Goal: Task Accomplishment & Management: Use online tool/utility

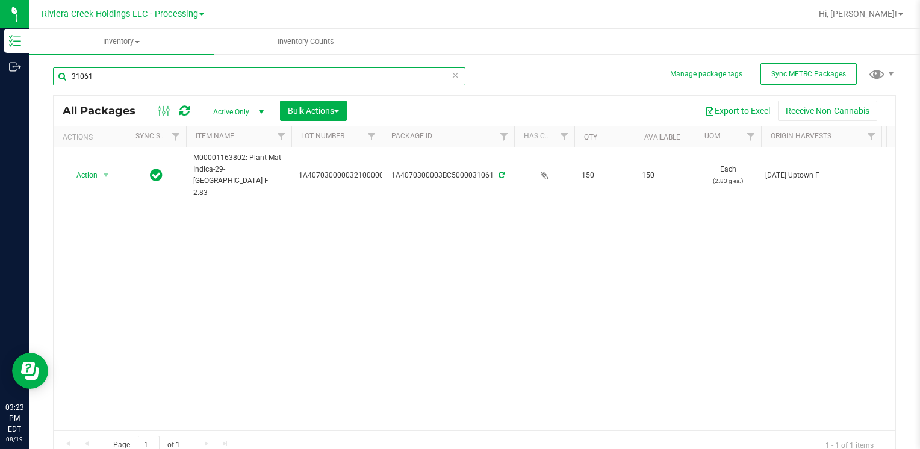
click at [165, 77] on input "31061" at bounding box center [259, 76] width 413 height 18
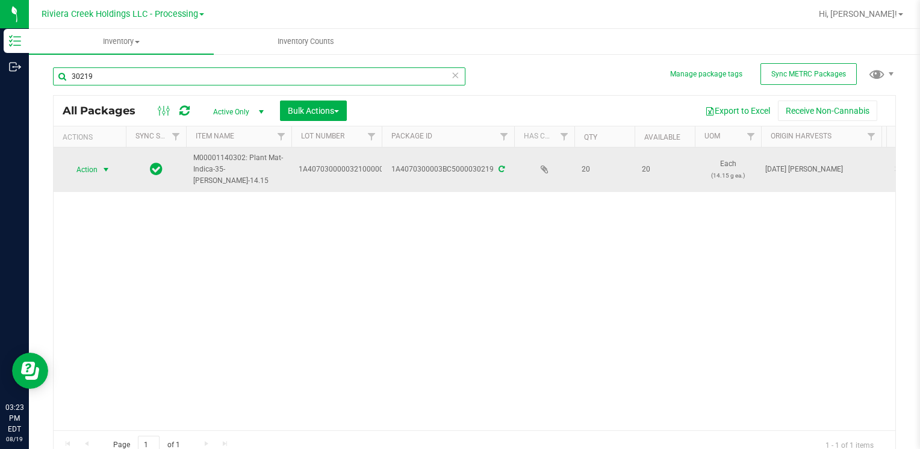
type input "30219"
click at [100, 169] on span "select" at bounding box center [106, 169] width 15 height 17
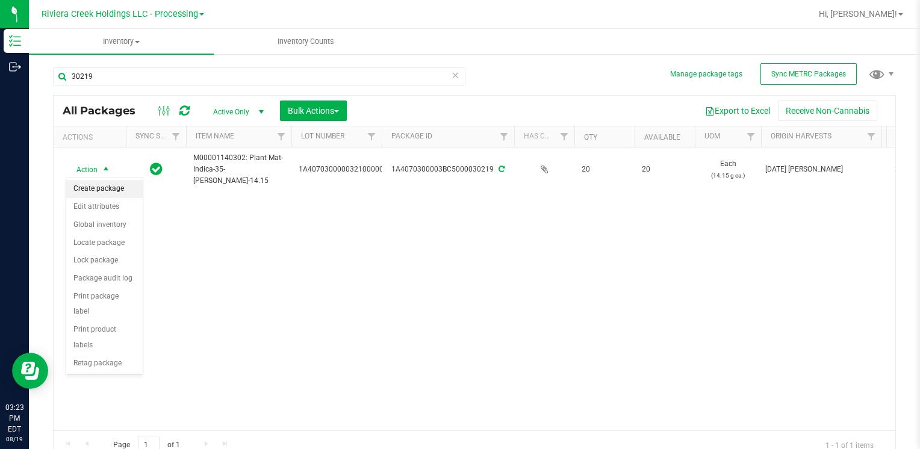
click at [95, 187] on li "Create package" at bounding box center [104, 189] width 76 height 18
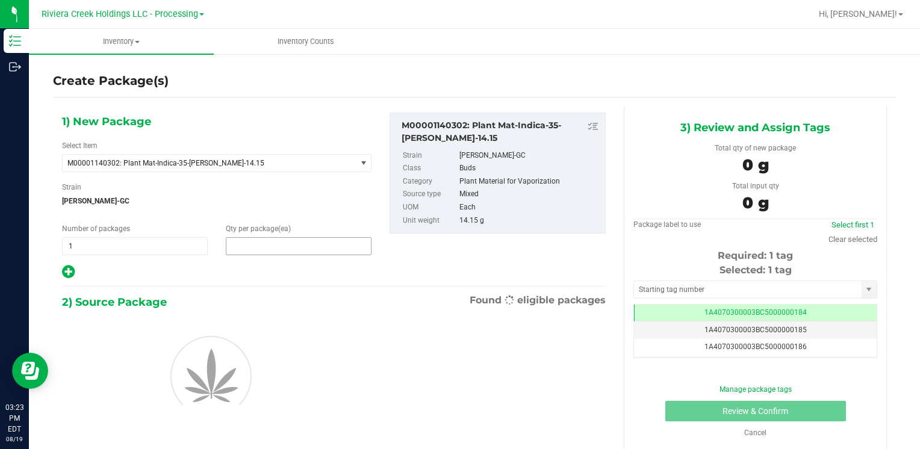
click at [243, 250] on span at bounding box center [299, 246] width 146 height 18
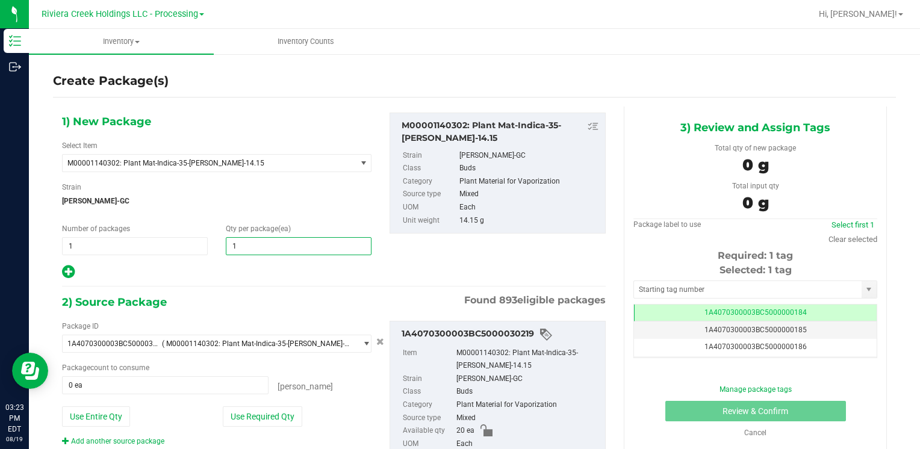
type input "10"
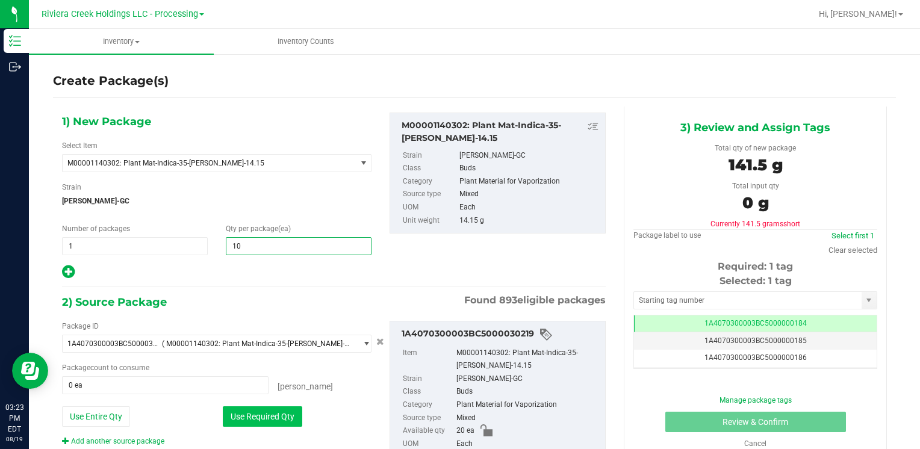
type input "10"
click at [241, 418] on button "Use Required Qty" at bounding box center [262, 417] width 79 height 20
type input "10 ea"
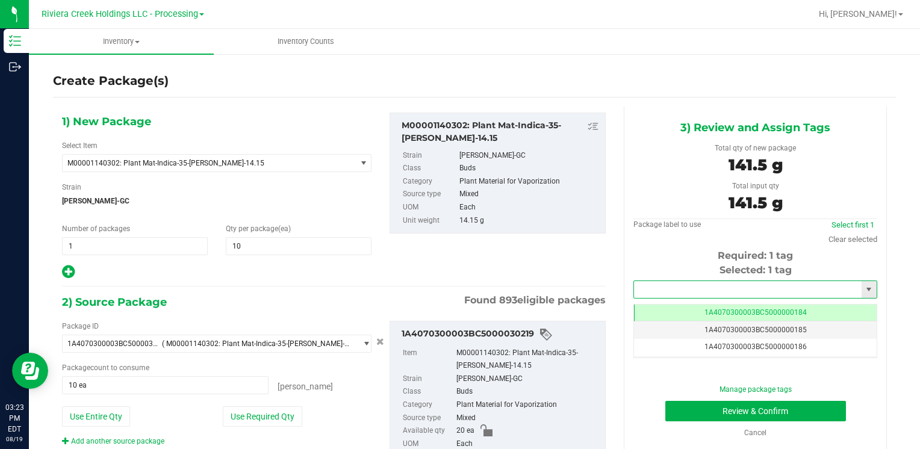
click at [710, 296] on input "text" at bounding box center [748, 289] width 228 height 17
click at [696, 304] on li "1A4070300003BC5000036302" at bounding box center [748, 310] width 240 height 18
type input "1A4070300003BC5000036302"
click at [667, 408] on button "Review & Confirm" at bounding box center [755, 411] width 181 height 20
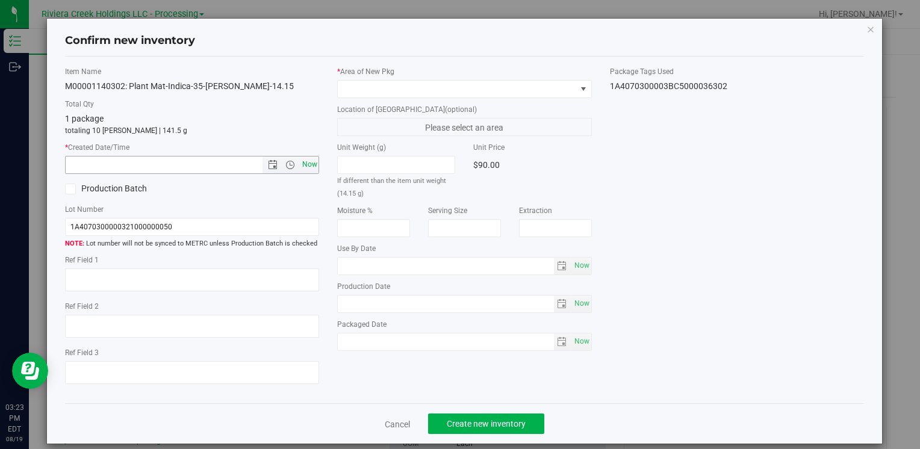
click at [303, 165] on span "Now" at bounding box center [309, 164] width 20 height 17
type input "[DATE] 3:23 PM"
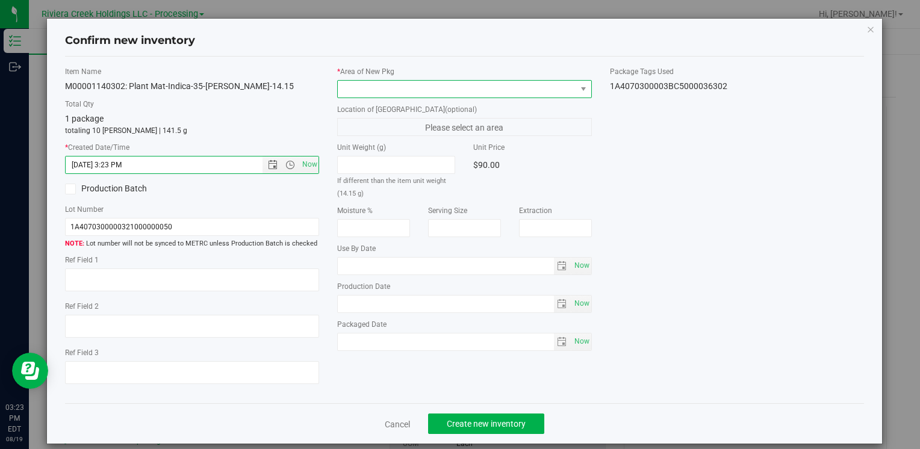
drag, startPoint x: 346, startPoint y: 90, endPoint x: 352, endPoint y: 93, distance: 6.7
click at [347, 89] on span at bounding box center [457, 89] width 238 height 17
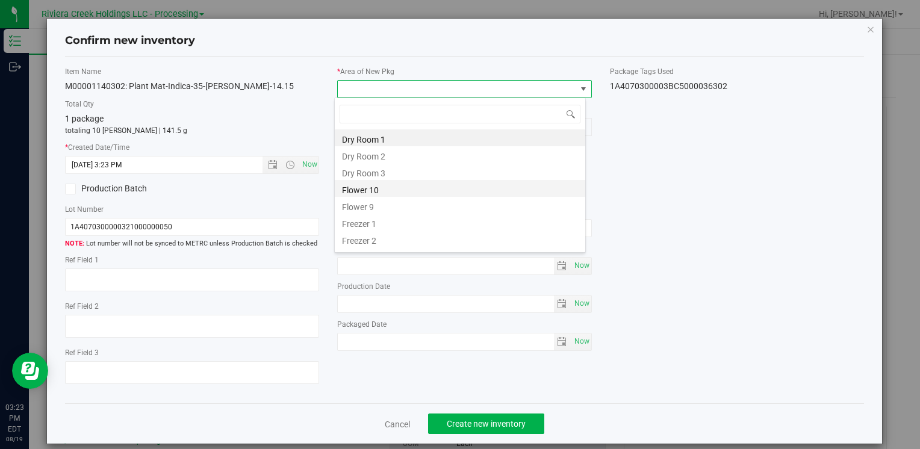
click at [395, 185] on li "Flower 10" at bounding box center [460, 188] width 251 height 17
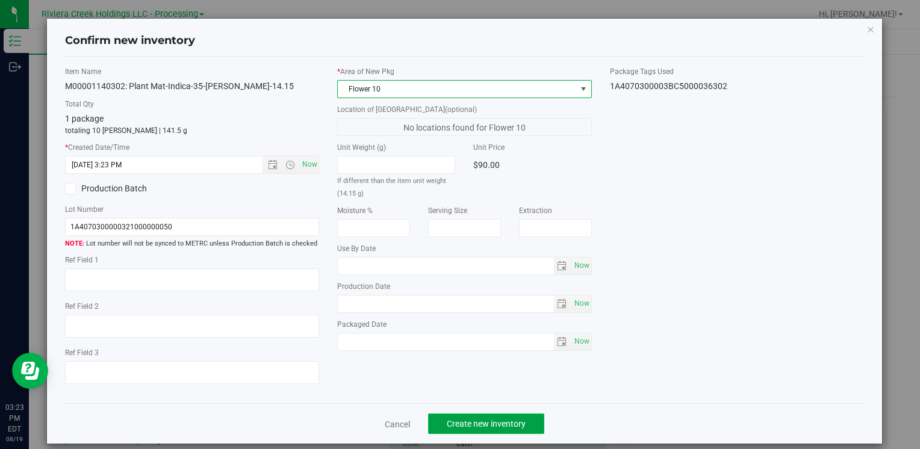
click at [459, 426] on span "Create new inventory" at bounding box center [486, 424] width 79 height 10
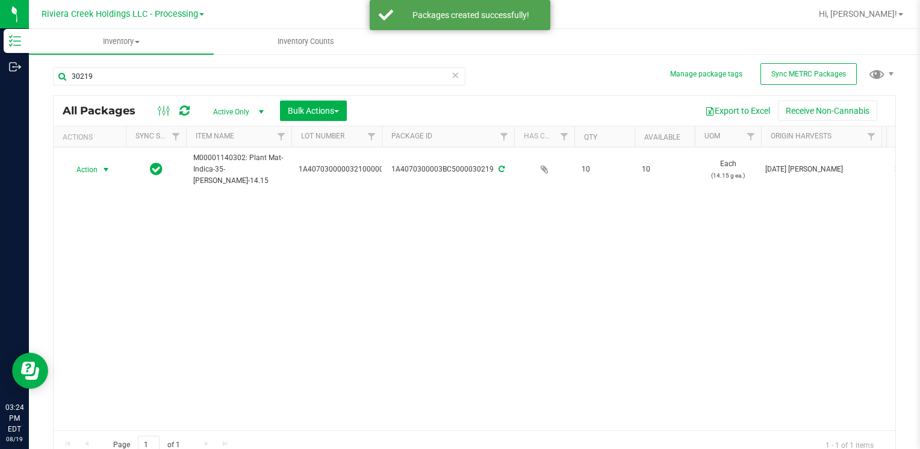
drag, startPoint x: 102, startPoint y: 168, endPoint x: 152, endPoint y: 307, distance: 147.1
click at [102, 169] on span "select" at bounding box center [106, 170] width 10 height 10
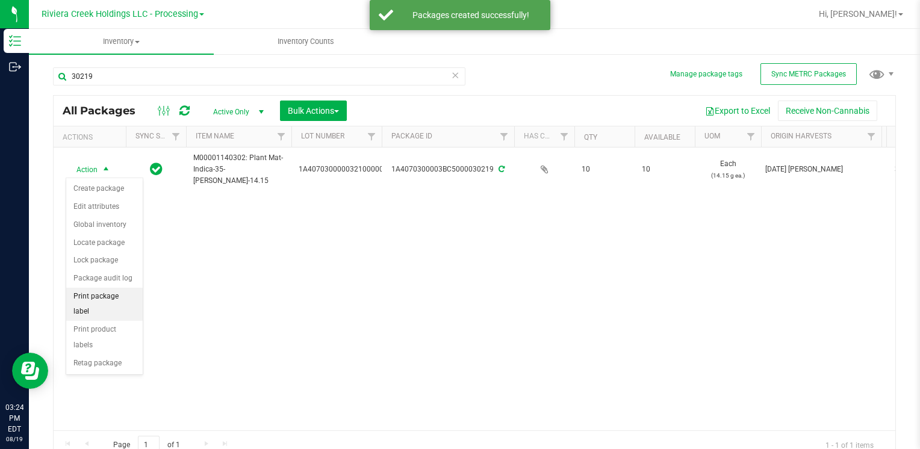
click at [105, 301] on li "Print package label" at bounding box center [104, 304] width 76 height 33
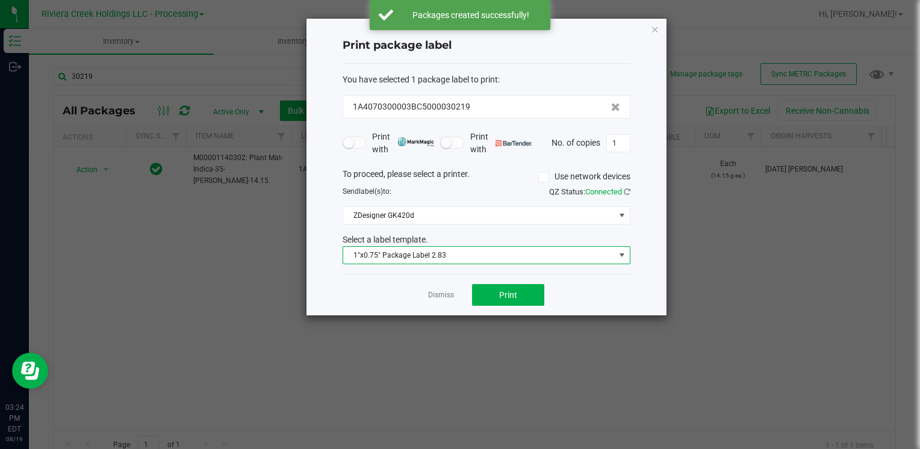
click at [418, 258] on span "1"x0.75" Package Label 2.83" at bounding box center [479, 255] width 272 height 17
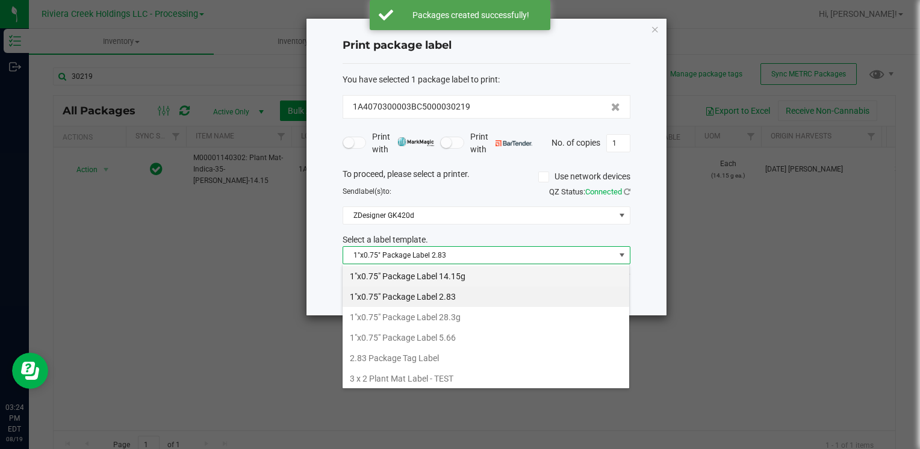
click at [451, 283] on li "1"x0.75" Package Label 14.15g" at bounding box center [486, 276] width 287 height 20
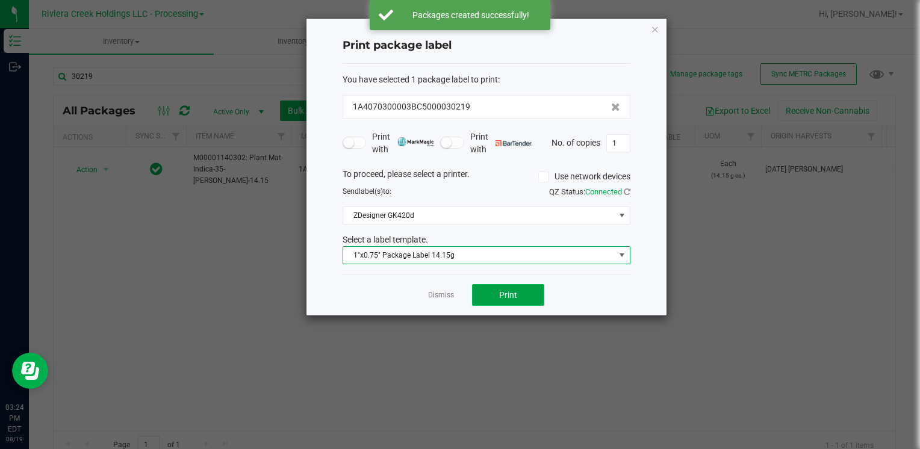
click at [488, 297] on button "Print" at bounding box center [508, 295] width 72 height 22
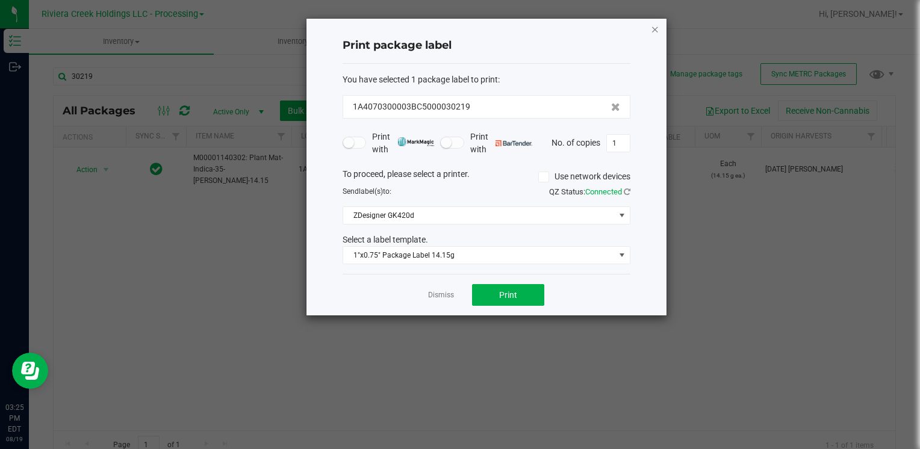
click at [658, 26] on icon "button" at bounding box center [655, 29] width 8 height 14
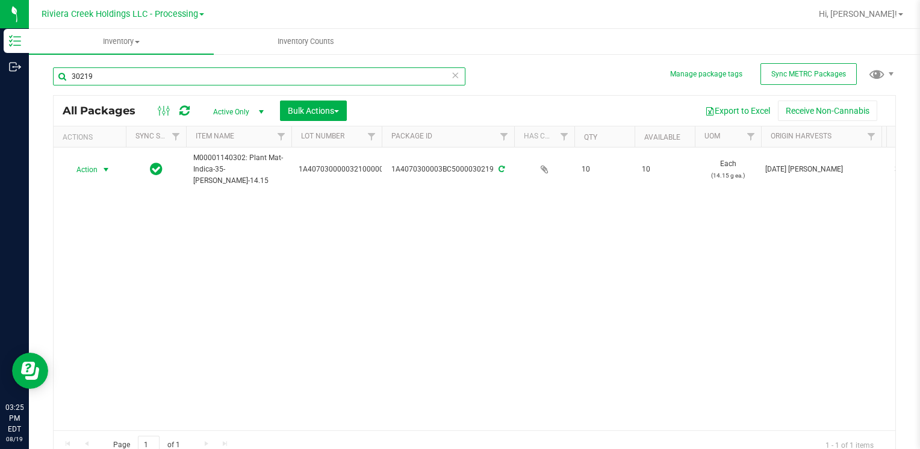
click at [148, 80] on input "30219" at bounding box center [259, 76] width 413 height 18
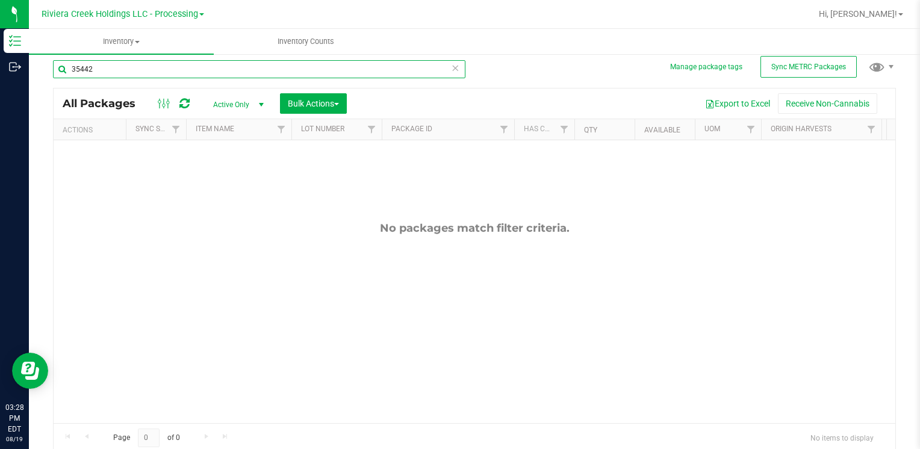
scroll to position [10, 0]
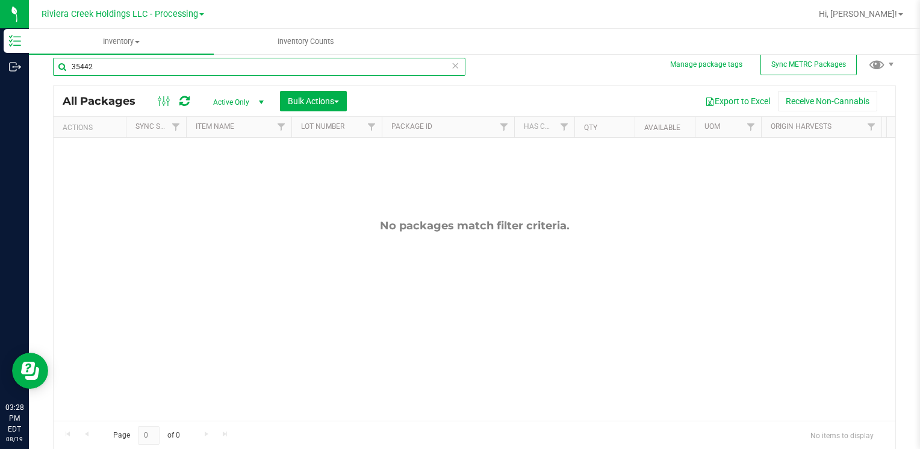
click at [96, 74] on input "35442" at bounding box center [259, 67] width 413 height 18
click at [99, 70] on input "35442" at bounding box center [259, 67] width 413 height 18
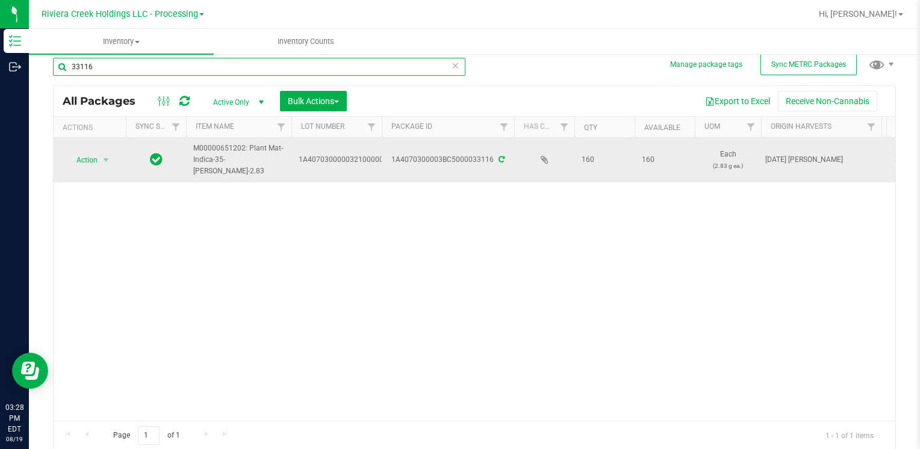
type input "33116"
click at [86, 165] on span "Action" at bounding box center [82, 160] width 33 height 17
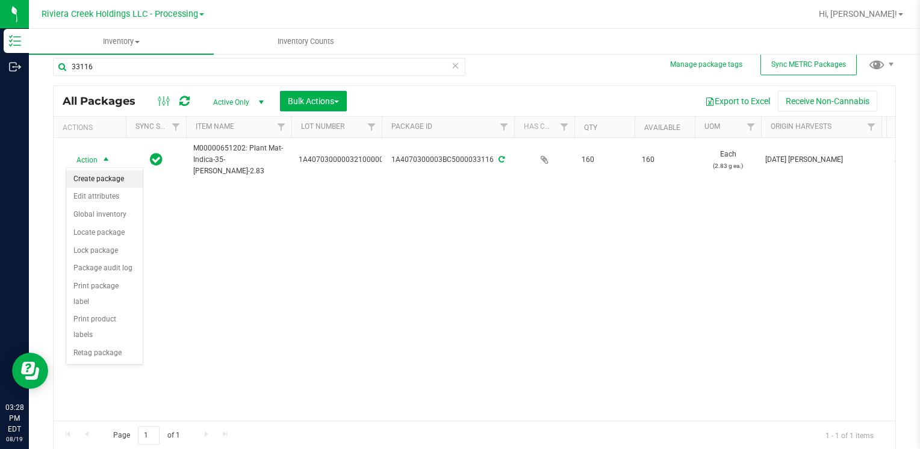
click at [103, 176] on li "Create package" at bounding box center [104, 179] width 76 height 18
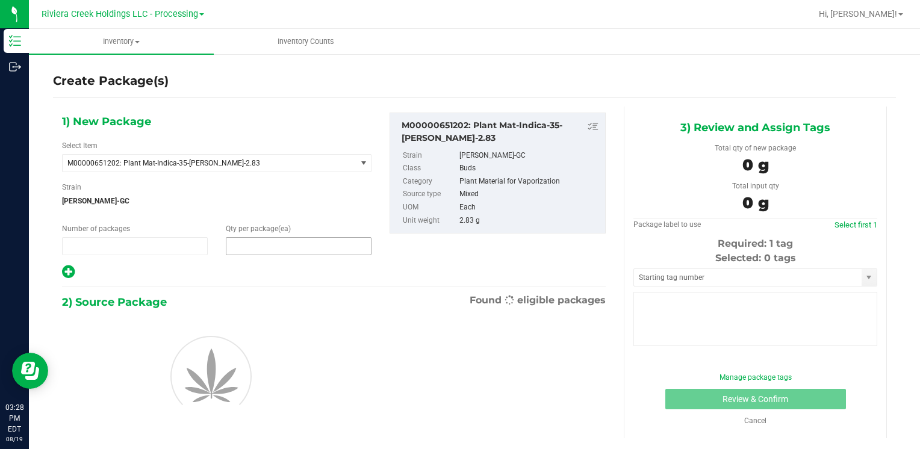
type input "1"
type input "0"
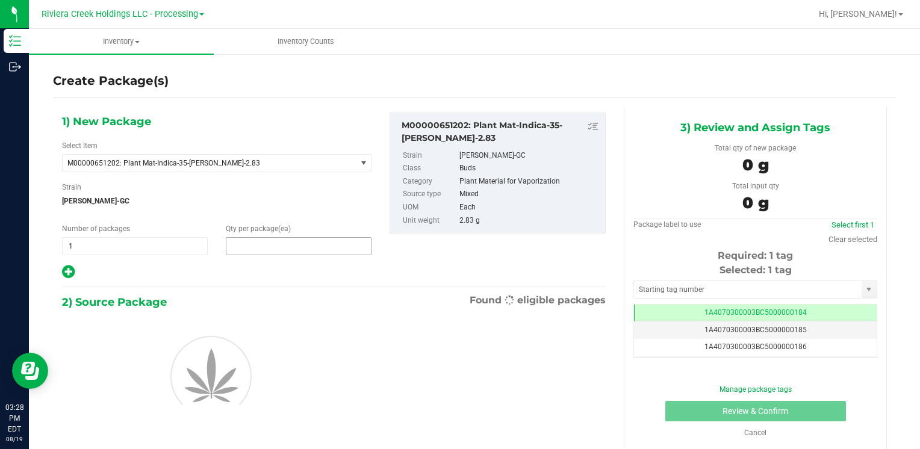
click at [288, 240] on span at bounding box center [299, 246] width 146 height 18
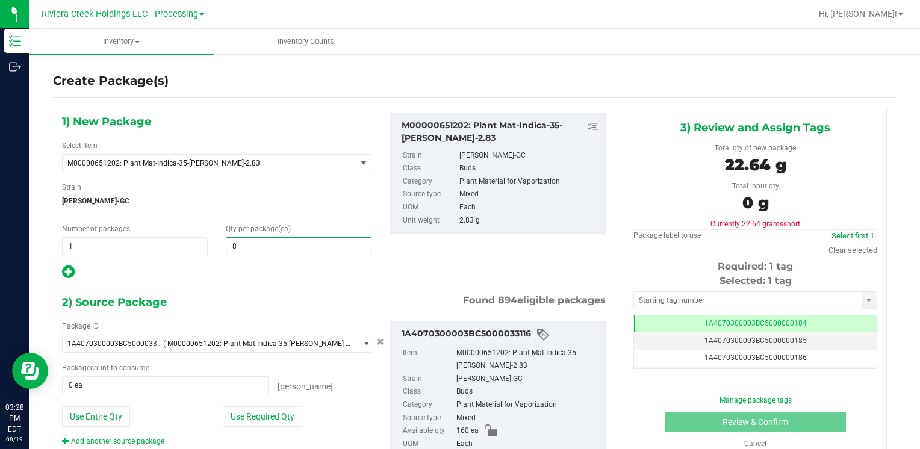
type input "80"
click at [233, 407] on button "Use Required Qty" at bounding box center [262, 417] width 79 height 20
type input "80 ea"
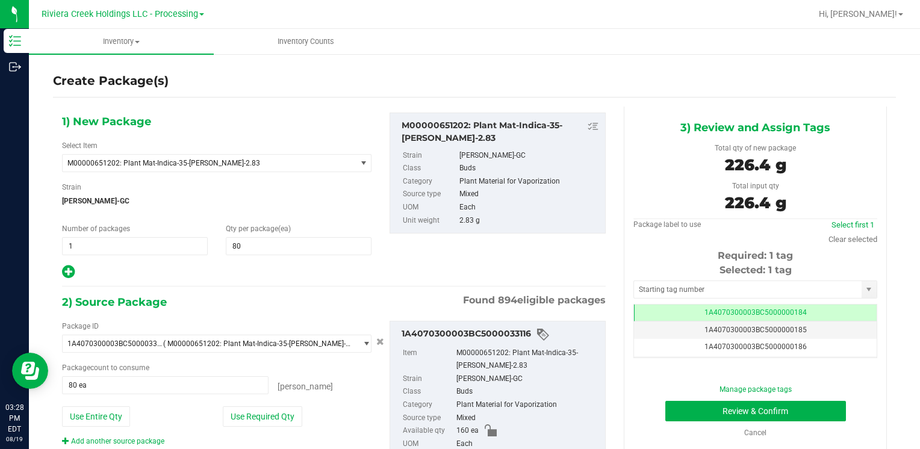
click at [671, 278] on div "Selected: 1 tag Tag 1A4070300003BC5000000184 1A4070300003BC5000000185 1A4070300…" at bounding box center [756, 310] width 244 height 95
click at [675, 282] on input "text" at bounding box center [748, 289] width 228 height 17
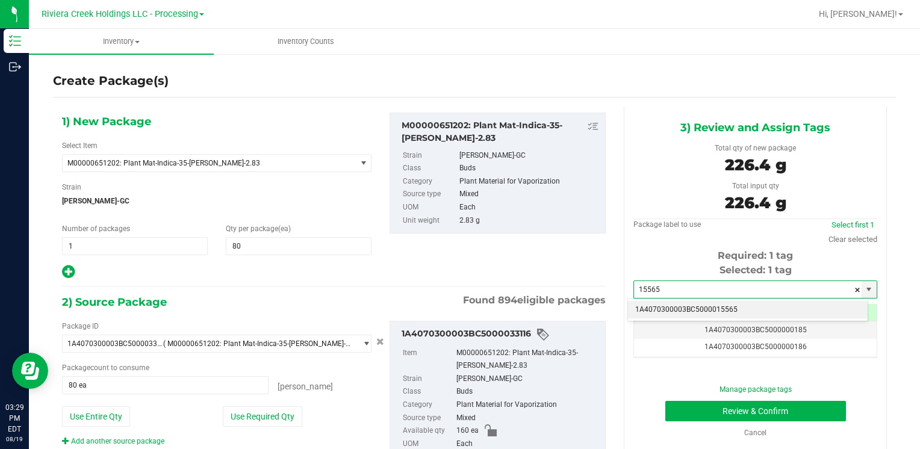
click at [759, 305] on li "1A4070300003BC5000015565" at bounding box center [748, 310] width 240 height 18
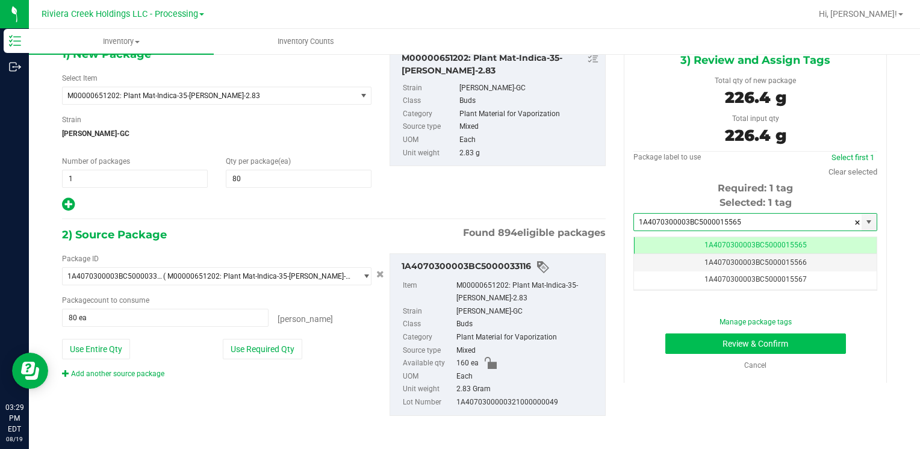
type input "1A4070300003BC5000015565"
click at [677, 341] on button "Review & Confirm" at bounding box center [755, 344] width 181 height 20
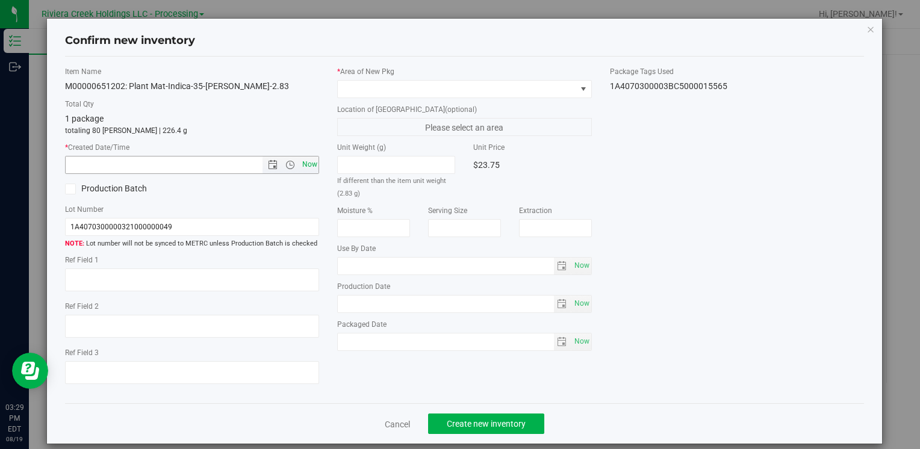
click at [304, 165] on span "Now" at bounding box center [309, 164] width 20 height 17
type input "[DATE] 3:29 PM"
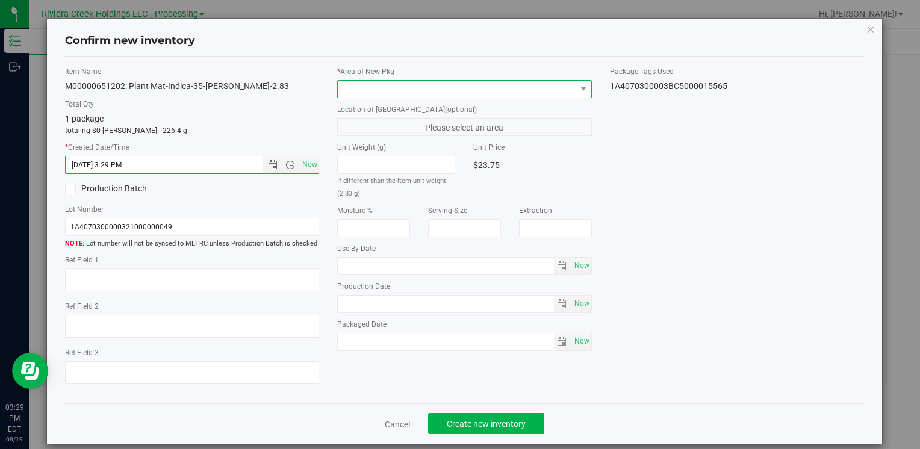
click at [354, 86] on span at bounding box center [457, 89] width 238 height 17
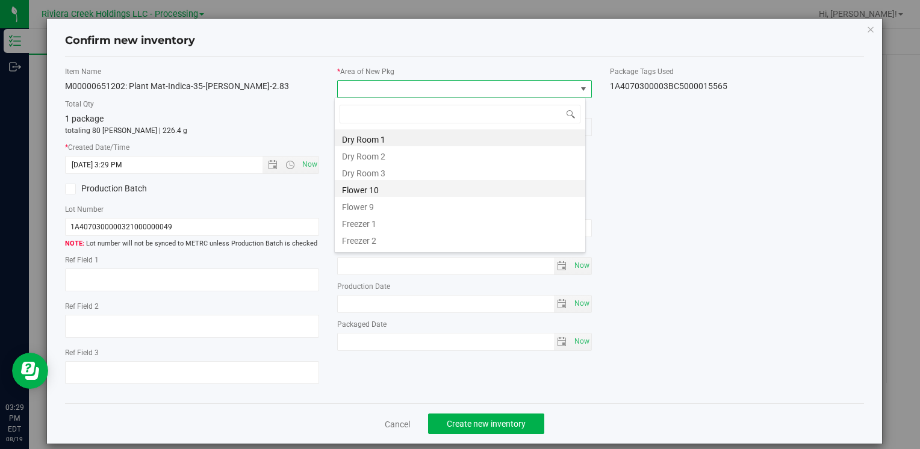
click at [424, 188] on li "Flower 10" at bounding box center [460, 188] width 251 height 17
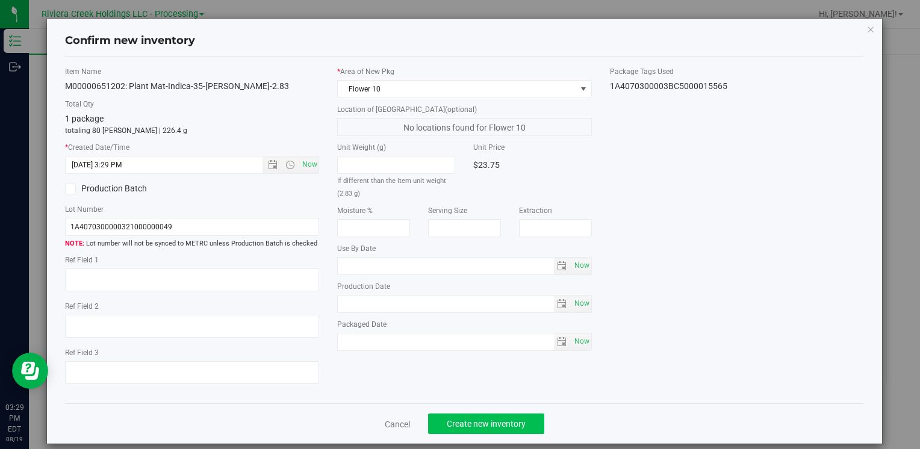
drag, startPoint x: 464, startPoint y: 437, endPoint x: 464, endPoint y: 422, distance: 14.5
click at [464, 435] on div "Cancel Create new inventory" at bounding box center [464, 423] width 799 height 40
click at [464, 419] on span "Create new inventory" at bounding box center [486, 424] width 79 height 10
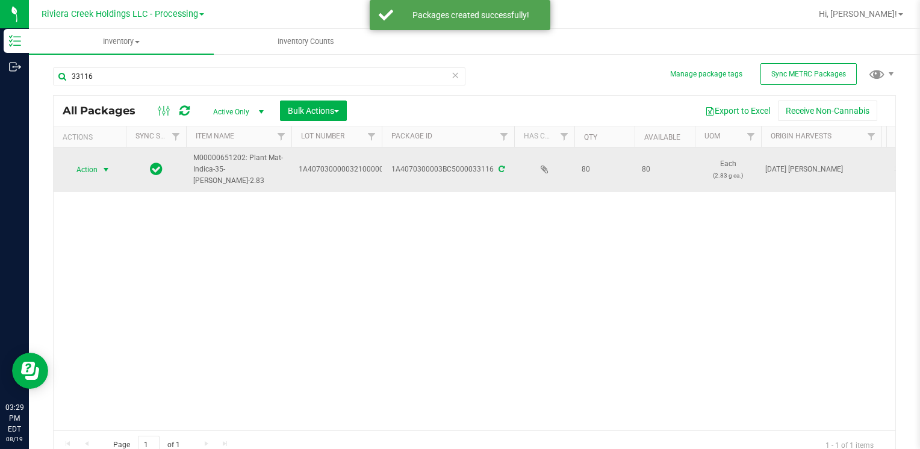
click at [103, 172] on span "select" at bounding box center [106, 170] width 10 height 10
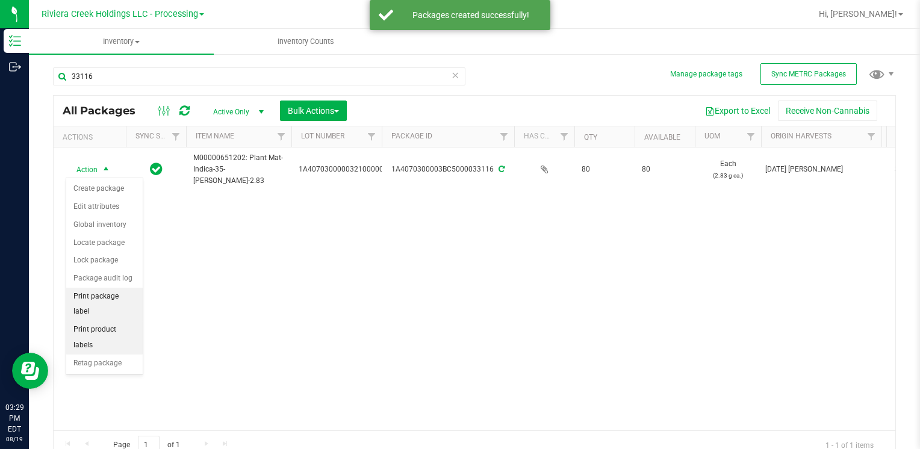
click at [128, 297] on li "Print package label" at bounding box center [104, 304] width 76 height 33
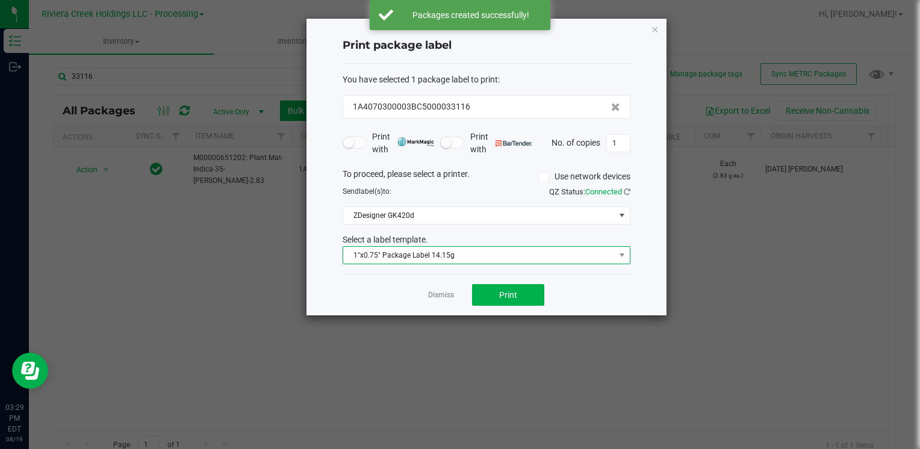
click at [476, 249] on span "1"x0.75" Package Label 14.15g" at bounding box center [479, 255] width 272 height 17
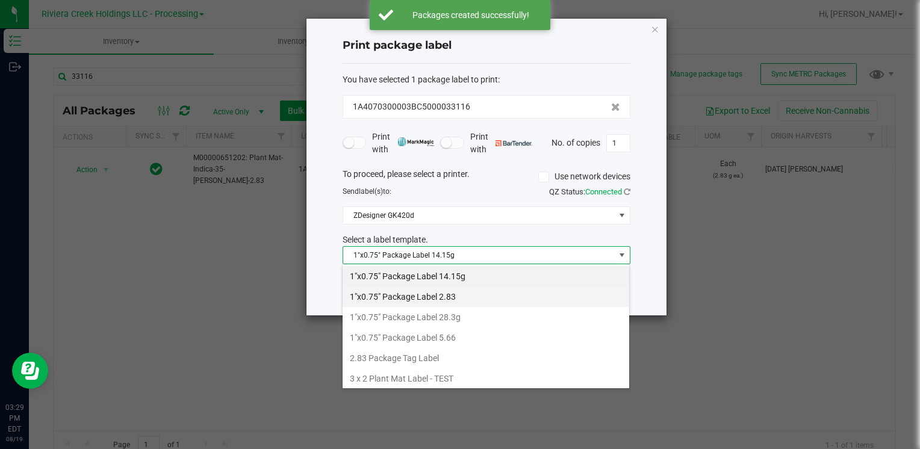
click at [468, 293] on li "1"x0.75" Package Label 2.83" at bounding box center [486, 297] width 287 height 20
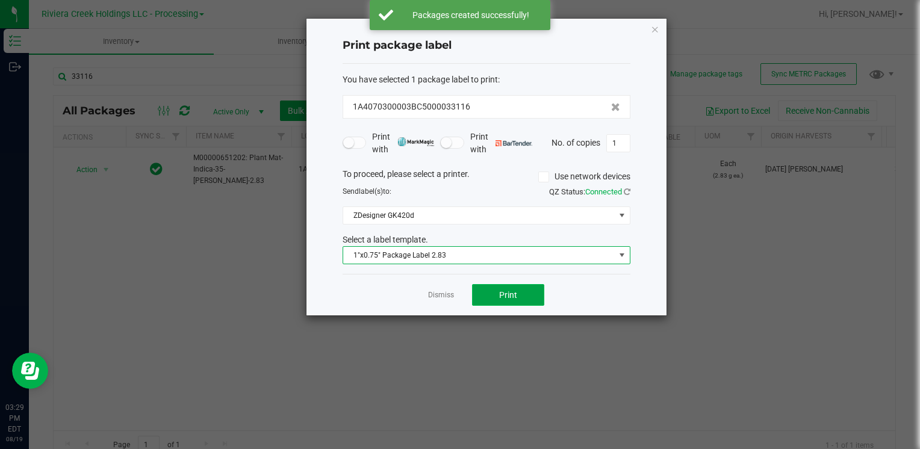
click at [503, 296] on span "Print" at bounding box center [508, 295] width 18 height 10
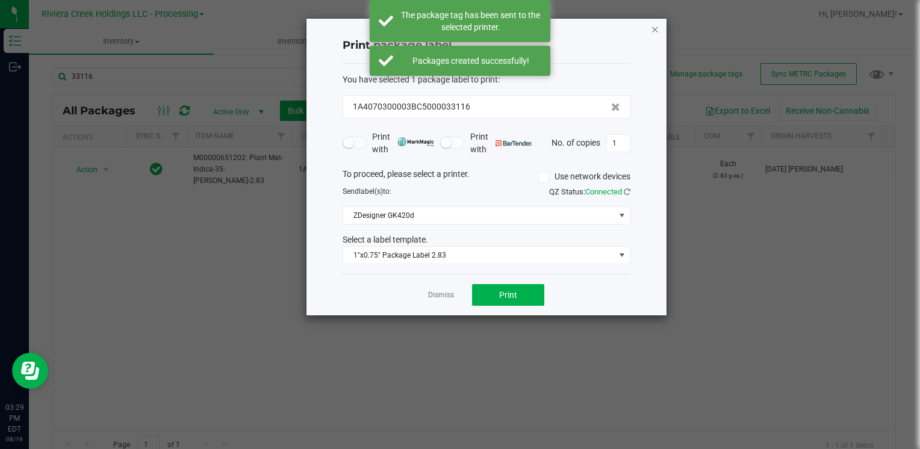
click at [656, 24] on icon "button" at bounding box center [655, 29] width 8 height 14
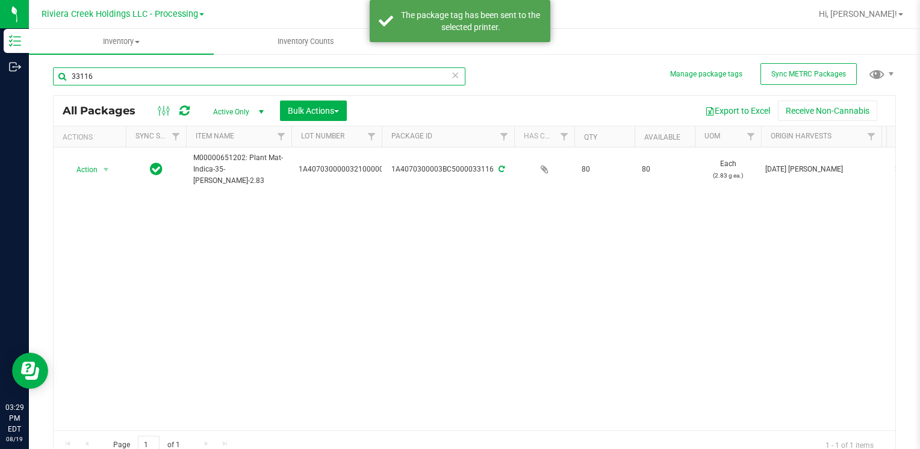
click at [260, 72] on input "33116" at bounding box center [259, 76] width 413 height 18
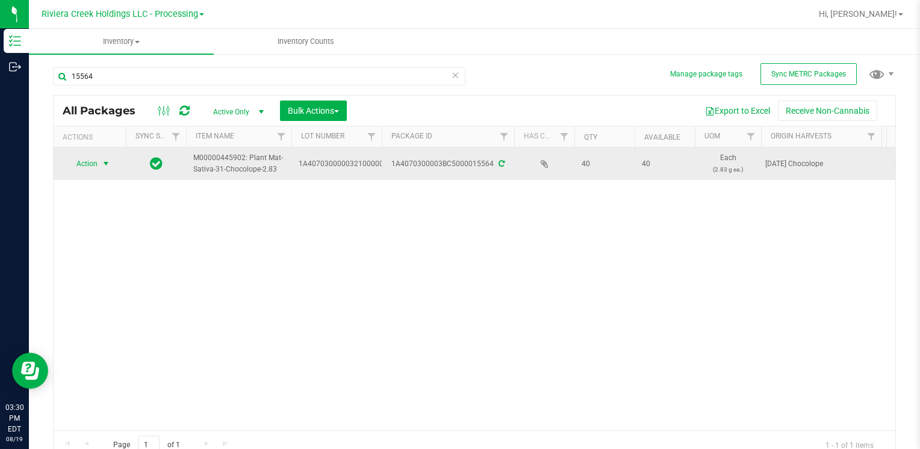
click at [106, 163] on span "select" at bounding box center [106, 164] width 10 height 10
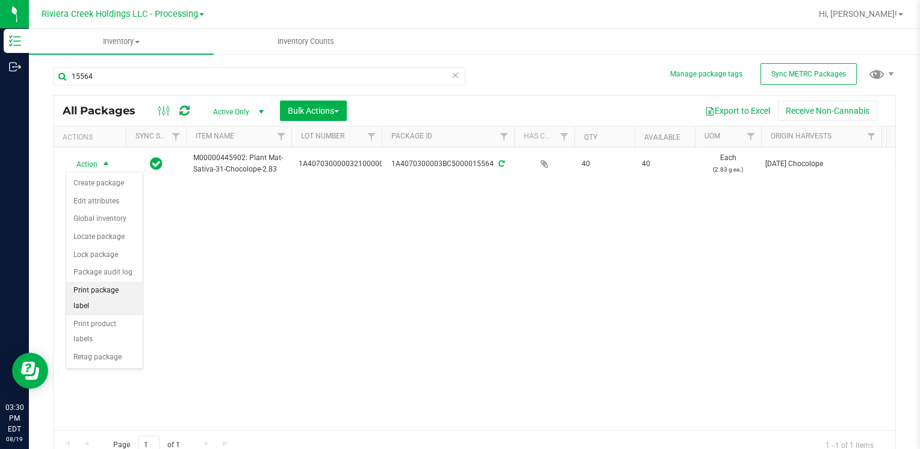
click at [112, 288] on li "Print package label" at bounding box center [104, 298] width 76 height 33
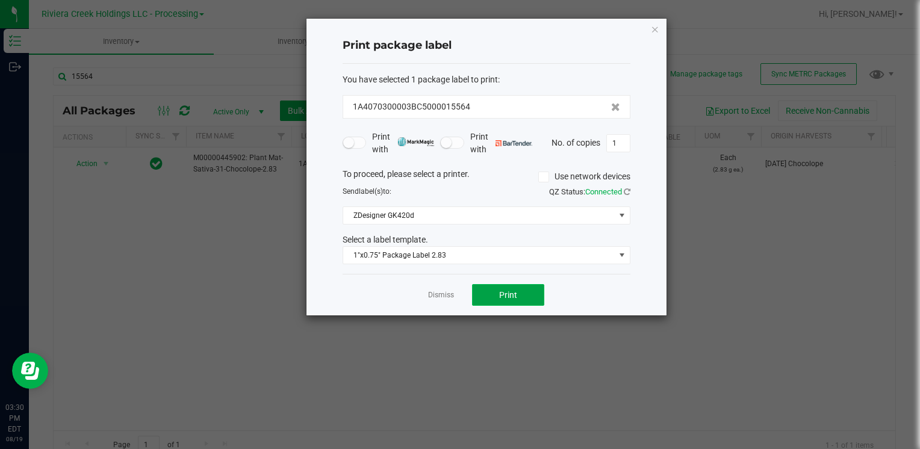
click at [513, 291] on span "Print" at bounding box center [508, 295] width 18 height 10
click at [654, 30] on icon "button" at bounding box center [655, 29] width 8 height 14
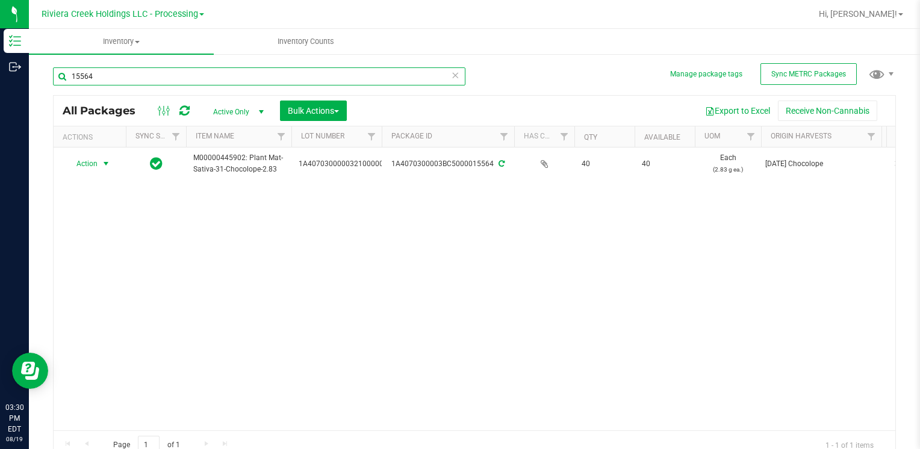
click at [168, 72] on input "15564" at bounding box center [259, 76] width 413 height 18
click at [119, 83] on input "33116" at bounding box center [259, 76] width 413 height 18
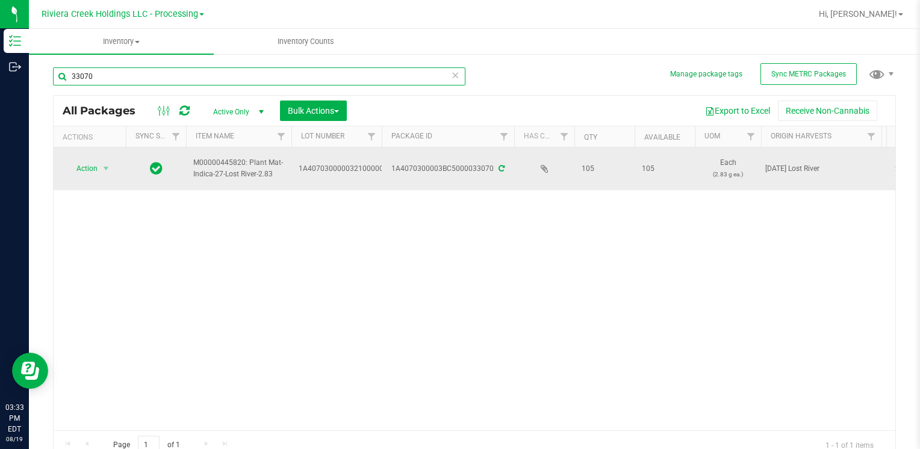
type input "33070"
click at [96, 175] on span "Action" at bounding box center [82, 168] width 33 height 17
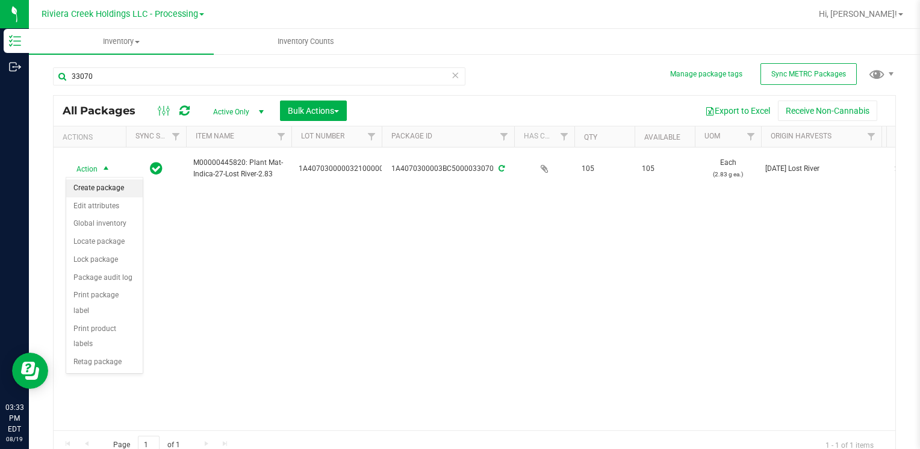
click at [104, 187] on li "Create package" at bounding box center [104, 188] width 76 height 18
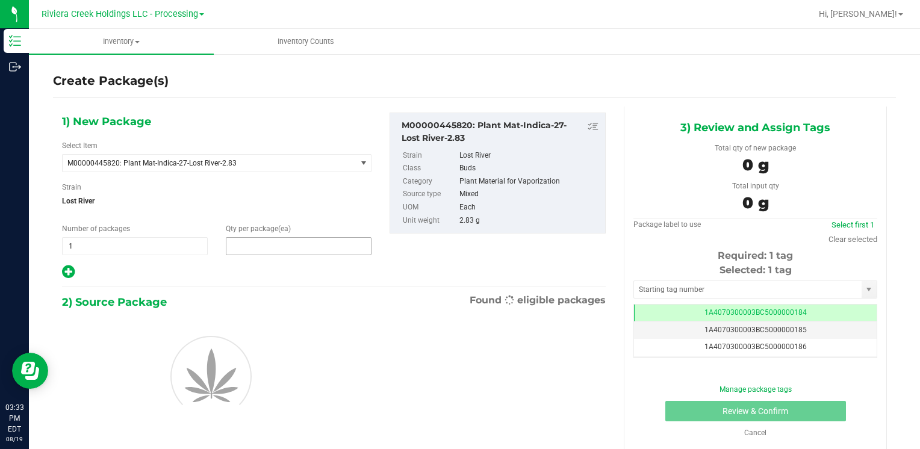
click at [261, 245] on span at bounding box center [299, 246] width 146 height 18
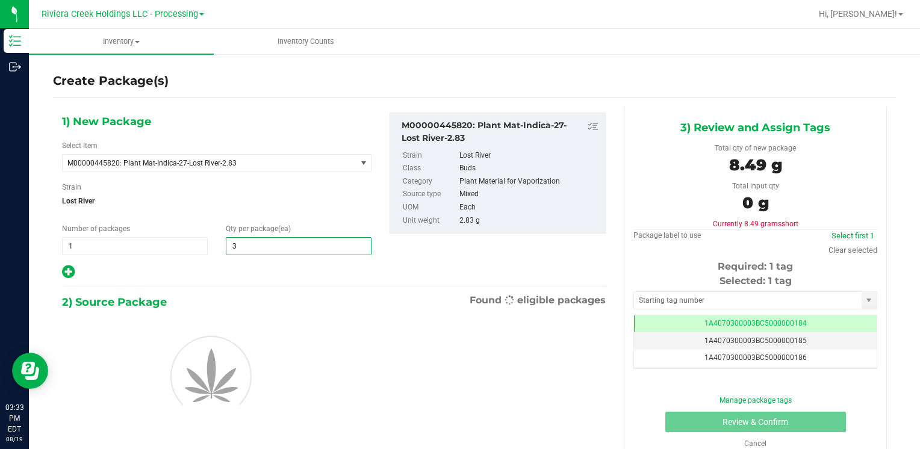
type input "30"
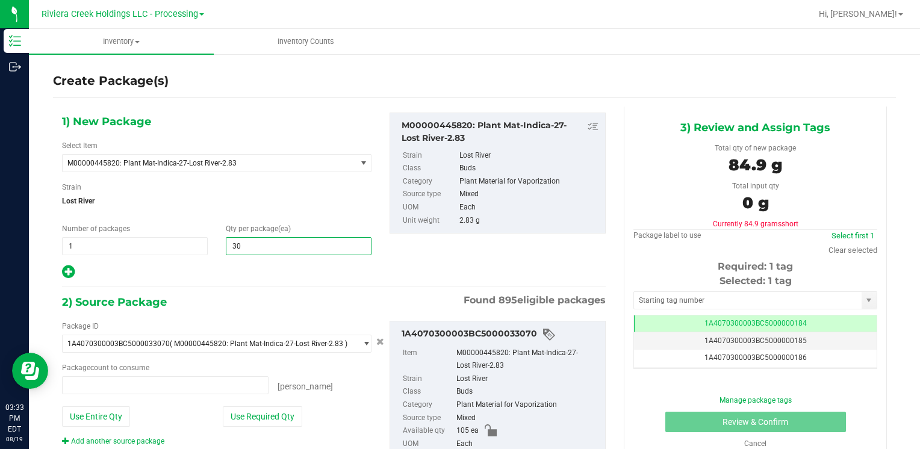
type input "0 ea"
type input "30"
click at [281, 419] on button "Use Required Qty" at bounding box center [262, 417] width 79 height 20
type input "30 ea"
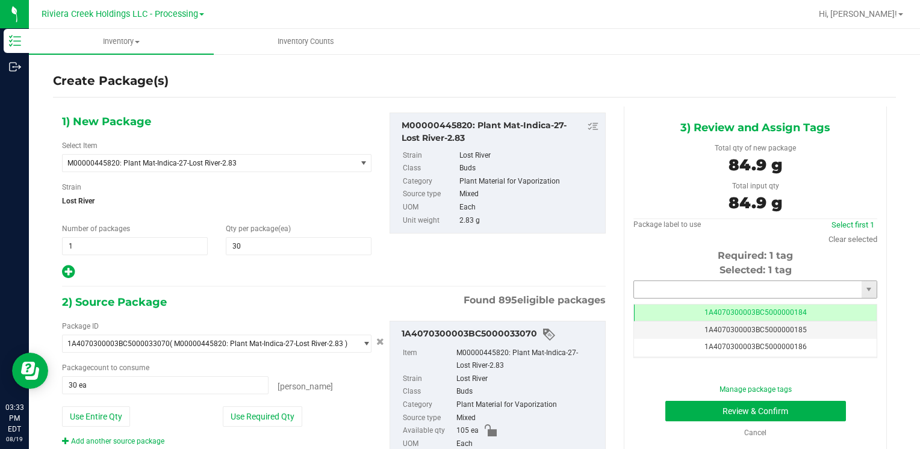
click at [650, 290] on input "text" at bounding box center [748, 289] width 228 height 17
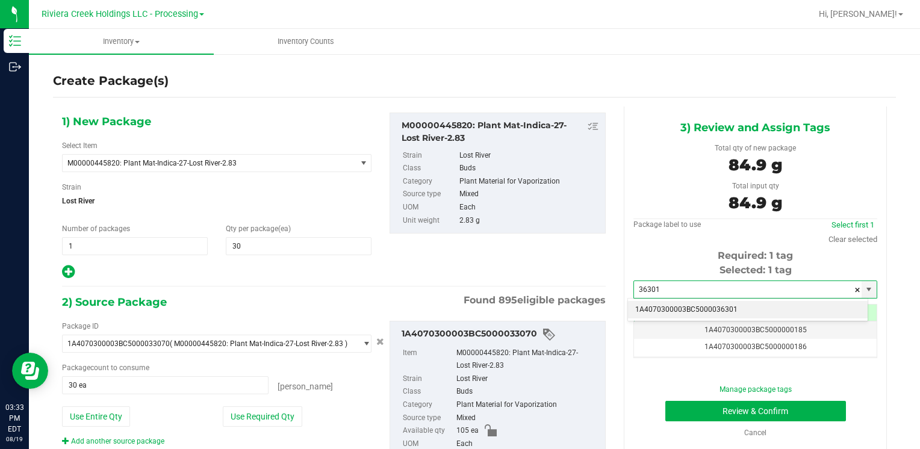
click at [646, 304] on li "1A4070300003BC5000036301" at bounding box center [748, 310] width 240 height 18
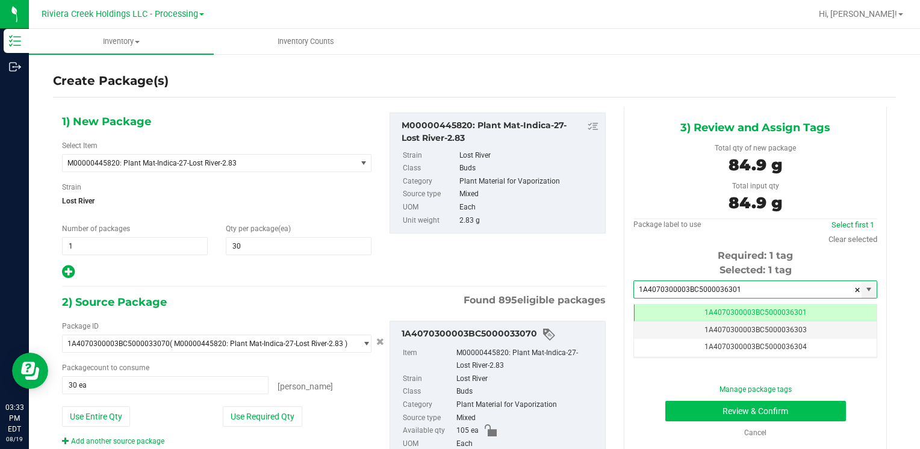
type input "1A4070300003BC5000036301"
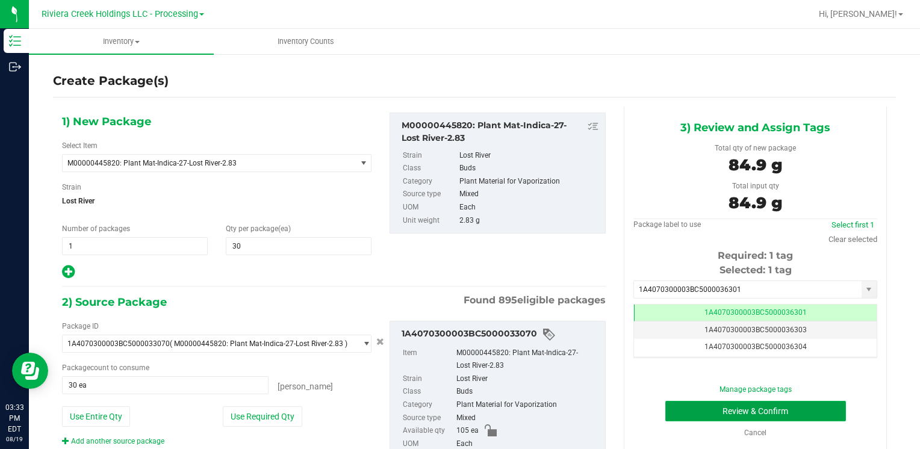
click at [686, 408] on button "Review & Confirm" at bounding box center [755, 411] width 181 height 20
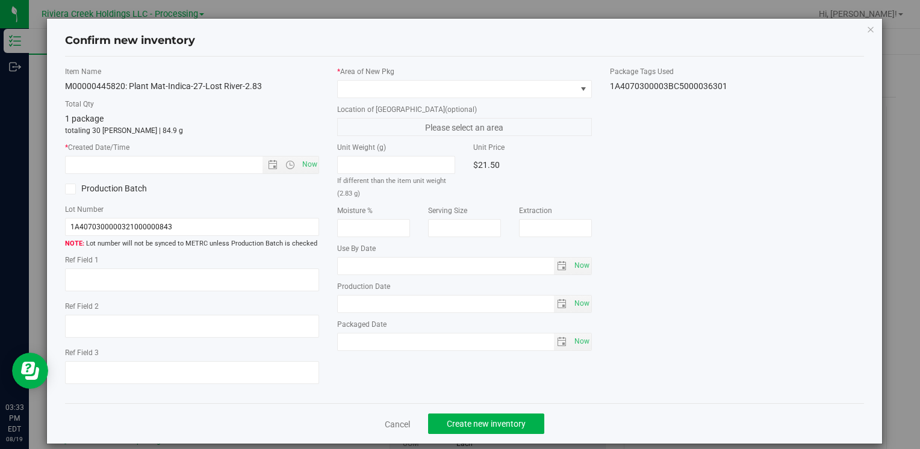
click at [311, 176] on div "Item Name M00000445820: Plant Mat-Indica-27-Lost River-2.83 Total Qty 1 package…" at bounding box center [192, 230] width 272 height 328
click at [310, 167] on span "Now" at bounding box center [309, 164] width 20 height 17
type input "[DATE] 3:33 PM"
click at [360, 82] on span at bounding box center [457, 89] width 238 height 17
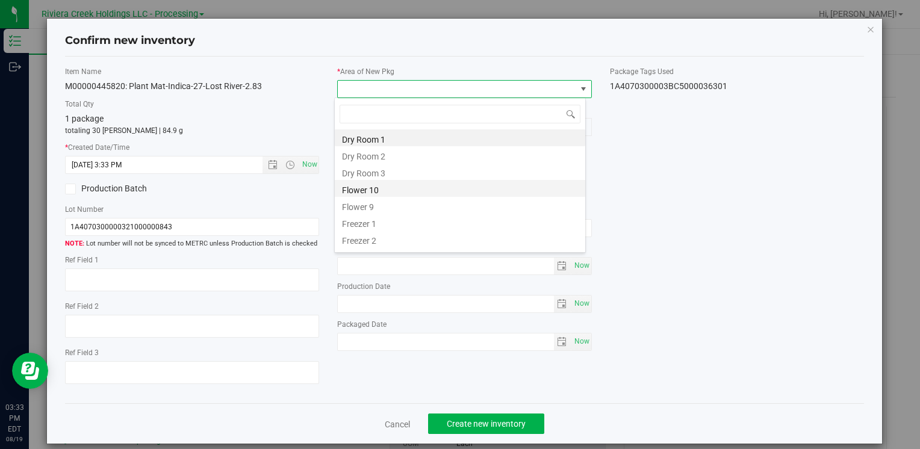
click at [398, 188] on li "Flower 10" at bounding box center [460, 188] width 251 height 17
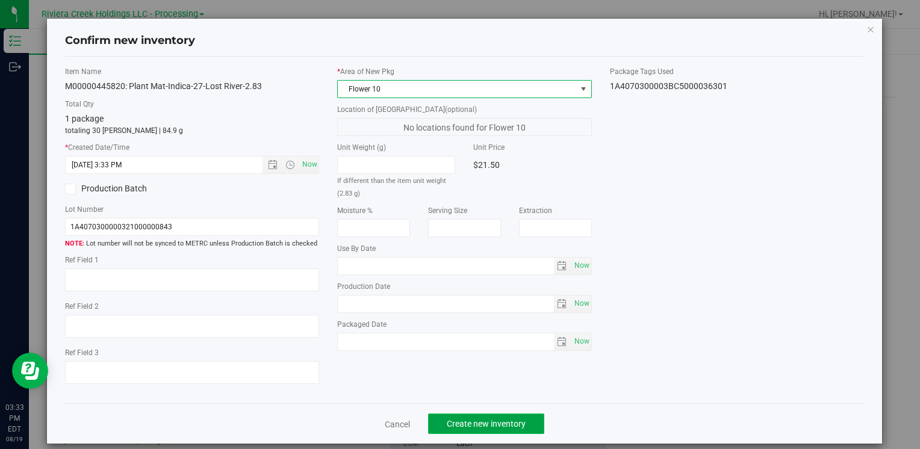
click at [480, 425] on span "Create new inventory" at bounding box center [486, 424] width 79 height 10
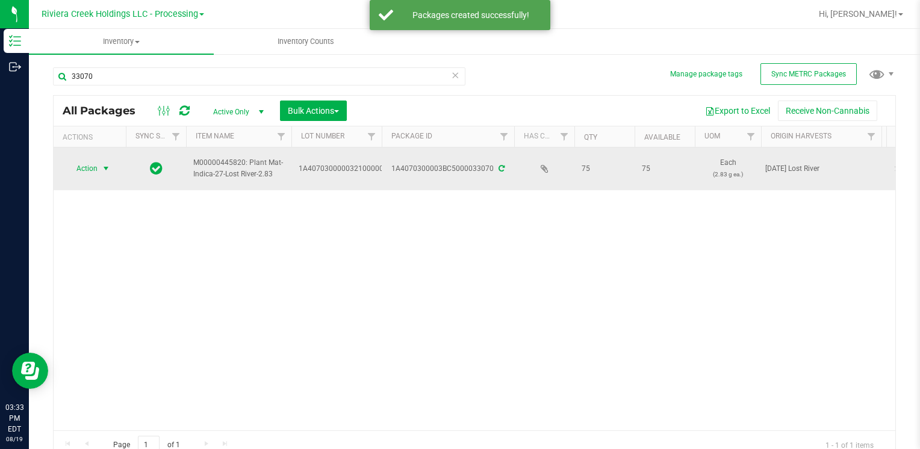
click at [100, 169] on span "select" at bounding box center [106, 168] width 15 height 17
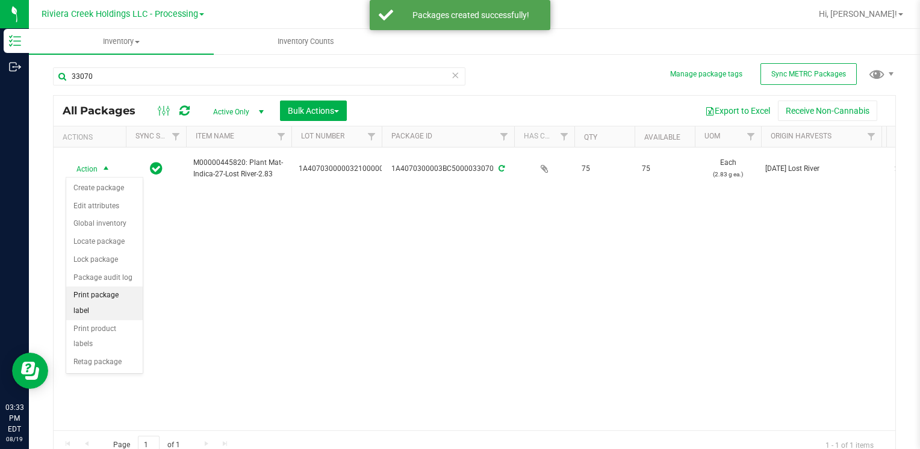
click at [126, 294] on li "Print package label" at bounding box center [104, 303] width 76 height 33
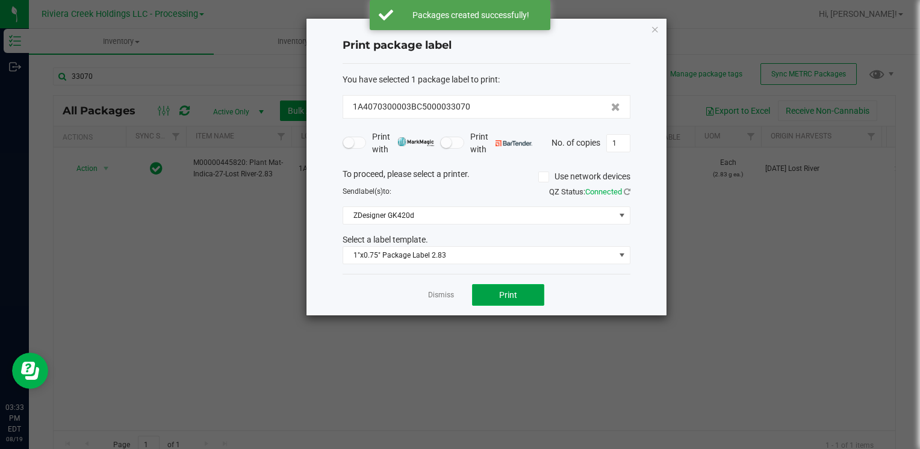
click at [520, 304] on button "Print" at bounding box center [508, 295] width 72 height 22
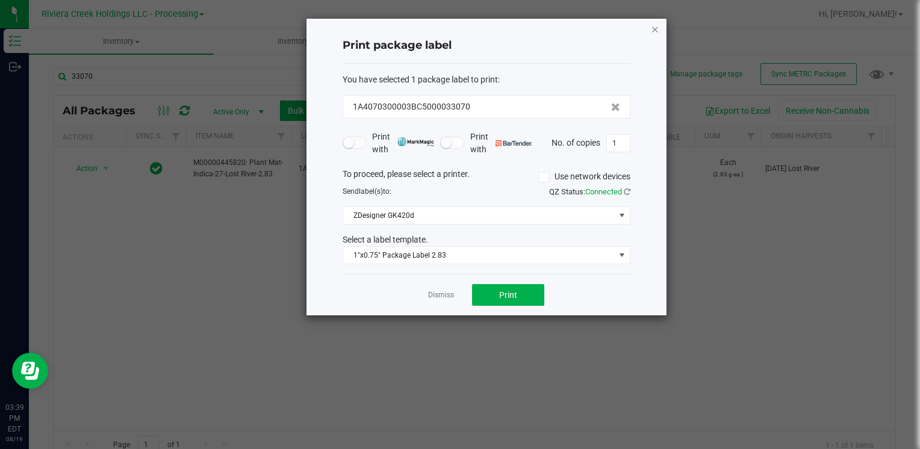
click at [655, 28] on icon "button" at bounding box center [655, 29] width 8 height 14
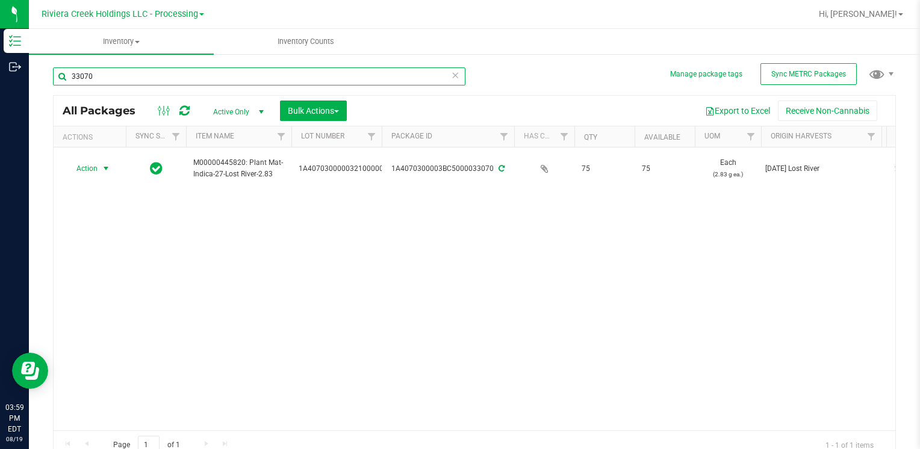
click at [220, 79] on input "33070" at bounding box center [259, 76] width 413 height 18
click at [344, 114] on button "Bulk Actions" at bounding box center [313, 111] width 67 height 20
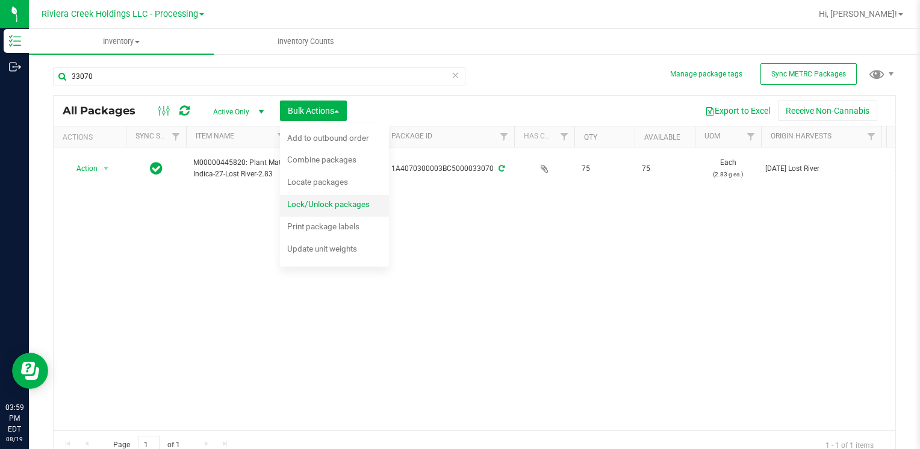
click at [328, 207] on span "Lock/Unlock packages" at bounding box center [328, 204] width 83 height 10
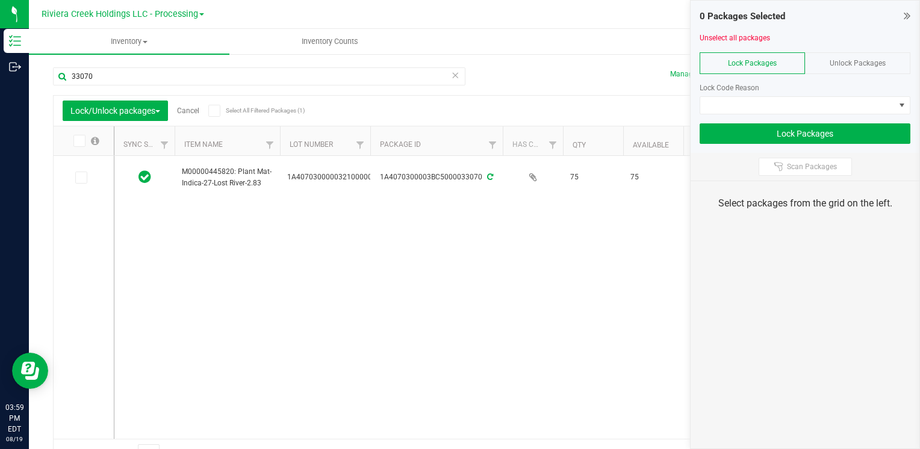
click at [845, 54] on div "Unlock Packages" at bounding box center [857, 63] width 105 height 22
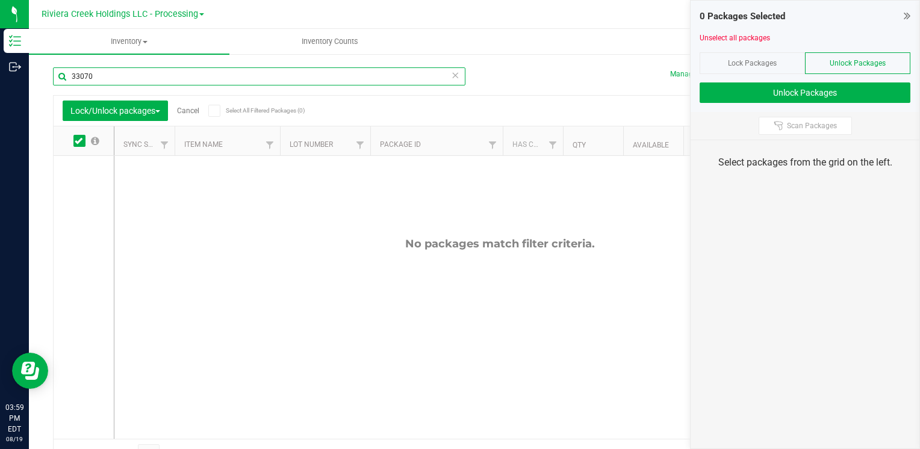
click at [166, 85] on input "33070" at bounding box center [259, 76] width 413 height 18
click at [166, 84] on input "33070" at bounding box center [259, 76] width 413 height 18
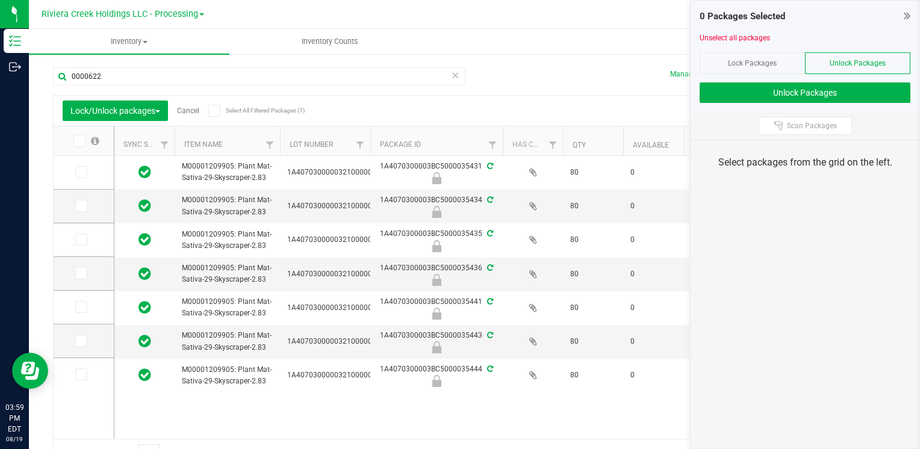
click at [80, 141] on icon at bounding box center [79, 141] width 8 height 0
click at [0, 0] on input "checkbox" at bounding box center [0, 0] width 0 height 0
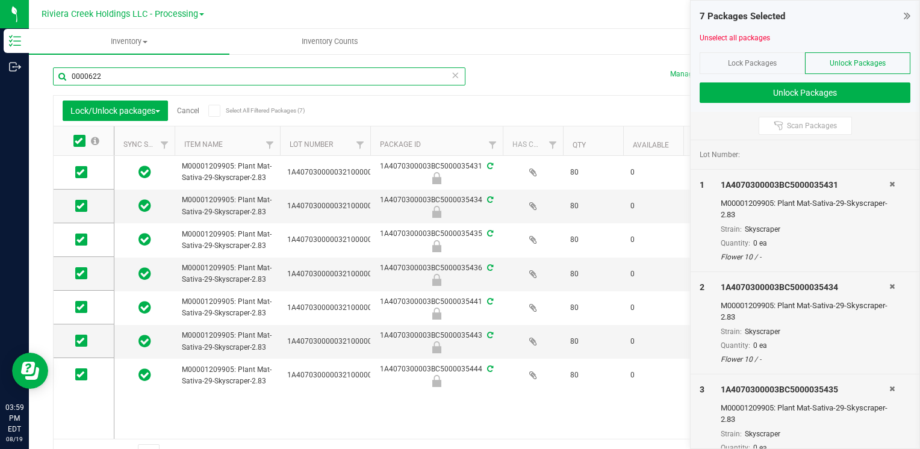
click at [134, 85] on input "0000622" at bounding box center [259, 76] width 413 height 18
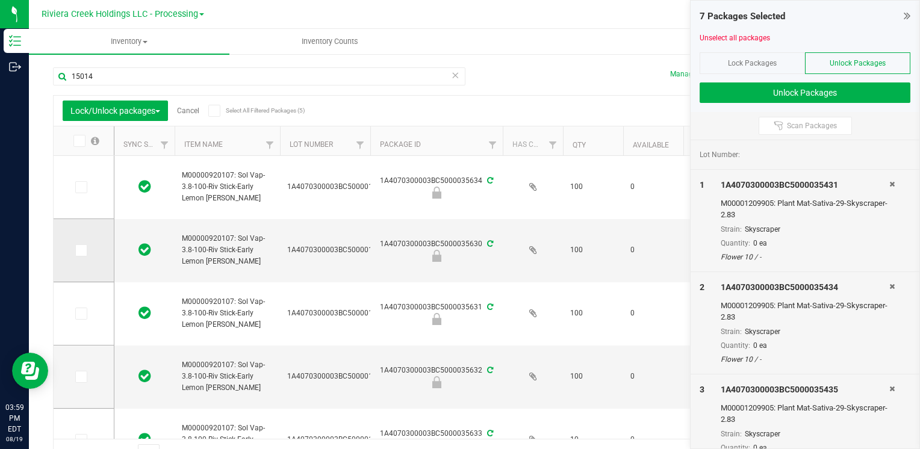
click at [83, 251] on icon at bounding box center [80, 251] width 8 height 0
click at [0, 0] on input "checkbox" at bounding box center [0, 0] width 0 height 0
click at [79, 314] on icon at bounding box center [80, 314] width 8 height 0
click at [0, 0] on input "checkbox" at bounding box center [0, 0] width 0 height 0
click at [78, 377] on icon at bounding box center [80, 377] width 8 height 0
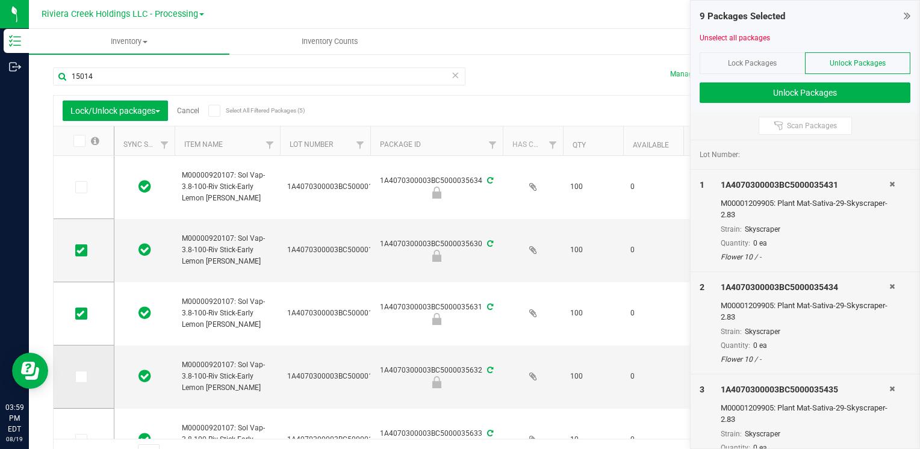
click at [0, 0] on input "checkbox" at bounding box center [0, 0] width 0 height 0
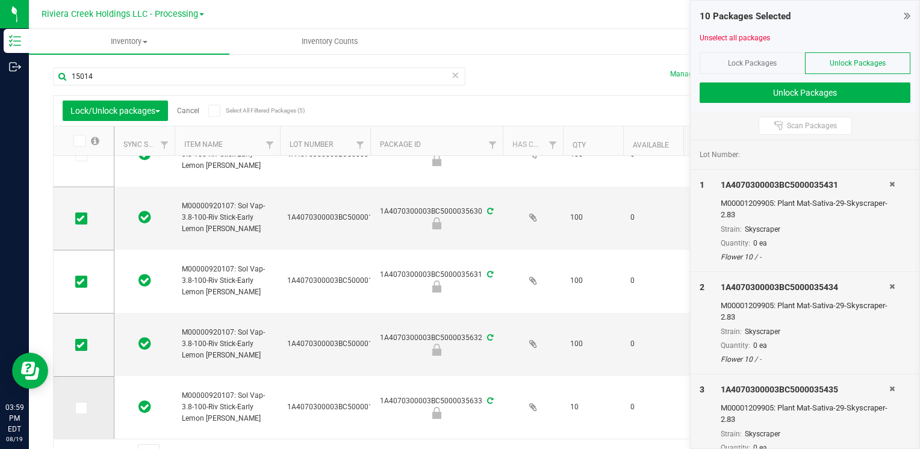
click at [79, 408] on icon at bounding box center [80, 408] width 8 height 0
click at [0, 0] on input "checkbox" at bounding box center [0, 0] width 0 height 0
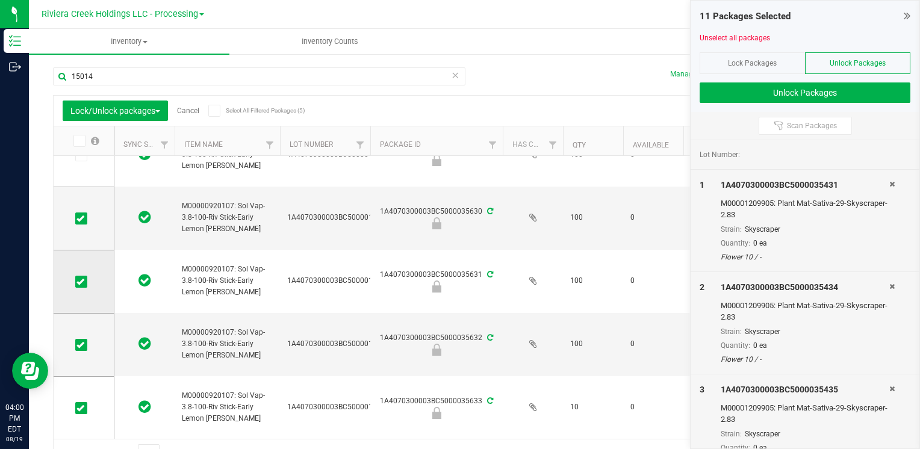
scroll to position [0, 0]
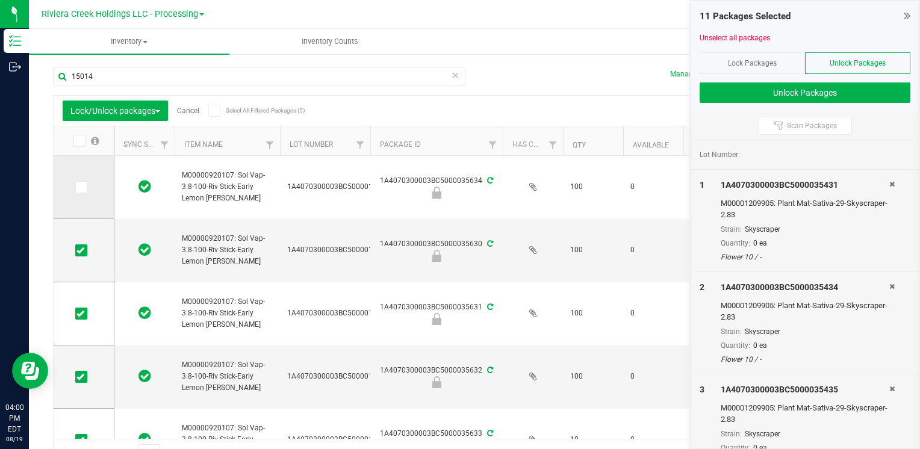
click at [81, 187] on icon at bounding box center [80, 187] width 8 height 0
click at [0, 0] on input "checkbox" at bounding box center [0, 0] width 0 height 0
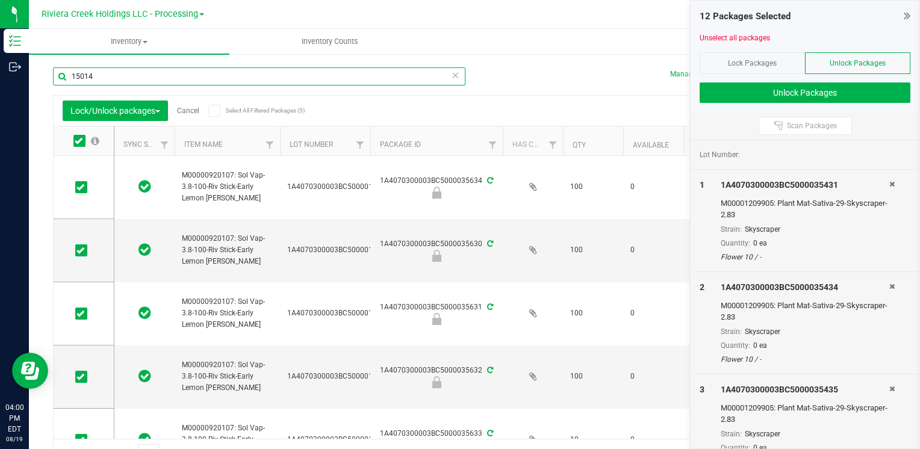
click at [108, 83] on input "15014" at bounding box center [259, 76] width 413 height 18
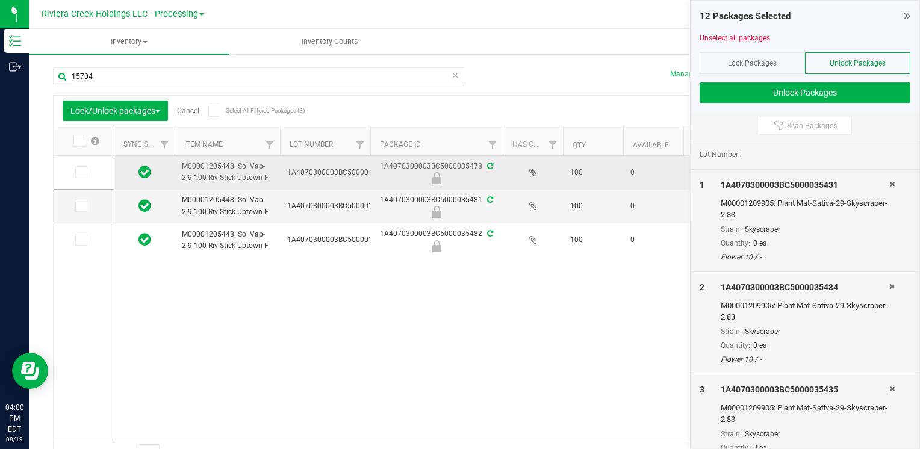
drag, startPoint x: 80, startPoint y: 139, endPoint x: 118, endPoint y: 166, distance: 47.0
click at [79, 141] on icon at bounding box center [79, 141] width 8 height 0
click at [0, 0] on input "checkbox" at bounding box center [0, 0] width 0 height 0
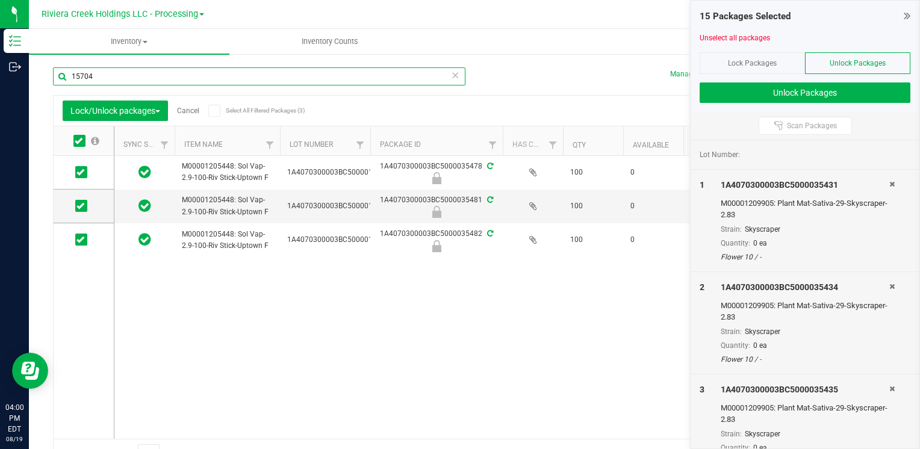
click at [132, 79] on input "15704" at bounding box center [259, 76] width 413 height 18
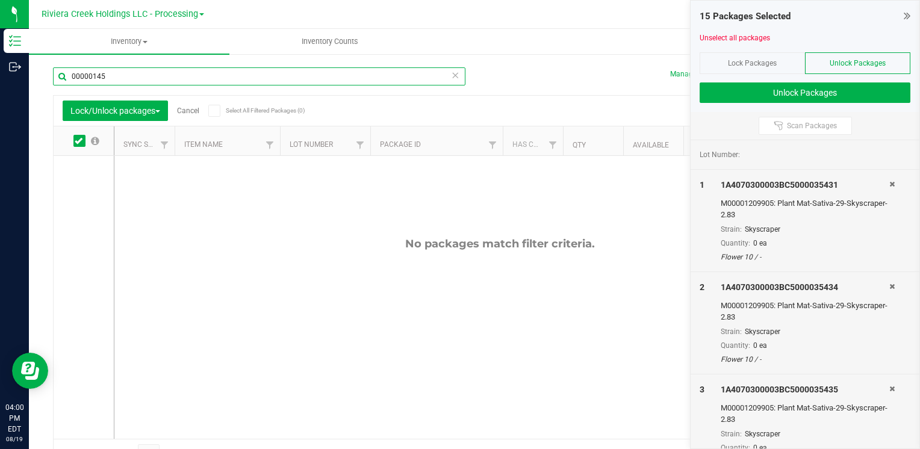
click at [89, 78] on input "00000145" at bounding box center [259, 76] width 413 height 18
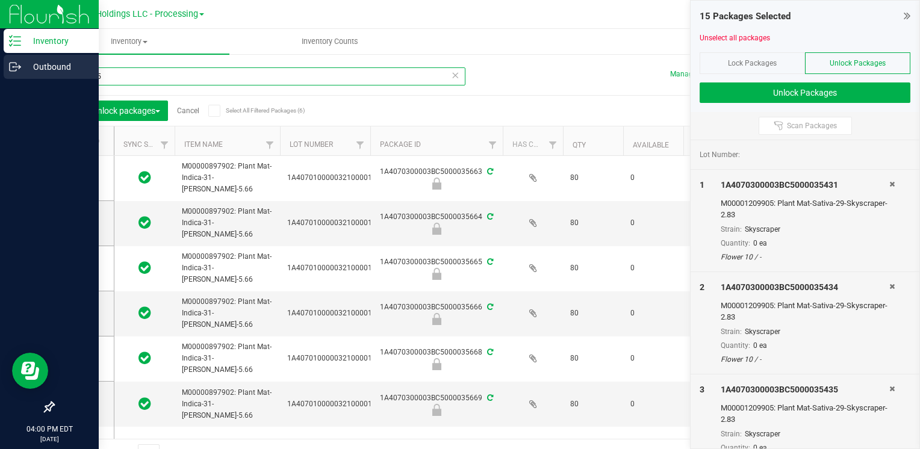
drag, startPoint x: 113, startPoint y: 78, endPoint x: 7, endPoint y: 65, distance: 106.2
click at [7, 65] on div "Inventory Outbound 04:00 PM EDT [DATE] 08/19 Riviera Creek Holdings LLC - Proce…" at bounding box center [460, 224] width 920 height 449
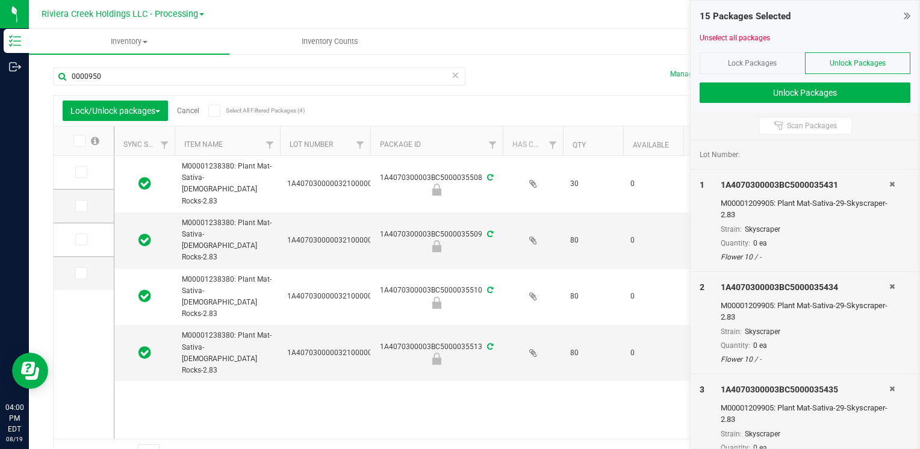
click at [66, 143] on label at bounding box center [86, 141] width 46 height 12
click at [0, 0] on input "checkbox" at bounding box center [0, 0] width 0 height 0
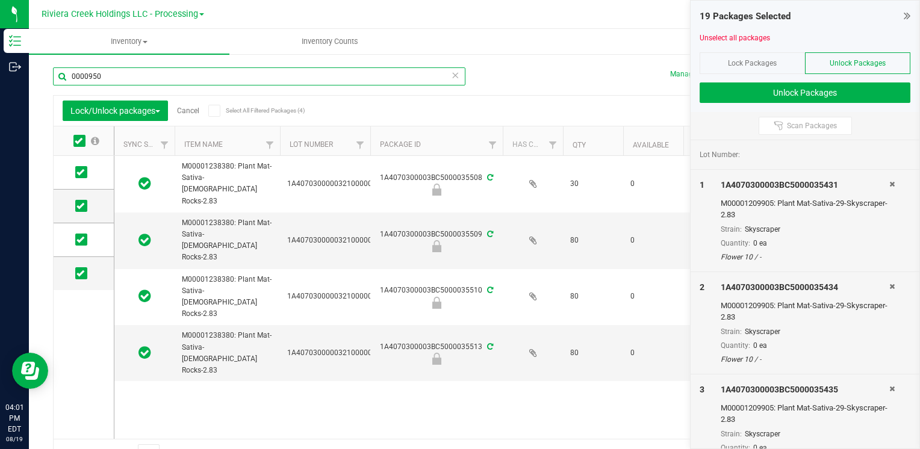
click at [114, 73] on input "0000950" at bounding box center [259, 76] width 413 height 18
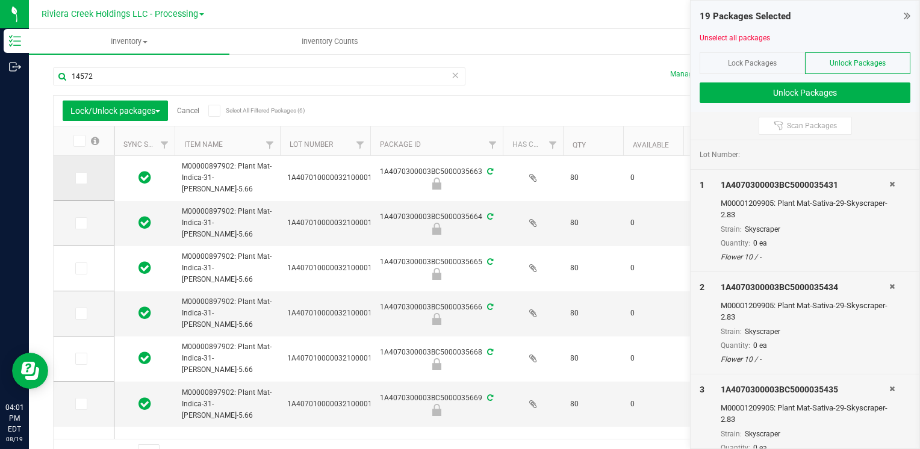
click at [79, 178] on icon at bounding box center [80, 178] width 8 height 0
click at [0, 0] on input "checkbox" at bounding box center [0, 0] width 0 height 0
click at [78, 223] on icon at bounding box center [80, 223] width 8 height 0
click at [0, 0] on input "checkbox" at bounding box center [0, 0] width 0 height 0
click at [79, 269] on icon at bounding box center [80, 269] width 8 height 0
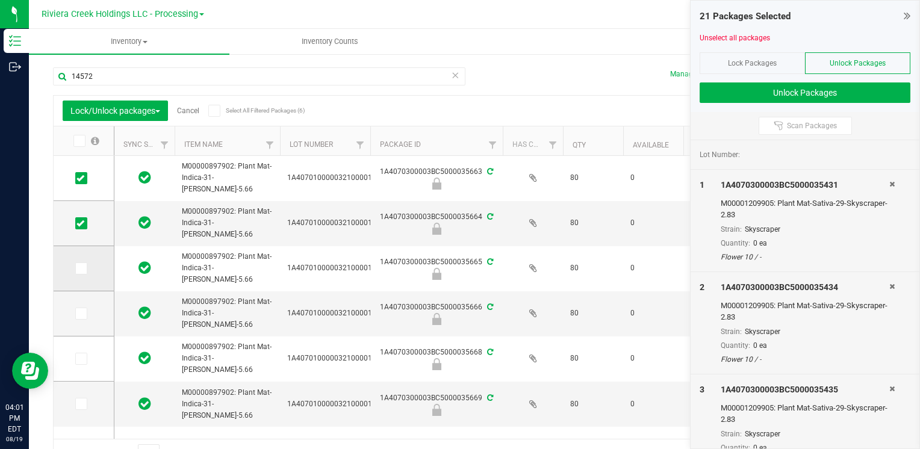
click at [0, 0] on input "checkbox" at bounding box center [0, 0] width 0 height 0
click at [82, 314] on icon at bounding box center [80, 314] width 8 height 0
click at [0, 0] on input "checkbox" at bounding box center [0, 0] width 0 height 0
drag, startPoint x: 84, startPoint y: 358, endPoint x: 82, endPoint y: 376, distance: 18.2
click at [83, 359] on icon at bounding box center [80, 359] width 8 height 0
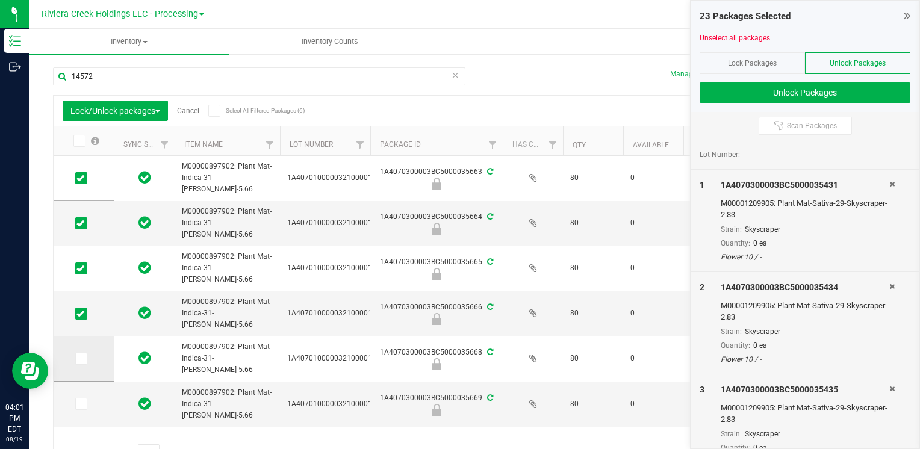
click at [0, 0] on input "checkbox" at bounding box center [0, 0] width 0 height 0
click at [83, 404] on icon at bounding box center [80, 404] width 8 height 0
click at [0, 0] on input "checkbox" at bounding box center [0, 0] width 0 height 0
click at [114, 61] on div "14572" at bounding box center [264, 76] width 422 height 39
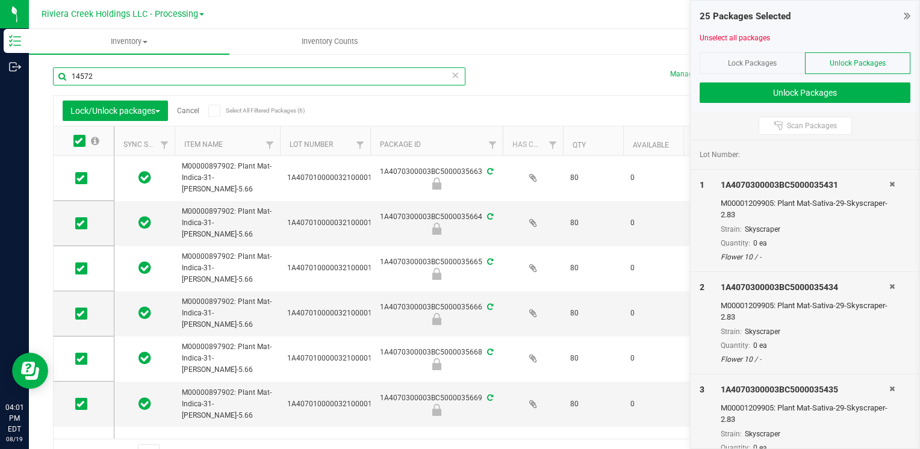
click at [114, 73] on input "14572" at bounding box center [259, 76] width 413 height 18
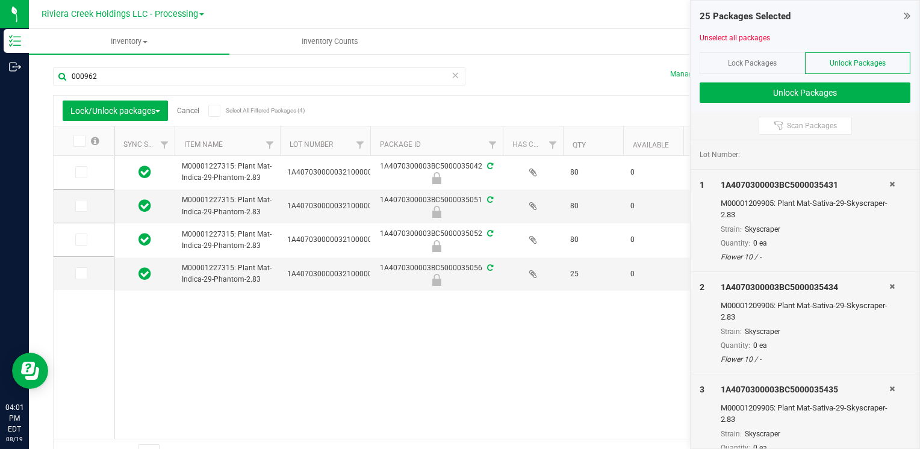
click at [79, 141] on icon at bounding box center [79, 141] width 8 height 0
click at [0, 0] on input "checkbox" at bounding box center [0, 0] width 0 height 0
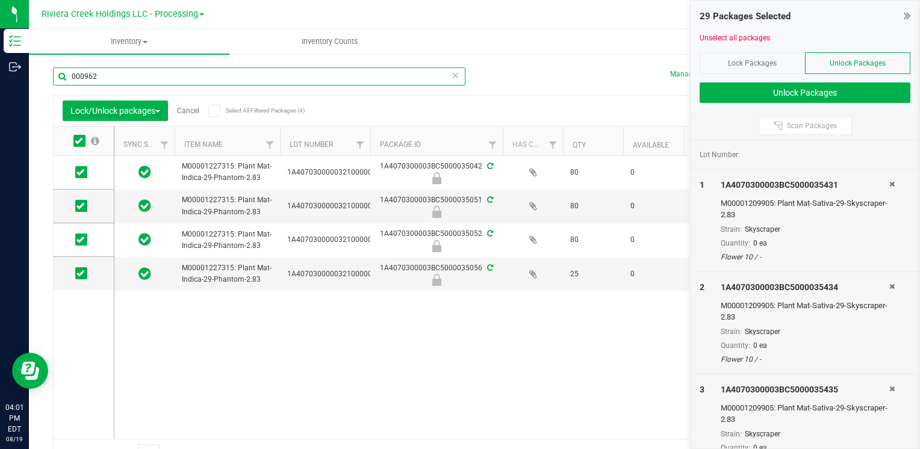
click at [113, 71] on input "000962" at bounding box center [259, 76] width 413 height 18
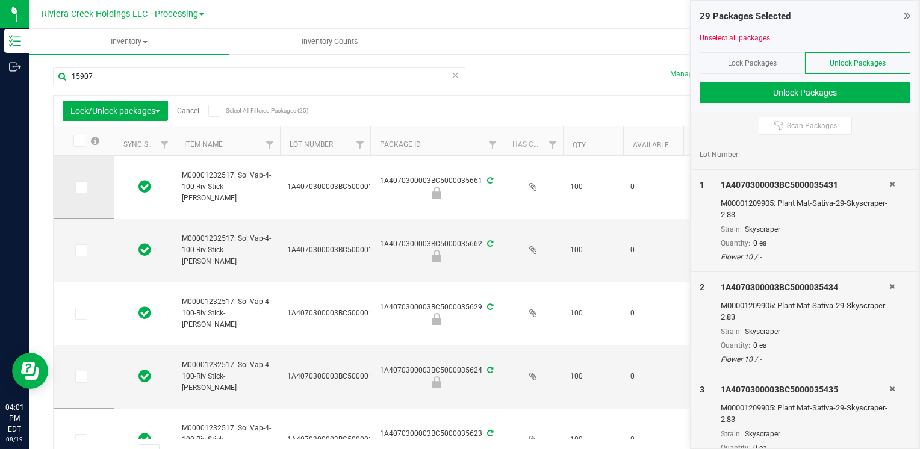
click at [78, 187] on icon at bounding box center [80, 187] width 8 height 0
click at [0, 0] on input "checkbox" at bounding box center [0, 0] width 0 height 0
click at [78, 251] on icon at bounding box center [80, 251] width 8 height 0
click at [0, 0] on input "checkbox" at bounding box center [0, 0] width 0 height 0
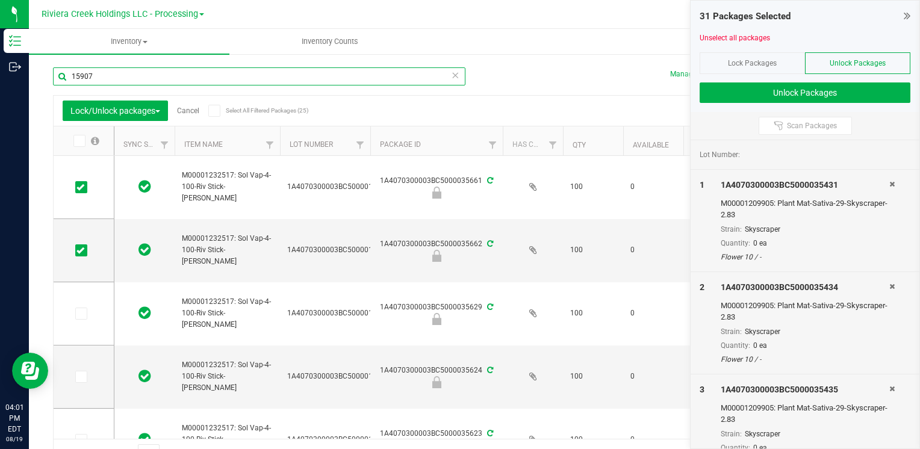
click at [137, 80] on input "15907" at bounding box center [259, 76] width 413 height 18
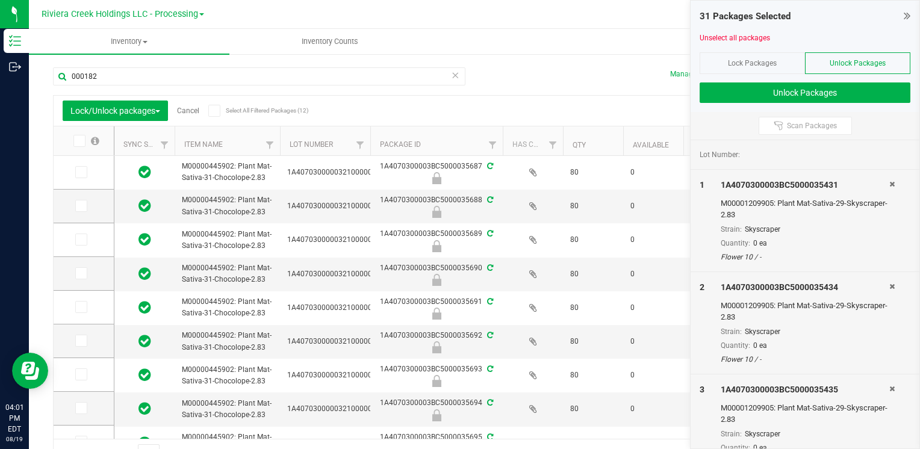
click at [77, 141] on icon at bounding box center [79, 141] width 8 height 0
click at [0, 0] on input "checkbox" at bounding box center [0, 0] width 0 height 0
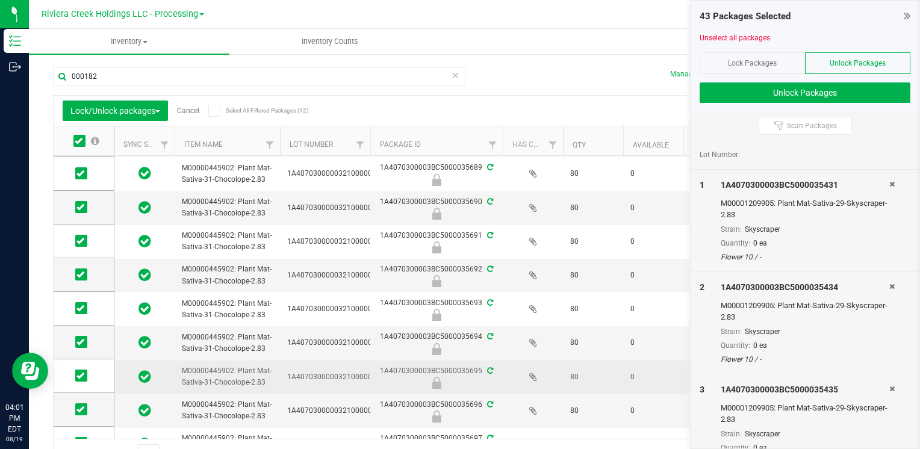
scroll to position [120, 0]
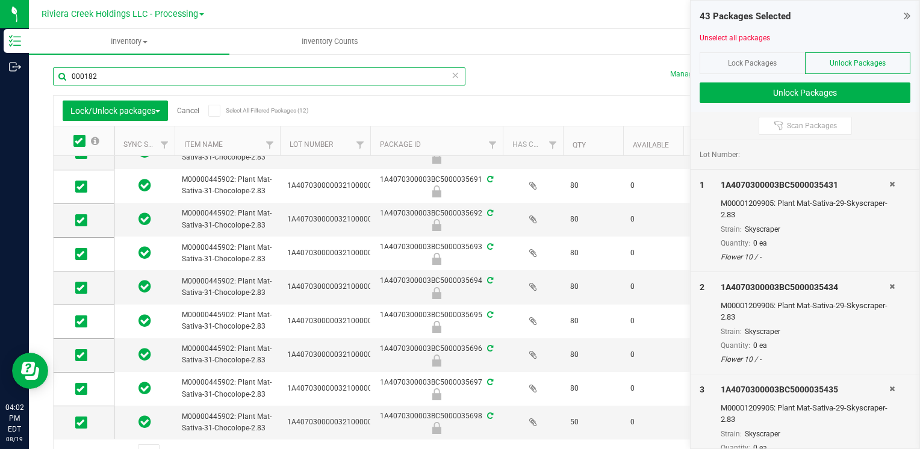
click at [115, 75] on input "000182" at bounding box center [259, 76] width 413 height 18
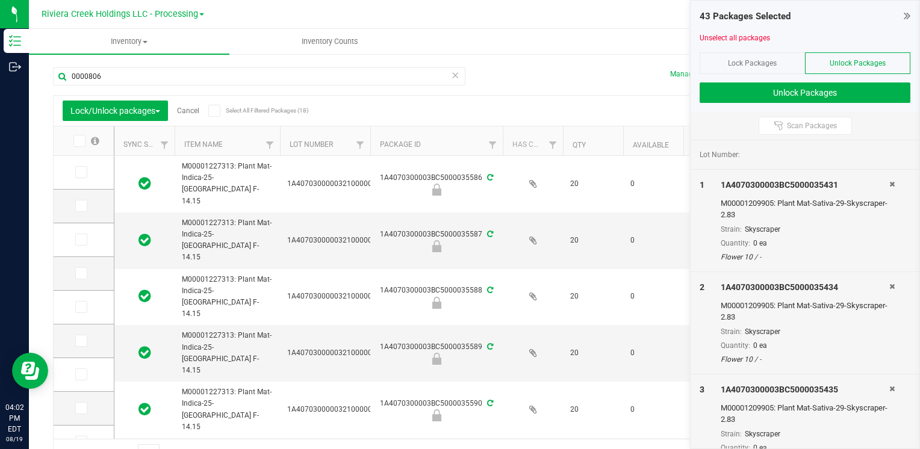
click at [82, 141] on icon at bounding box center [79, 141] width 8 height 0
click at [0, 0] on input "checkbox" at bounding box center [0, 0] width 0 height 0
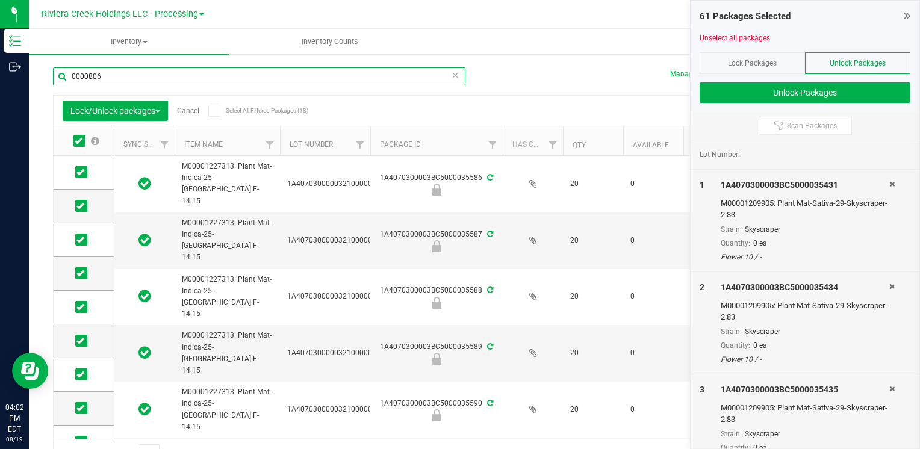
click at [119, 81] on input "0000806" at bounding box center [259, 76] width 413 height 18
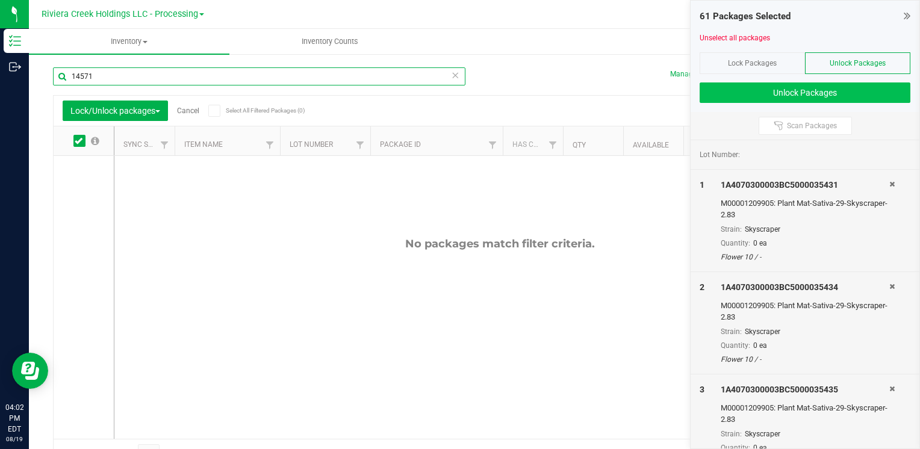
type input "14571"
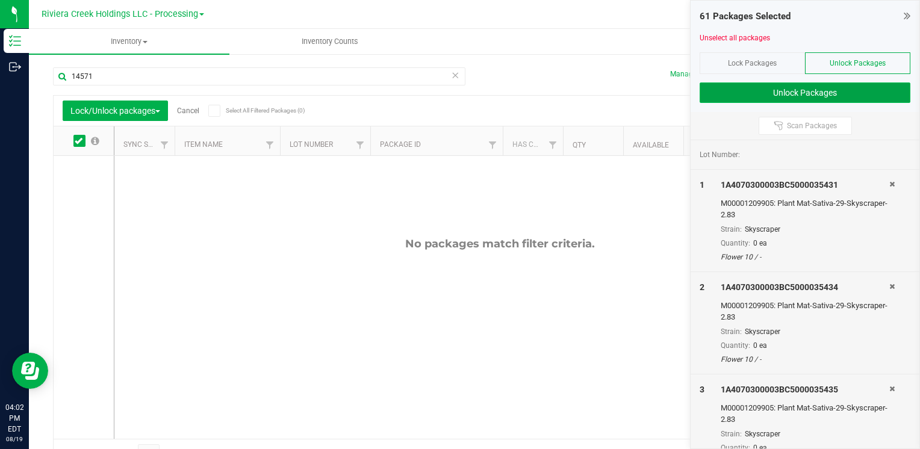
click at [738, 86] on button "Unlock Packages" at bounding box center [805, 93] width 211 height 20
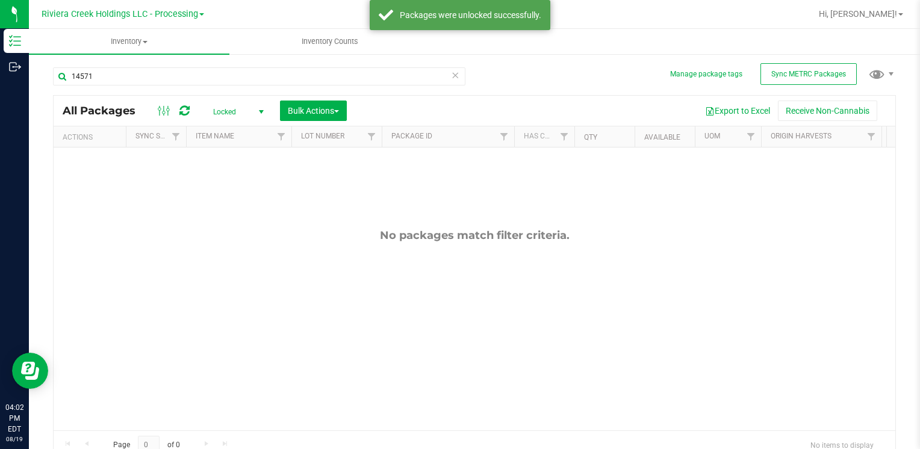
click at [228, 114] on span "Locked" at bounding box center [236, 112] width 66 height 17
click at [226, 134] on li "Active Only" at bounding box center [235, 132] width 65 height 18
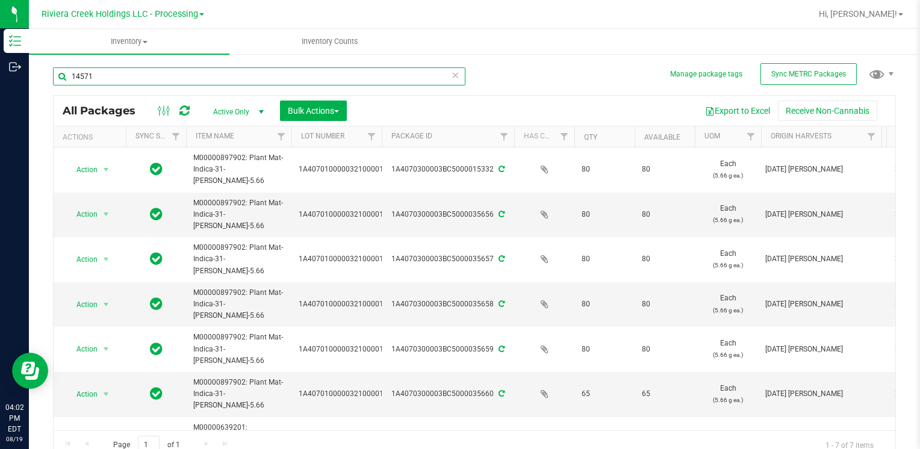
click at [143, 70] on input "14571" at bounding box center [259, 76] width 413 height 18
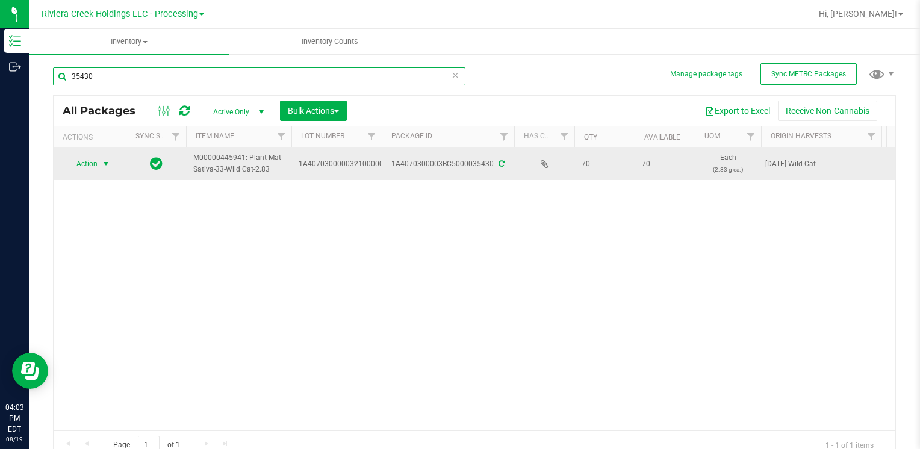
type input "35430"
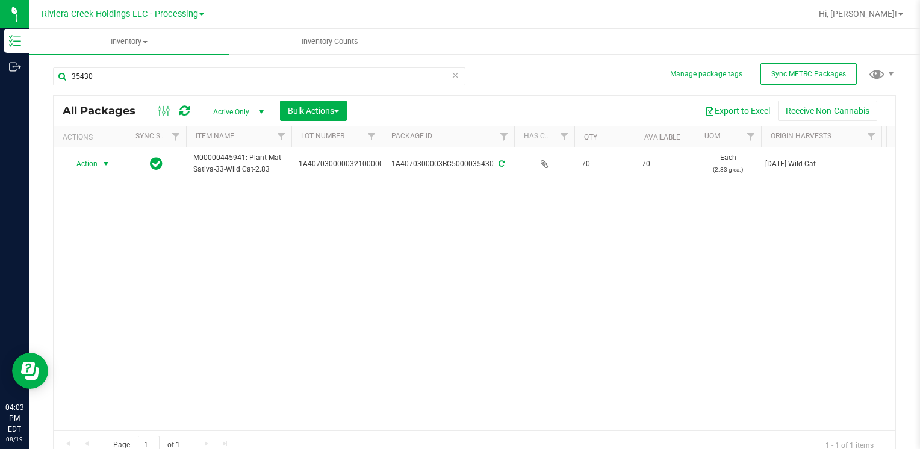
drag, startPoint x: 91, startPoint y: 160, endPoint x: 104, endPoint y: 184, distance: 26.7
click at [91, 160] on span "Action" at bounding box center [82, 163] width 33 height 17
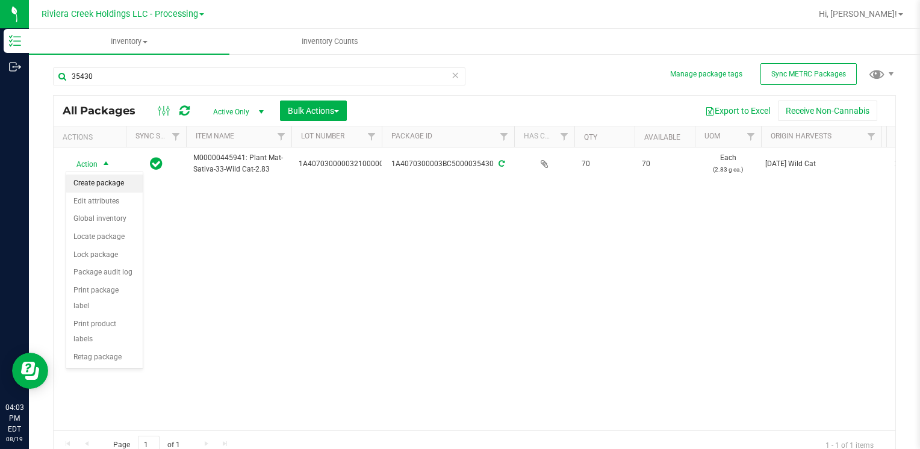
click at [101, 181] on li "Create package" at bounding box center [104, 184] width 76 height 18
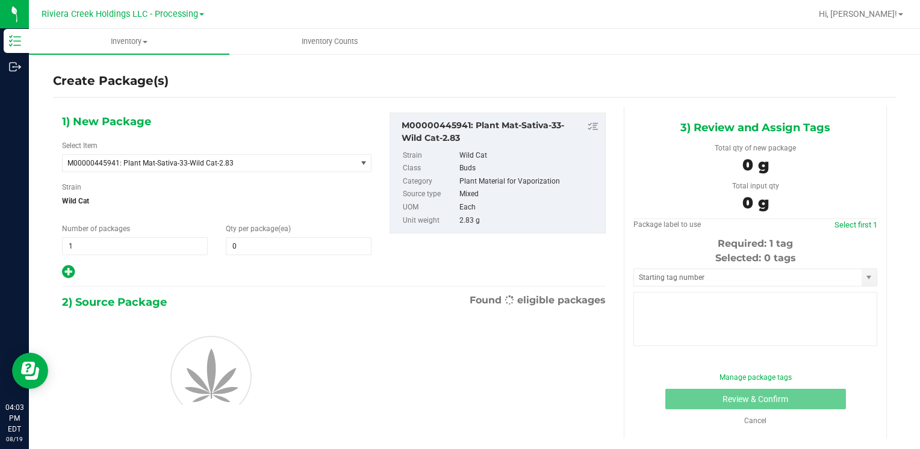
type input "0"
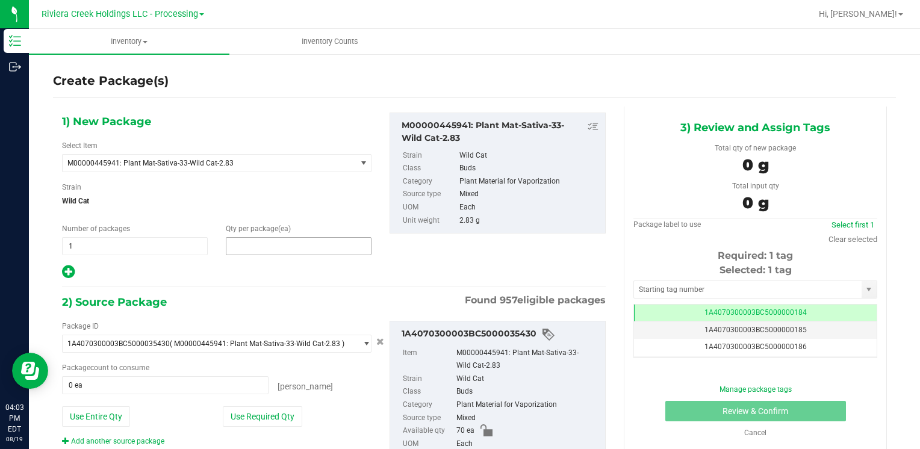
click at [289, 249] on span at bounding box center [299, 246] width 146 height 18
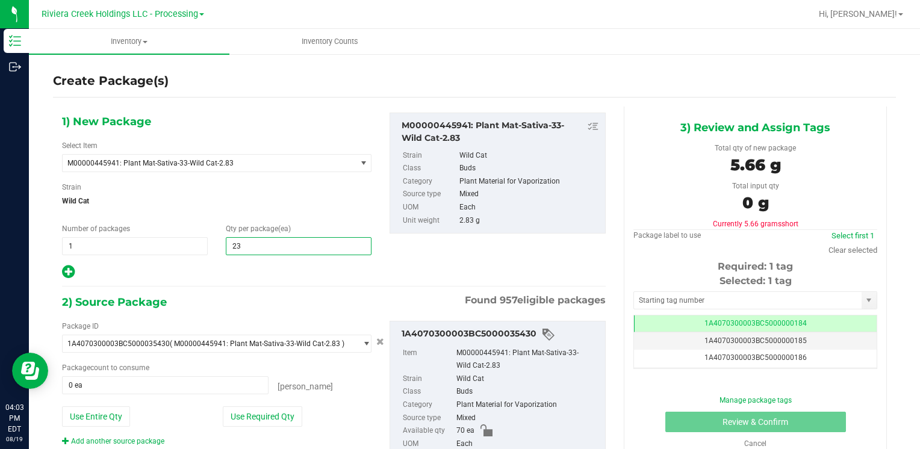
type input "230"
click at [95, 423] on button "Use Entire Qty" at bounding box center [96, 417] width 68 height 20
type input "70 ea"
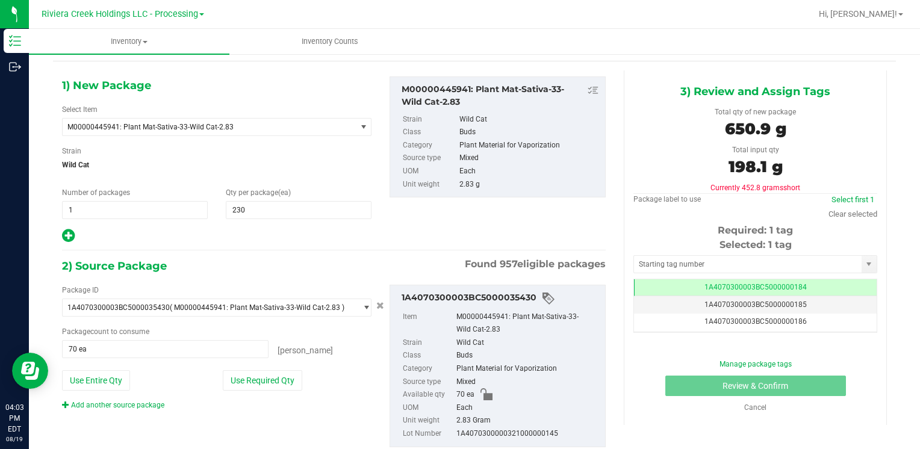
scroll to position [67, 0]
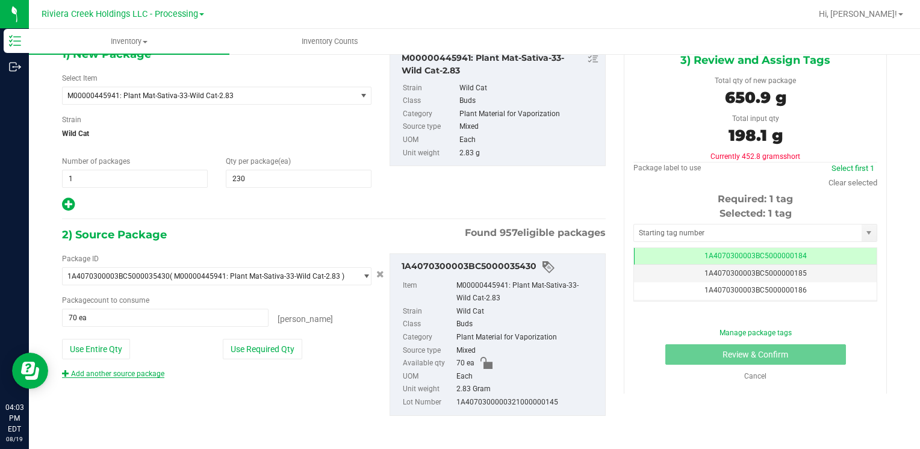
click at [147, 375] on link "Add another source package" at bounding box center [113, 374] width 102 height 8
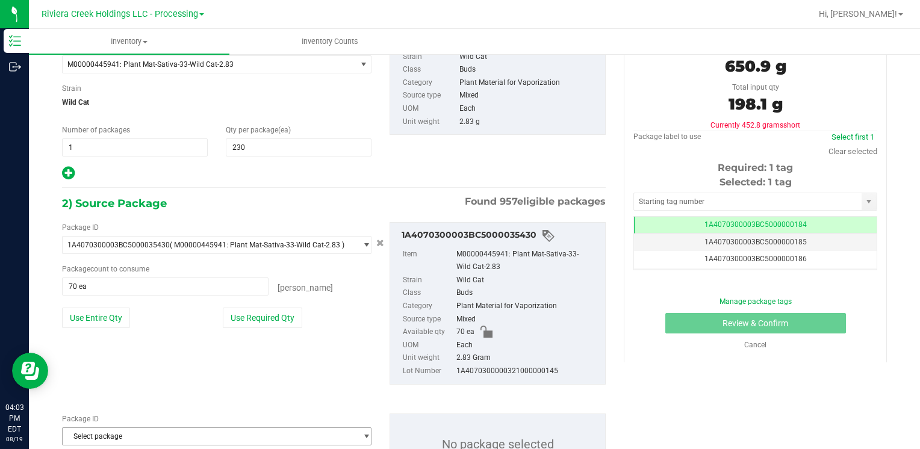
scroll to position [157, 0]
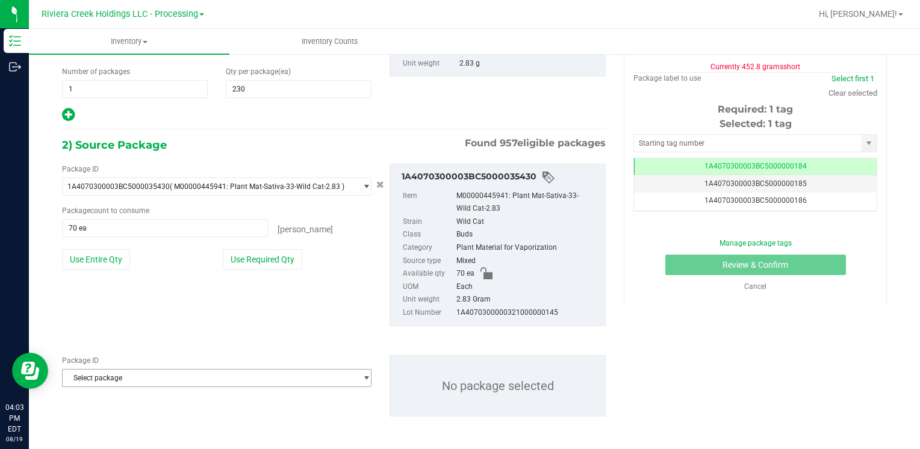
click at [129, 377] on span "Select package" at bounding box center [209, 378] width 293 height 17
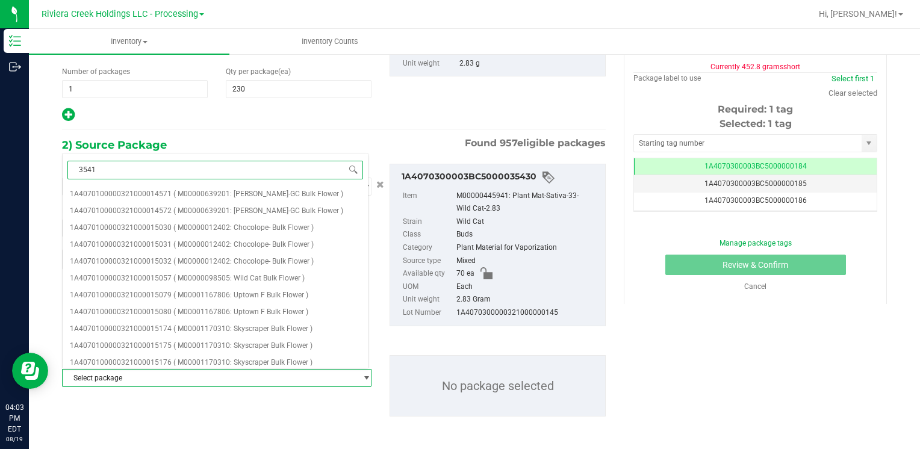
type input "35417"
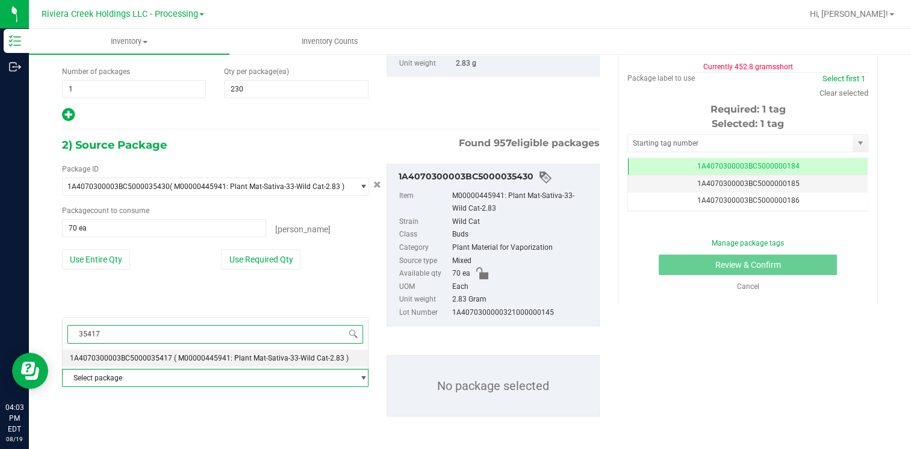
click at [143, 357] on span "1A4070300003BC5000035417" at bounding box center [121, 358] width 102 height 8
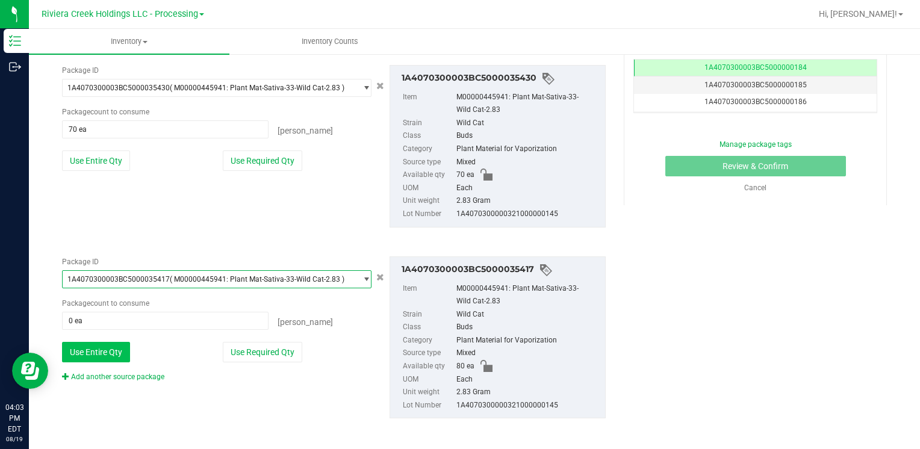
scroll to position [258, 0]
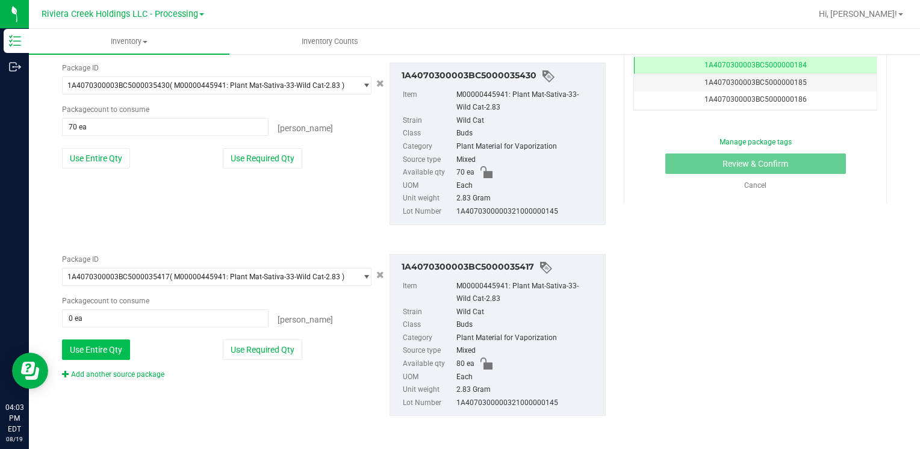
click at [104, 348] on button "Use Entire Qty" at bounding box center [96, 350] width 68 height 20
type input "80 ea"
click at [118, 375] on link "Add another source package" at bounding box center [113, 374] width 102 height 8
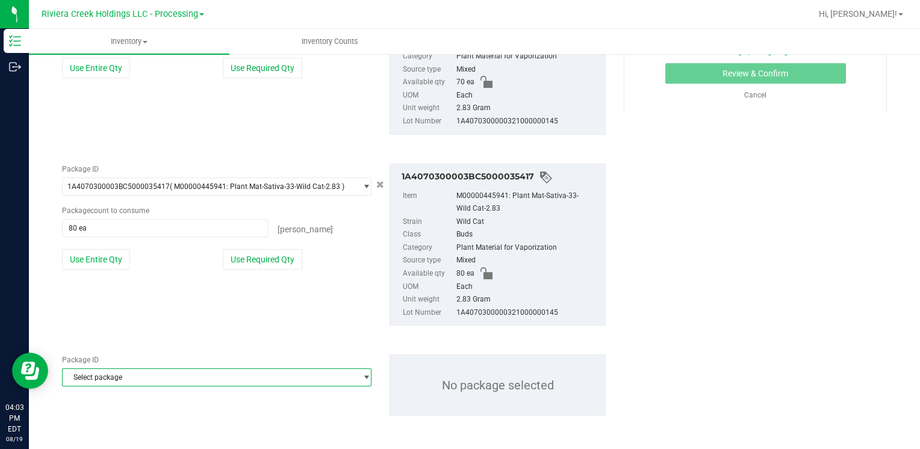
click at [118, 375] on span "Select package" at bounding box center [209, 377] width 293 height 17
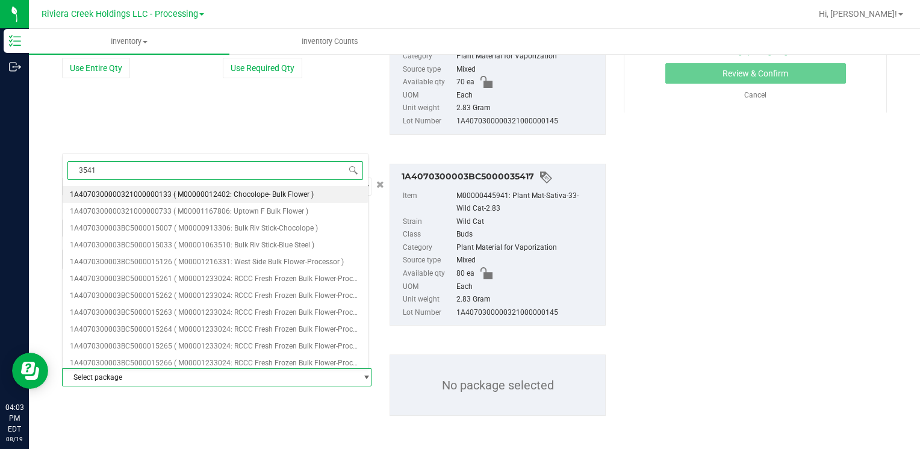
type input "35418"
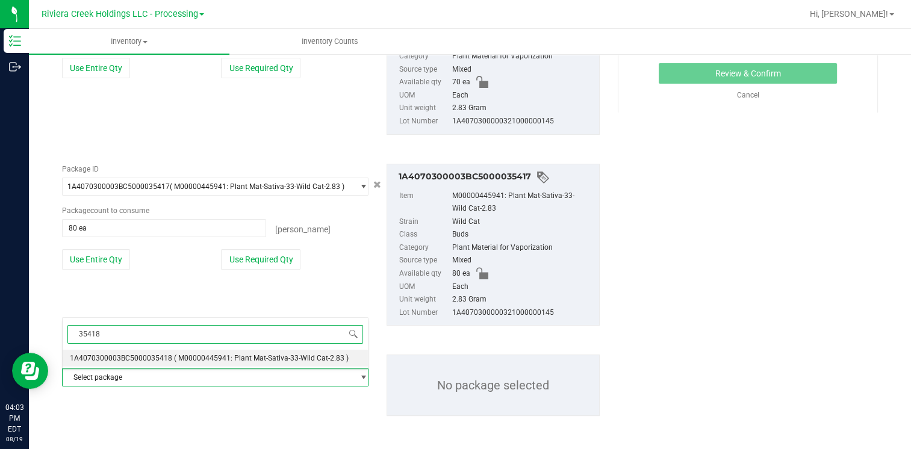
click at [140, 356] on span "1A4070300003BC5000035418" at bounding box center [121, 358] width 102 height 8
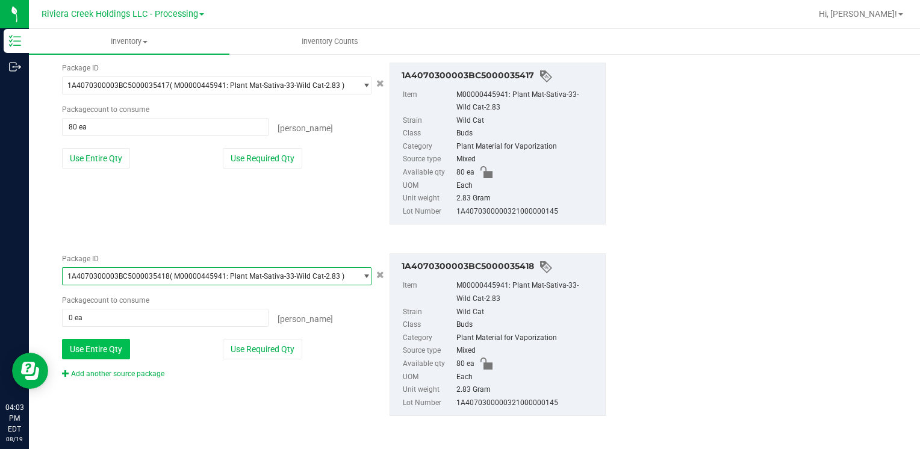
click at [104, 351] on button "Use Entire Qty" at bounding box center [96, 349] width 68 height 20
type input "80 ea"
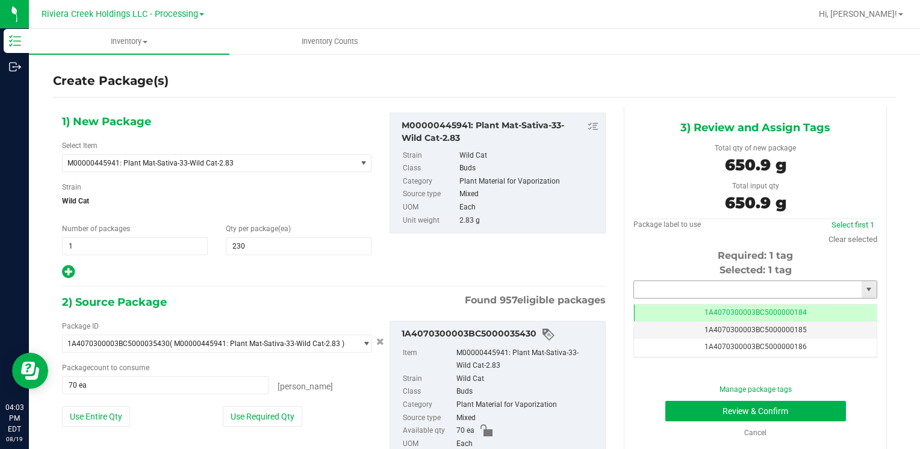
click at [652, 290] on input "text" at bounding box center [748, 289] width 228 height 17
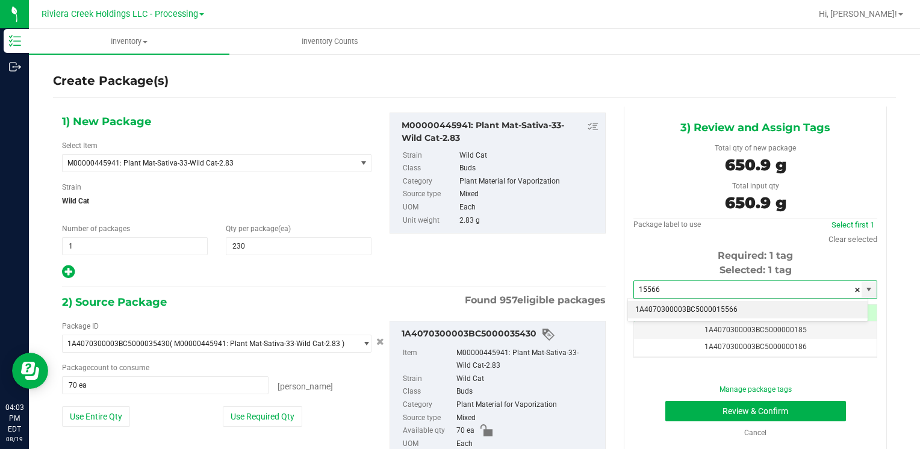
click at [654, 302] on li "1A4070300003BC5000015566" at bounding box center [748, 310] width 240 height 18
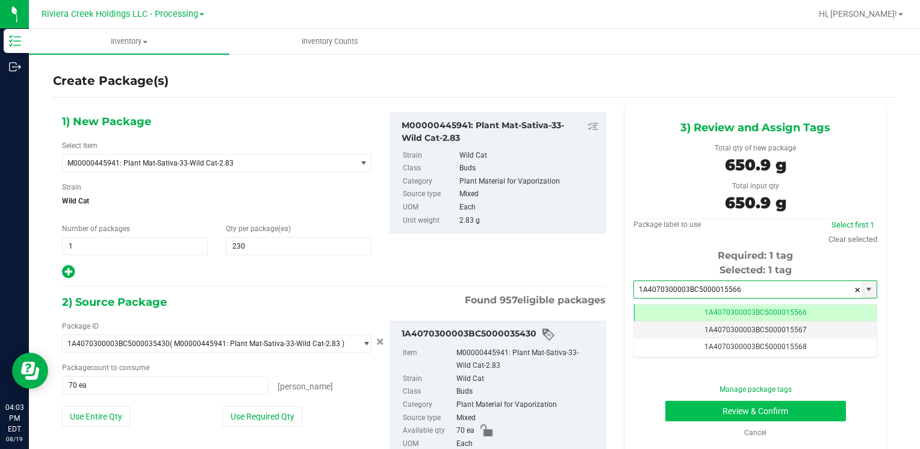
type input "1A4070300003BC5000015566"
click at [690, 410] on button "Review & Confirm" at bounding box center [755, 411] width 181 height 20
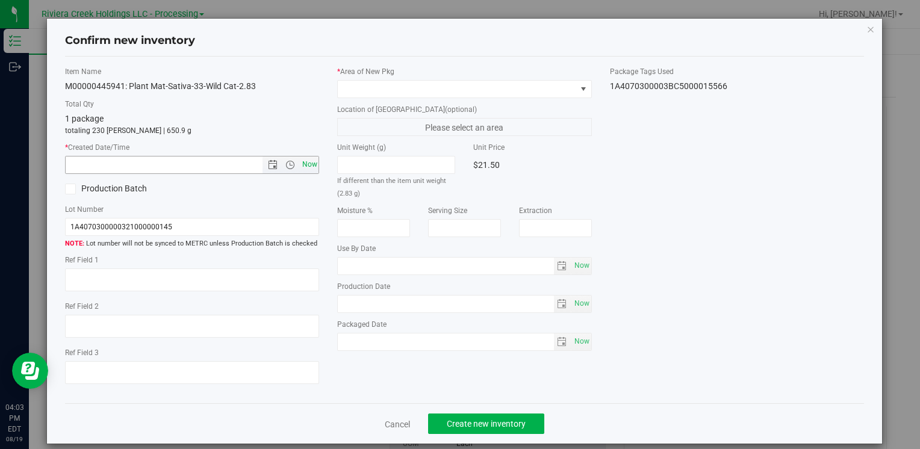
click at [306, 164] on span "Now" at bounding box center [309, 164] width 20 height 17
type input "[DATE] 4:03 PM"
click at [357, 86] on span at bounding box center [457, 89] width 238 height 17
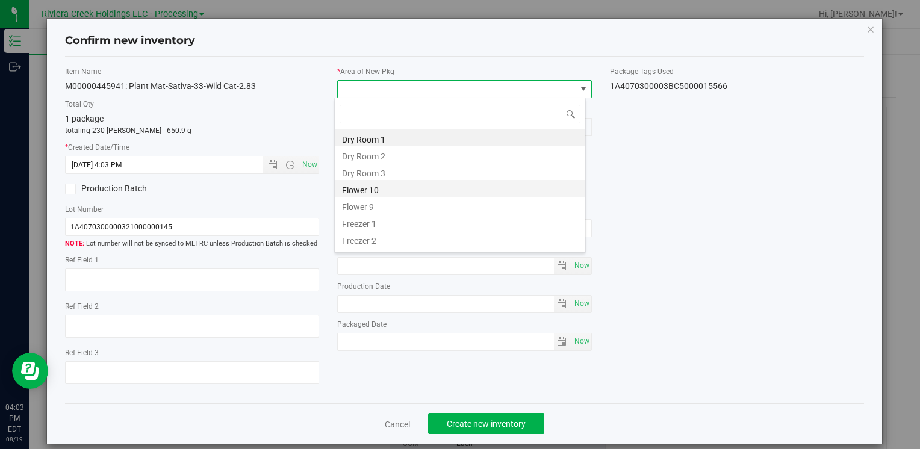
click at [390, 186] on li "Flower 10" at bounding box center [460, 188] width 251 height 17
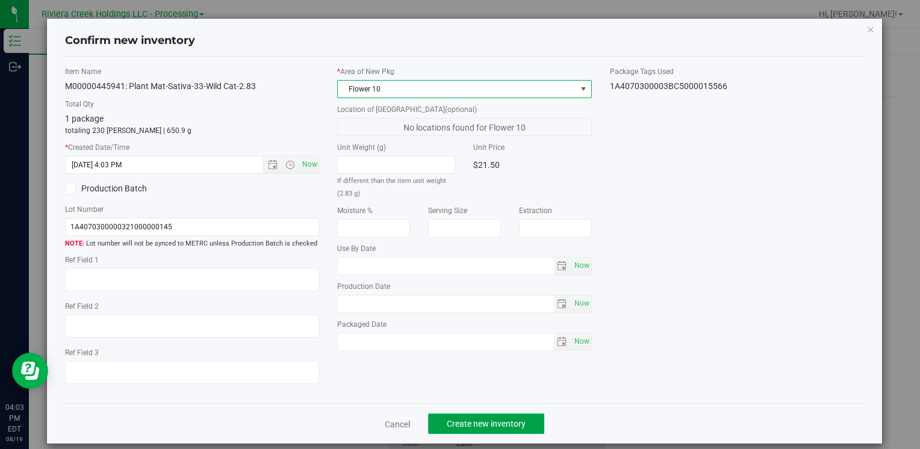
click at [469, 425] on span "Create new inventory" at bounding box center [486, 424] width 79 height 10
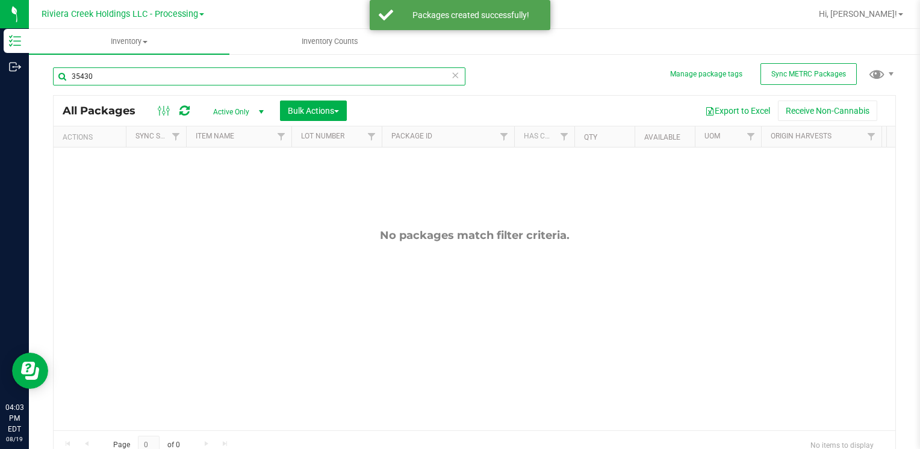
click at [151, 80] on input "35430" at bounding box center [259, 76] width 413 height 18
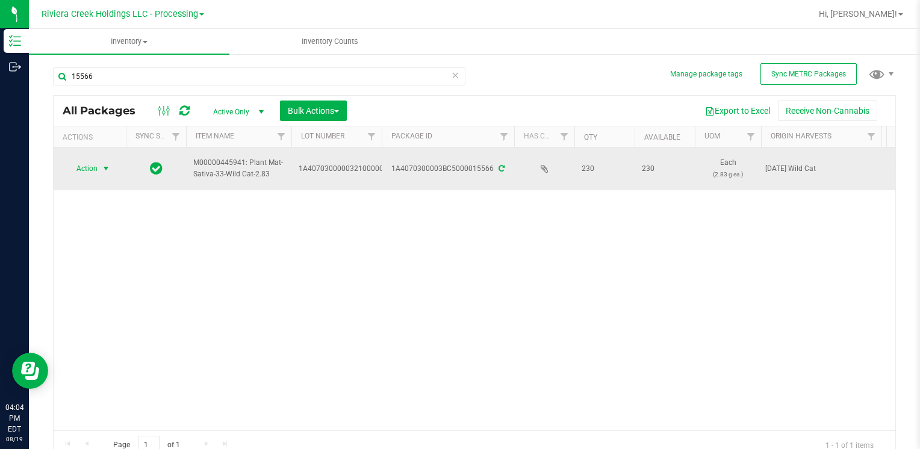
click at [101, 168] on span "select" at bounding box center [106, 169] width 10 height 10
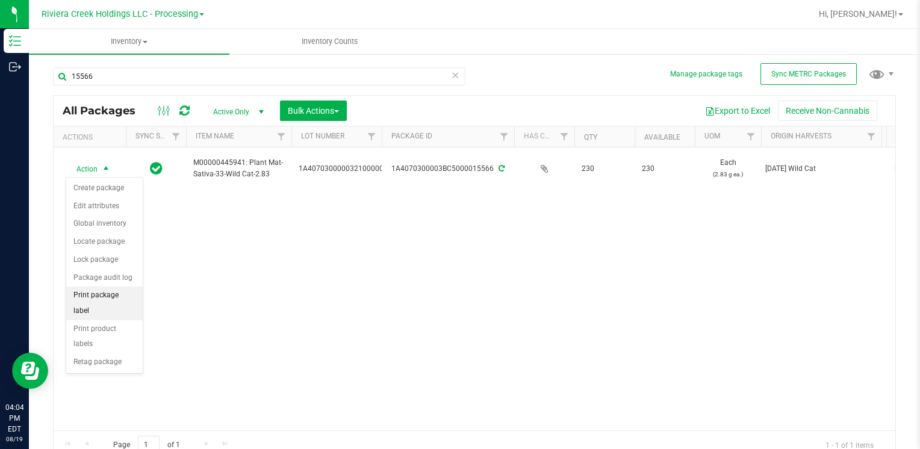
click at [120, 298] on li "Print package label" at bounding box center [104, 303] width 76 height 33
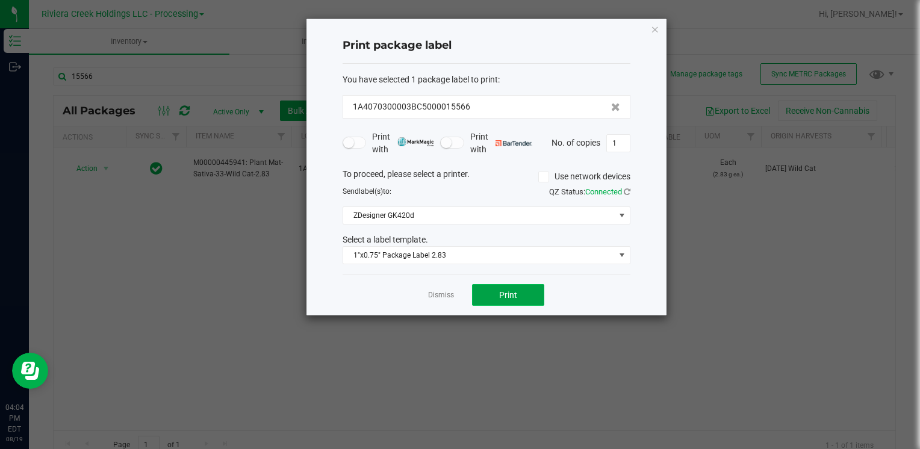
click at [502, 298] on span "Print" at bounding box center [508, 295] width 18 height 10
click at [653, 23] on icon "button" at bounding box center [655, 29] width 8 height 14
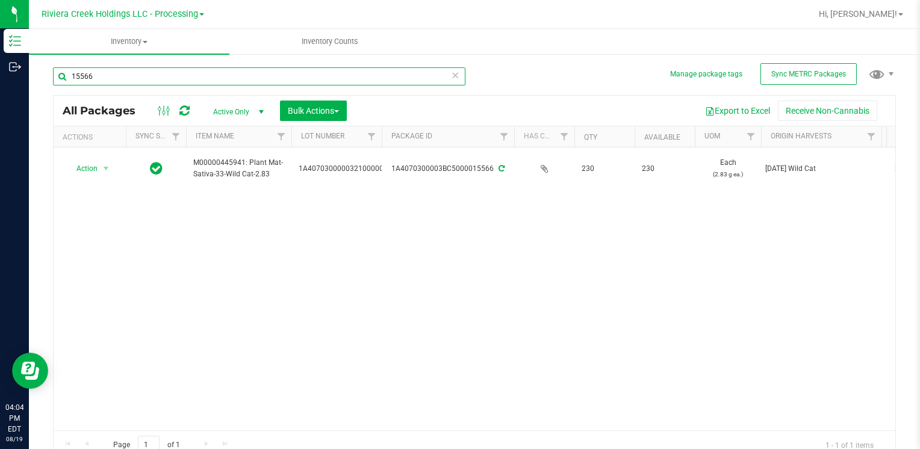
click at [179, 76] on input "15566" at bounding box center [259, 76] width 413 height 18
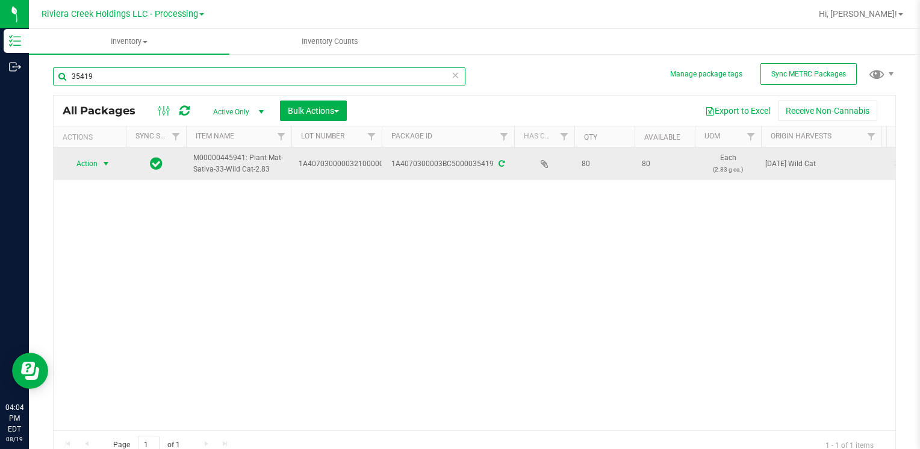
type input "35419"
click at [106, 162] on span "select" at bounding box center [106, 164] width 10 height 10
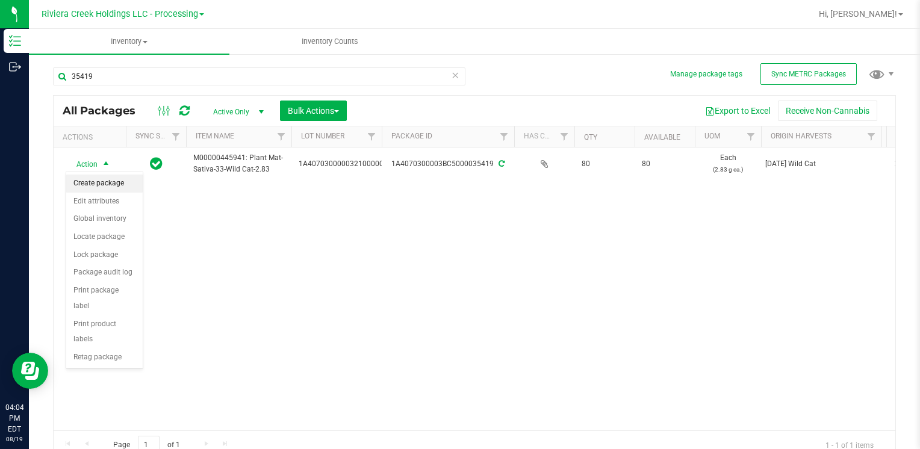
click at [112, 186] on li "Create package" at bounding box center [104, 184] width 76 height 18
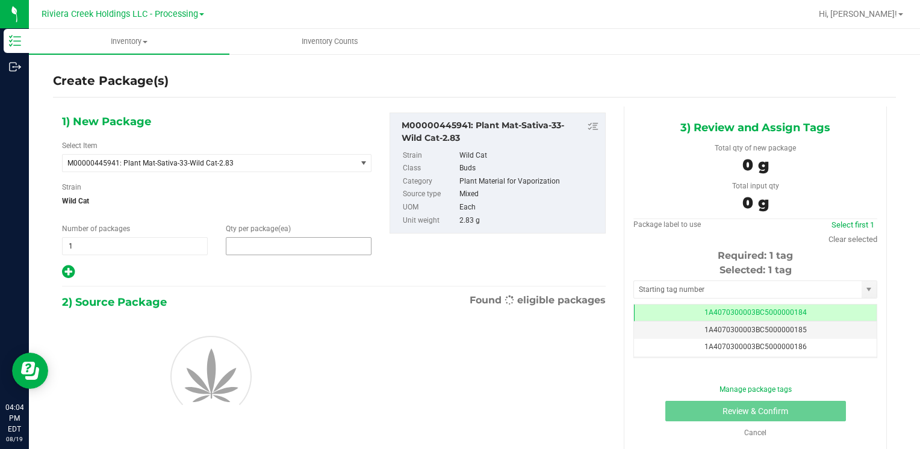
click at [291, 238] on span at bounding box center [299, 246] width 146 height 18
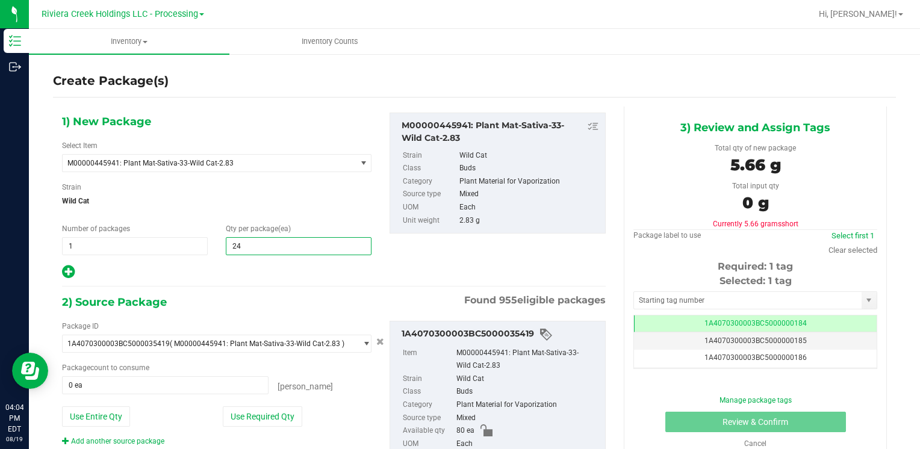
type input "240"
click at [108, 416] on button "Use Entire Qty" at bounding box center [96, 417] width 68 height 20
type input "80 ea"
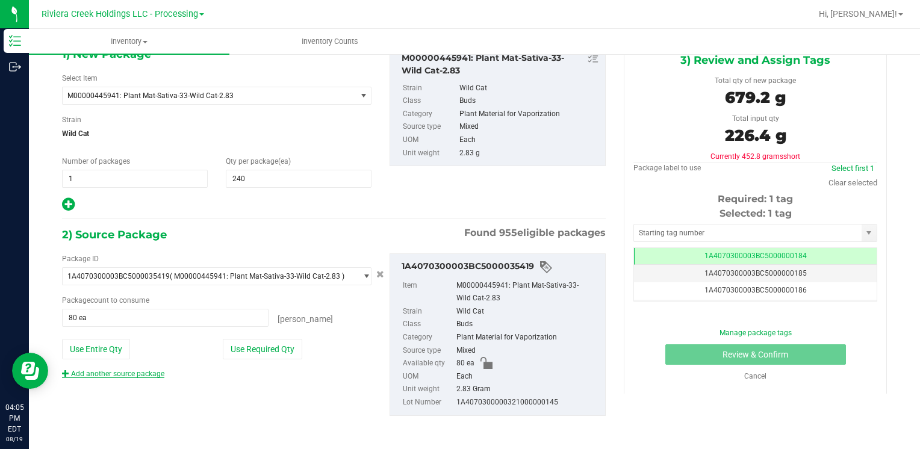
click at [120, 374] on link "Add another source package" at bounding box center [113, 374] width 102 height 8
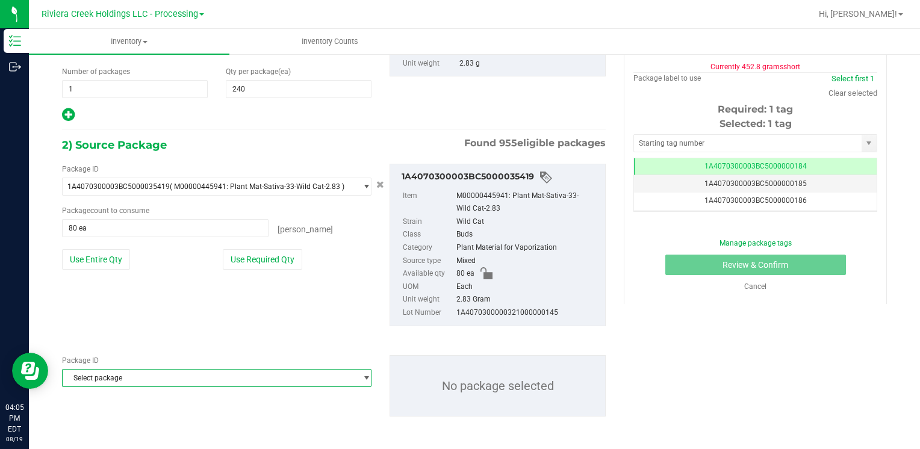
click at [152, 378] on span "Select package" at bounding box center [209, 378] width 293 height 17
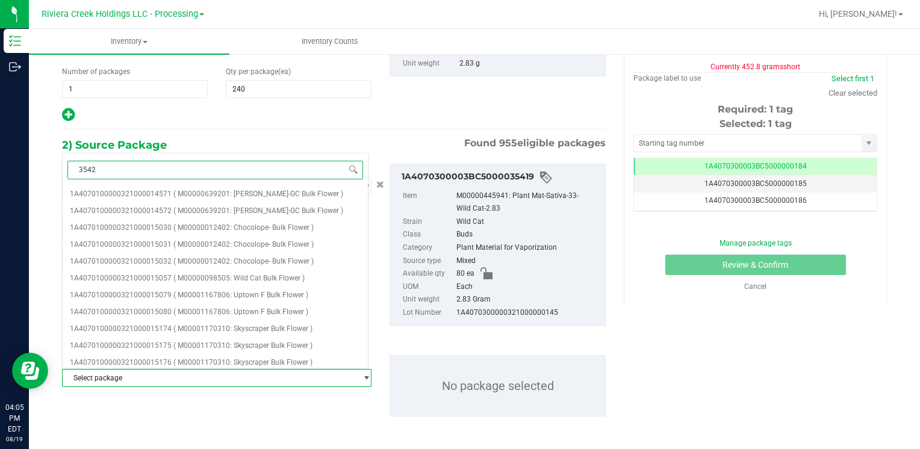
type input "35422"
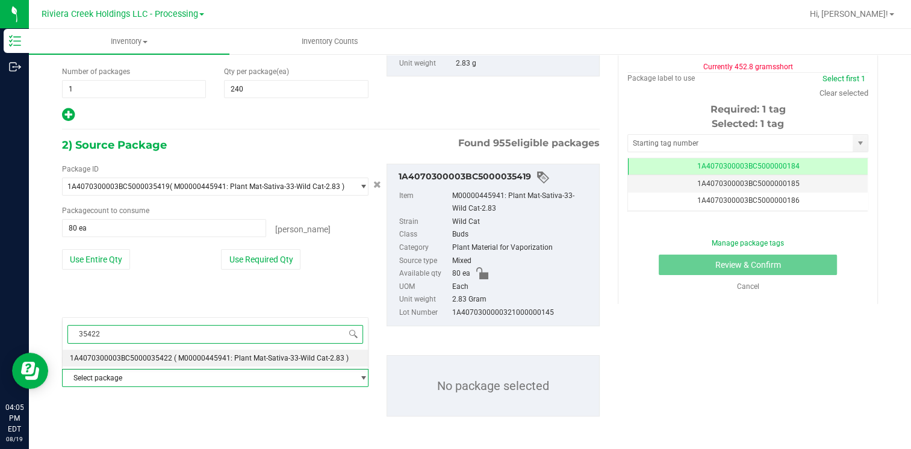
click at [162, 354] on span "1A4070300003BC5000035422" at bounding box center [121, 358] width 102 height 8
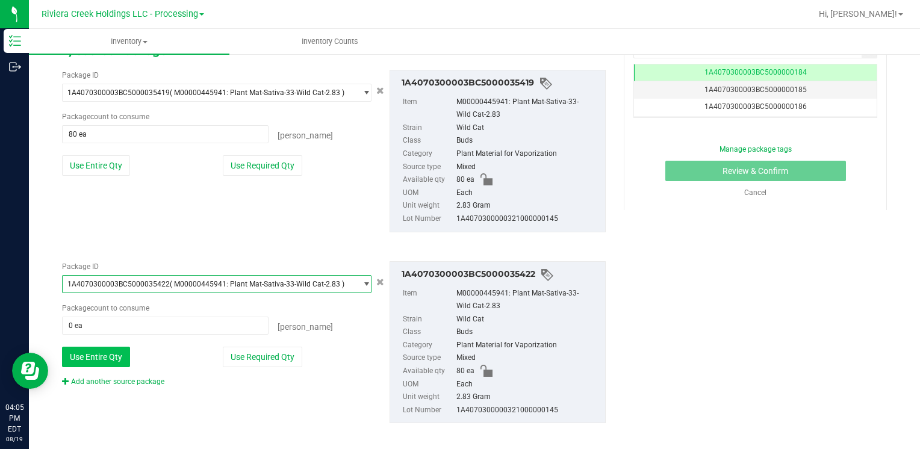
scroll to position [258, 0]
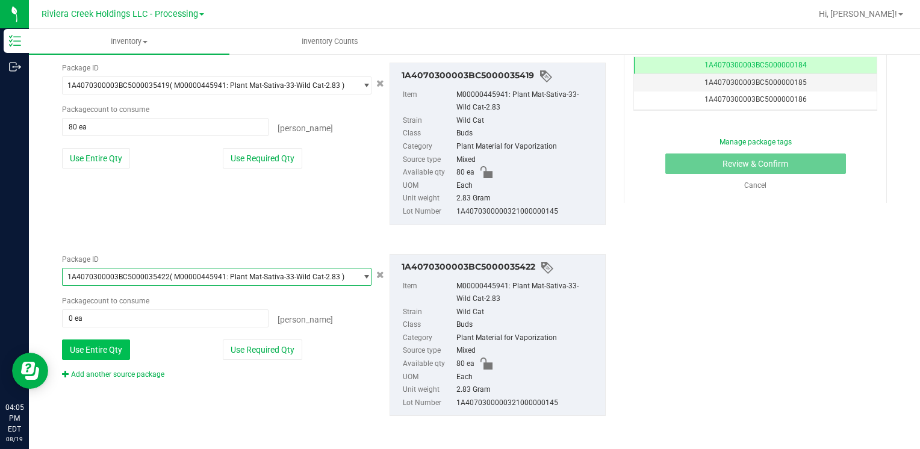
click at [94, 344] on button "Use Entire Qty" at bounding box center [96, 350] width 68 height 20
type input "80 ea"
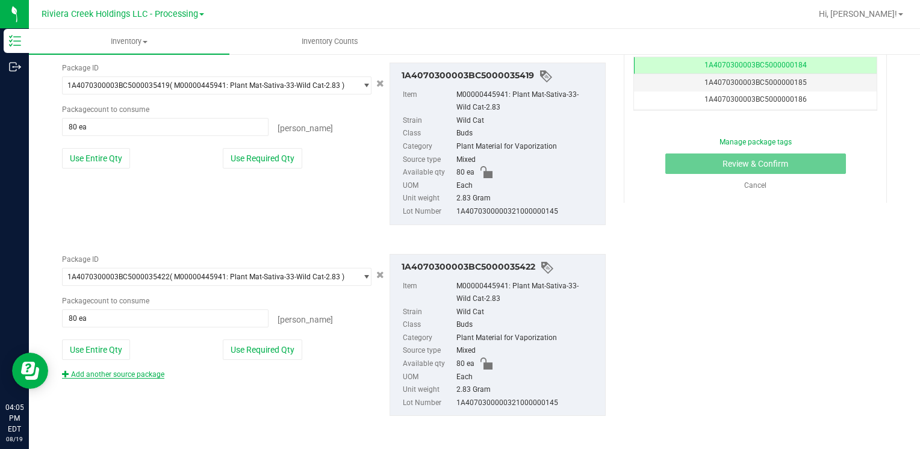
click at [104, 373] on link "Add another source package" at bounding box center [113, 374] width 102 height 8
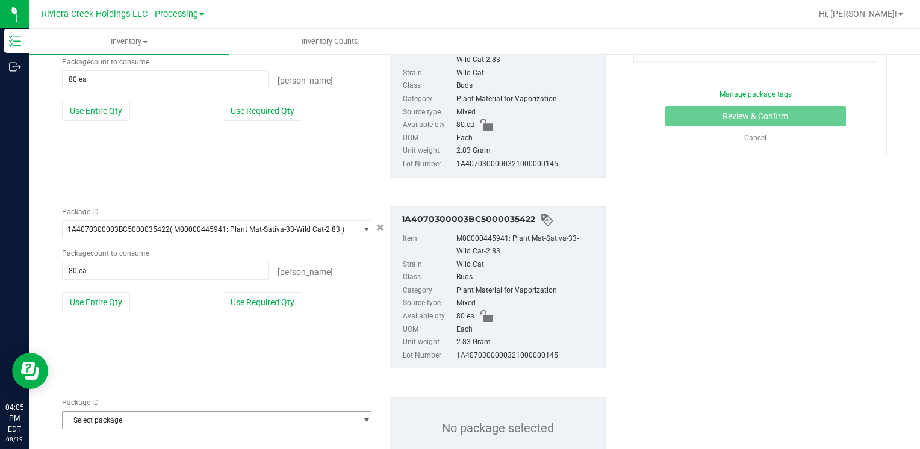
scroll to position [349, 0]
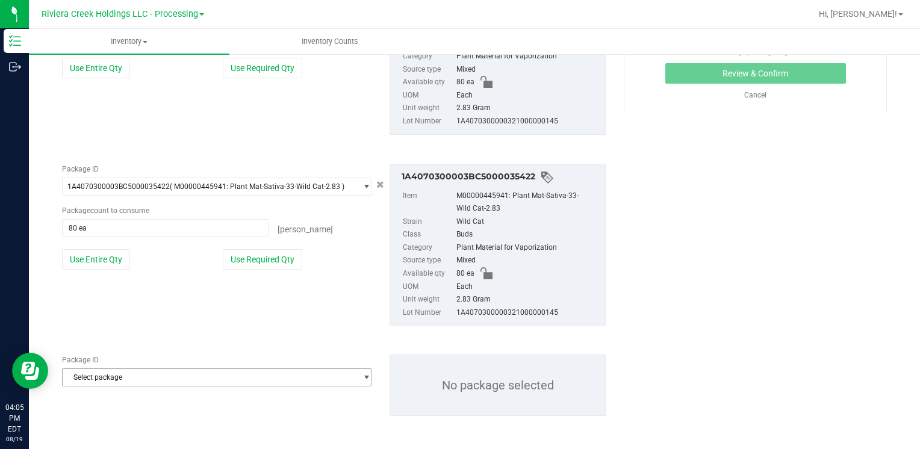
click at [149, 374] on span "Select package" at bounding box center [209, 377] width 293 height 17
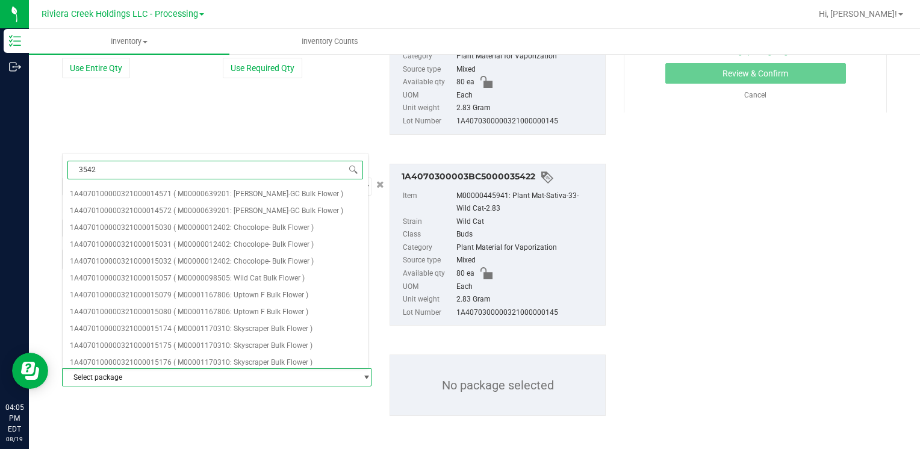
type input "35429"
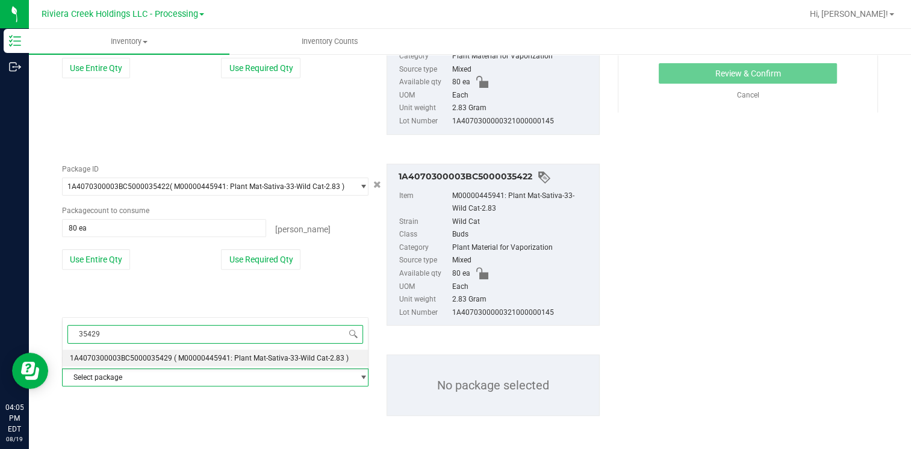
click at [164, 358] on span "1A4070300003BC5000035429" at bounding box center [121, 358] width 102 height 8
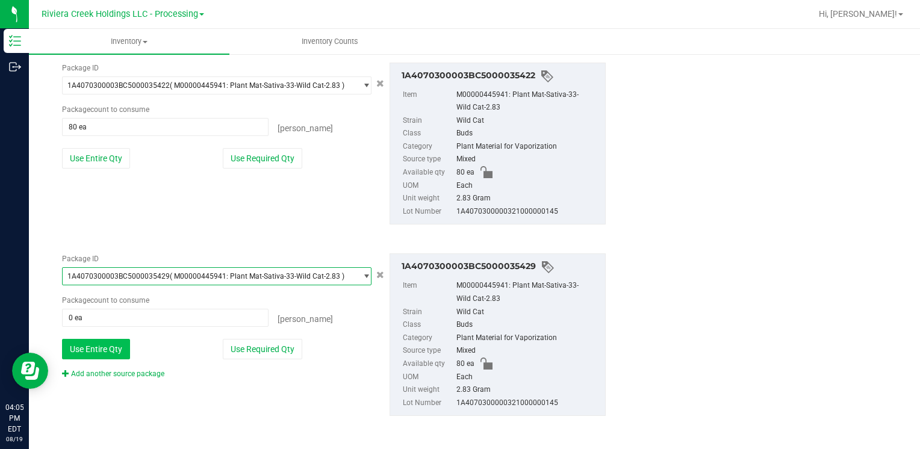
click at [104, 350] on button "Use Entire Qty" at bounding box center [96, 349] width 68 height 20
type input "80 ea"
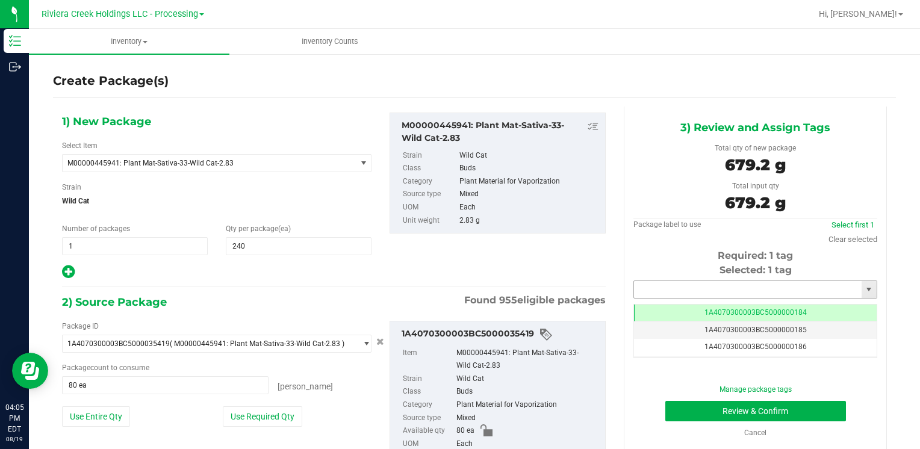
click at [666, 292] on input "text" at bounding box center [748, 289] width 228 height 17
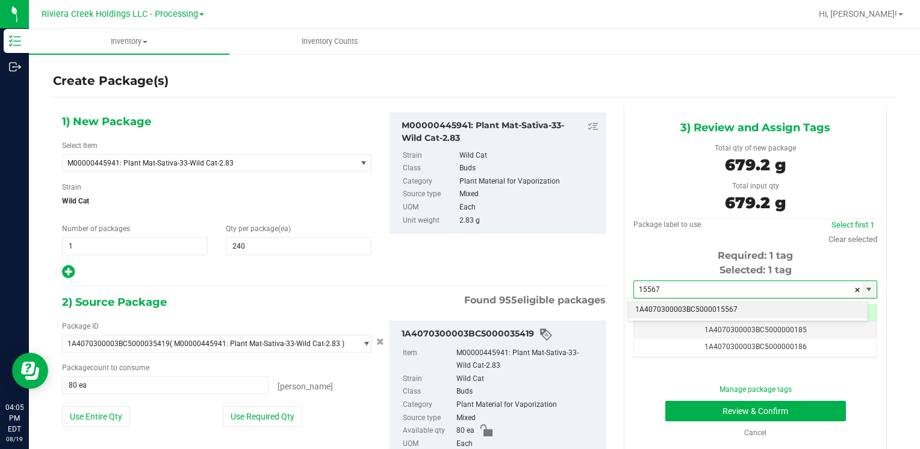
click at [661, 308] on li "1A4070300003BC5000015567" at bounding box center [748, 310] width 240 height 18
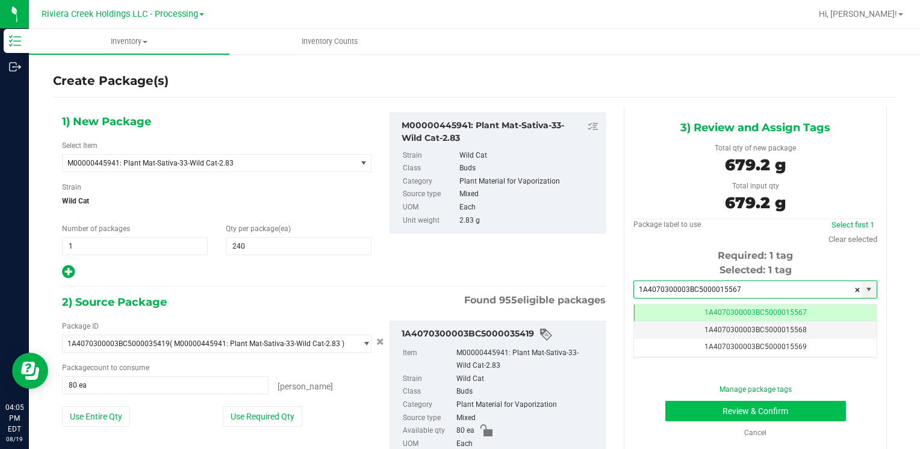
type input "1A4070300003BC5000015567"
click at [676, 403] on button "Review & Confirm" at bounding box center [755, 411] width 181 height 20
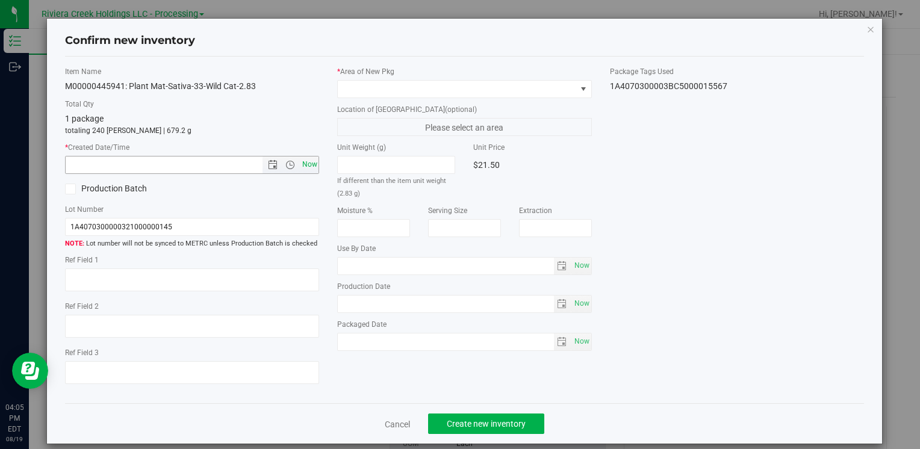
click at [310, 167] on span "Now" at bounding box center [309, 164] width 20 height 17
type input "[DATE] 4:05 PM"
click at [352, 77] on div "* Area of [GEOGRAPHIC_DATA]" at bounding box center [464, 82] width 254 height 32
click at [376, 87] on span at bounding box center [457, 89] width 238 height 17
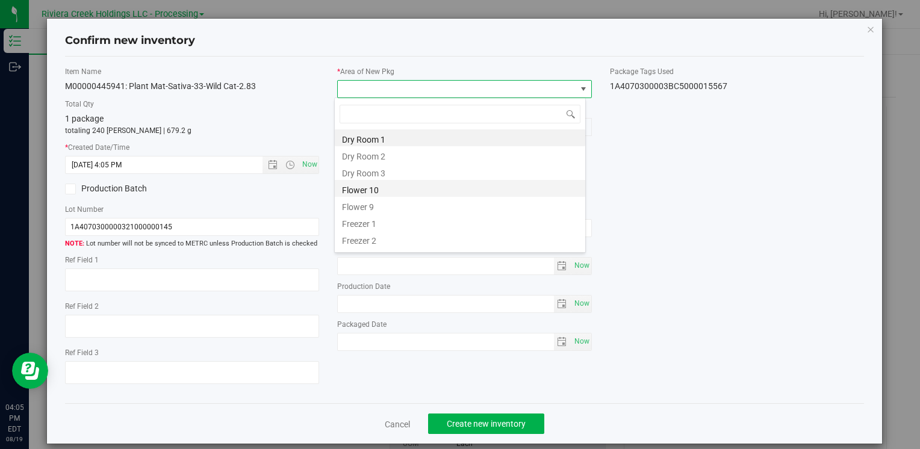
click at [391, 181] on li "Flower 10" at bounding box center [460, 188] width 251 height 17
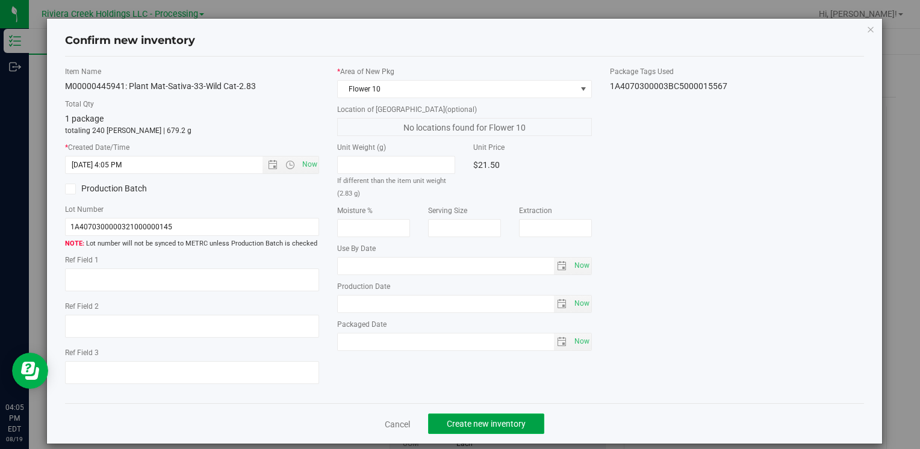
click at [483, 429] on button "Create new inventory" at bounding box center [486, 424] width 116 height 20
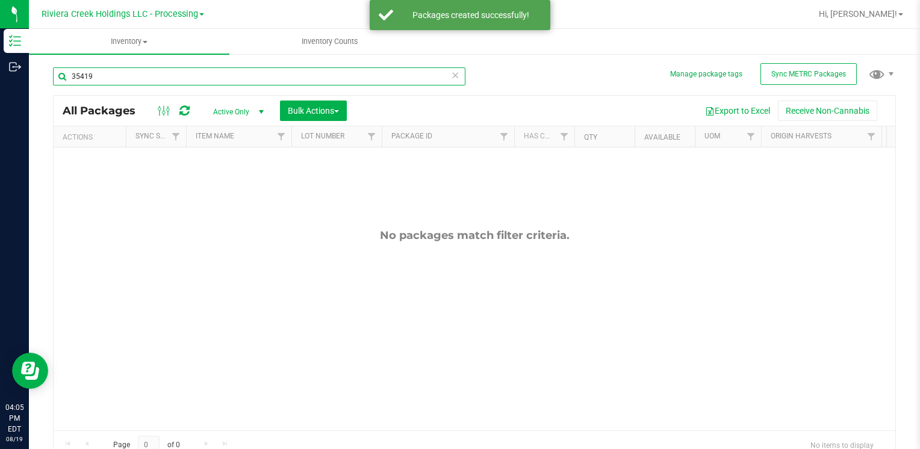
click at [142, 78] on input "35419" at bounding box center [259, 76] width 413 height 18
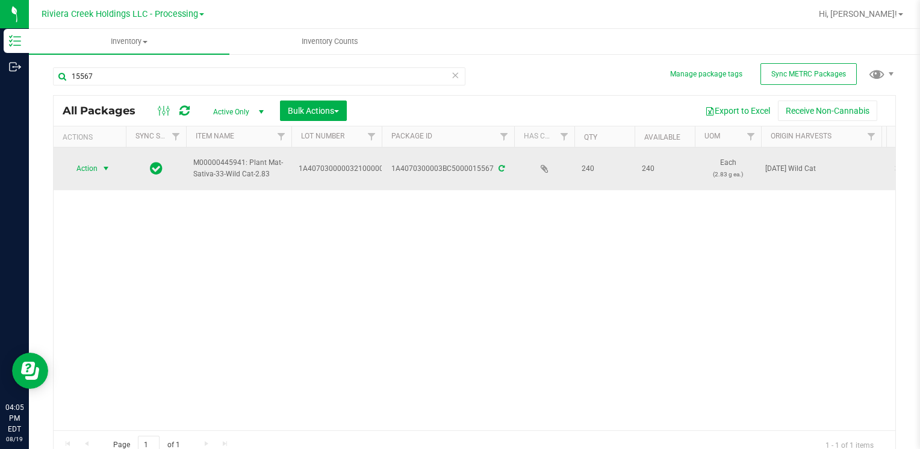
click at [96, 170] on span "Action" at bounding box center [82, 168] width 33 height 17
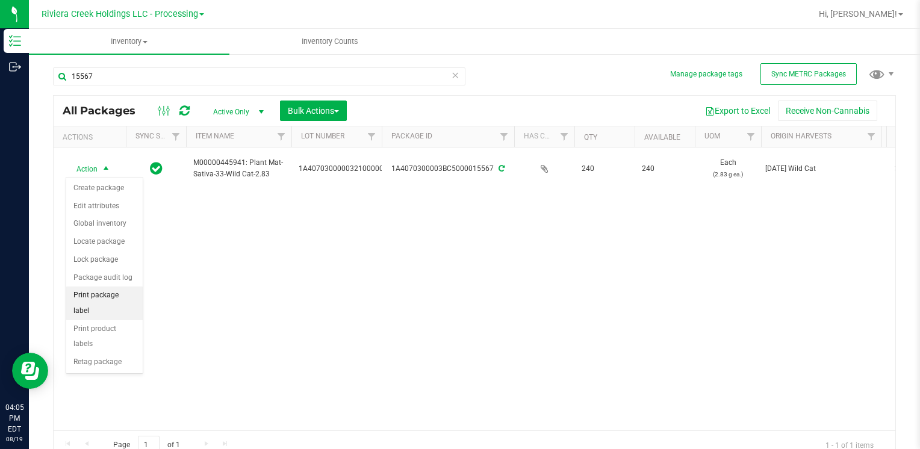
click at [116, 295] on li "Print package label" at bounding box center [104, 303] width 76 height 33
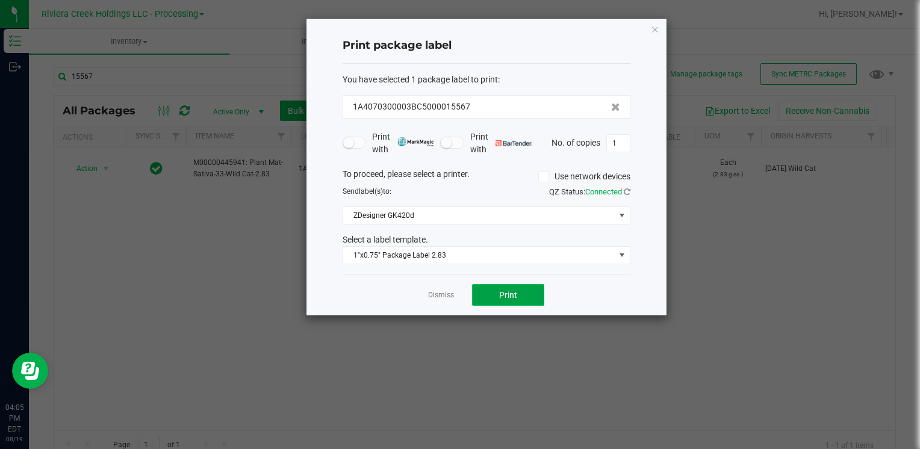
click at [489, 292] on button "Print" at bounding box center [508, 295] width 72 height 22
click at [655, 33] on icon "button" at bounding box center [655, 29] width 8 height 14
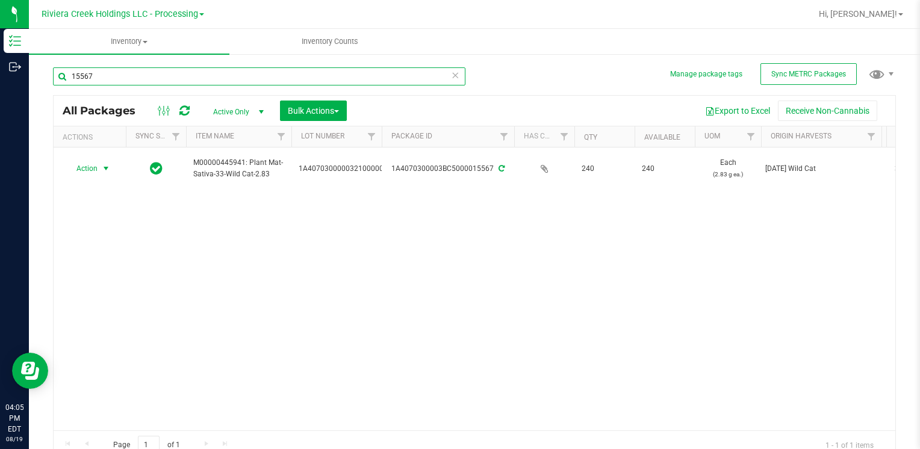
click at [113, 75] on input "15567" at bounding box center [259, 76] width 413 height 18
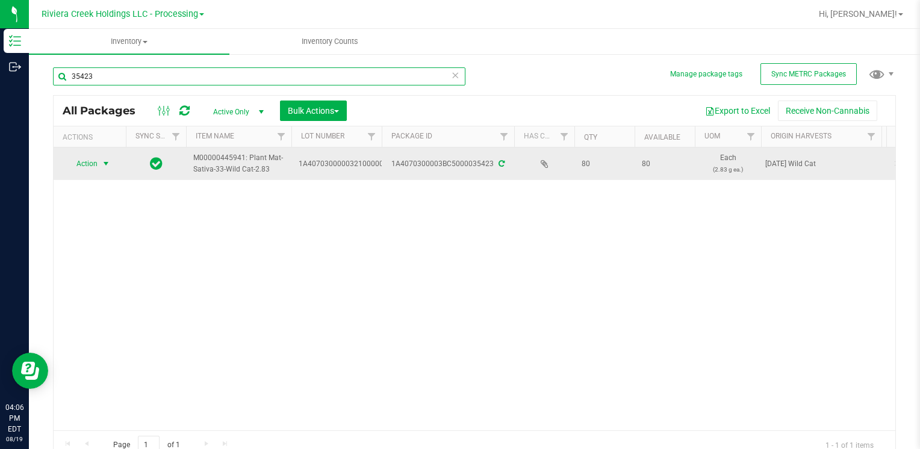
type input "35423"
click at [102, 160] on span "select" at bounding box center [106, 164] width 10 height 10
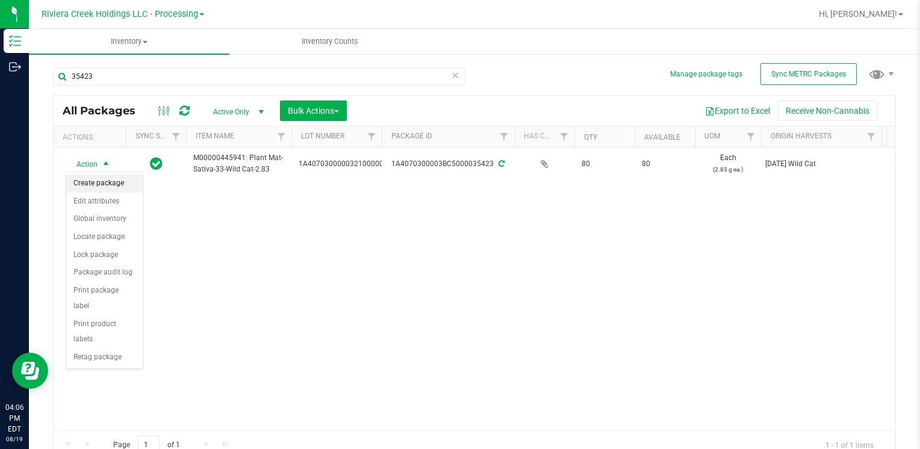
click at [98, 182] on li "Create package" at bounding box center [104, 184] width 76 height 18
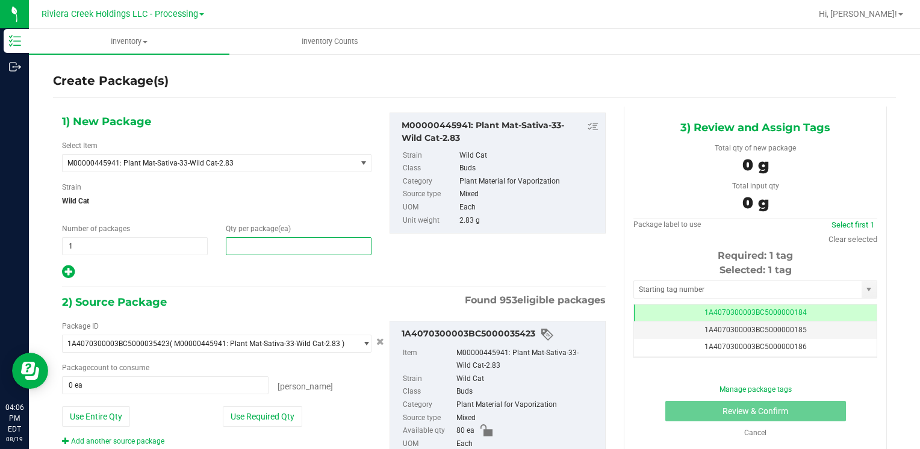
click at [262, 249] on span at bounding box center [299, 246] width 146 height 18
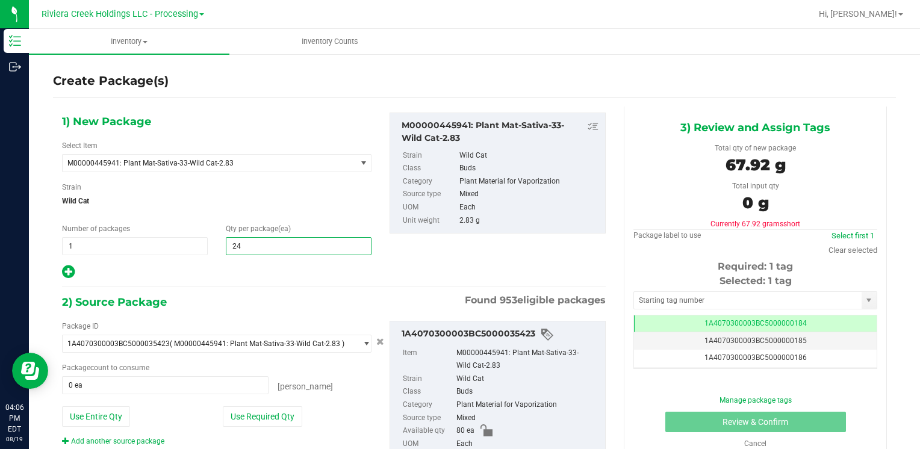
type input "240"
click at [99, 416] on button "Use Entire Qty" at bounding box center [96, 417] width 68 height 20
type input "80 ea"
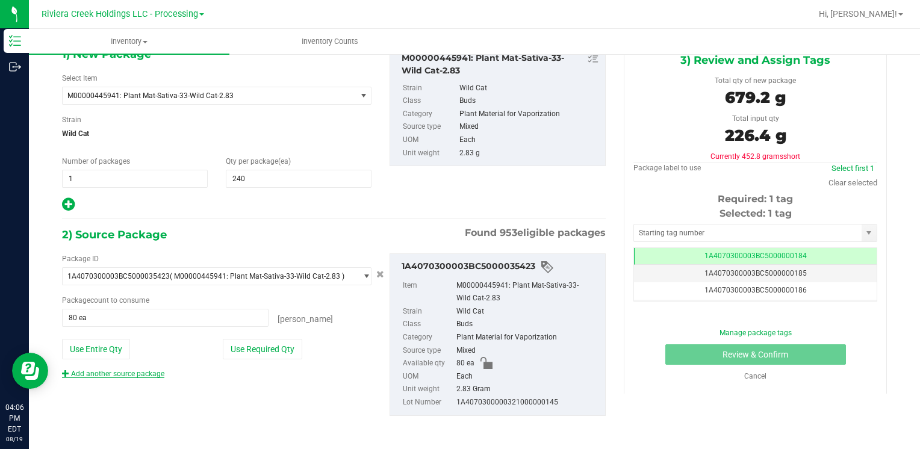
click at [135, 372] on link "Add another source package" at bounding box center [113, 374] width 102 height 8
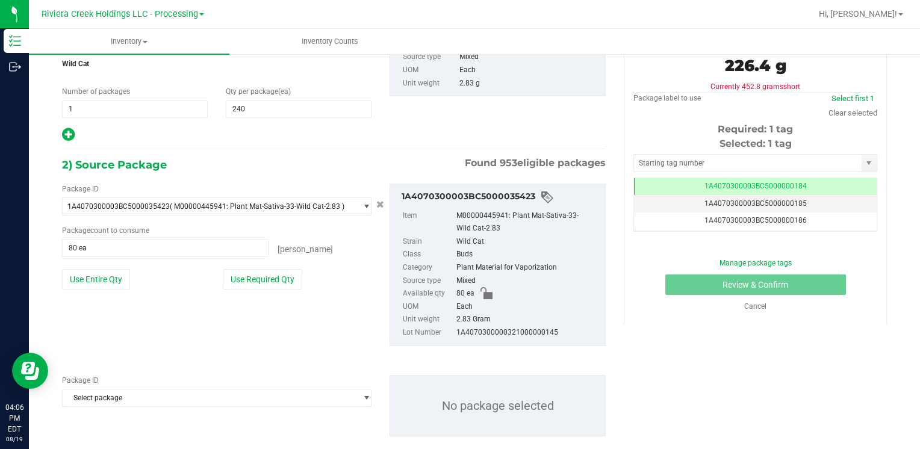
scroll to position [157, 0]
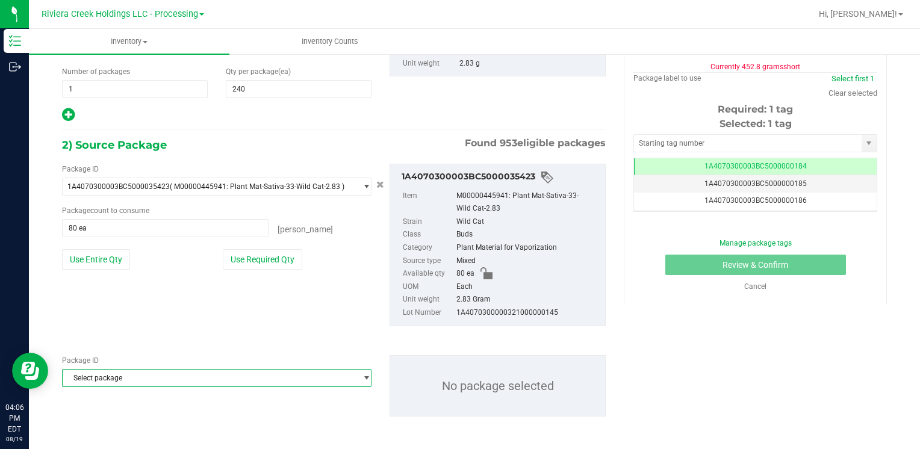
click at [161, 374] on span "Select package" at bounding box center [209, 378] width 293 height 17
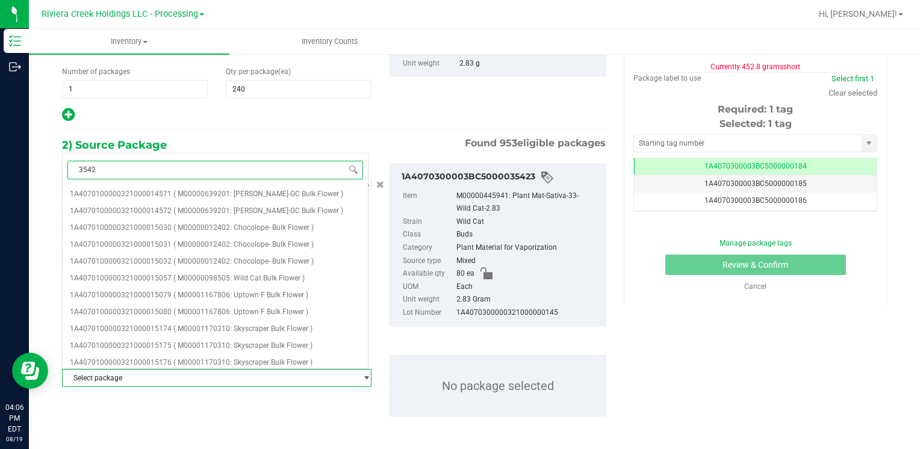
type input "35420"
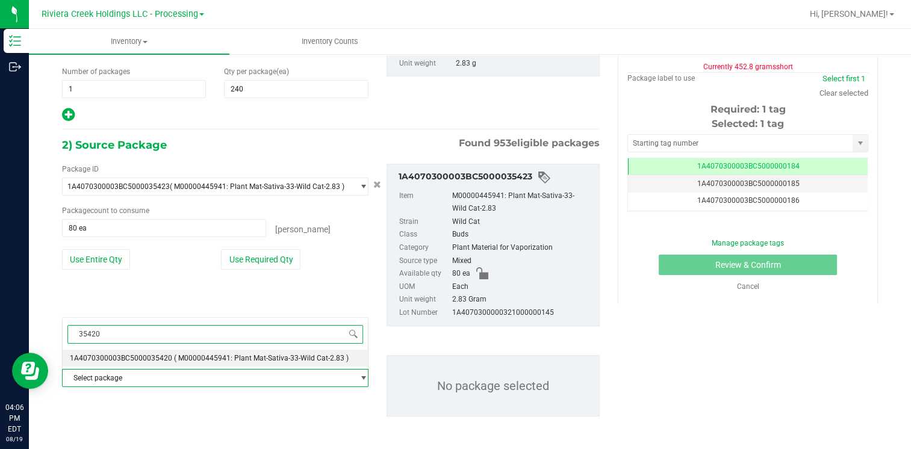
click at [152, 359] on span "1A4070300003BC5000035420" at bounding box center [121, 358] width 102 height 8
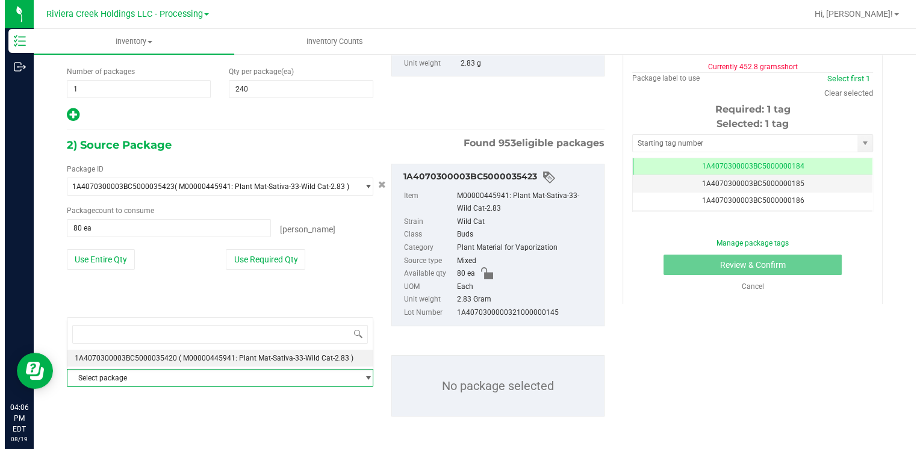
scroll to position [14249, 0]
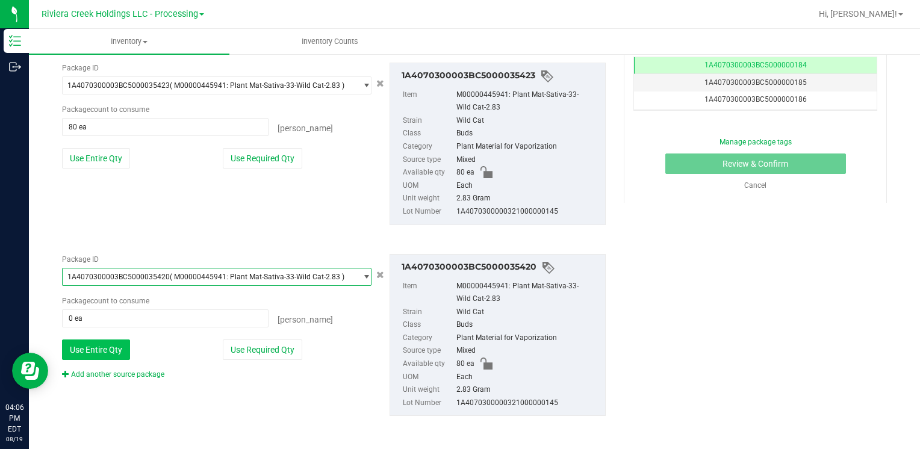
click at [109, 347] on button "Use Entire Qty" at bounding box center [96, 350] width 68 height 20
type input "80 ea"
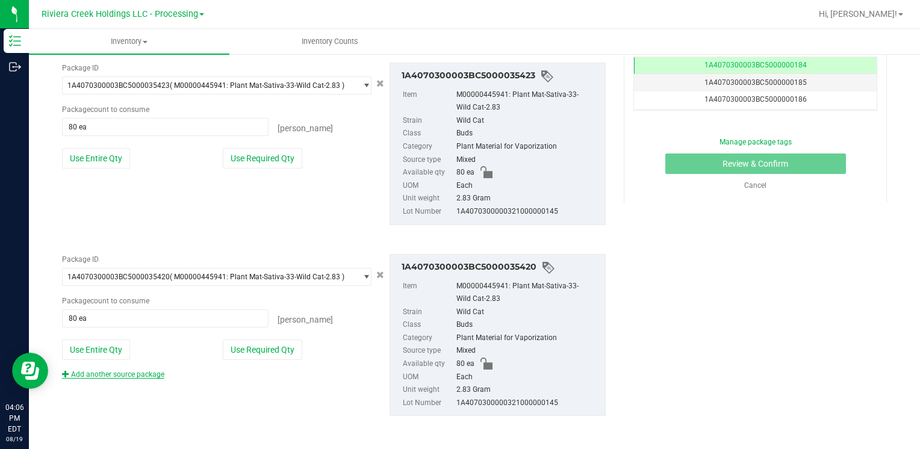
click at [111, 374] on link "Add another source package" at bounding box center [113, 374] width 102 height 8
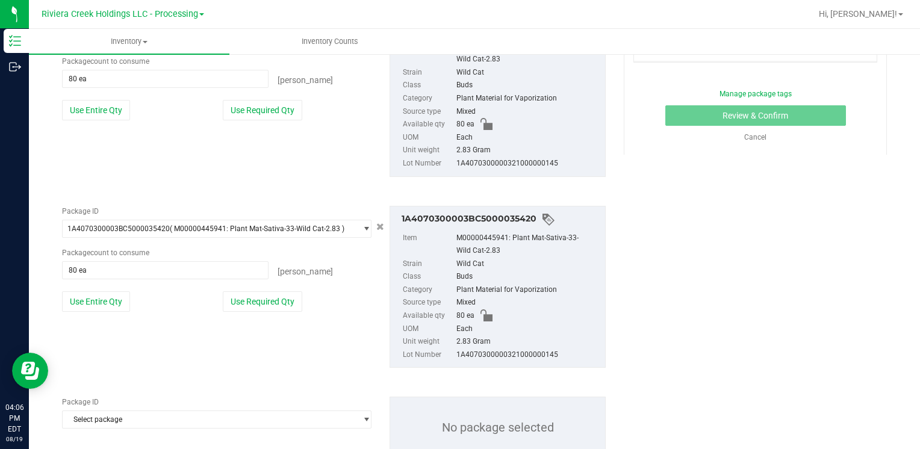
scroll to position [349, 0]
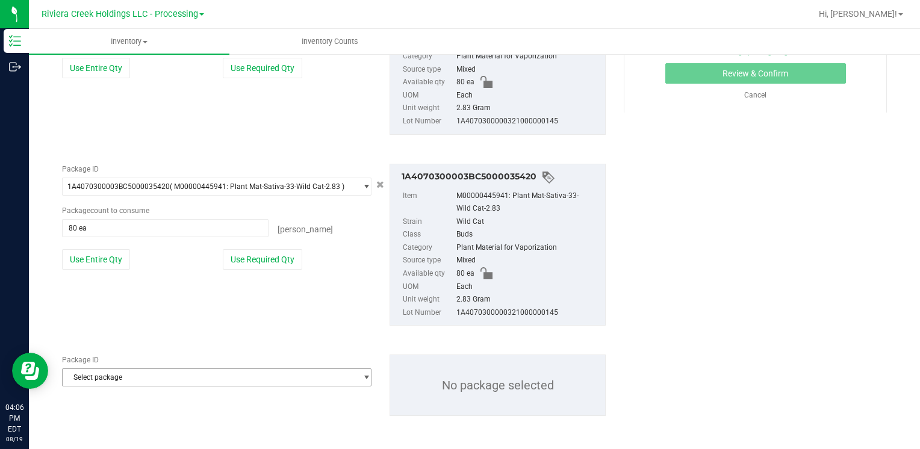
click at [130, 371] on span "Select package" at bounding box center [209, 377] width 293 height 17
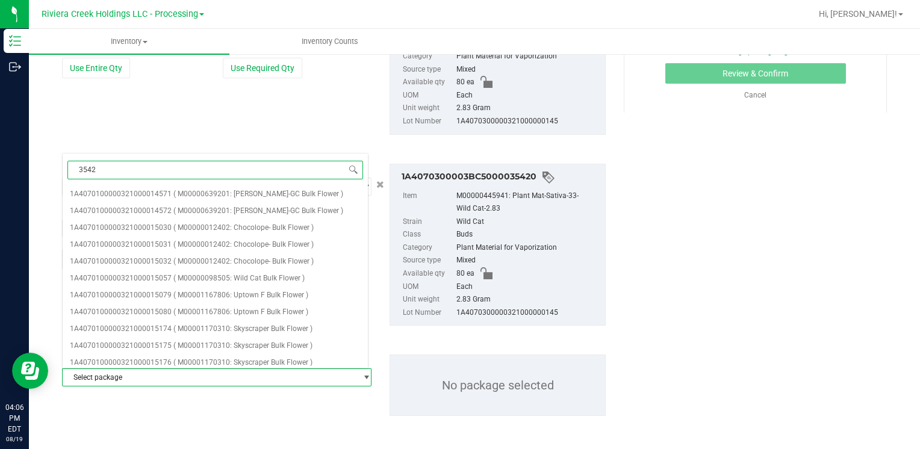
type input "35421"
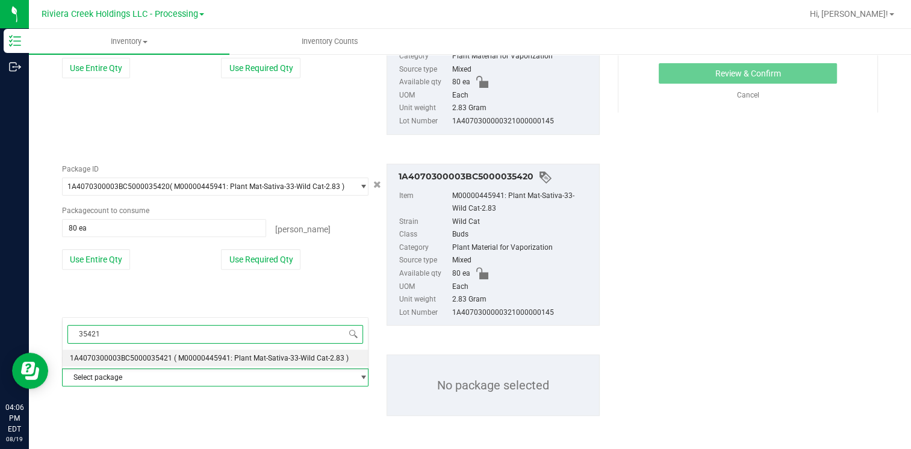
click at [165, 363] on li "1A4070300003BC5000035421 ( M00000445941: Plant Mat-Sativa-33-Wild Cat-2.83 )" at bounding box center [215, 358] width 305 height 17
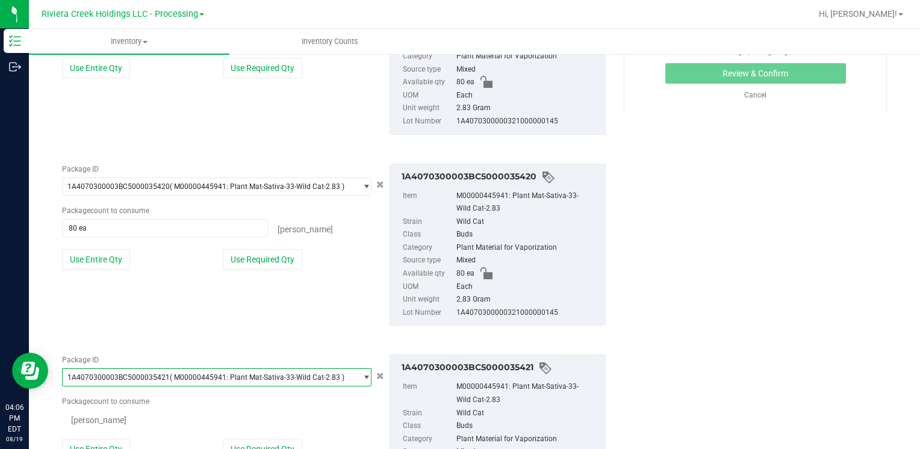
scroll to position [14249, 0]
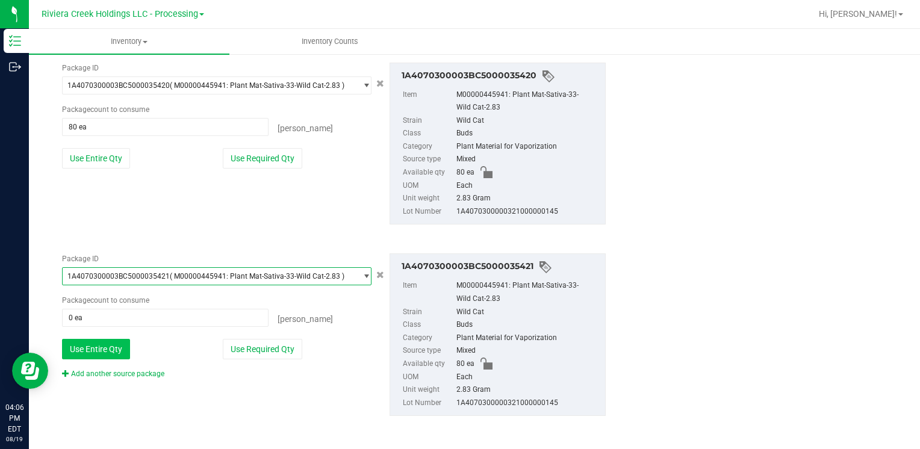
click at [96, 348] on button "Use Entire Qty" at bounding box center [96, 349] width 68 height 20
type input "80 ea"
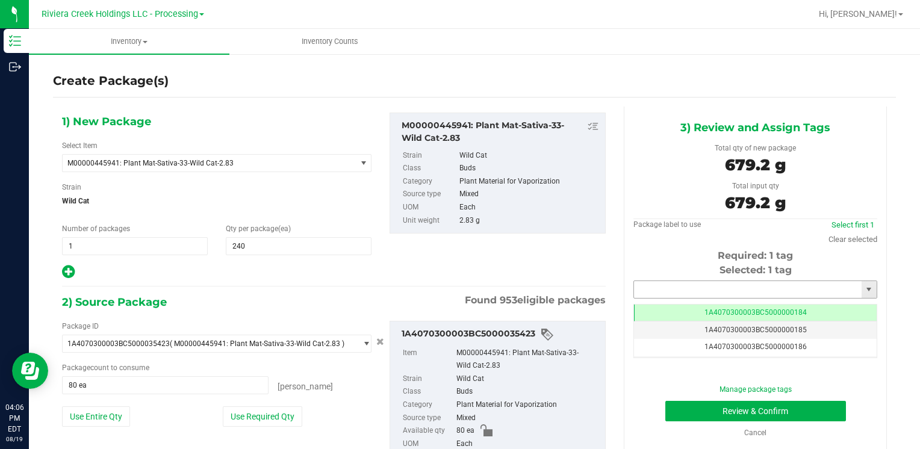
click at [663, 293] on input "text" at bounding box center [748, 289] width 228 height 17
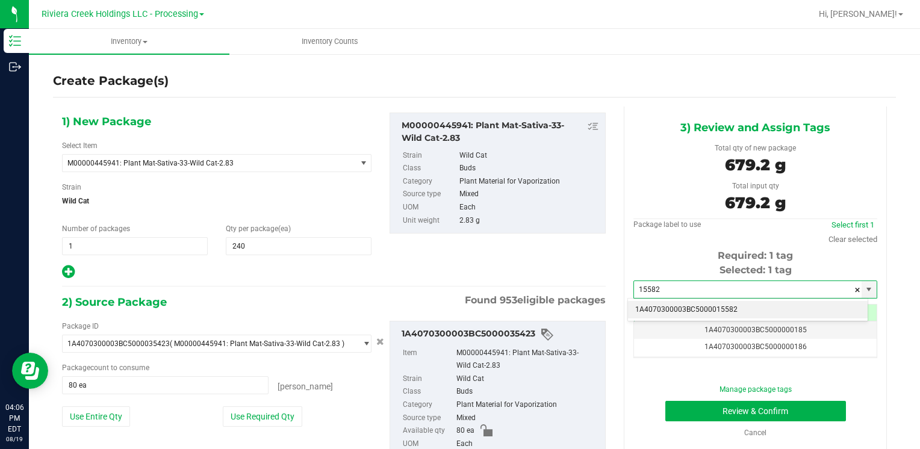
click at [665, 306] on li "1A4070300003BC5000015582" at bounding box center [748, 310] width 240 height 18
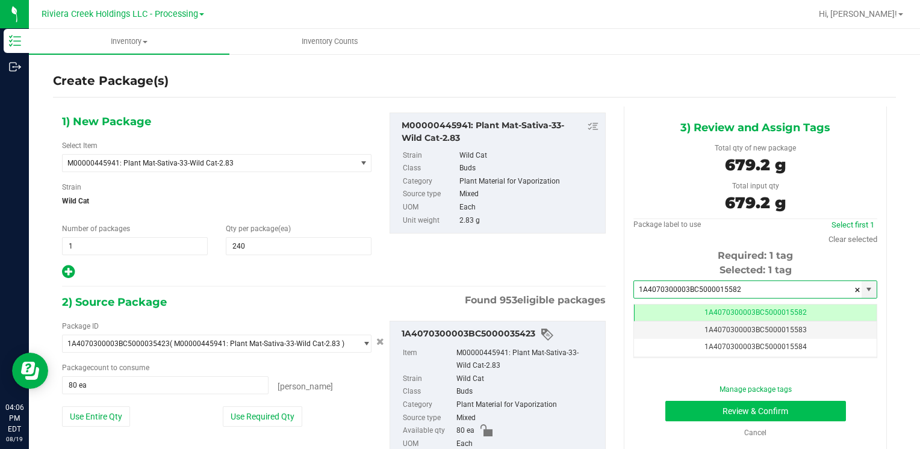
type input "1A4070300003BC5000015582"
click at [687, 408] on button "Review & Confirm" at bounding box center [755, 411] width 181 height 20
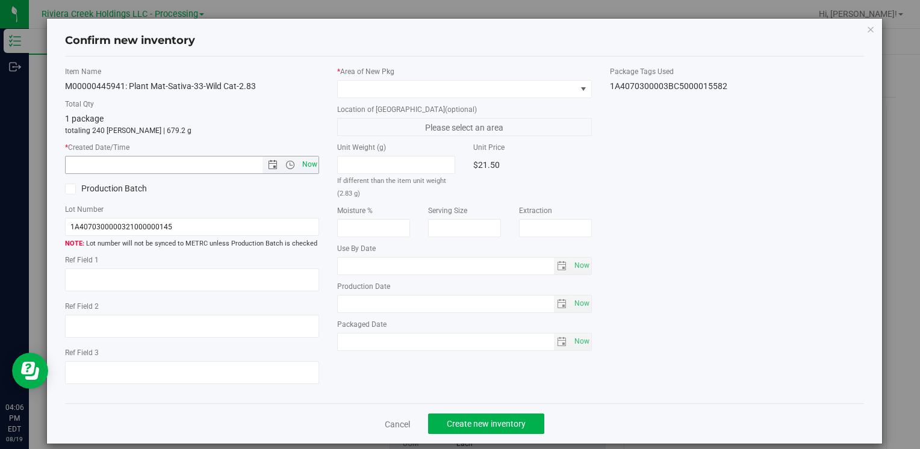
click at [299, 160] on span "Now" at bounding box center [309, 164] width 20 height 17
type input "[DATE] 4:06 PM"
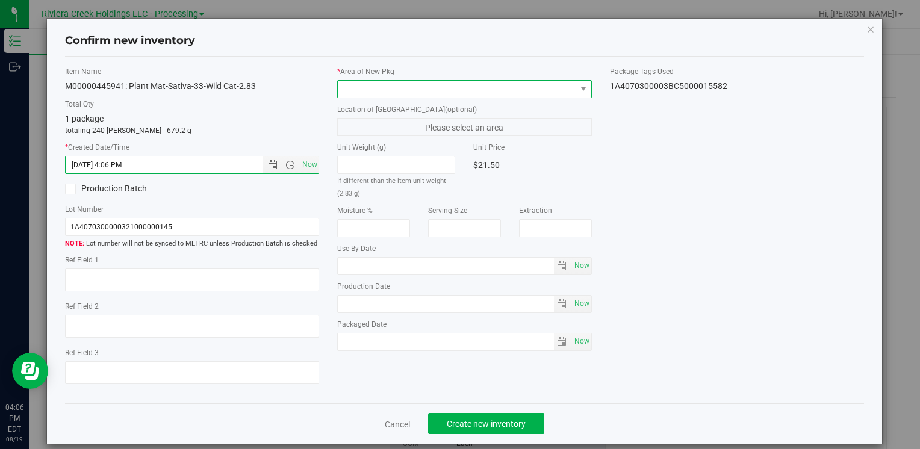
click at [397, 86] on span at bounding box center [457, 89] width 238 height 17
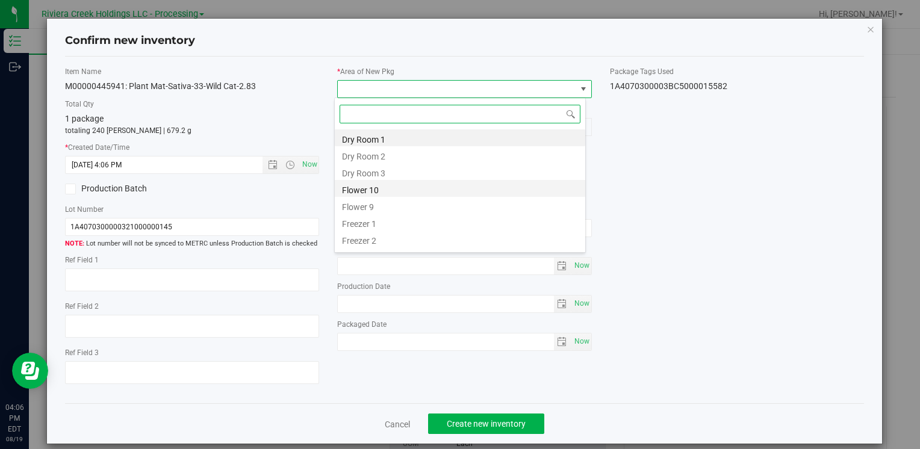
click at [402, 188] on li "Flower 10" at bounding box center [460, 188] width 251 height 17
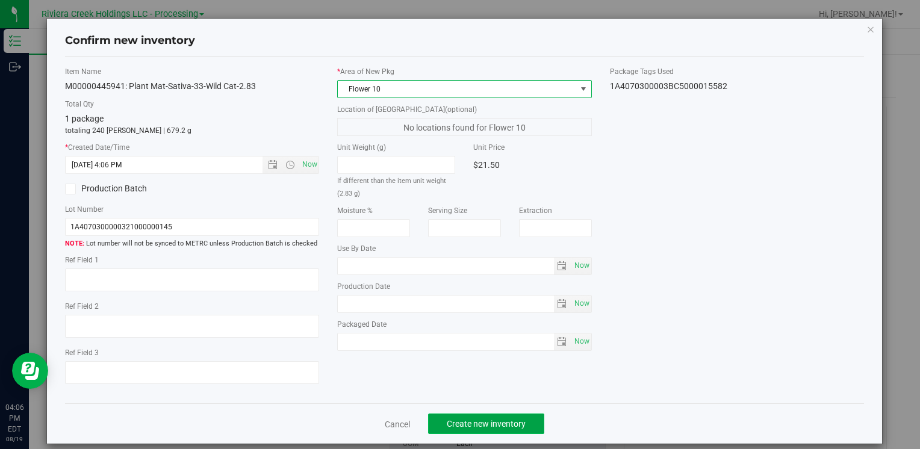
click at [470, 428] on span "Create new inventory" at bounding box center [486, 424] width 79 height 10
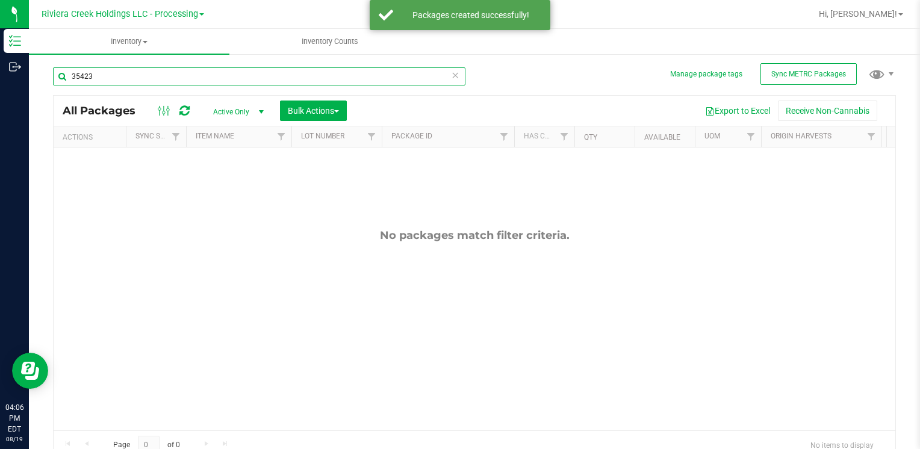
click at [129, 76] on input "35423" at bounding box center [259, 76] width 413 height 18
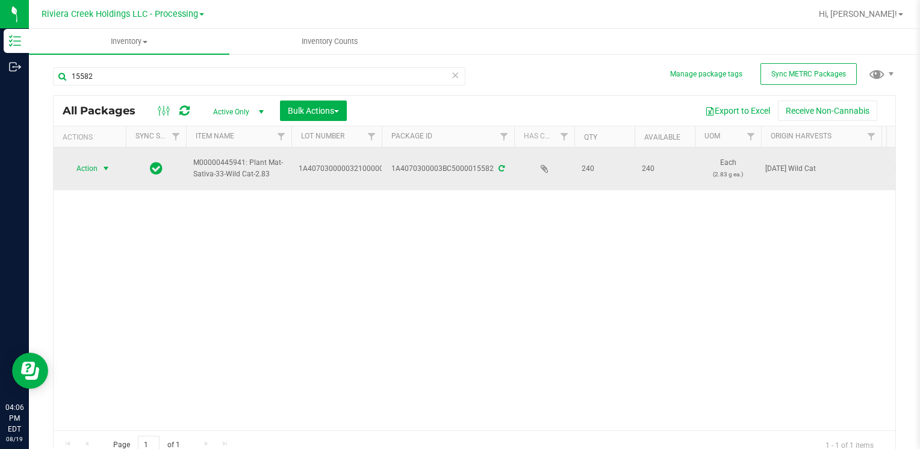
click at [94, 160] on span "Action" at bounding box center [82, 168] width 33 height 17
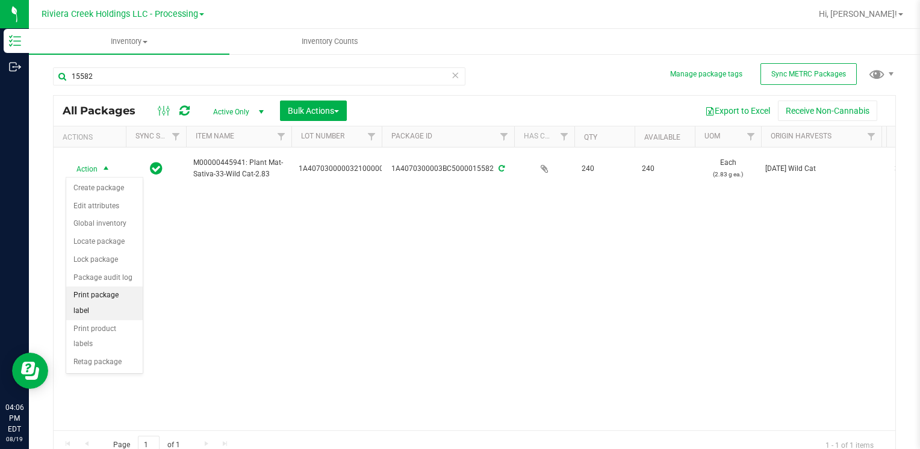
click at [119, 293] on li "Print package label" at bounding box center [104, 303] width 76 height 33
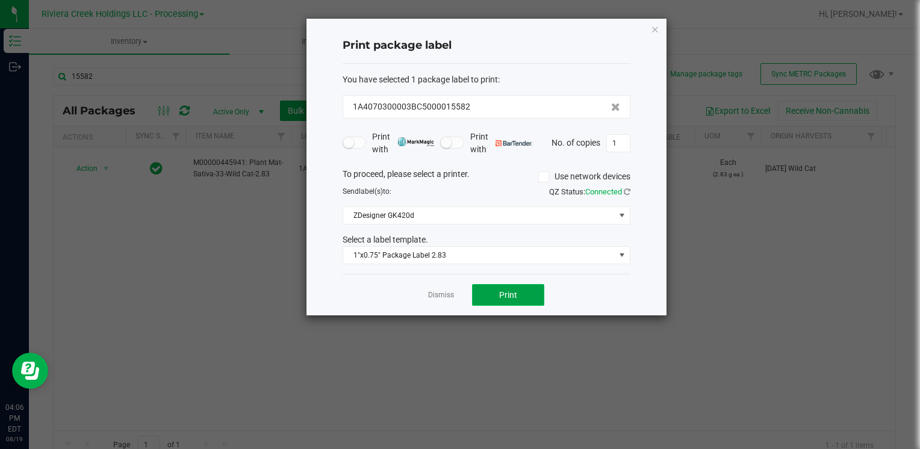
click at [511, 301] on button "Print" at bounding box center [508, 295] width 72 height 22
click at [658, 27] on icon "button" at bounding box center [655, 29] width 8 height 14
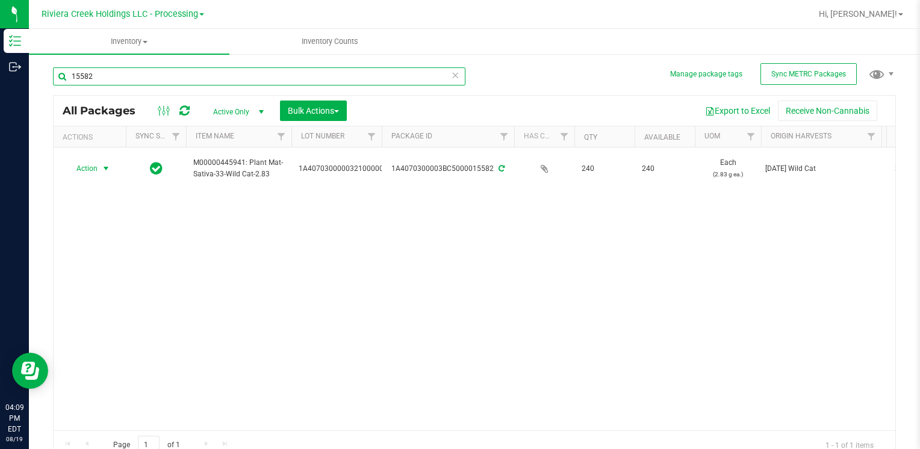
click at [231, 83] on input "15582" at bounding box center [259, 76] width 413 height 18
click at [229, 82] on input "15582" at bounding box center [259, 76] width 413 height 18
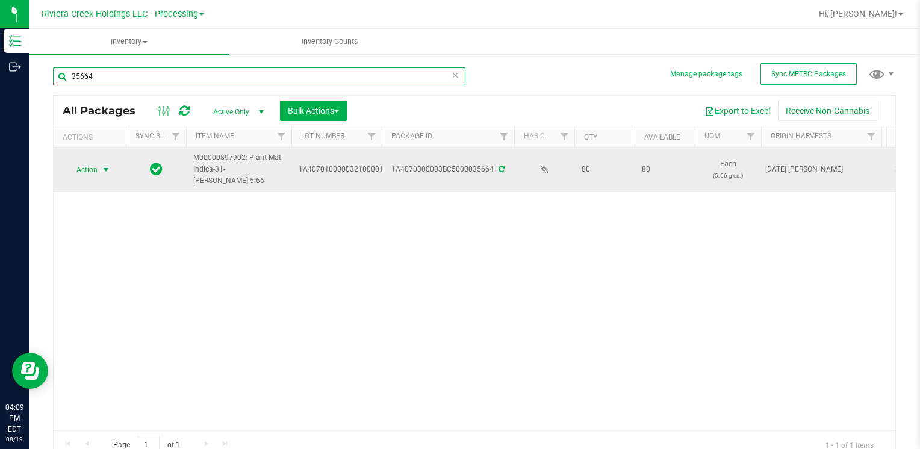
type input "35664"
click at [93, 172] on span "Action" at bounding box center [82, 169] width 33 height 17
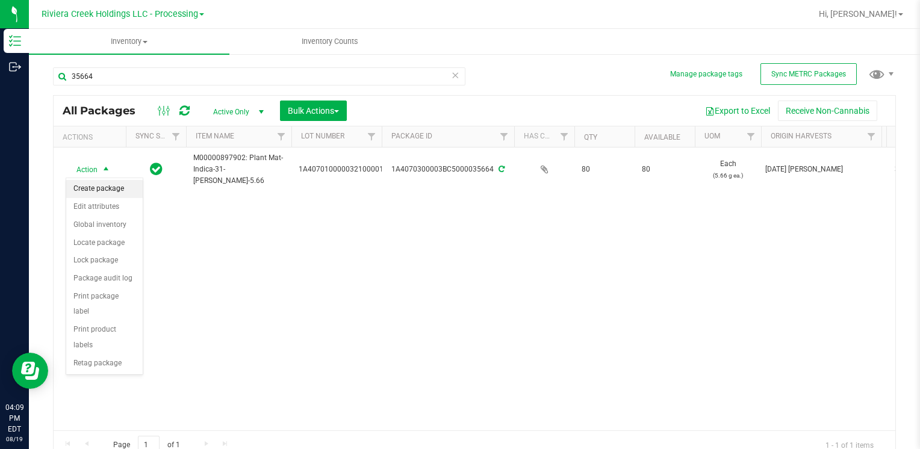
click at [103, 182] on li "Create package" at bounding box center [104, 189] width 76 height 18
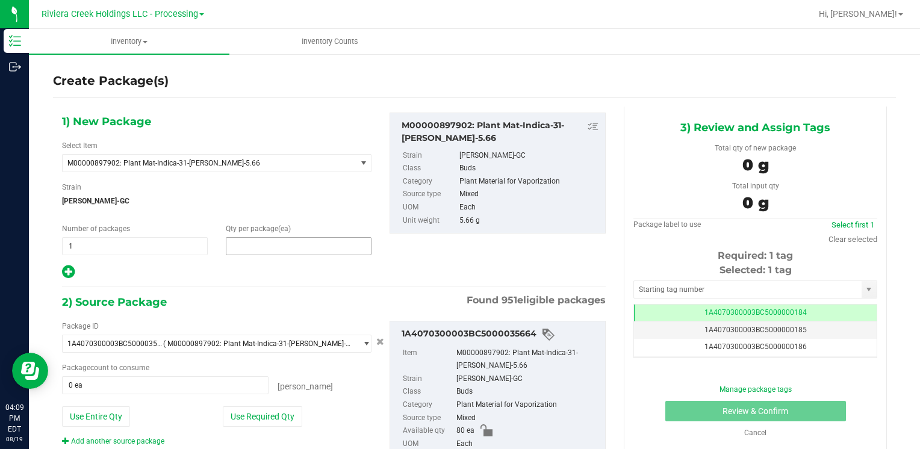
click at [260, 249] on span at bounding box center [299, 246] width 146 height 18
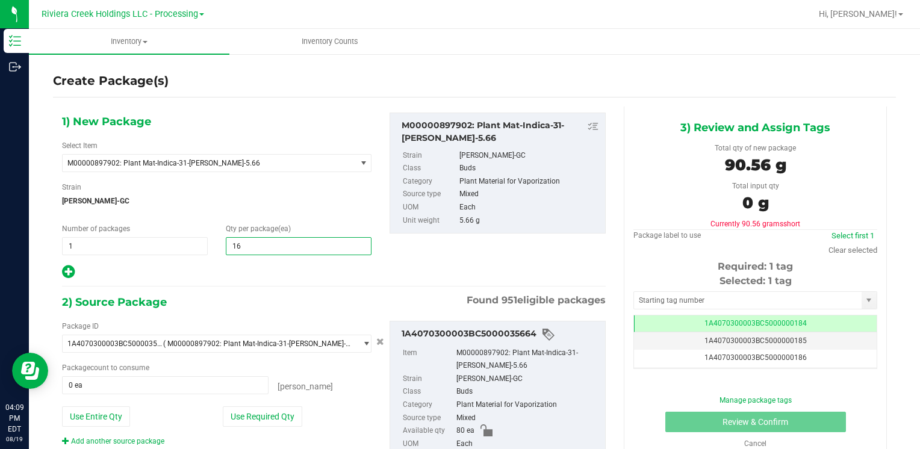
type input "160"
click at [84, 420] on button "Use Entire Qty" at bounding box center [96, 417] width 68 height 20
type input "80 ea"
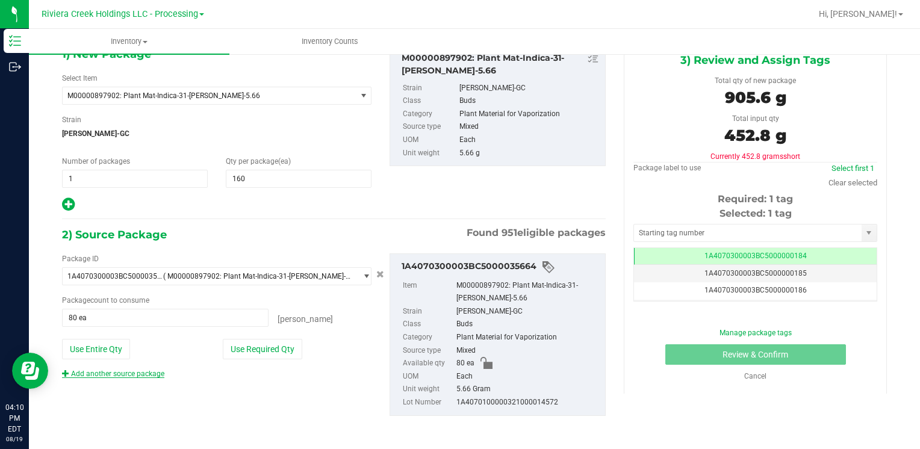
click at [135, 375] on link "Add another source package" at bounding box center [113, 374] width 102 height 8
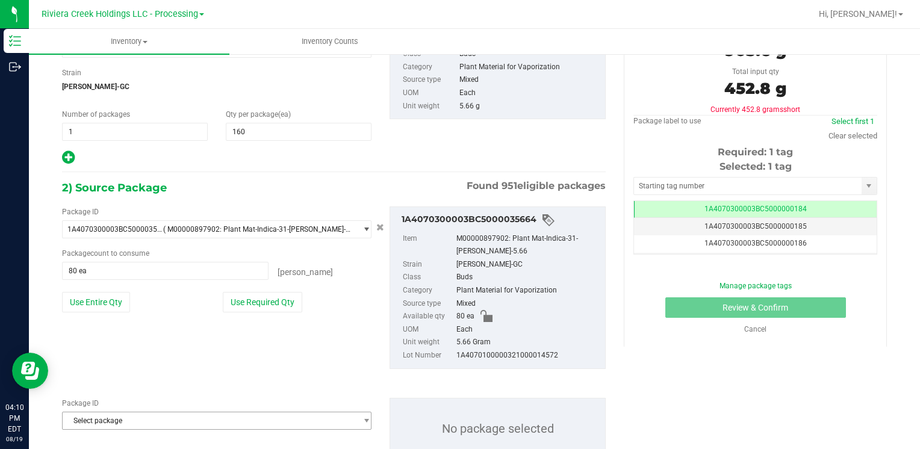
scroll to position [157, 0]
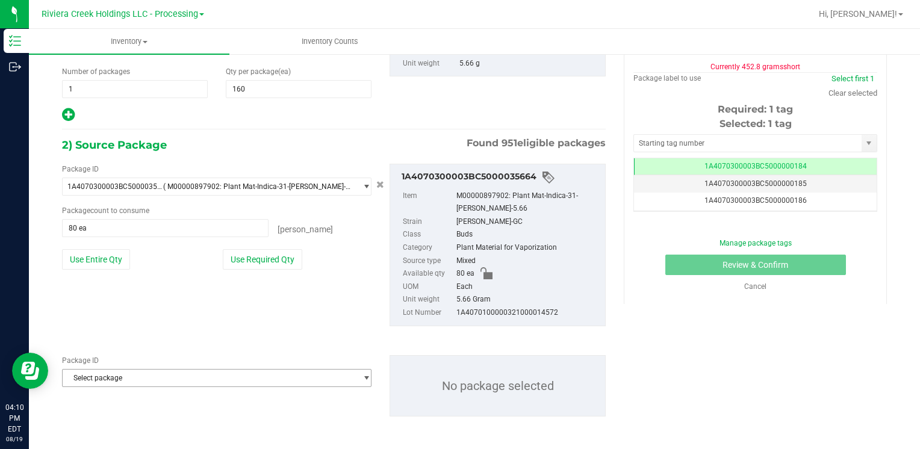
click at [130, 373] on span "Select package" at bounding box center [209, 378] width 293 height 17
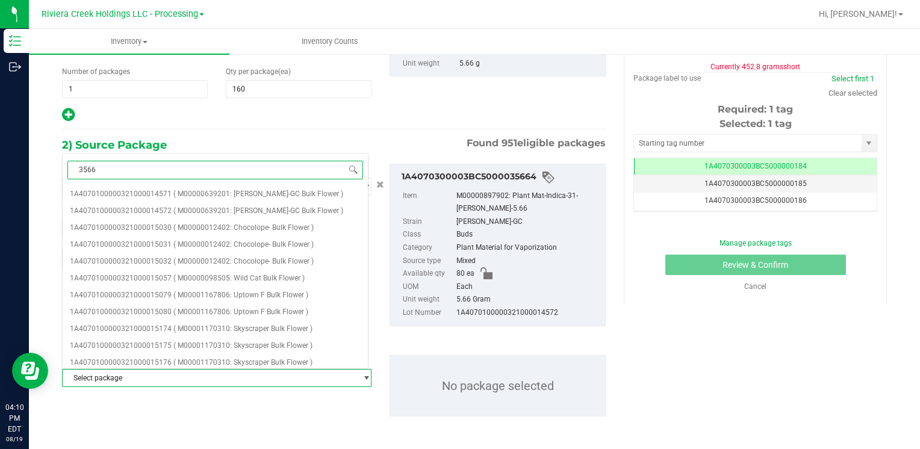
type input "35665"
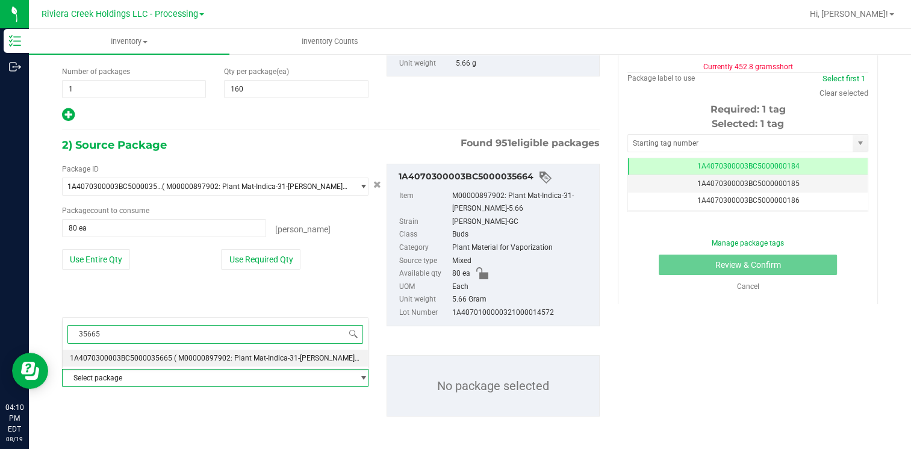
click at [145, 355] on span "1A4070300003BC5000035665" at bounding box center [121, 358] width 102 height 8
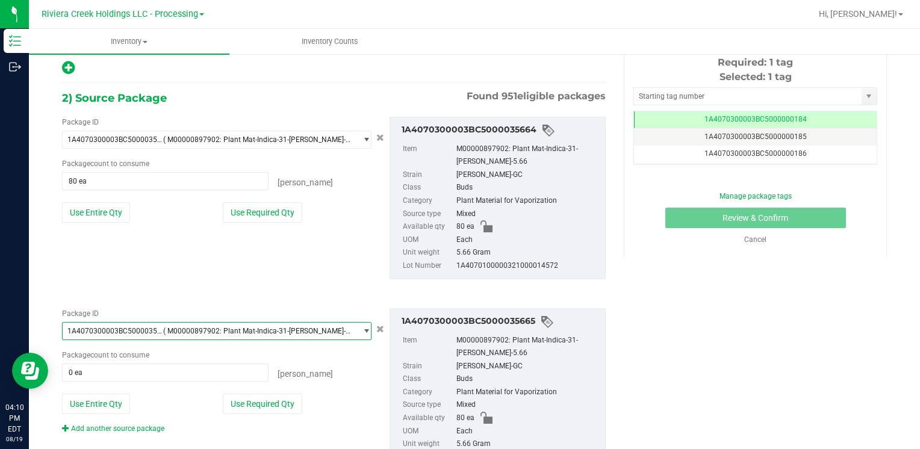
scroll to position [258, 0]
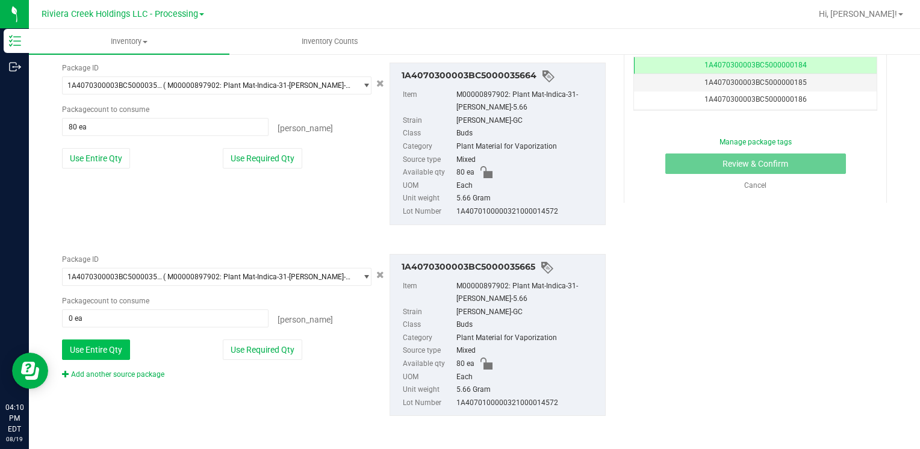
click at [106, 355] on button "Use Entire Qty" at bounding box center [96, 350] width 68 height 20
type input "80 ea"
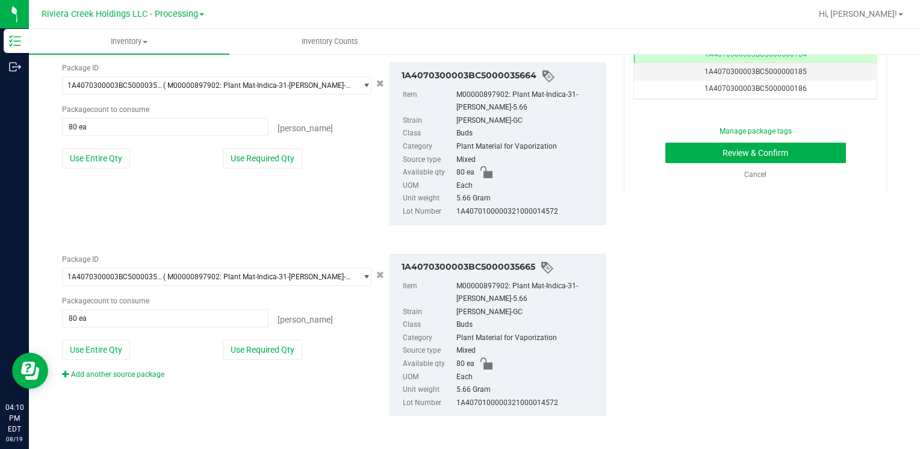
scroll to position [124, 0]
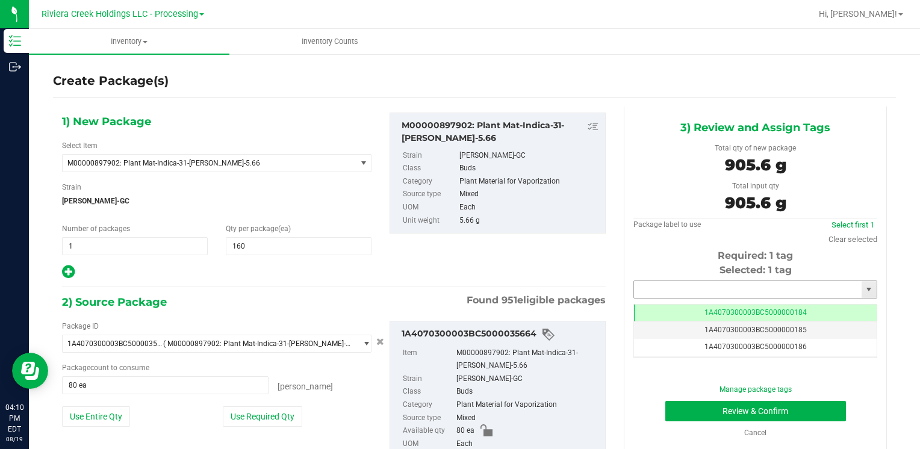
click at [662, 285] on input "text" at bounding box center [748, 289] width 228 height 17
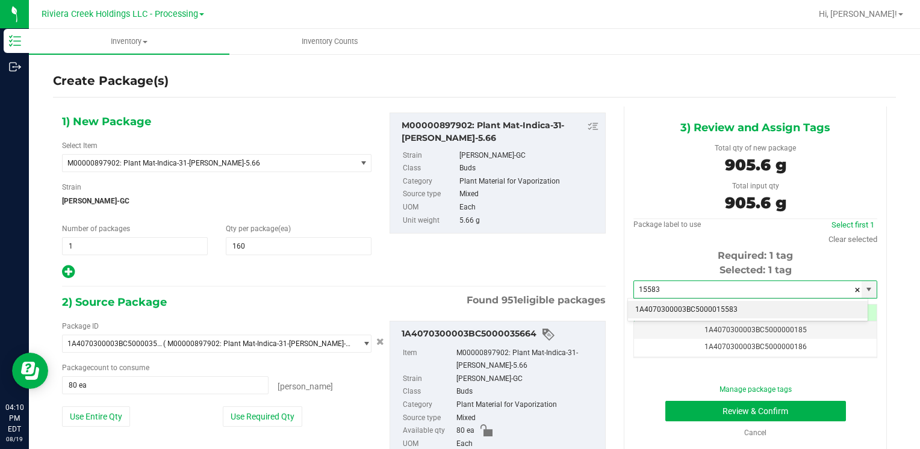
click at [660, 302] on li "1A4070300003BC5000015583" at bounding box center [748, 310] width 240 height 18
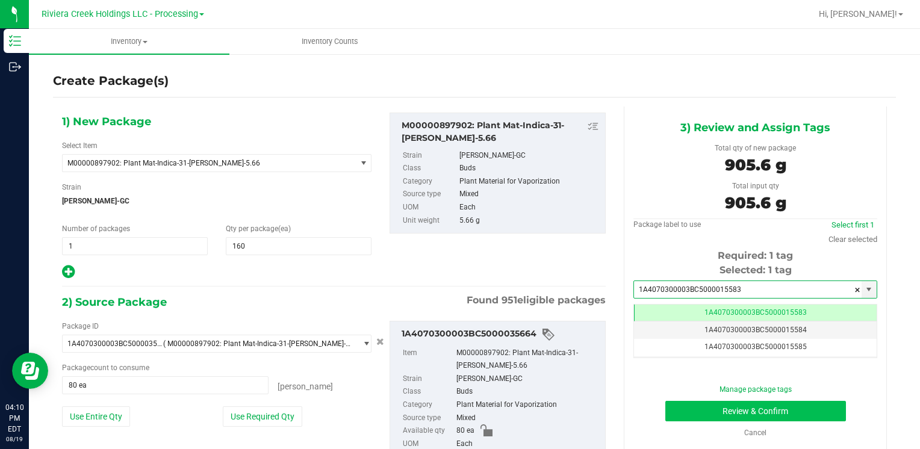
type input "1A4070300003BC5000015583"
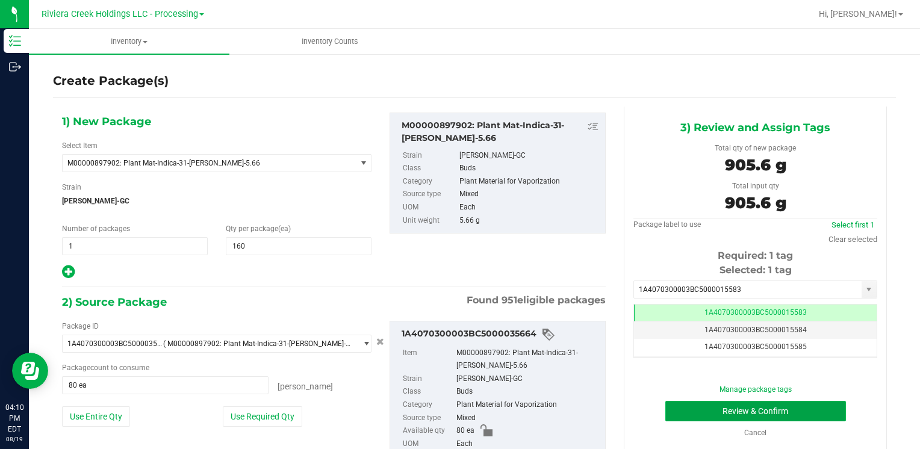
click at [693, 413] on button "Review & Confirm" at bounding box center [755, 411] width 181 height 20
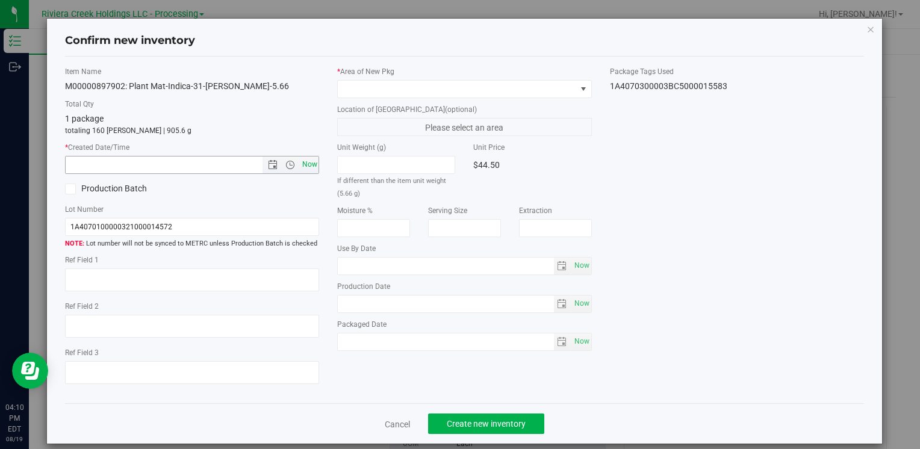
click at [303, 161] on span "Now" at bounding box center [309, 164] width 20 height 17
type input "[DATE] 4:10 PM"
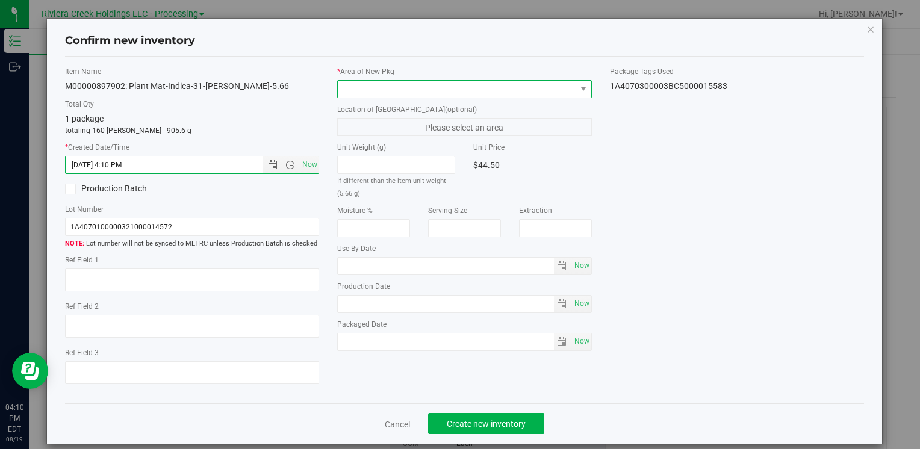
click at [364, 93] on span at bounding box center [457, 89] width 238 height 17
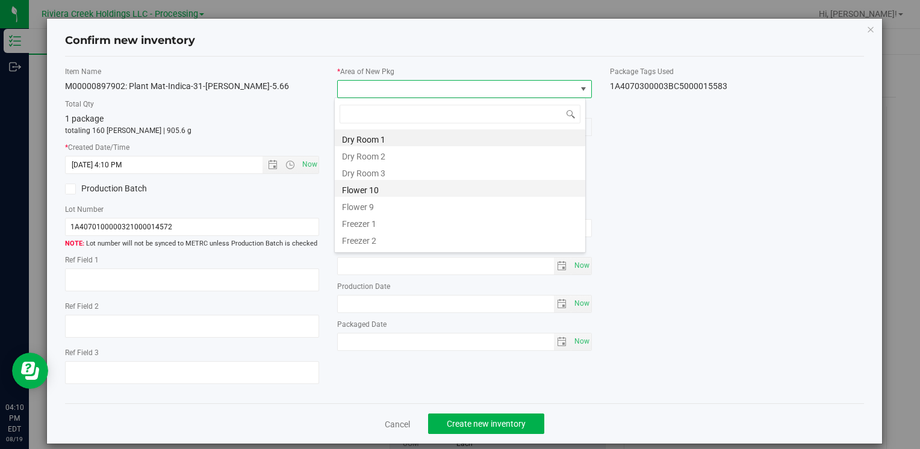
click at [413, 184] on li "Flower 10" at bounding box center [460, 188] width 251 height 17
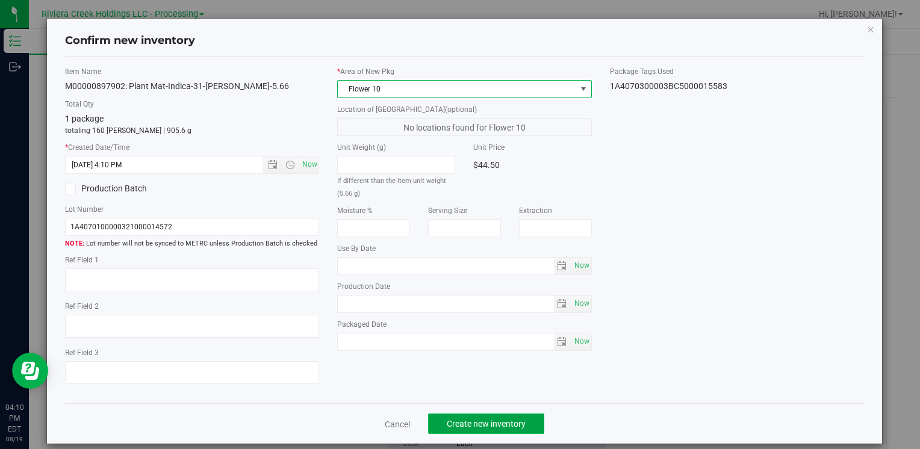
click at [484, 419] on span "Create new inventory" at bounding box center [486, 424] width 79 height 10
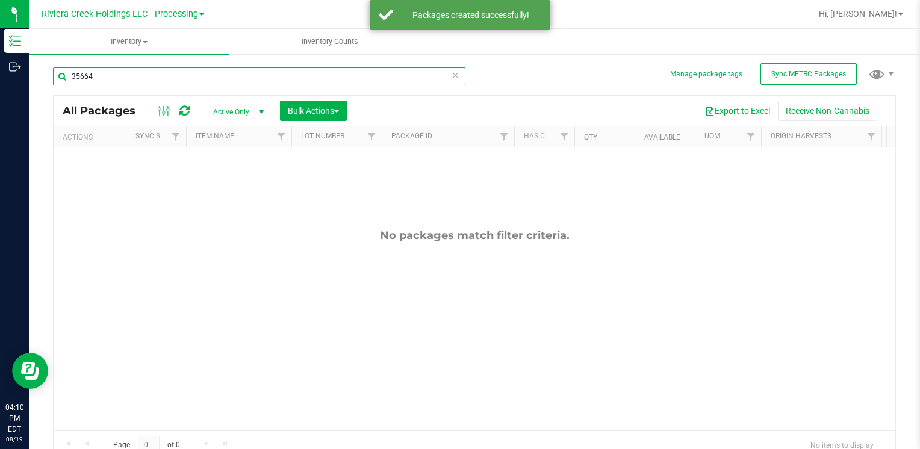
click at [188, 81] on input "35664" at bounding box center [259, 76] width 413 height 18
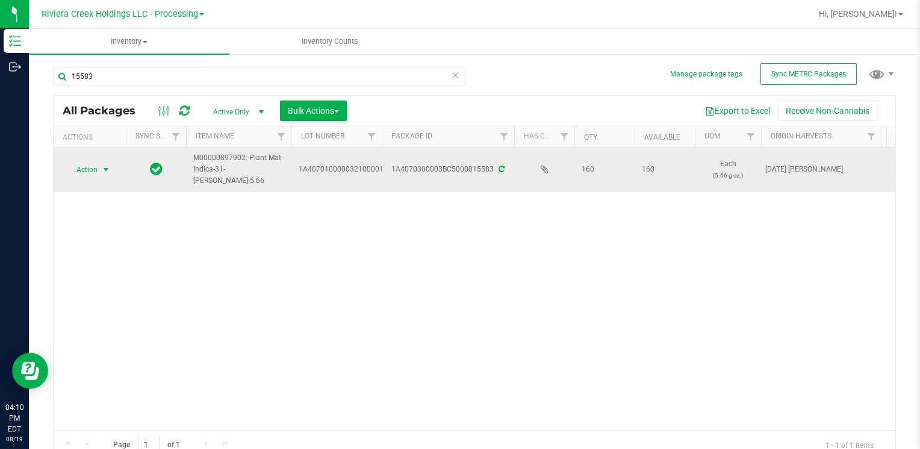
click at [87, 167] on span "Action" at bounding box center [82, 169] width 33 height 17
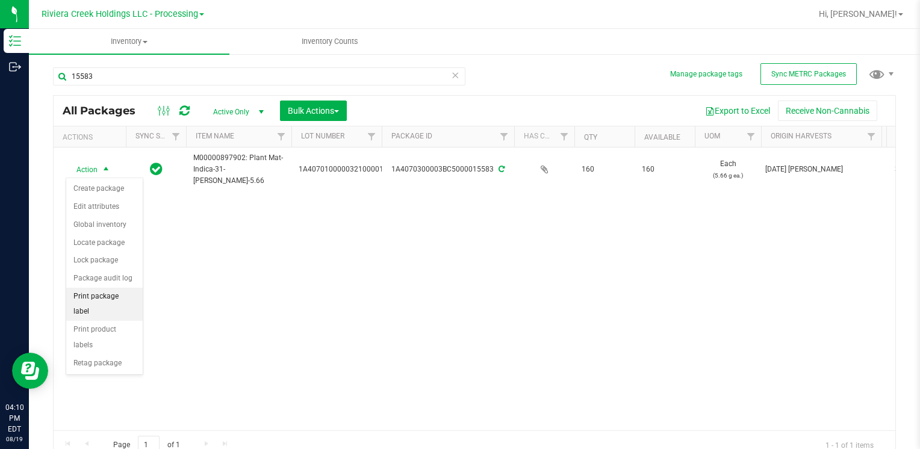
click at [108, 290] on li "Print package label" at bounding box center [104, 304] width 76 height 33
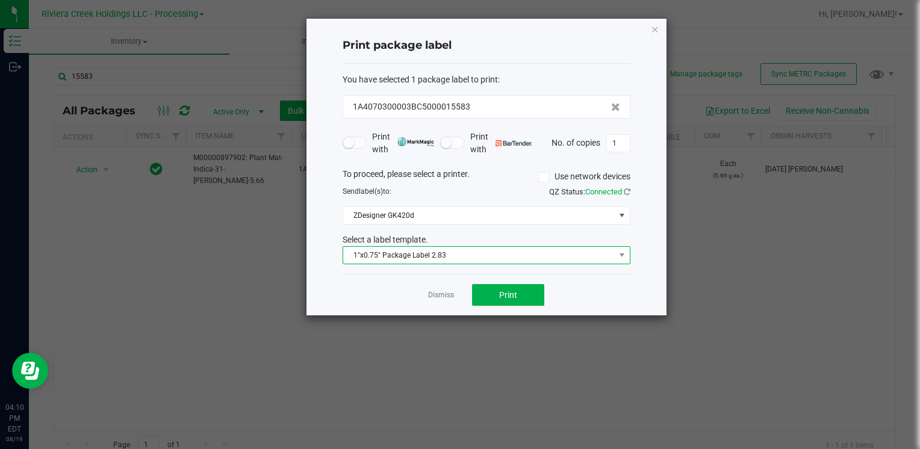
click at [424, 259] on span "1"x0.75" Package Label 2.83" at bounding box center [479, 255] width 272 height 17
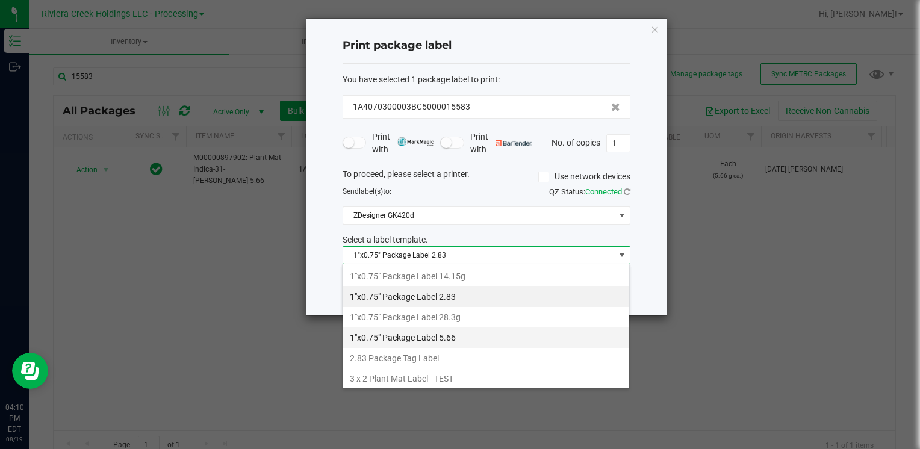
click at [476, 334] on li "1"x0.75" Package Label 5.66" at bounding box center [486, 338] width 287 height 20
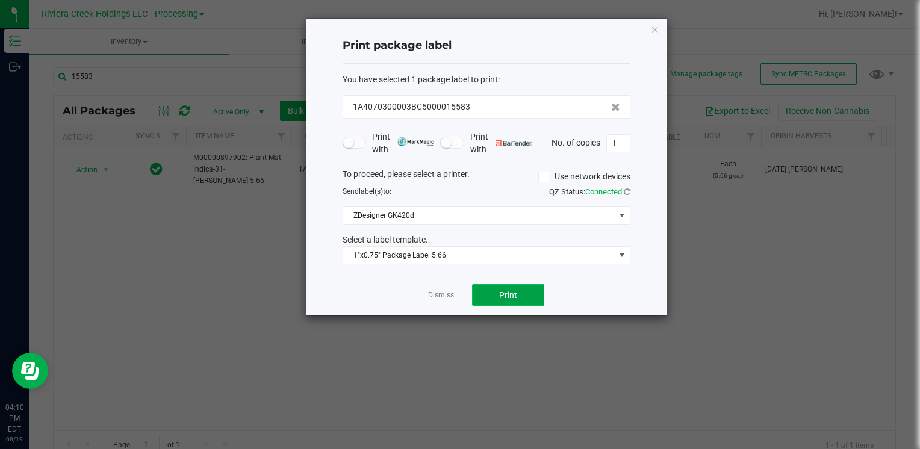
click at [484, 302] on button "Print" at bounding box center [508, 295] width 72 height 22
click at [654, 23] on icon "button" at bounding box center [655, 29] width 8 height 14
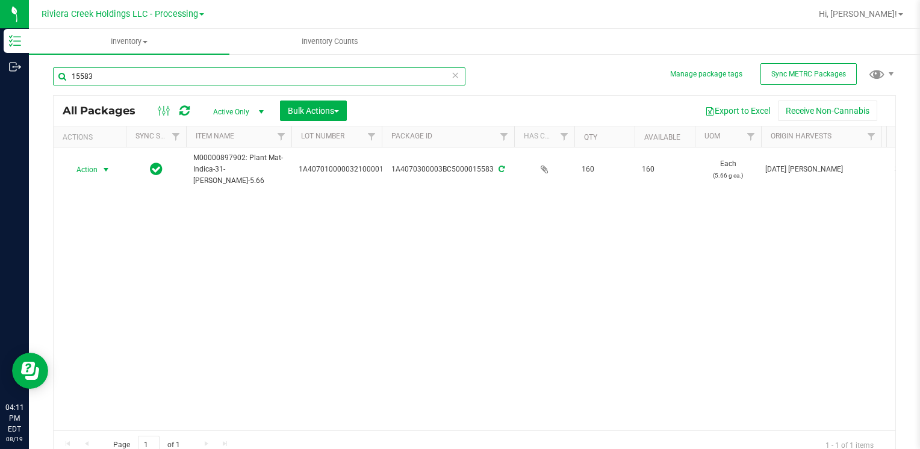
click at [188, 85] on input "15583" at bounding box center [259, 76] width 413 height 18
click at [126, 67] on input "15565" at bounding box center [259, 76] width 413 height 18
click at [125, 68] on input "15565" at bounding box center [259, 76] width 413 height 18
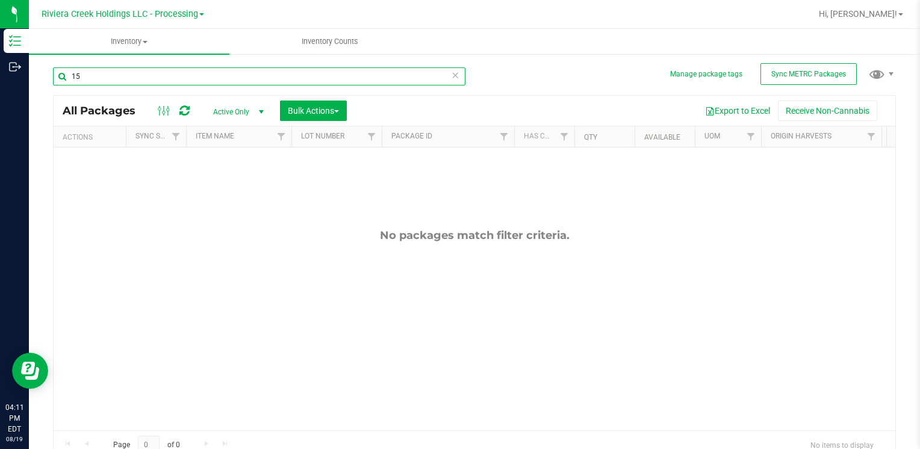
type input "1"
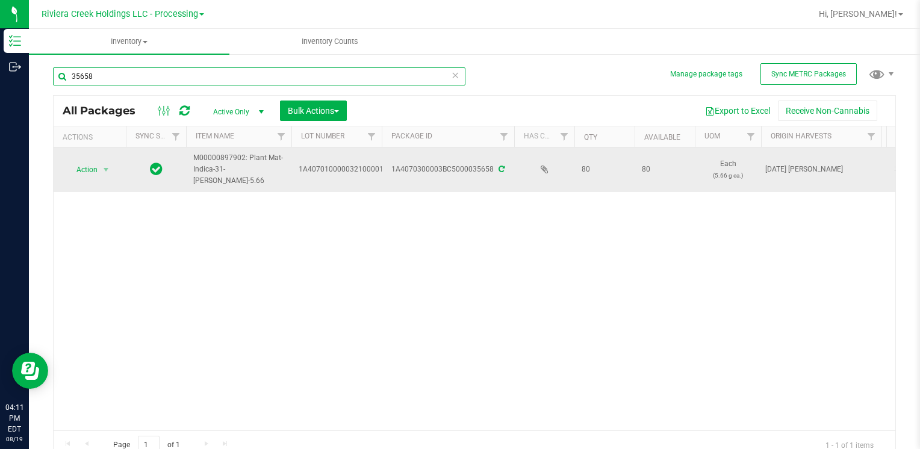
type input "35658"
click at [104, 180] on td "Action Action Create package Edit attributes Global inventory Locate package Lo…" at bounding box center [90, 170] width 72 height 45
click at [98, 170] on span "Action" at bounding box center [82, 169] width 33 height 17
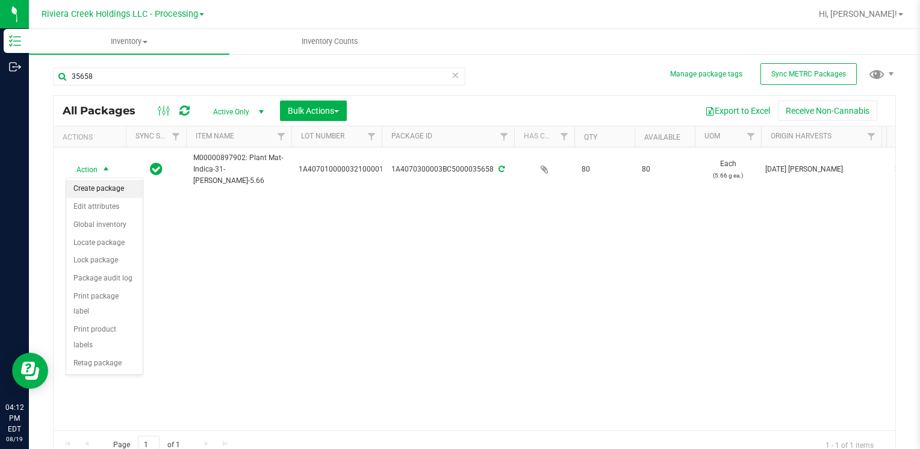
click at [110, 189] on li "Create package" at bounding box center [104, 189] width 76 height 18
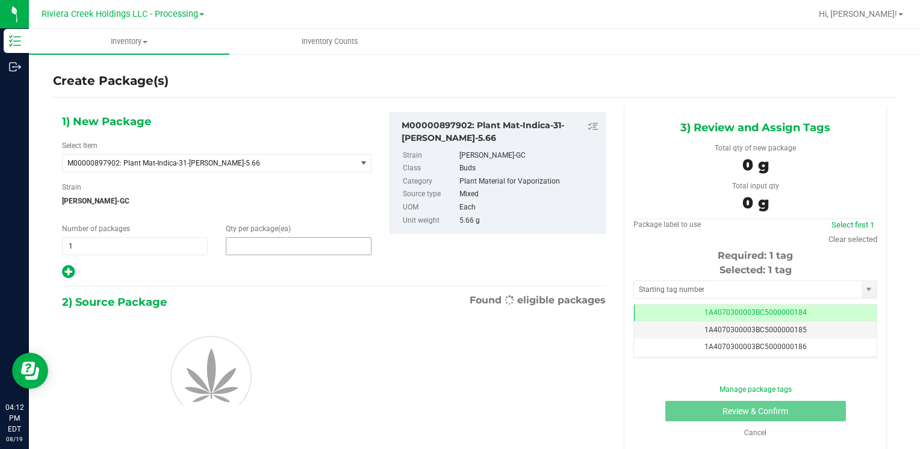
click at [262, 247] on span at bounding box center [299, 246] width 146 height 18
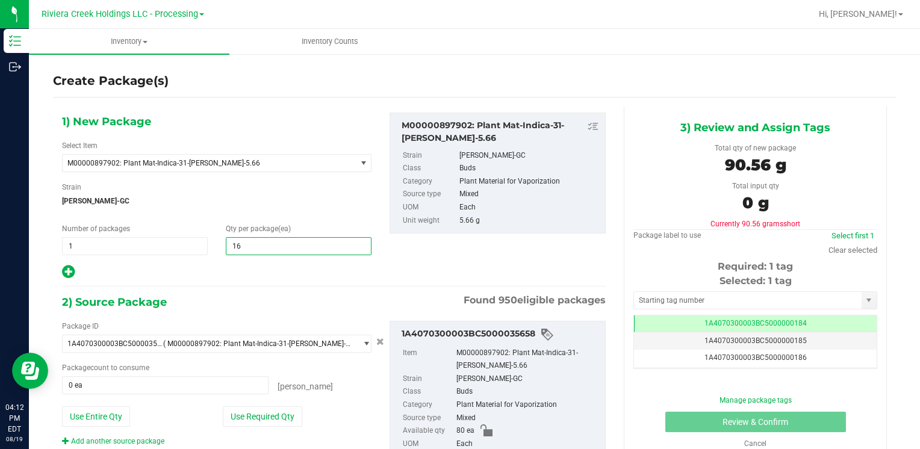
type input "160"
click at [124, 410] on button "Use Entire Qty" at bounding box center [96, 417] width 68 height 20
type input "80 ea"
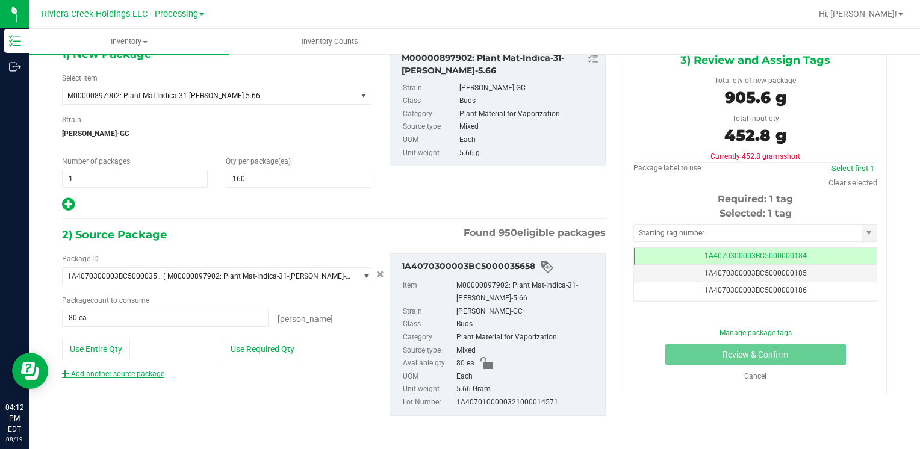
click at [131, 370] on link "Add another source package" at bounding box center [113, 374] width 102 height 8
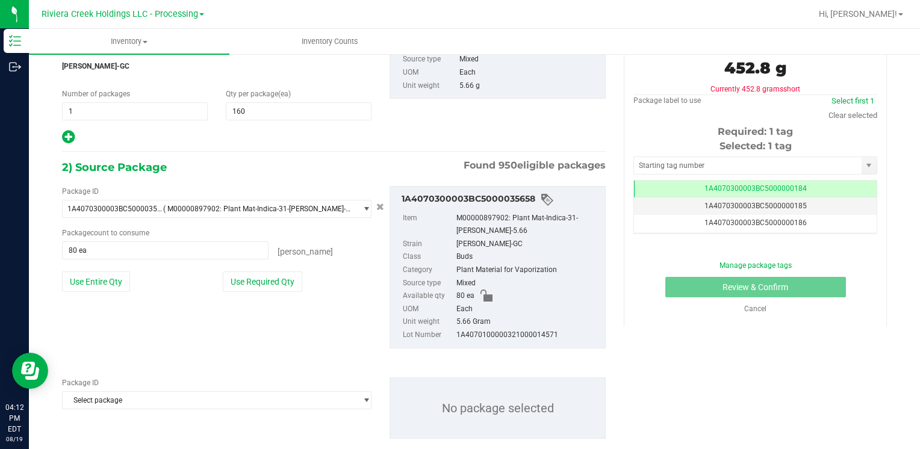
scroll to position [157, 0]
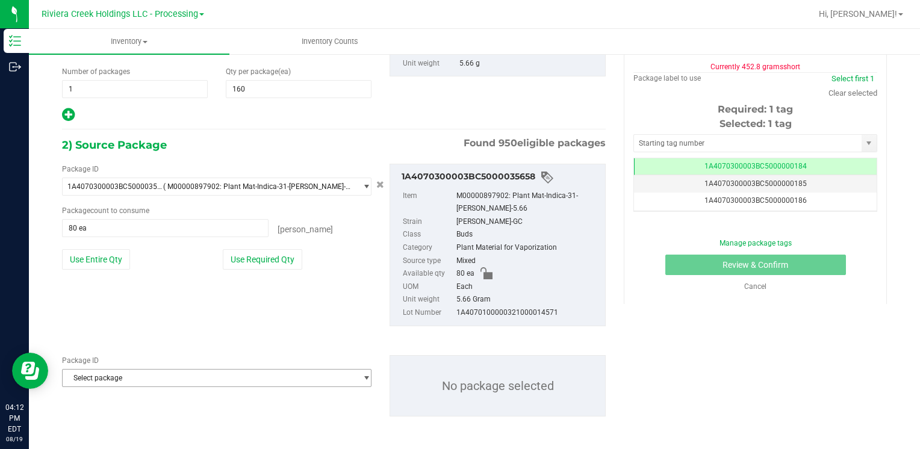
click at [144, 376] on span "Select package" at bounding box center [209, 378] width 293 height 17
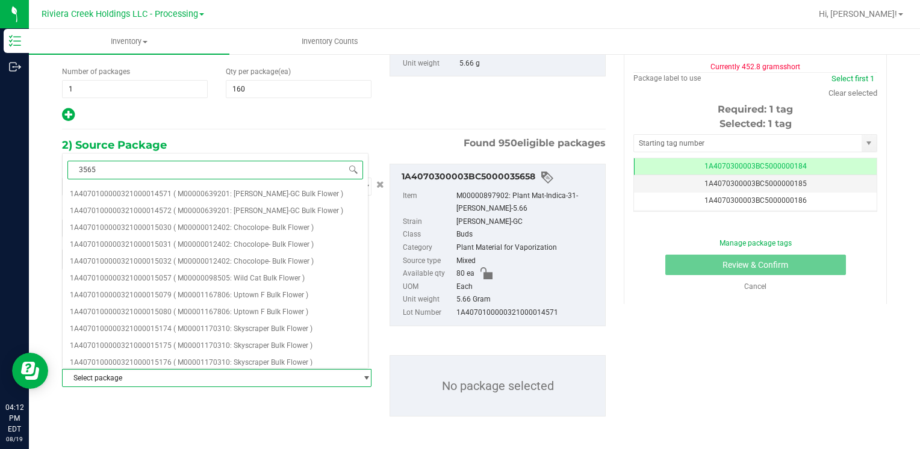
type input "35657"
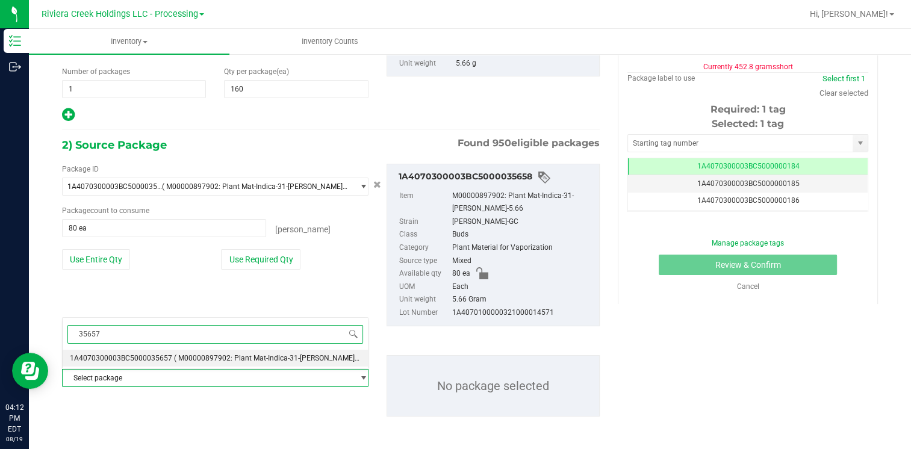
click at [154, 354] on span "1A4070300003BC5000035657" at bounding box center [121, 358] width 102 height 8
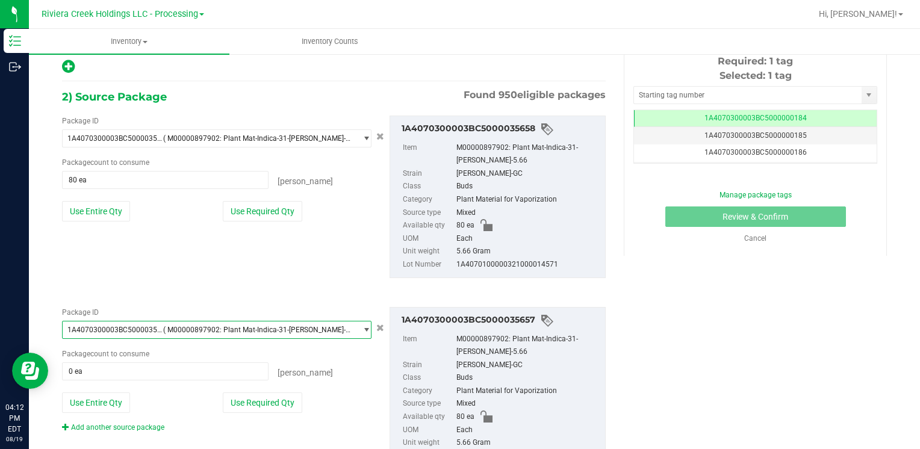
scroll to position [258, 0]
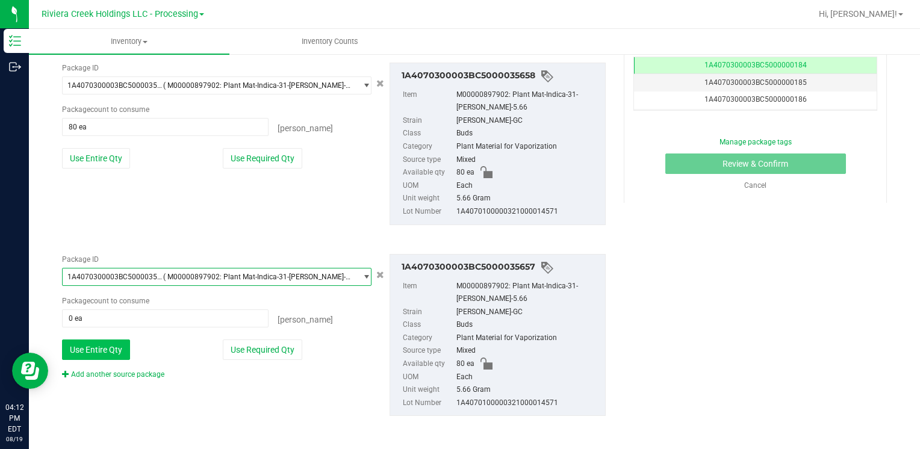
click at [122, 341] on button "Use Entire Qty" at bounding box center [96, 350] width 68 height 20
type input "80 ea"
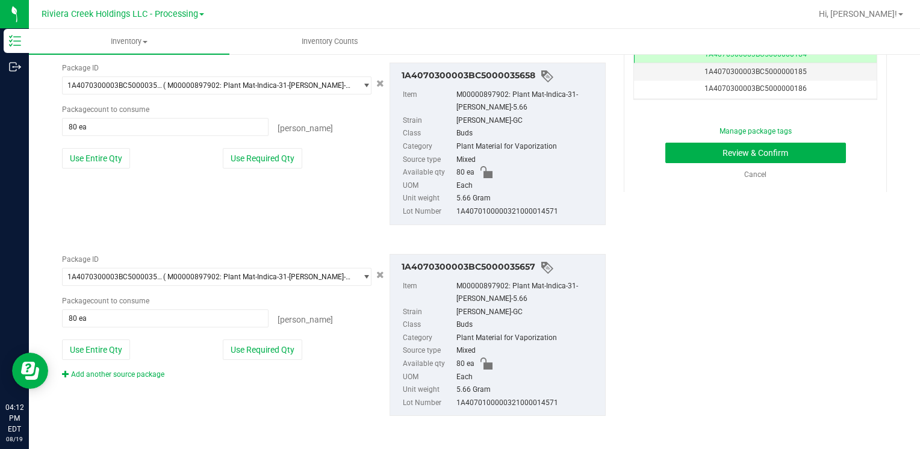
scroll to position [0, 0]
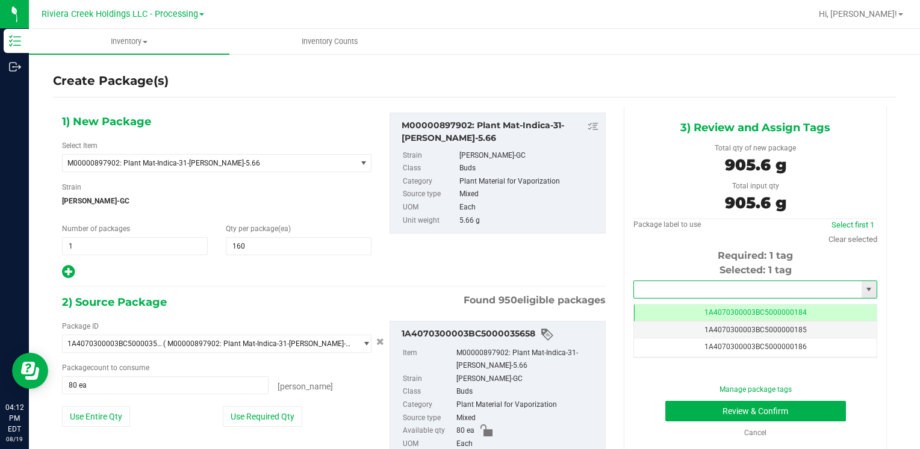
click at [716, 293] on input "text" at bounding box center [748, 289] width 228 height 17
click at [698, 302] on li "1A4070300003BC5000015584" at bounding box center [748, 310] width 240 height 18
type input "1A4070300003BC5000015584"
click at [696, 406] on button "Review & Confirm" at bounding box center [755, 411] width 181 height 20
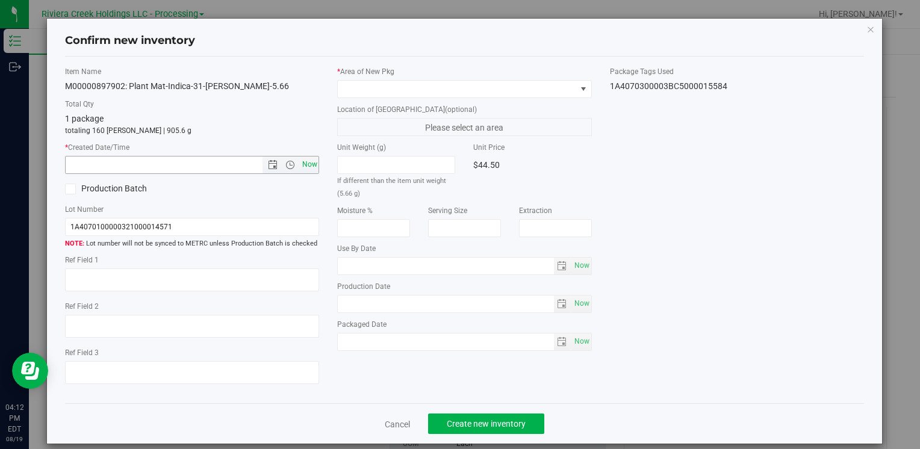
click at [307, 162] on span "Now" at bounding box center [309, 164] width 20 height 17
type input "[DATE] 4:12 PM"
click at [358, 90] on span at bounding box center [457, 89] width 238 height 17
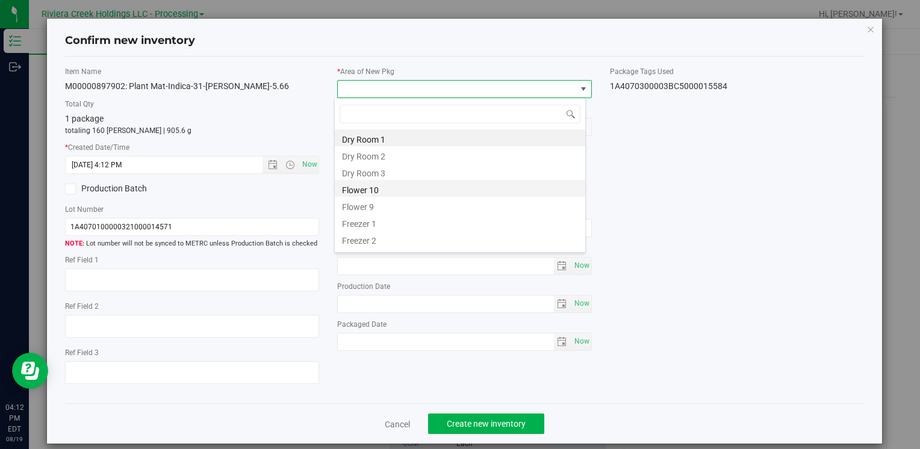
click at [397, 193] on li "Flower 10" at bounding box center [460, 188] width 251 height 17
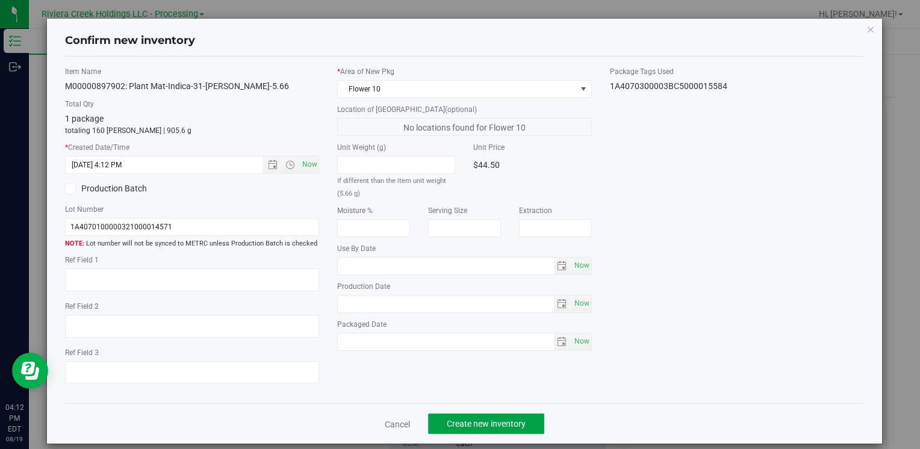
click at [468, 428] on span "Create new inventory" at bounding box center [486, 424] width 79 height 10
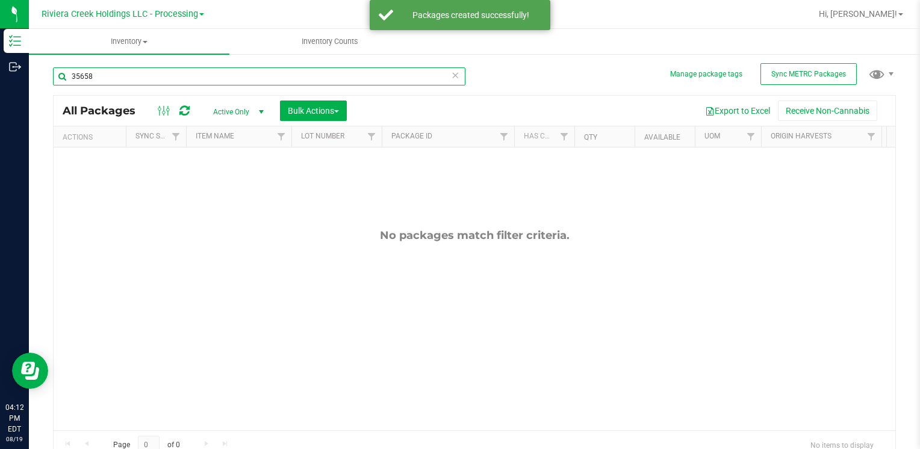
click at [170, 81] on input "35658" at bounding box center [259, 76] width 413 height 18
click at [169, 81] on input "35658" at bounding box center [259, 76] width 413 height 18
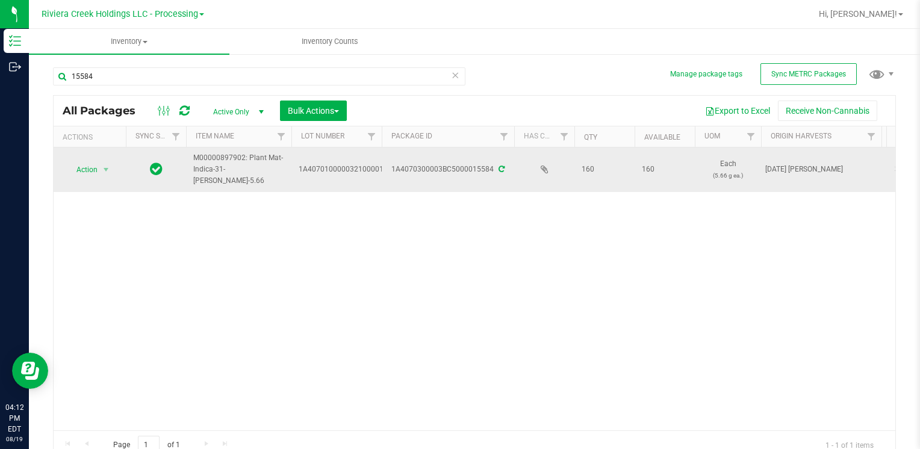
click at [93, 179] on td "Action Action Create package Edit attributes Global inventory Locate package Lo…" at bounding box center [90, 170] width 72 height 45
click at [94, 176] on span "Action" at bounding box center [82, 169] width 33 height 17
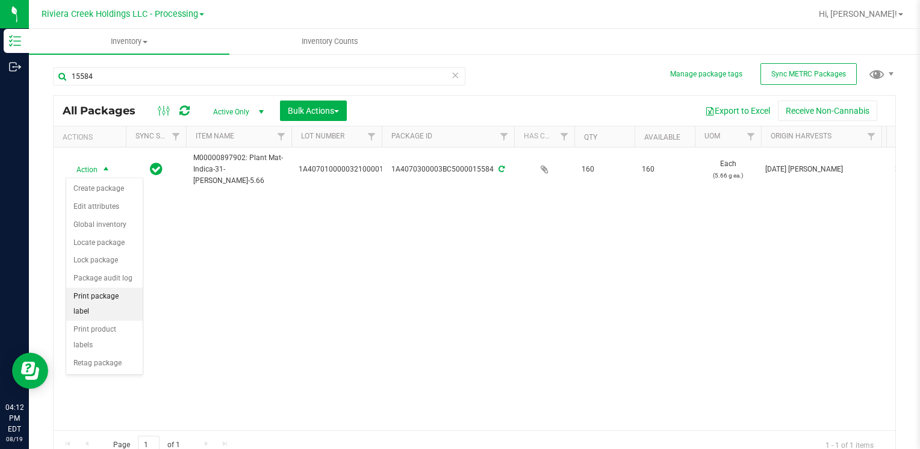
click at [117, 290] on li "Print package label" at bounding box center [104, 304] width 76 height 33
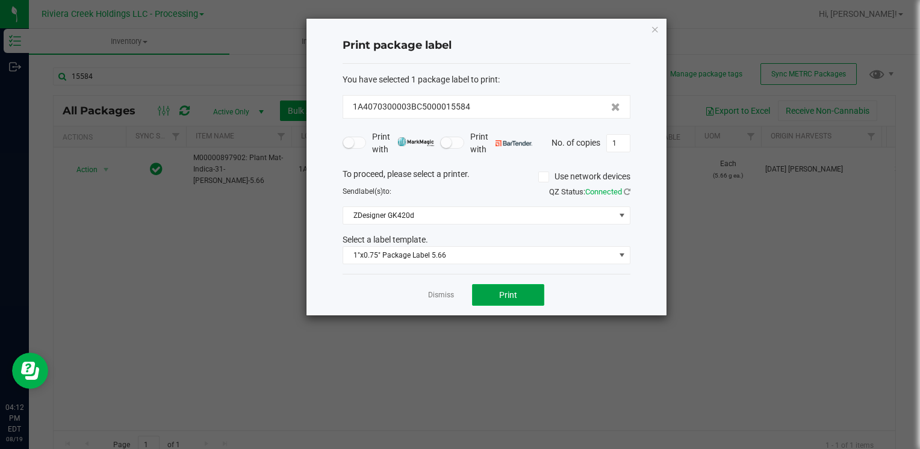
click at [495, 285] on button "Print" at bounding box center [508, 295] width 72 height 22
click at [657, 30] on icon "button" at bounding box center [655, 29] width 8 height 14
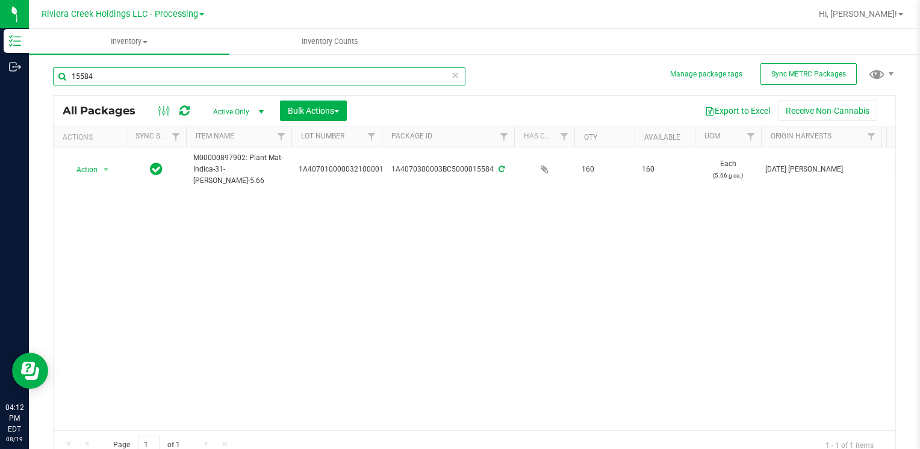
click at [115, 68] on input "15584" at bounding box center [259, 76] width 413 height 18
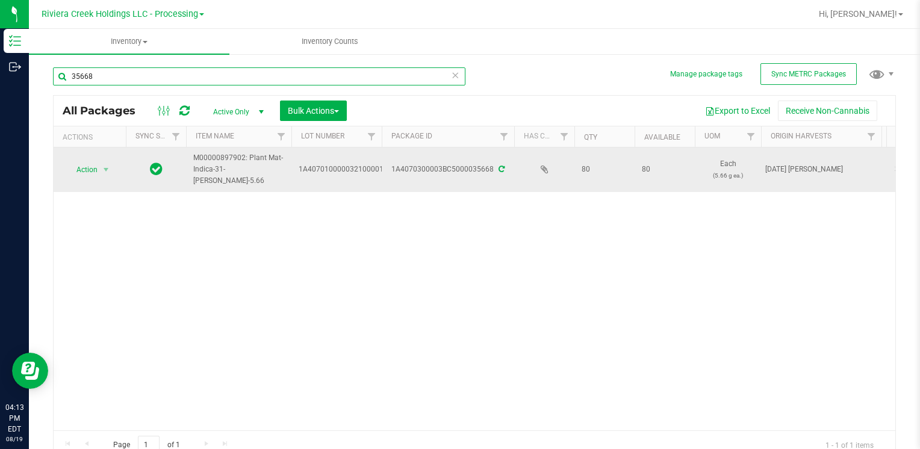
type input "35668"
click at [80, 166] on span "Action" at bounding box center [82, 169] width 33 height 17
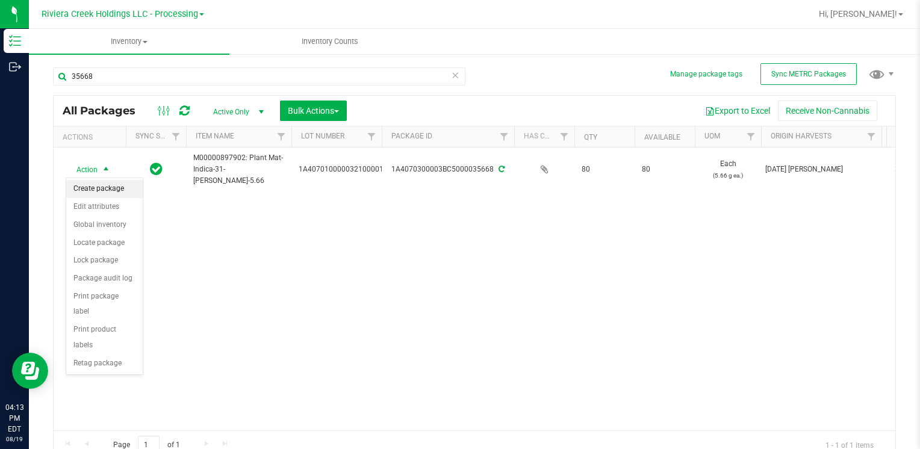
click at [105, 184] on li "Create package" at bounding box center [104, 189] width 76 height 18
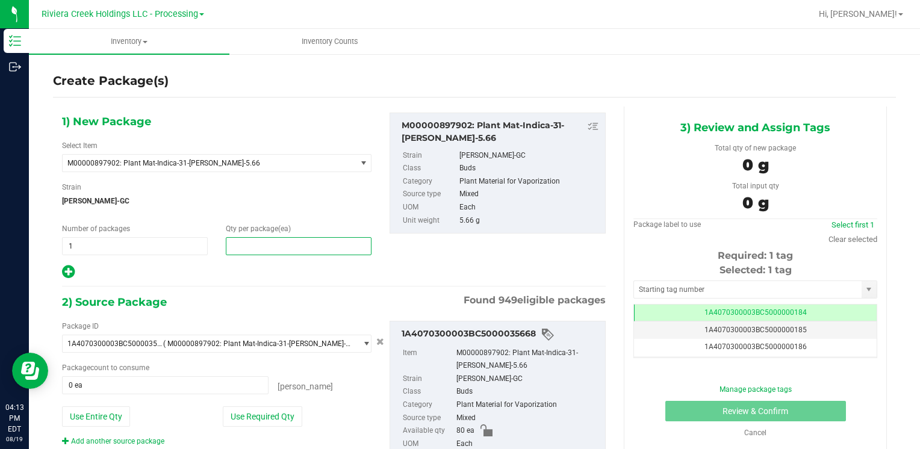
click at [253, 241] on span at bounding box center [299, 246] width 146 height 18
type input "160"
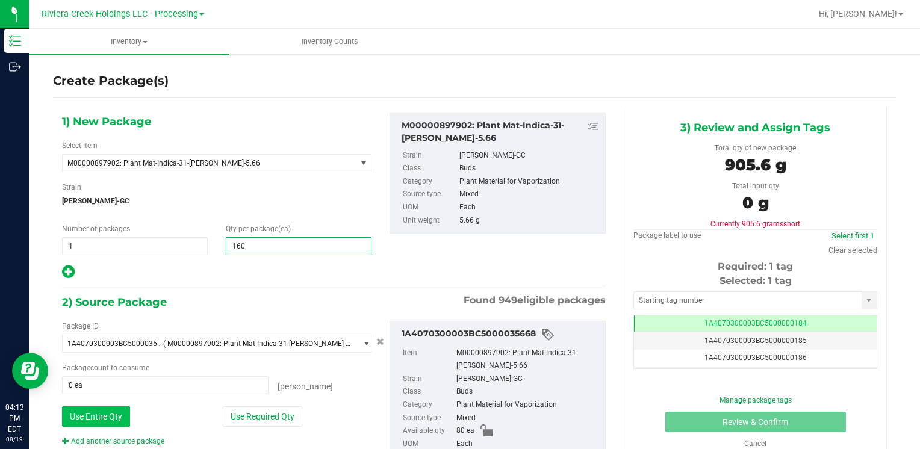
type input "160"
click at [106, 411] on button "Use Entire Qty" at bounding box center [96, 417] width 68 height 20
type input "80 ea"
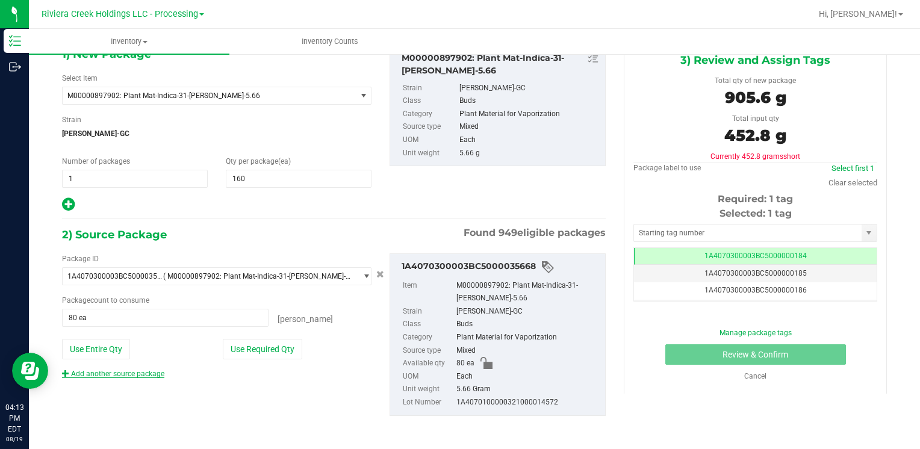
click at [136, 372] on link "Add another source package" at bounding box center [113, 374] width 102 height 8
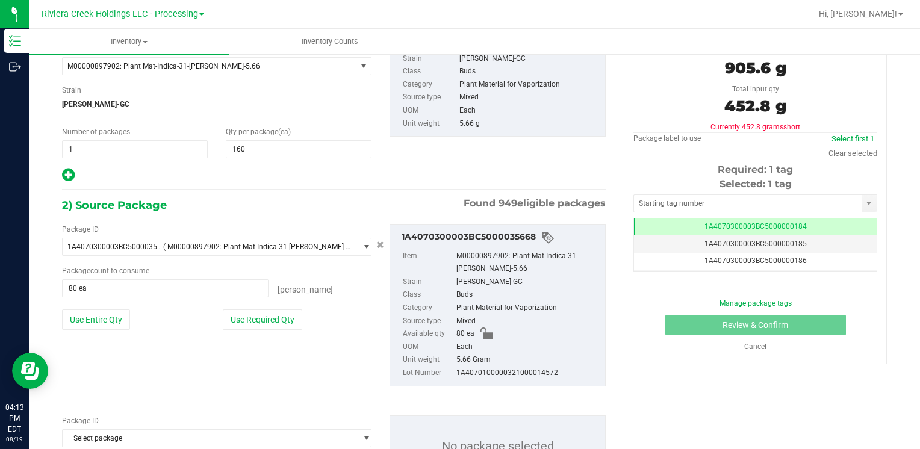
click at [154, 381] on div "Package ID 1A4070300003BC5000035668 ( M00000897902: Plant Mat-Indica-31-[PERSON…" at bounding box center [334, 305] width 562 height 182
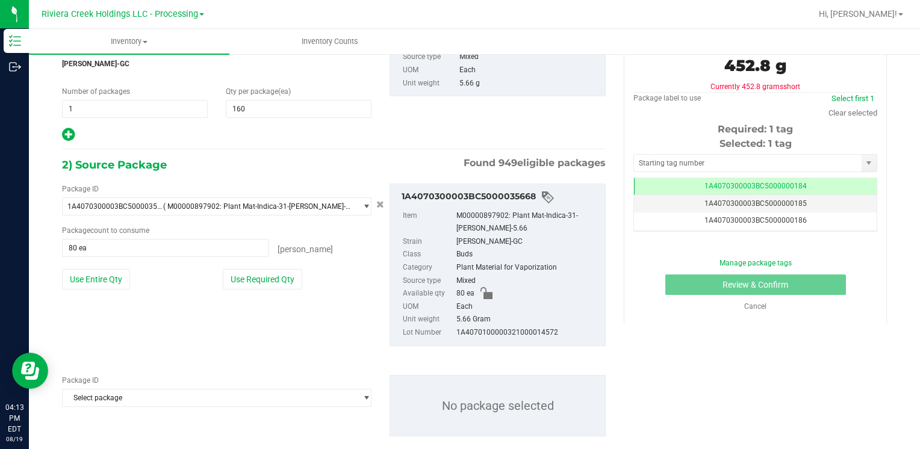
scroll to position [157, 0]
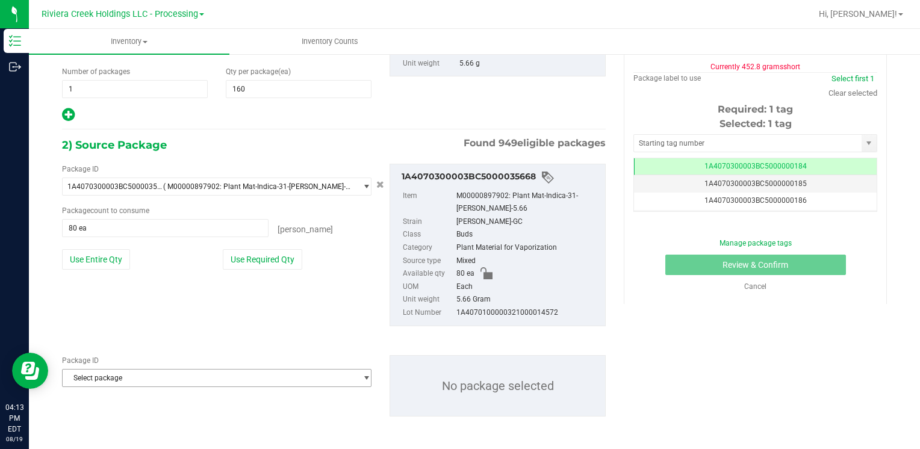
click at [153, 378] on span "Select package" at bounding box center [209, 378] width 293 height 17
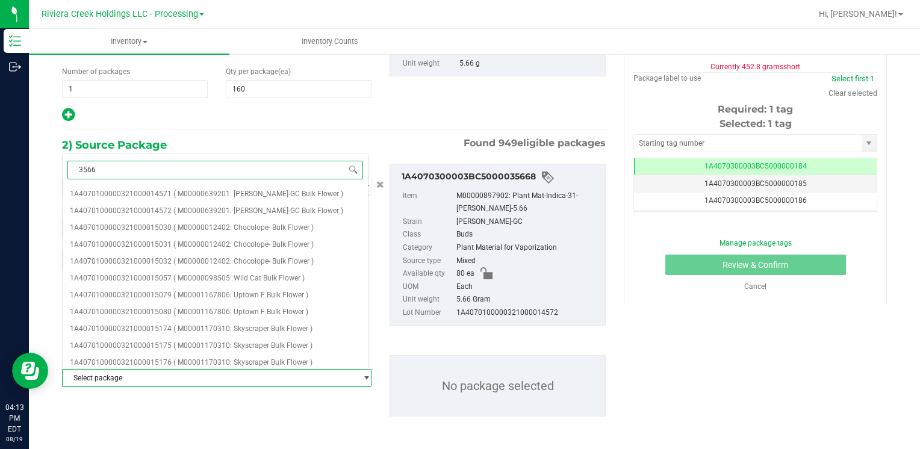
type input "35669"
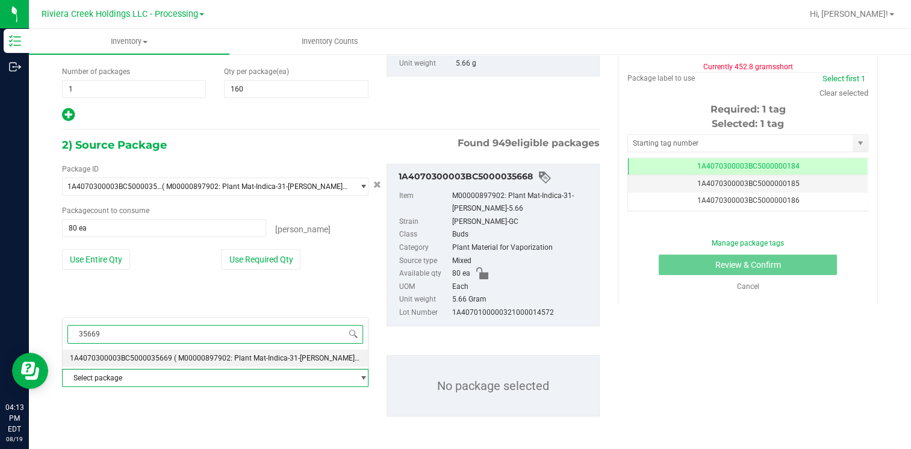
click at [160, 357] on span "1A4070300003BC5000035669" at bounding box center [121, 358] width 102 height 8
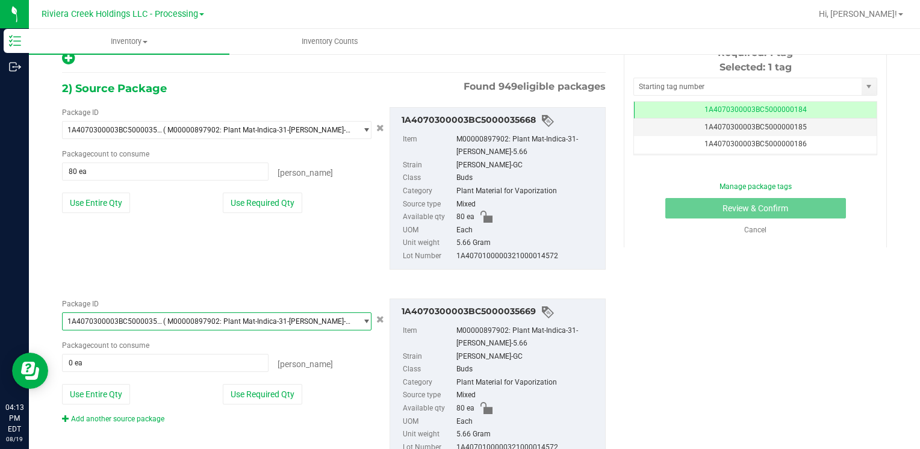
scroll to position [258, 0]
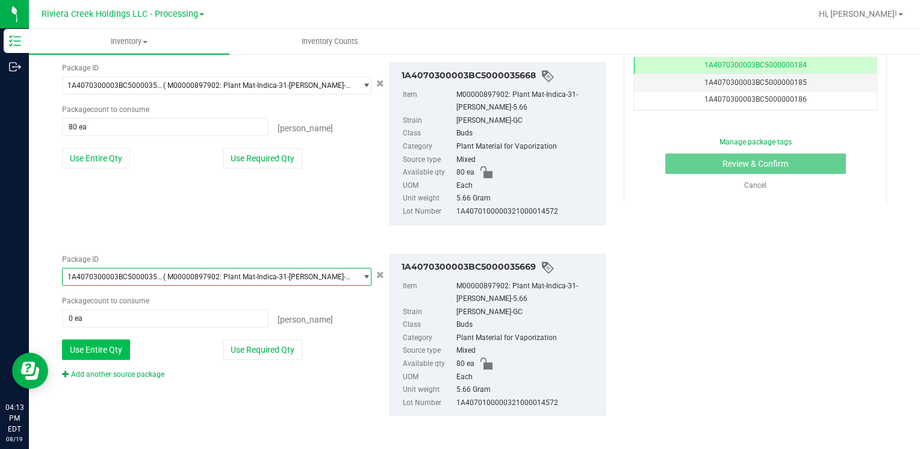
click at [106, 351] on button "Use Entire Qty" at bounding box center [96, 350] width 68 height 20
type input "80 ea"
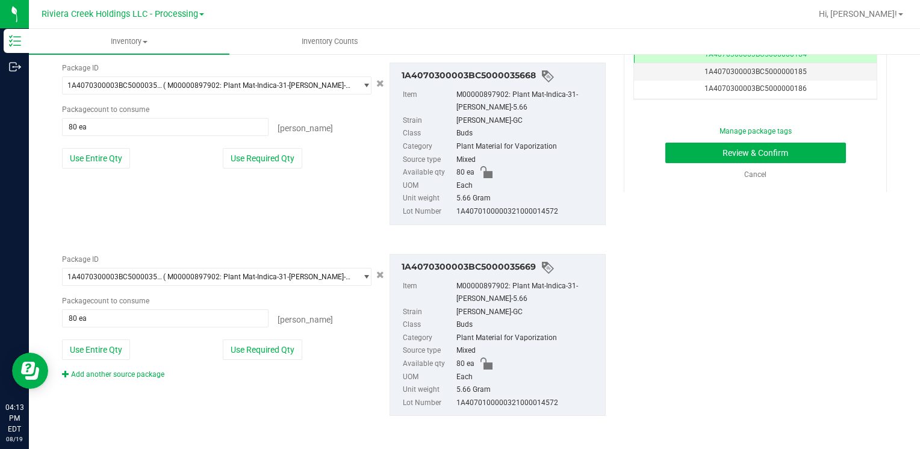
scroll to position [0, 0]
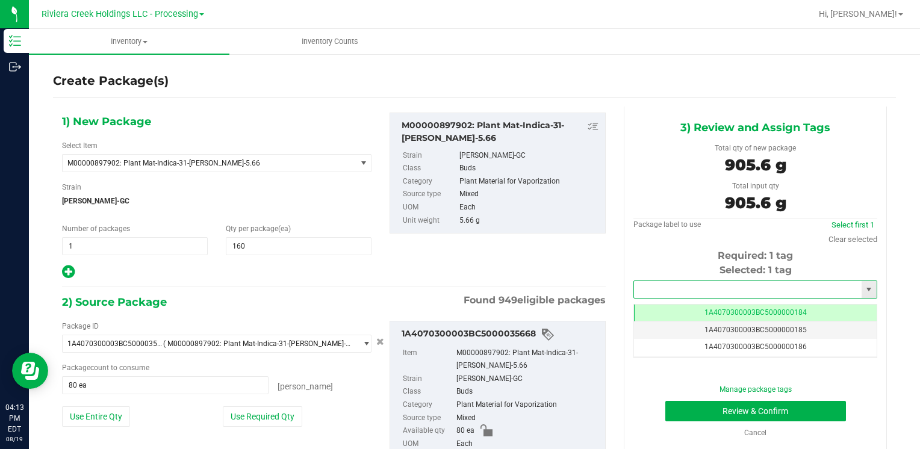
click at [697, 285] on input "text" at bounding box center [748, 289] width 228 height 17
click at [685, 305] on li "1A4070300003BC5000015585" at bounding box center [748, 310] width 240 height 18
type input "1A4070300003BC5000015585"
click at [687, 412] on button "Review & Confirm" at bounding box center [755, 411] width 181 height 20
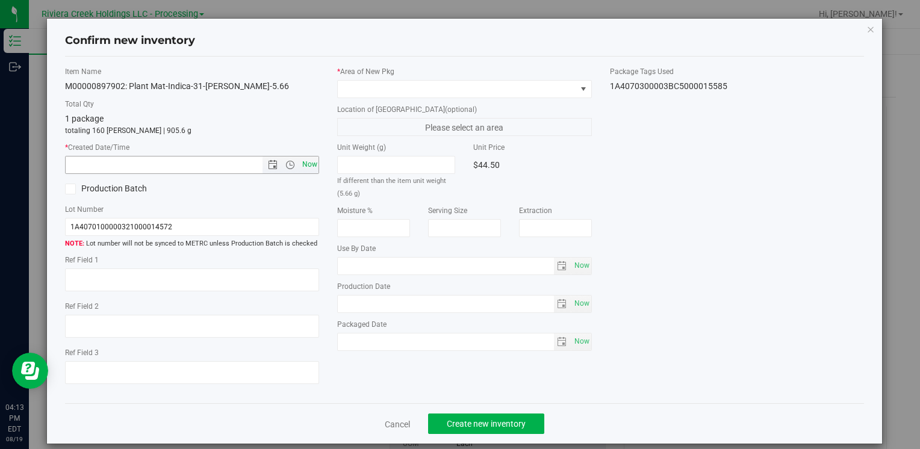
click at [305, 163] on span "Now" at bounding box center [309, 164] width 20 height 17
type input "[DATE] 4:13 PM"
click at [361, 89] on span at bounding box center [457, 89] width 238 height 17
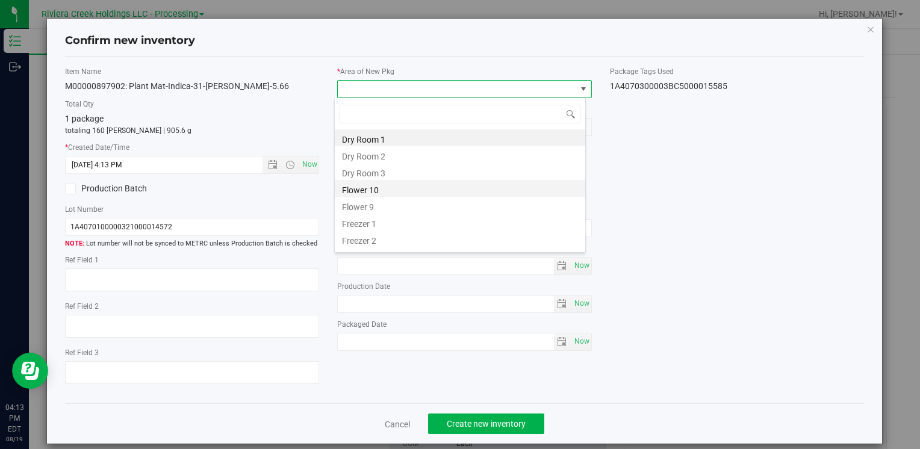
click at [383, 190] on li "Flower 10" at bounding box center [460, 188] width 251 height 17
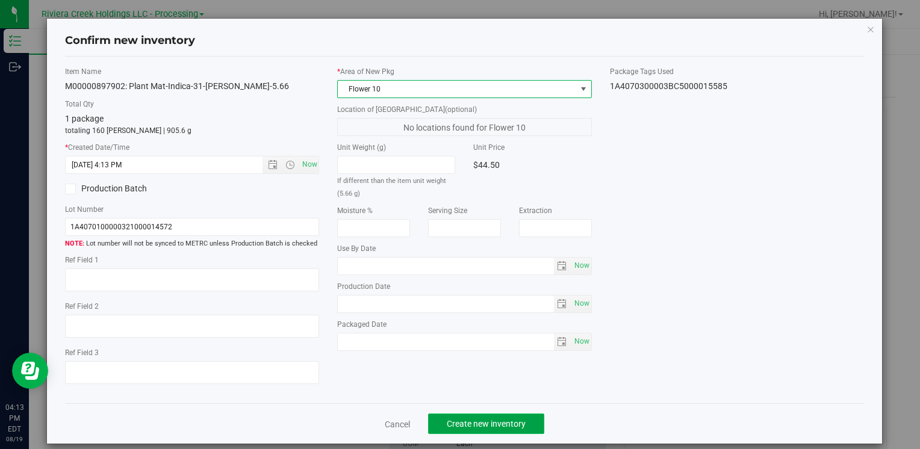
click at [476, 422] on span "Create new inventory" at bounding box center [486, 424] width 79 height 10
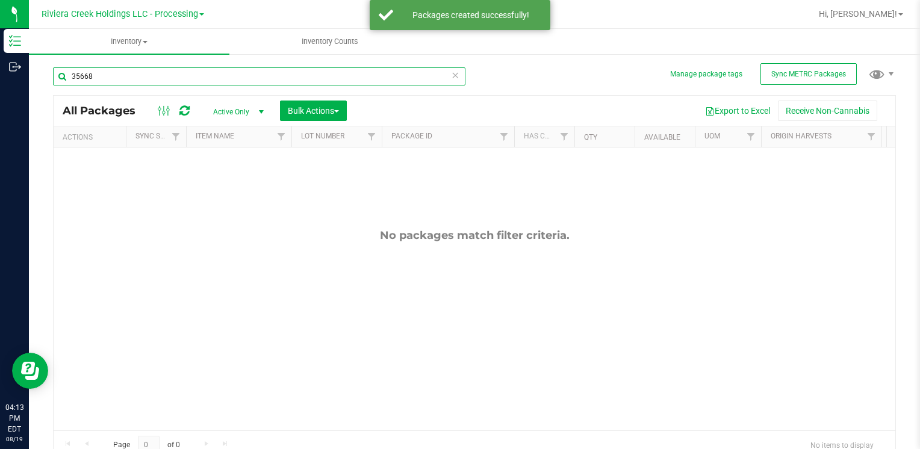
click at [166, 81] on input "35668" at bounding box center [259, 76] width 413 height 18
click at [165, 81] on input "35668" at bounding box center [259, 76] width 413 height 18
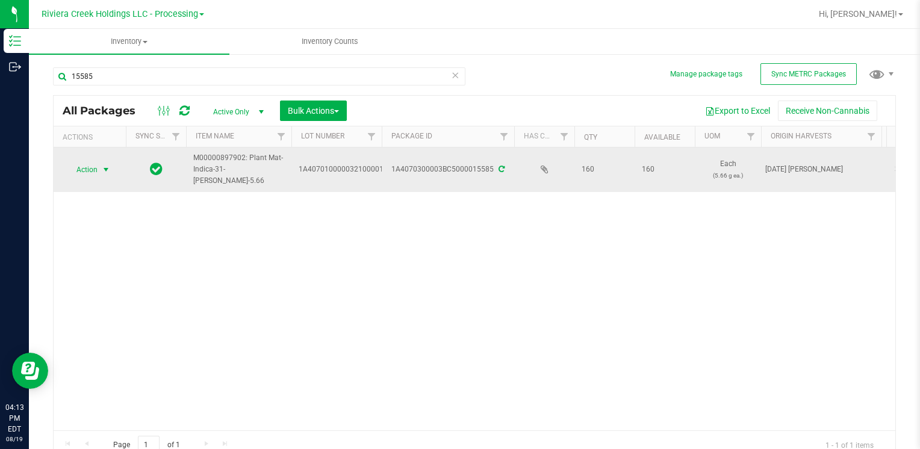
click at [99, 176] on span "select" at bounding box center [106, 169] width 15 height 17
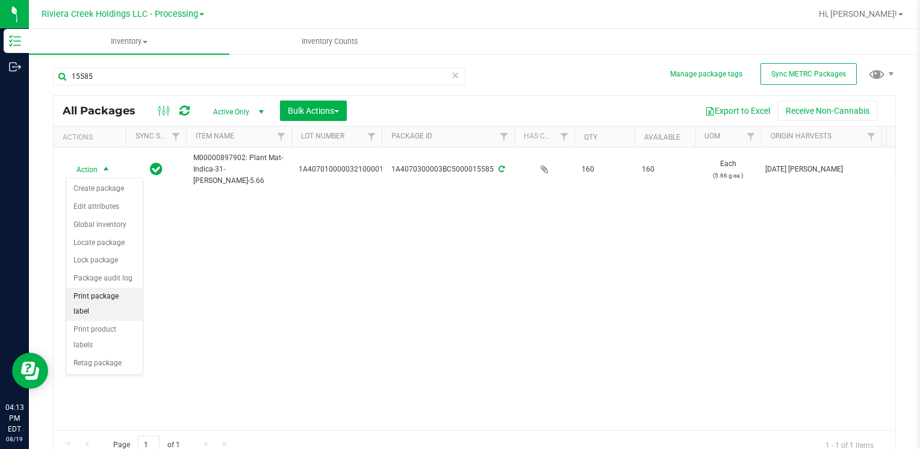
click at [120, 295] on li "Print package label" at bounding box center [104, 304] width 76 height 33
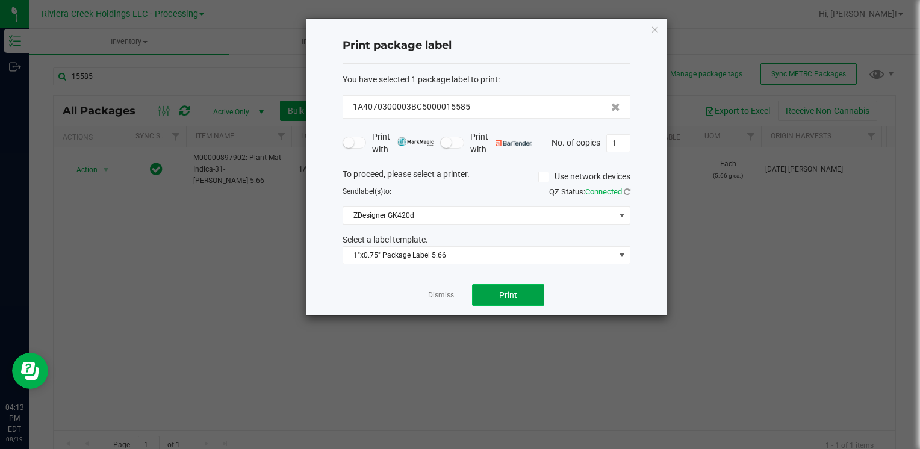
click at [487, 296] on button "Print" at bounding box center [508, 295] width 72 height 22
click at [656, 28] on icon "button" at bounding box center [655, 29] width 8 height 14
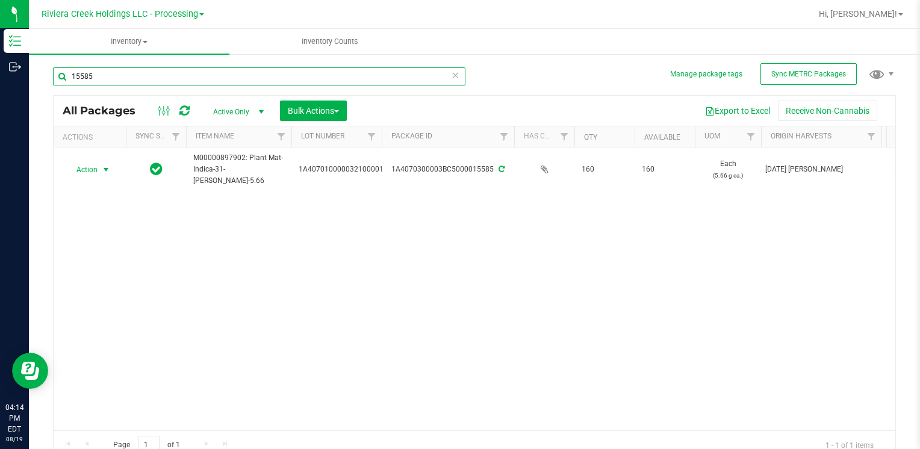
click at [210, 71] on input "15585" at bounding box center [259, 76] width 413 height 18
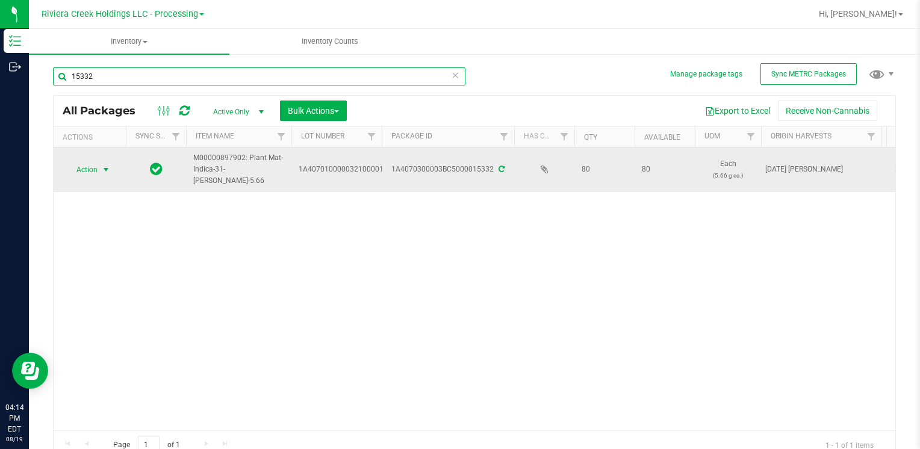
type input "15332"
click at [94, 170] on span "Action" at bounding box center [82, 169] width 33 height 17
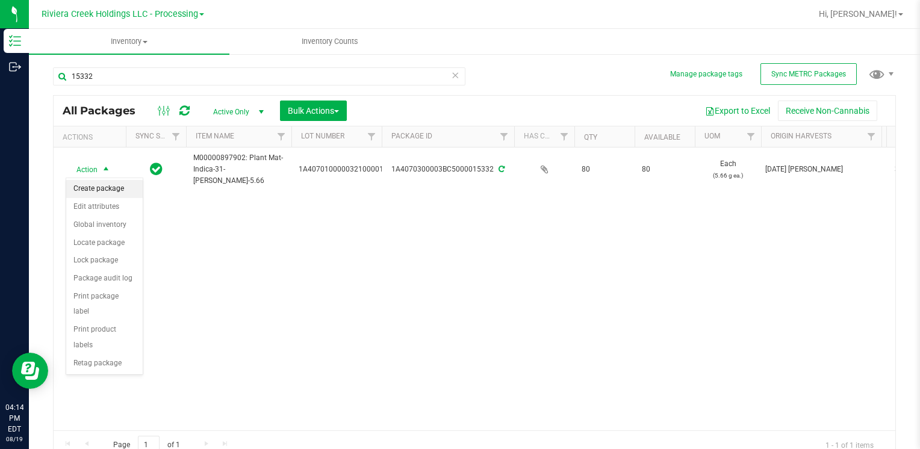
click at [119, 187] on li "Create package" at bounding box center [104, 189] width 76 height 18
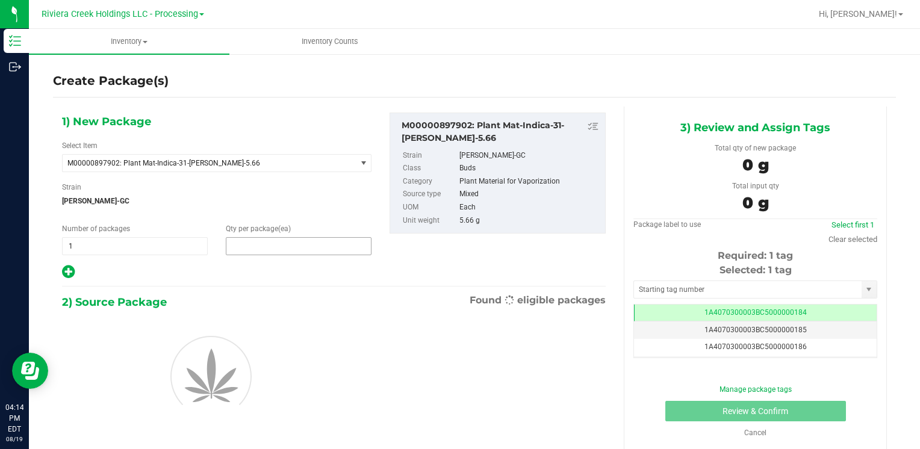
click at [282, 246] on span at bounding box center [299, 246] width 146 height 18
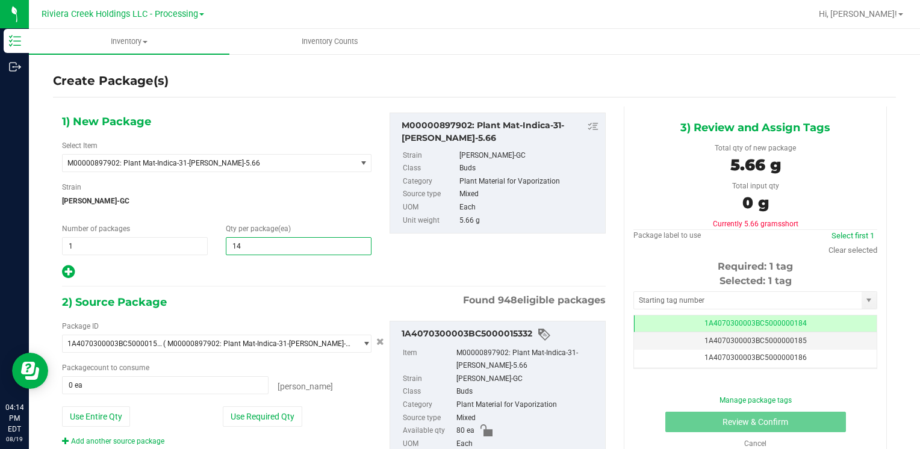
type input "145"
click at [101, 410] on button "Use Entire Qty" at bounding box center [96, 417] width 68 height 20
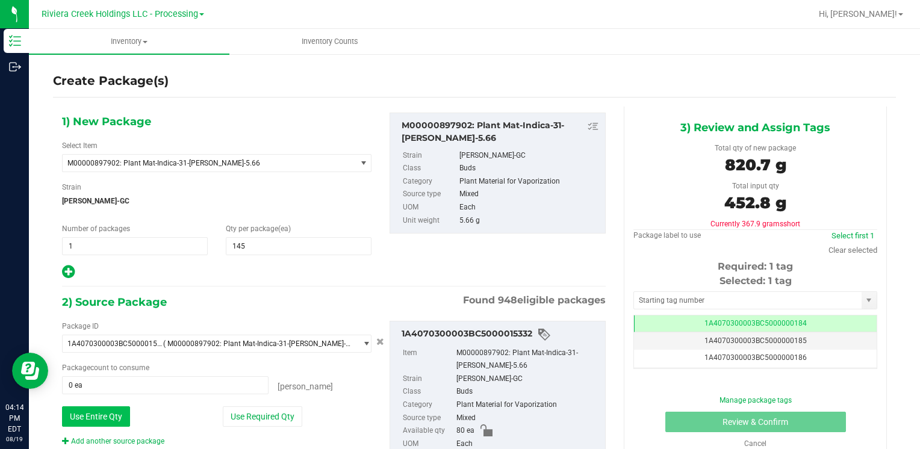
type input "80 ea"
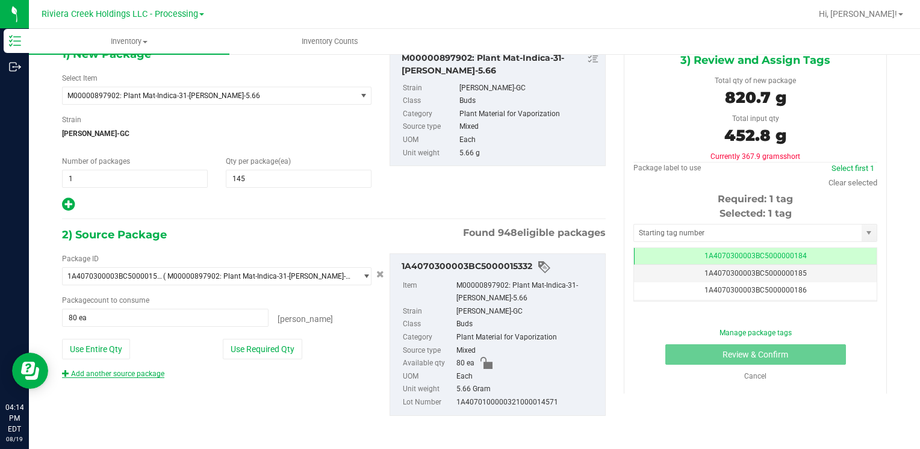
click at [132, 375] on link "Add another source package" at bounding box center [113, 374] width 102 height 8
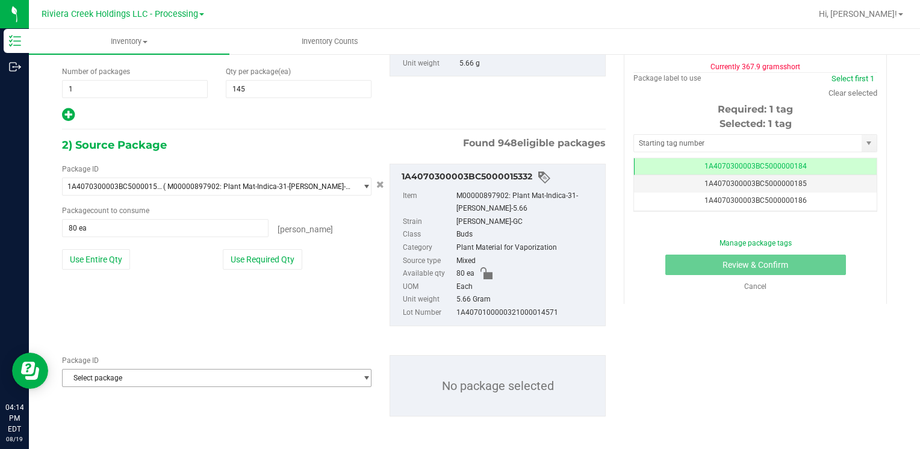
click at [142, 375] on span "Select package" at bounding box center [209, 378] width 293 height 17
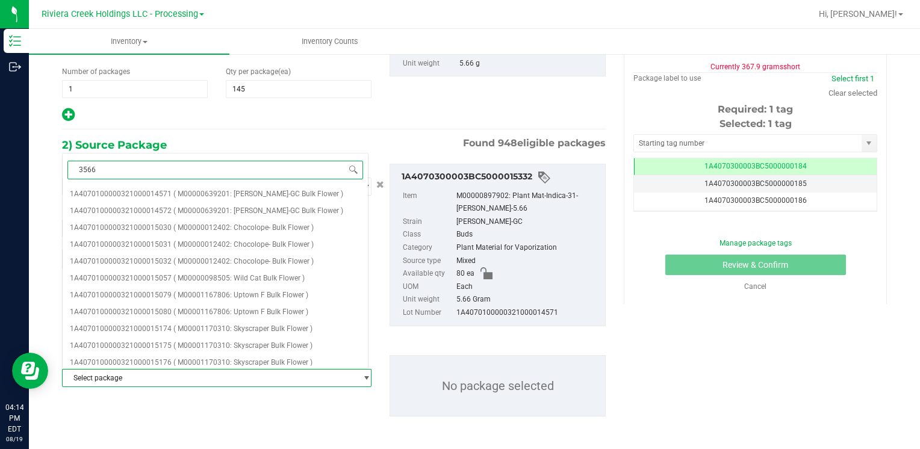
type input "35660"
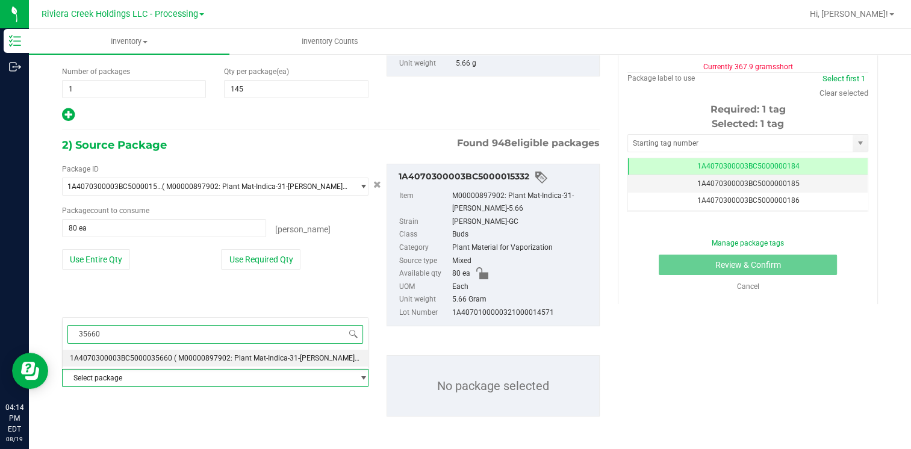
click at [159, 357] on span "1A4070300003BC5000035660" at bounding box center [121, 358] width 102 height 8
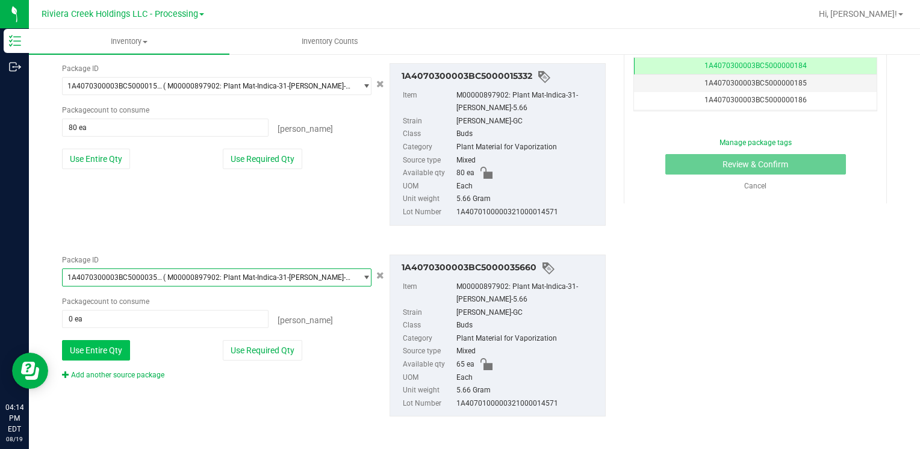
scroll to position [258, 0]
click at [122, 351] on button "Use Entire Qty" at bounding box center [96, 350] width 68 height 20
type input "65 ea"
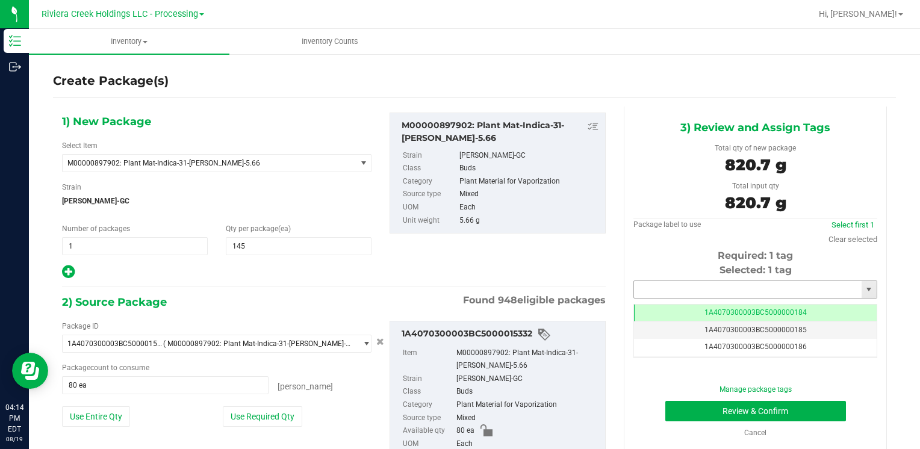
click at [676, 288] on input "text" at bounding box center [748, 289] width 228 height 17
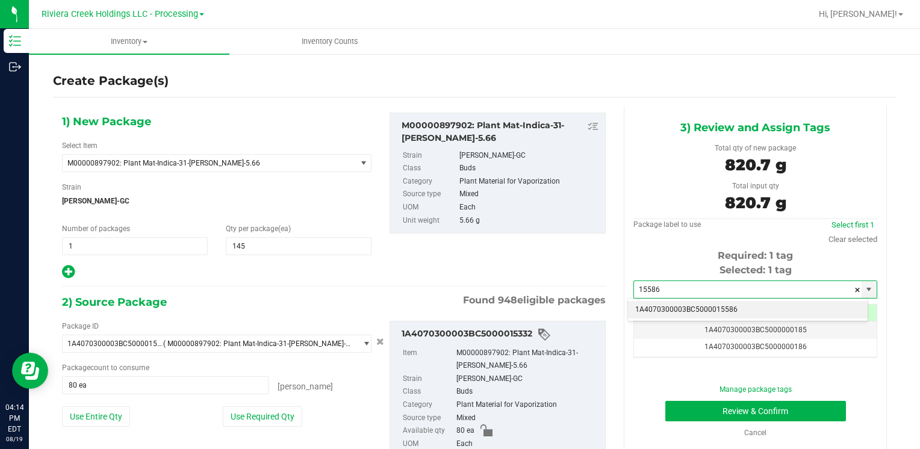
click at [679, 306] on li "1A4070300003BC5000015586" at bounding box center [748, 310] width 240 height 18
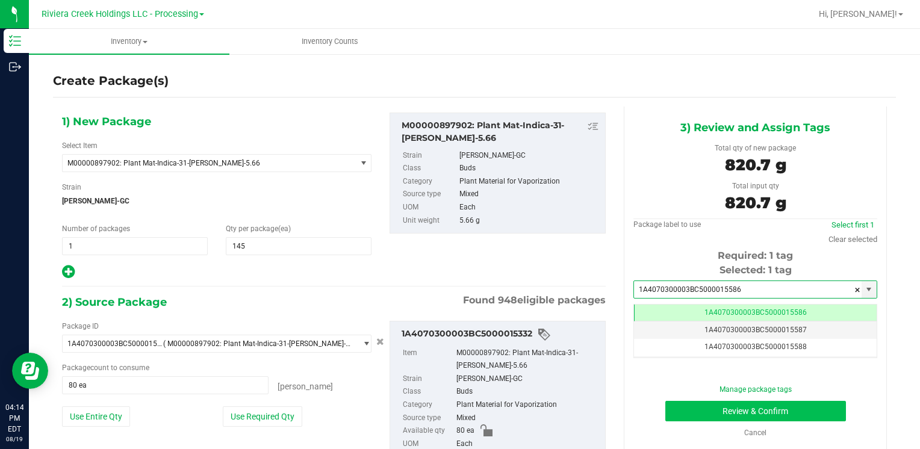
type input "1A4070300003BC5000015586"
click at [674, 411] on button "Review & Confirm" at bounding box center [755, 411] width 181 height 20
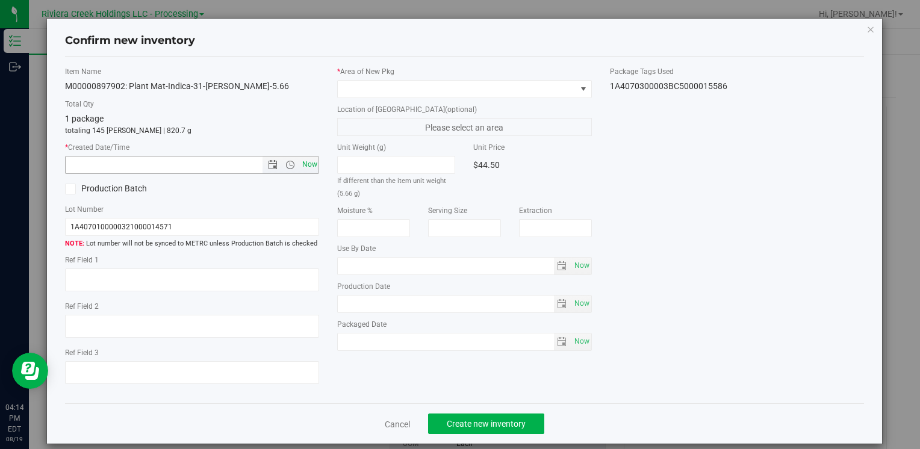
click at [310, 162] on span "Now" at bounding box center [309, 164] width 20 height 17
type input "[DATE] 4:14 PM"
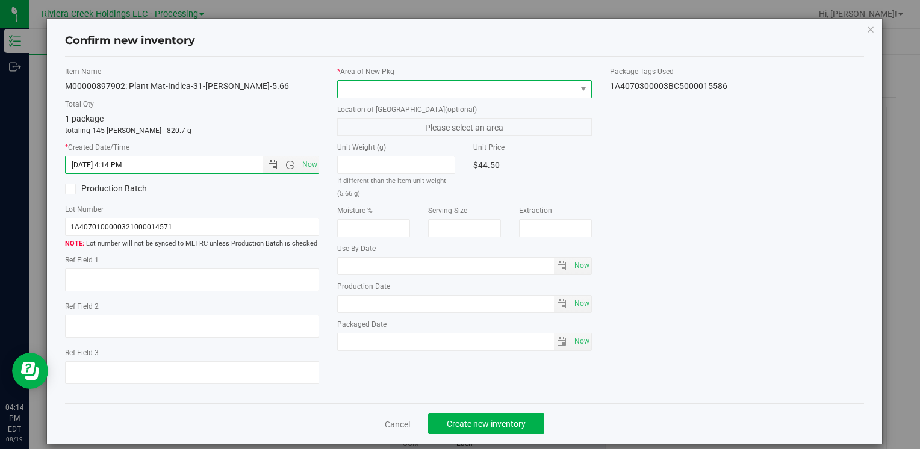
click at [361, 92] on span at bounding box center [457, 89] width 238 height 17
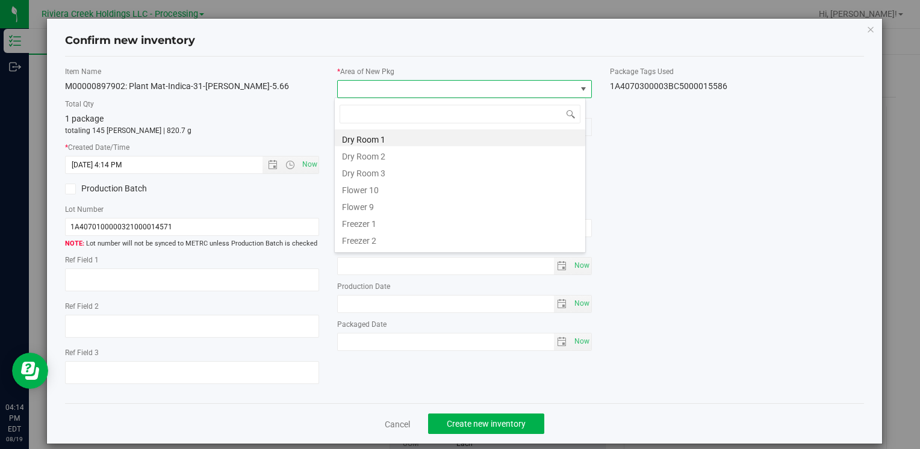
click at [396, 184] on li "Flower 10" at bounding box center [460, 188] width 251 height 17
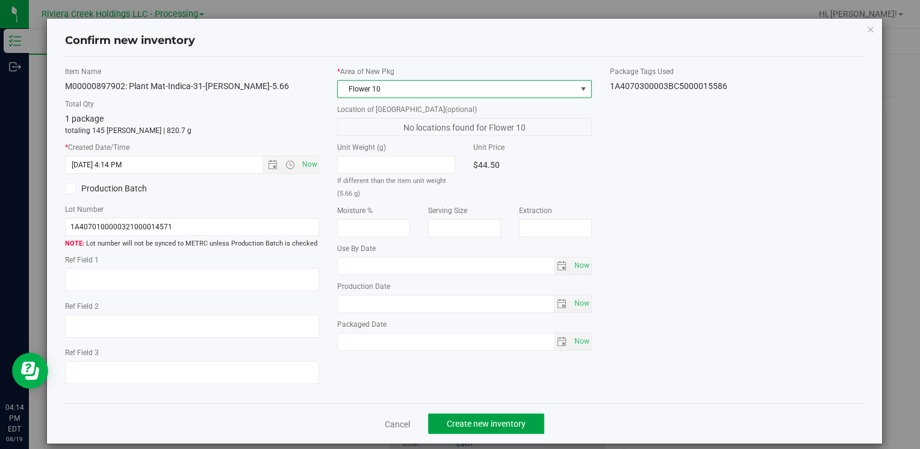
click at [470, 420] on span "Create new inventory" at bounding box center [486, 424] width 79 height 10
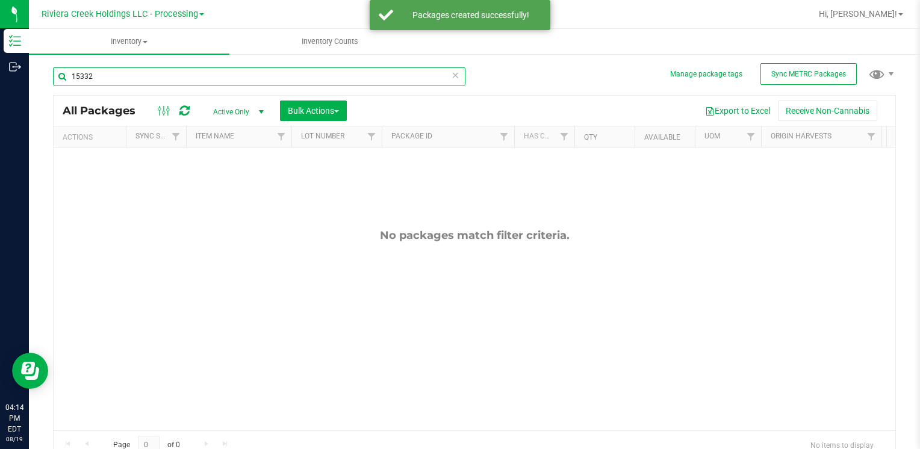
click at [110, 76] on input "15332" at bounding box center [259, 76] width 413 height 18
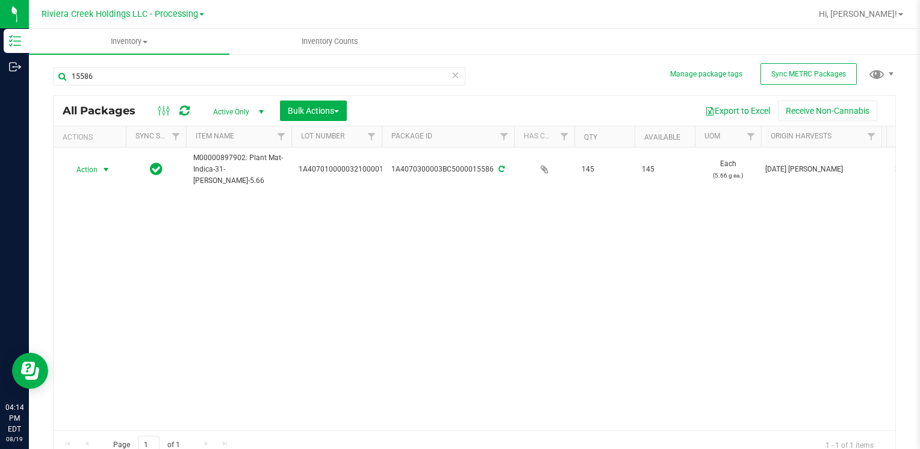
drag, startPoint x: 101, startPoint y: 167, endPoint x: 140, endPoint y: 255, distance: 96.5
click at [99, 168] on span "select" at bounding box center [106, 169] width 15 height 17
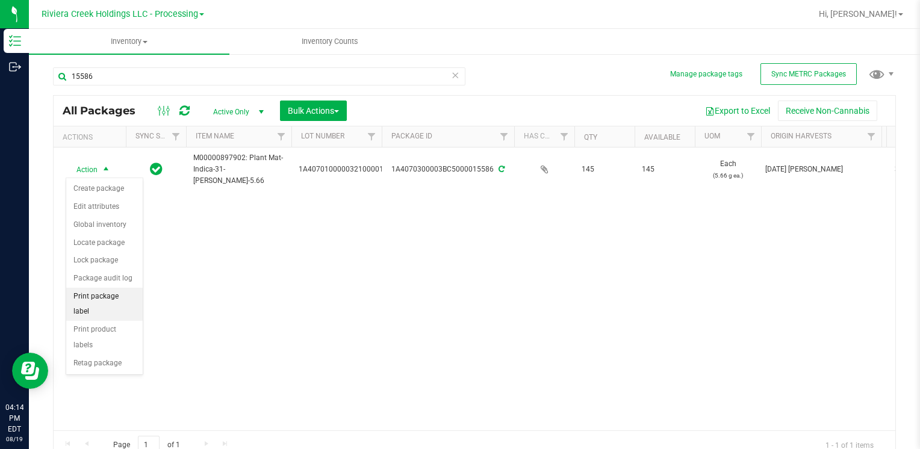
click at [128, 291] on li "Print package label" at bounding box center [104, 304] width 76 height 33
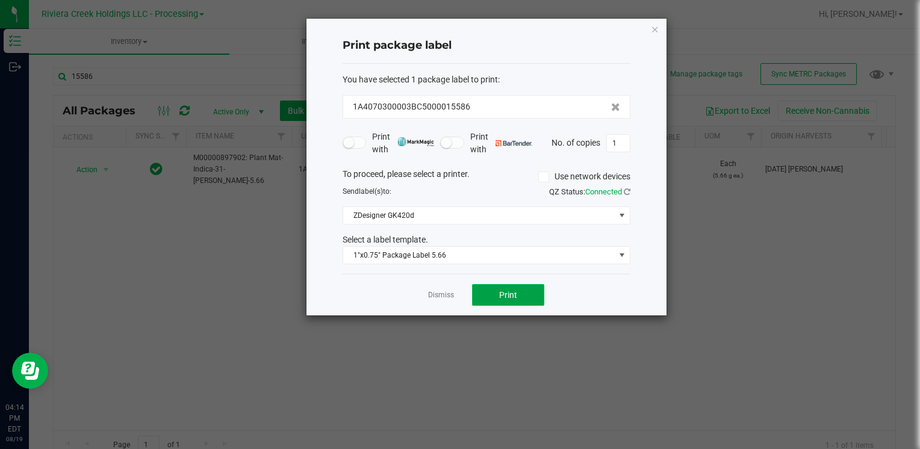
click at [488, 301] on button "Print" at bounding box center [508, 295] width 72 height 22
click at [653, 31] on icon "button" at bounding box center [655, 29] width 8 height 14
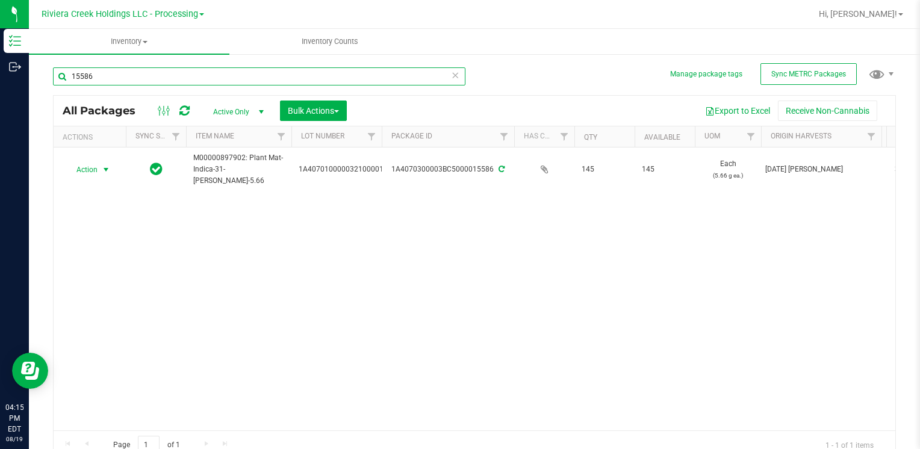
click at [112, 82] on input "15586" at bounding box center [259, 76] width 413 height 18
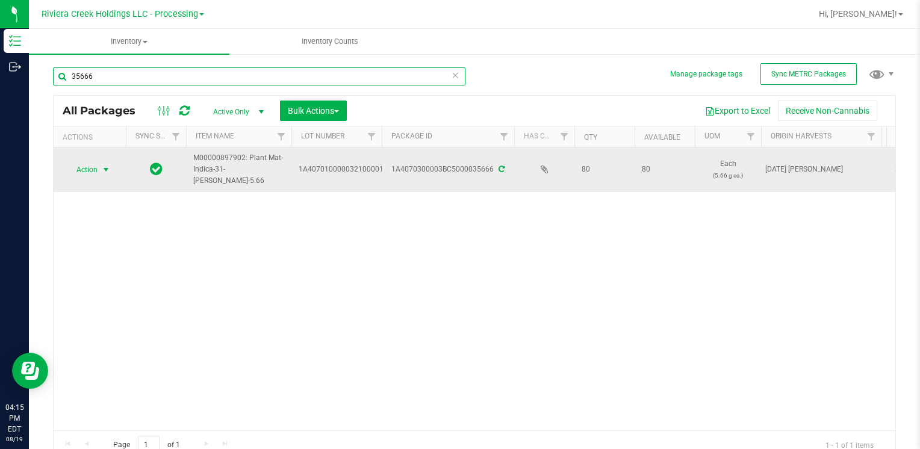
type input "35666"
click at [97, 172] on span "Action" at bounding box center [82, 169] width 33 height 17
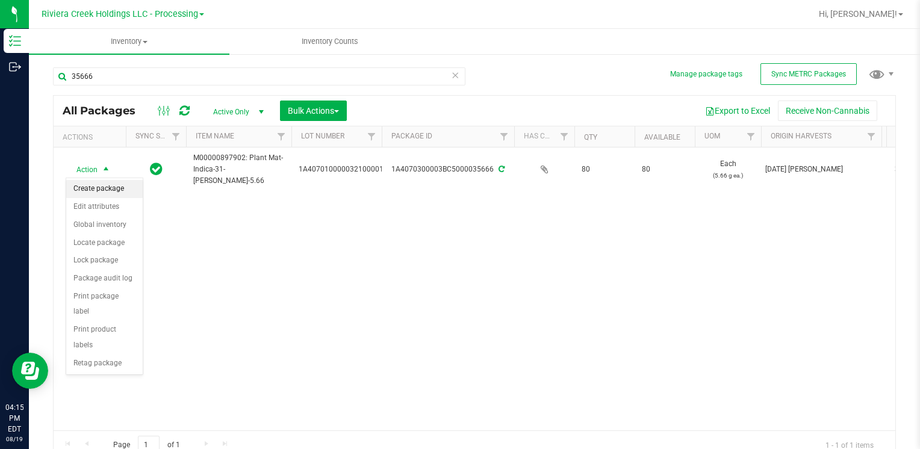
click at [103, 188] on li "Create package" at bounding box center [104, 189] width 76 height 18
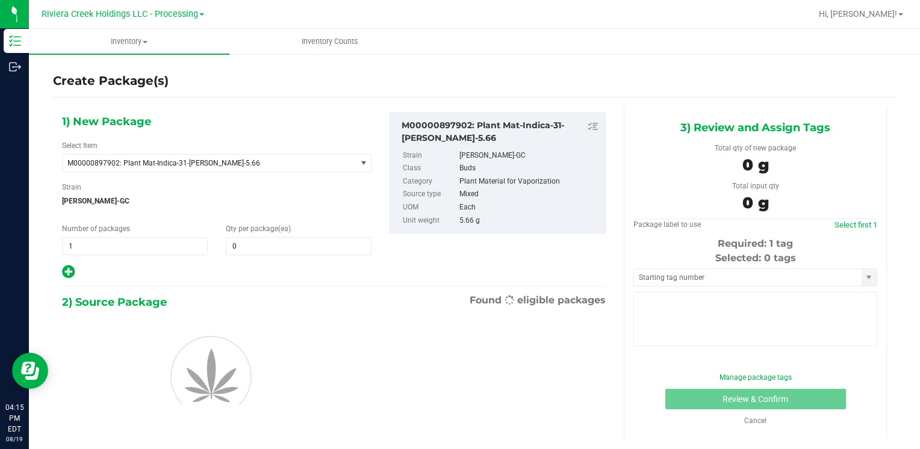
type input "0"
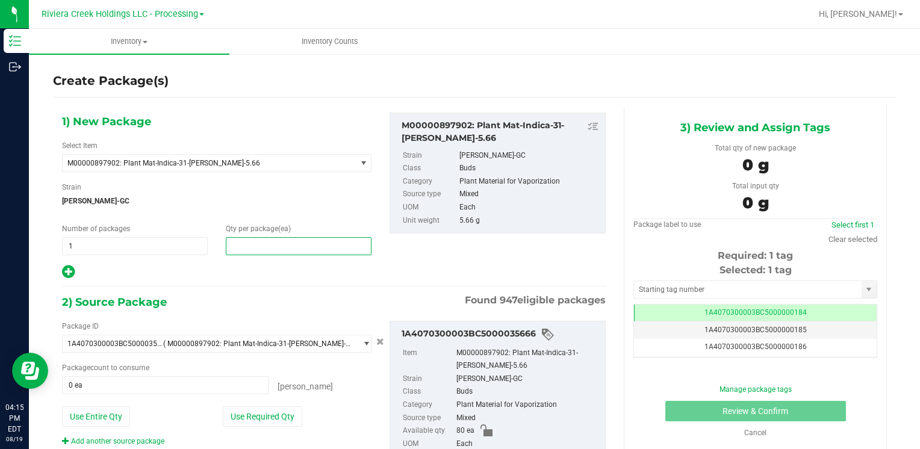
click at [249, 248] on span at bounding box center [299, 246] width 146 height 18
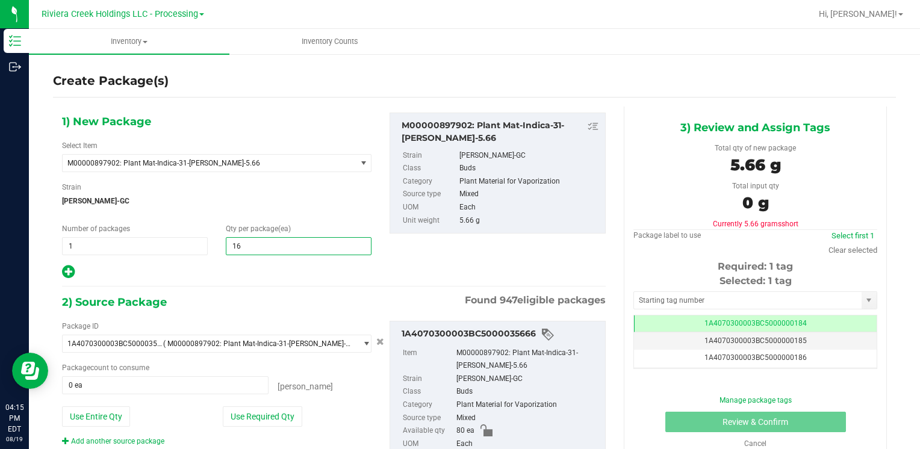
type input "160"
click at [108, 414] on button "Use Entire Qty" at bounding box center [96, 417] width 68 height 20
type input "80 ea"
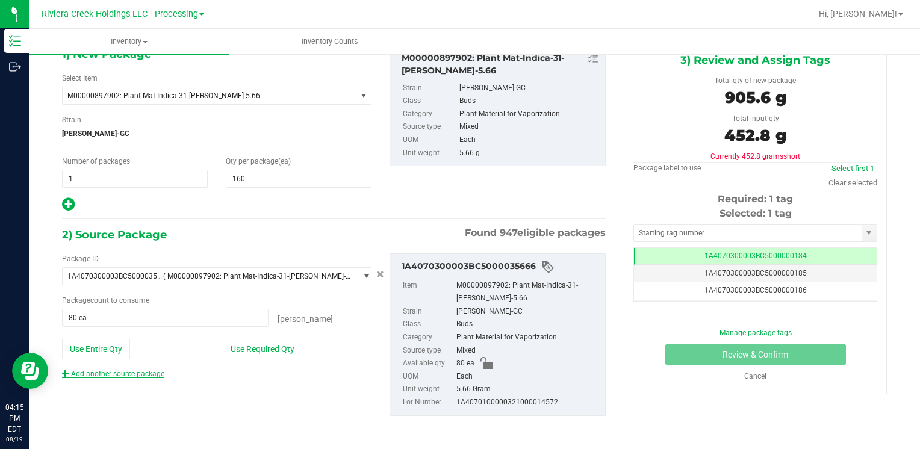
click at [148, 373] on link "Add another source package" at bounding box center [113, 374] width 102 height 8
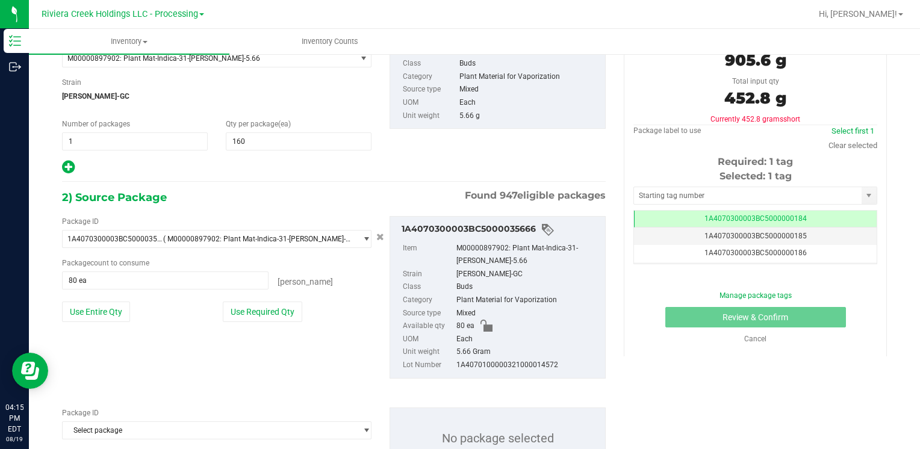
scroll to position [157, 0]
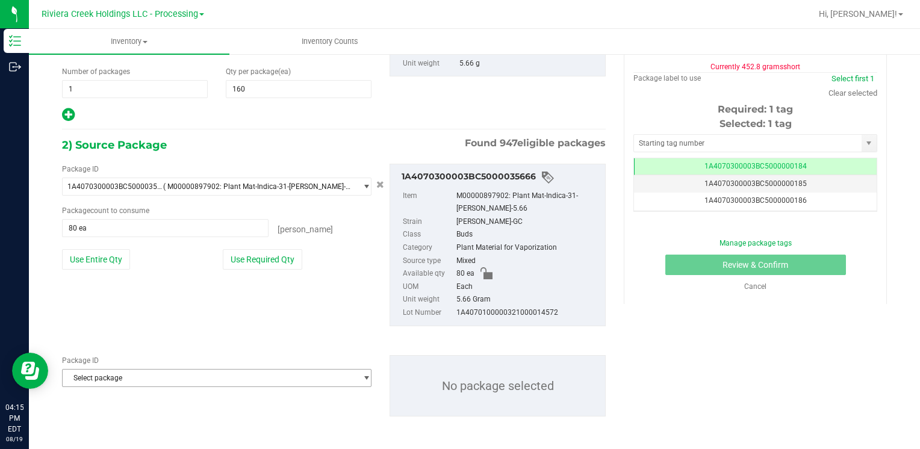
click at [157, 373] on span "Select package" at bounding box center [209, 378] width 293 height 17
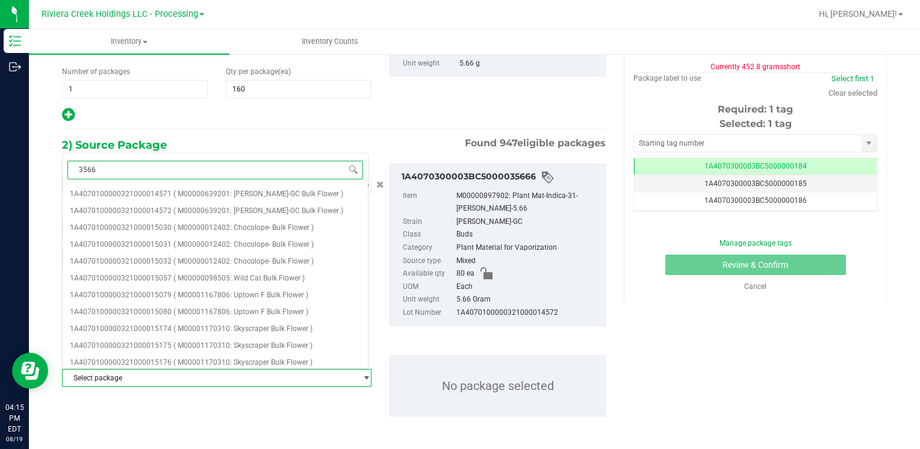
type input "35663"
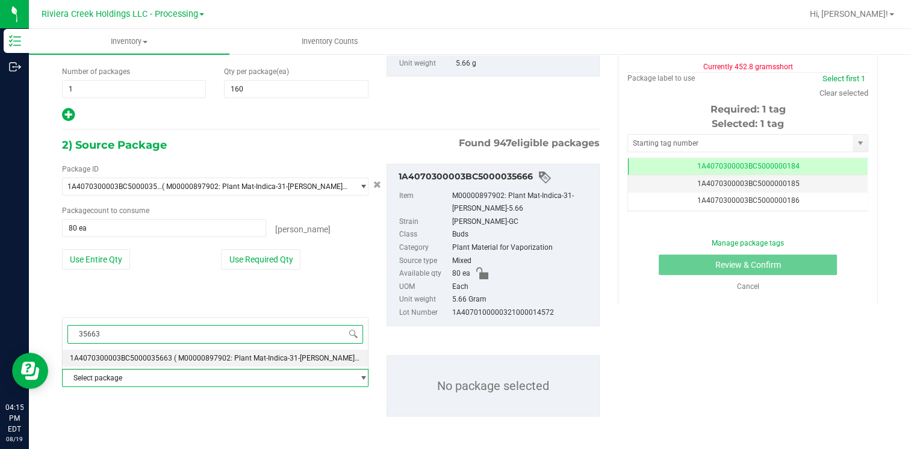
click at [166, 358] on span "1A4070300003BC5000035663" at bounding box center [121, 358] width 102 height 8
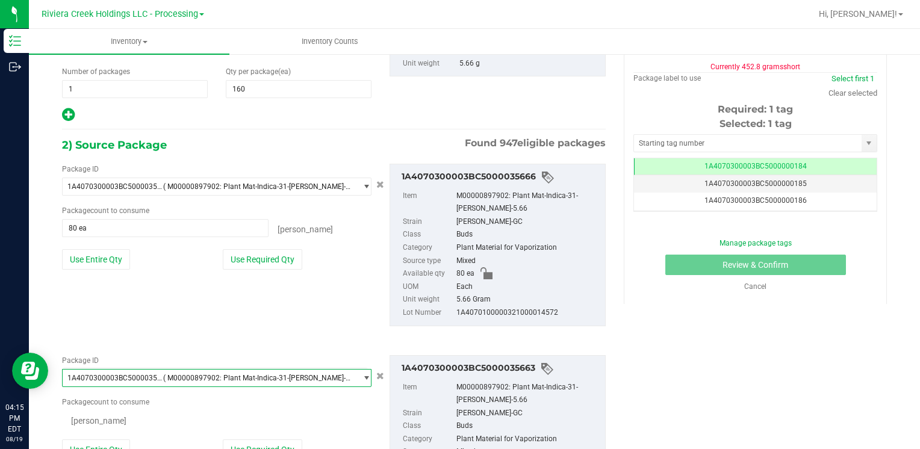
scroll to position [15648, 0]
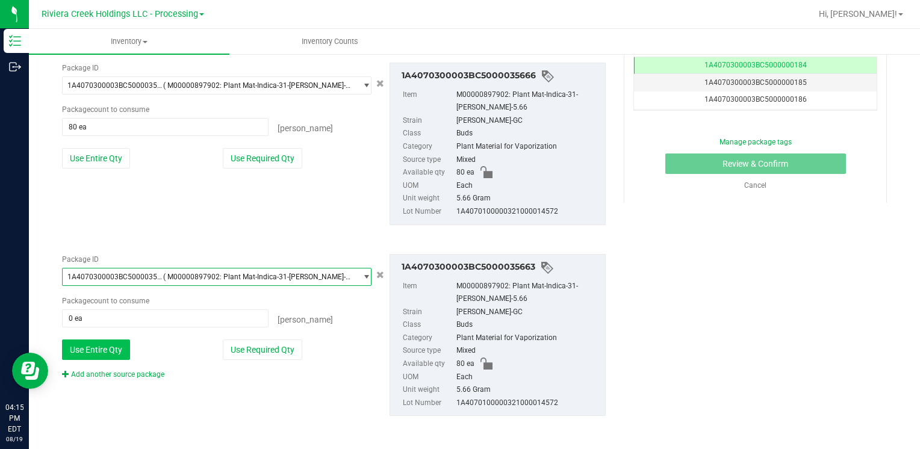
click at [96, 353] on button "Use Entire Qty" at bounding box center [96, 350] width 68 height 20
type input "80 ea"
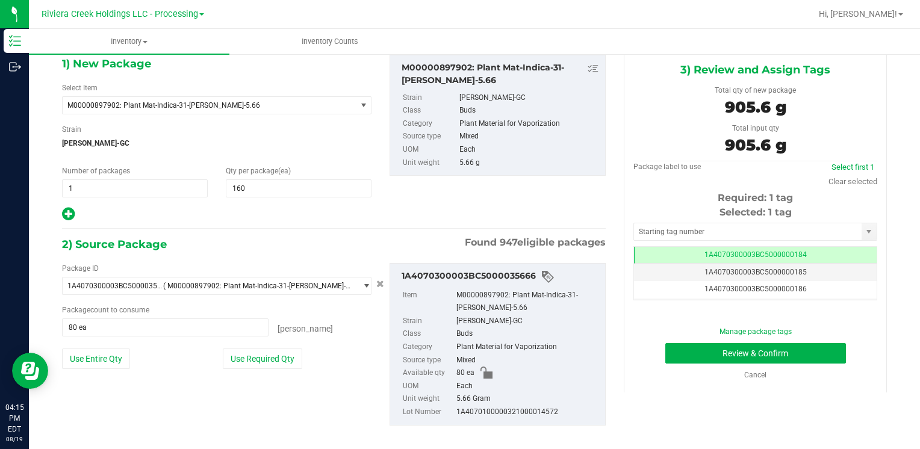
scroll to position [17, 0]
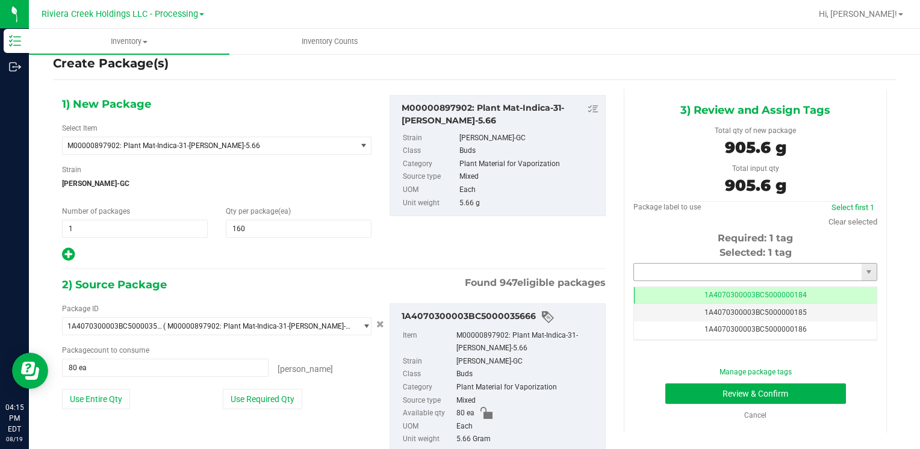
click at [679, 278] on input "text" at bounding box center [748, 272] width 228 height 17
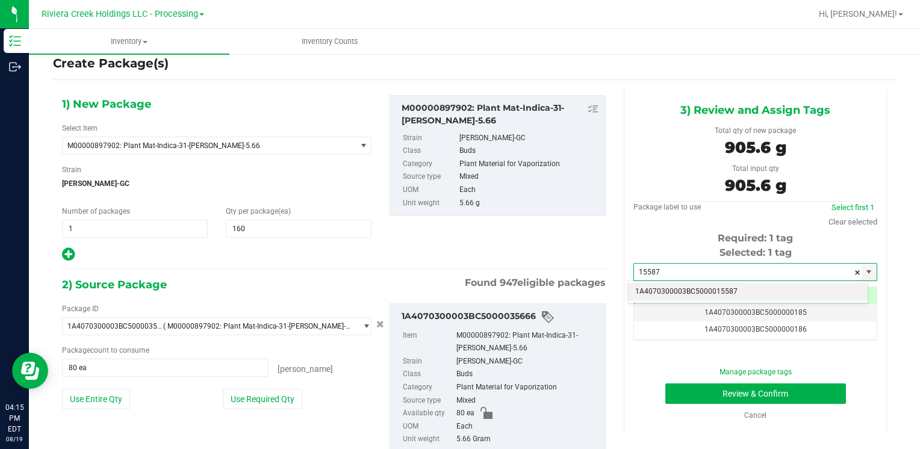
click at [674, 288] on li "1A4070300003BC5000015587" at bounding box center [748, 292] width 240 height 18
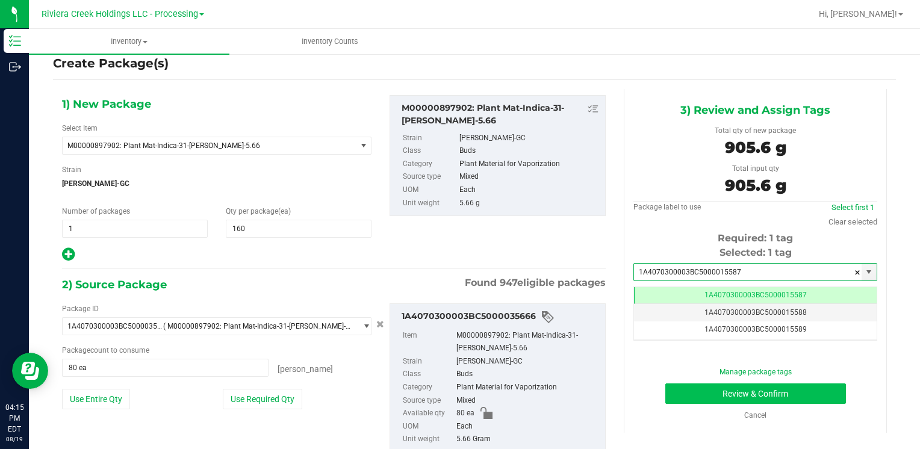
type input "1A4070300003BC5000015587"
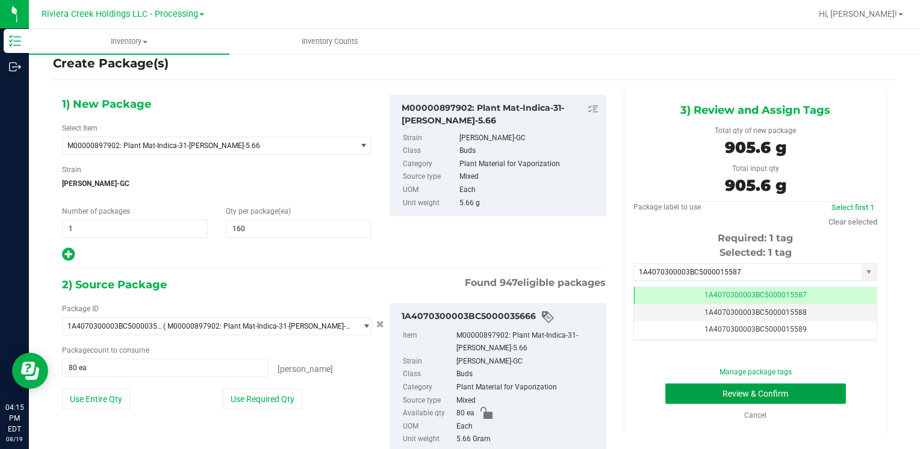
click at [672, 384] on button "Review & Confirm" at bounding box center [755, 394] width 181 height 20
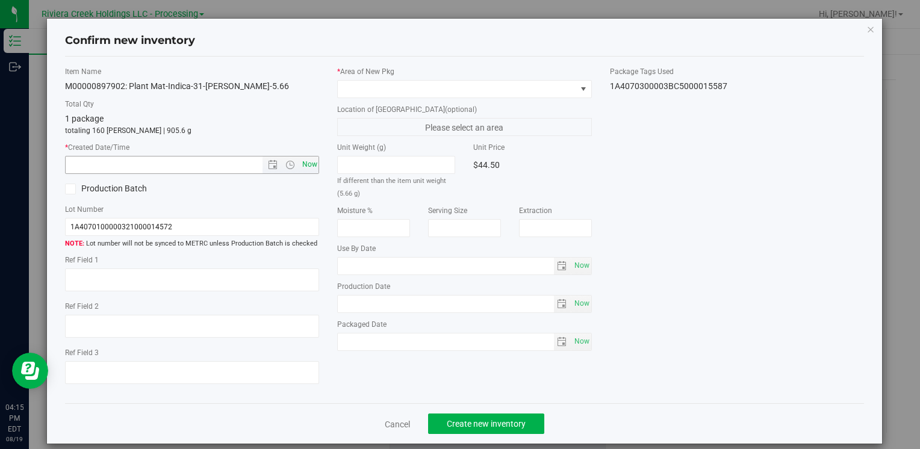
click at [308, 170] on span "Now" at bounding box center [309, 164] width 20 height 17
type input "[DATE] 4:15 PM"
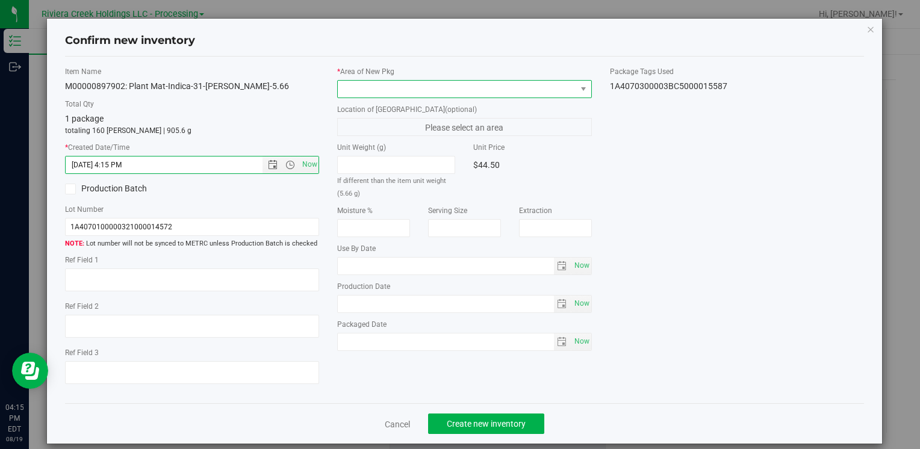
click at [364, 86] on span at bounding box center [457, 89] width 238 height 17
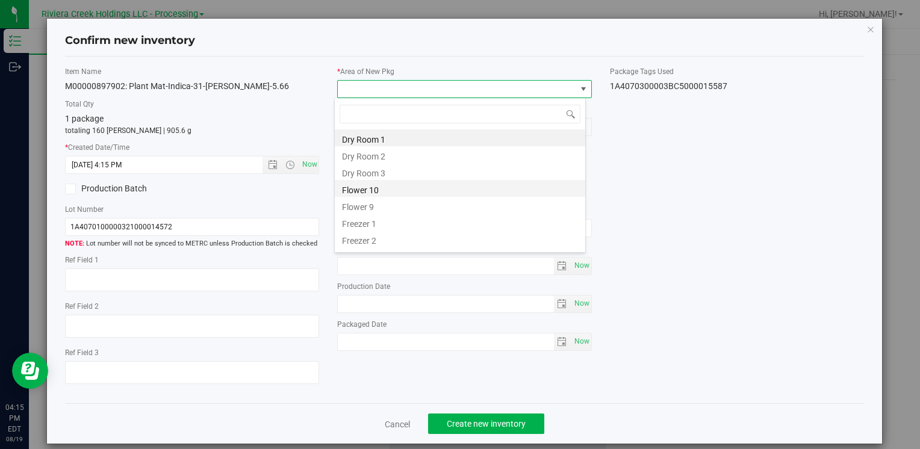
click at [383, 190] on li "Flower 10" at bounding box center [460, 188] width 251 height 17
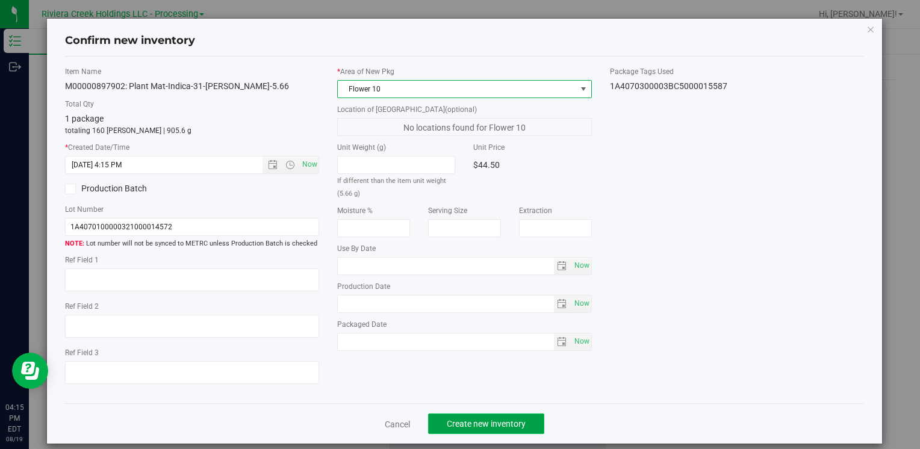
click at [482, 425] on span "Create new inventory" at bounding box center [486, 424] width 79 height 10
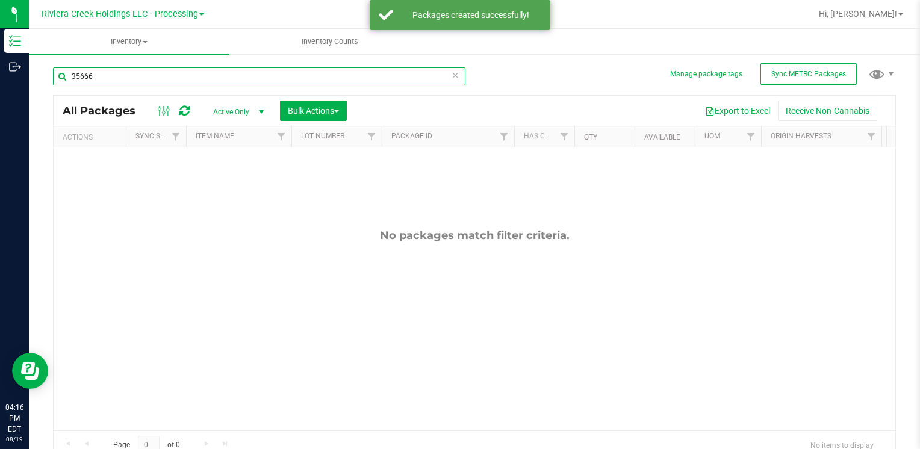
click at [129, 75] on input "35666" at bounding box center [259, 76] width 413 height 18
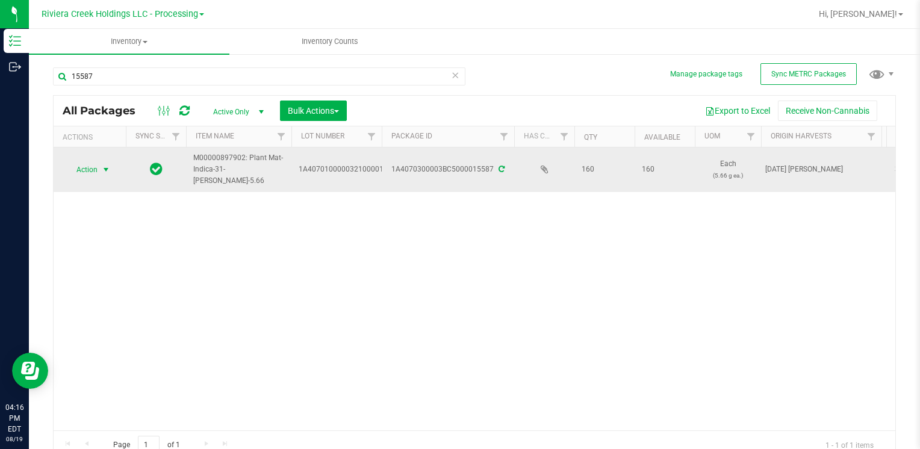
click at [96, 174] on span "Action" at bounding box center [82, 169] width 33 height 17
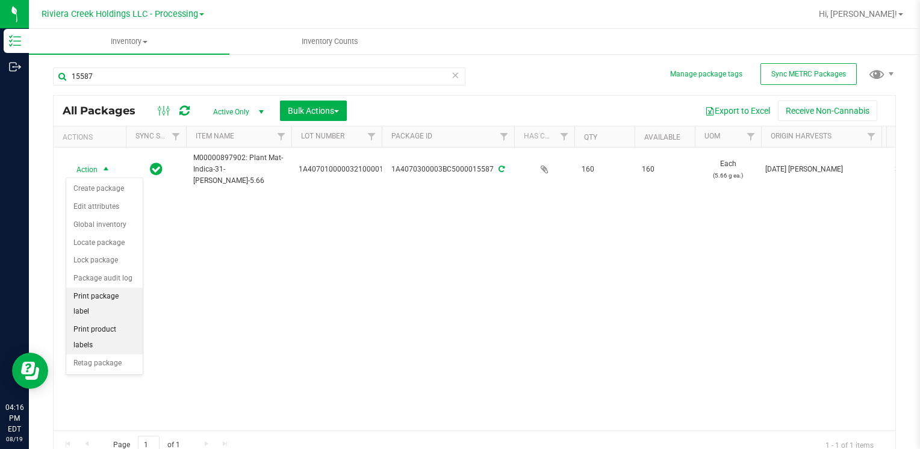
click at [126, 297] on li "Print package label" at bounding box center [104, 304] width 76 height 33
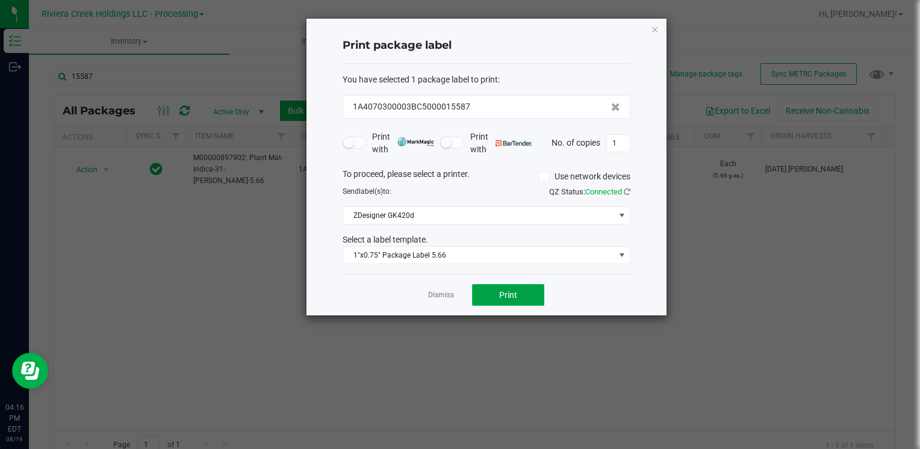
click at [496, 293] on button "Print" at bounding box center [508, 295] width 72 height 22
click at [657, 25] on icon "button" at bounding box center [655, 29] width 8 height 14
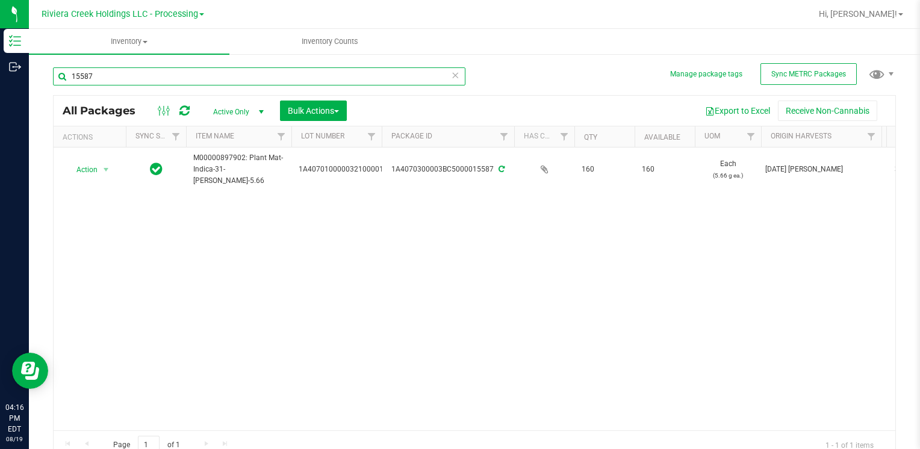
click at [164, 81] on input "15587" at bounding box center [259, 76] width 413 height 18
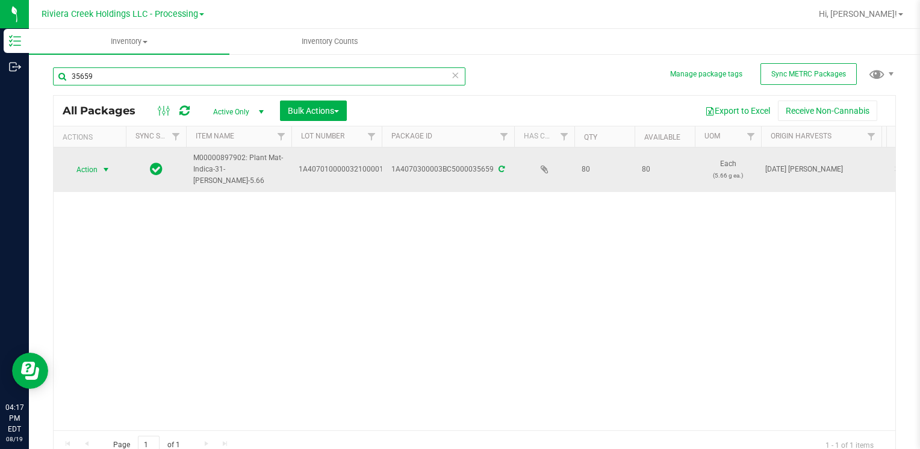
type input "35659"
click at [99, 171] on span "select" at bounding box center [106, 169] width 15 height 17
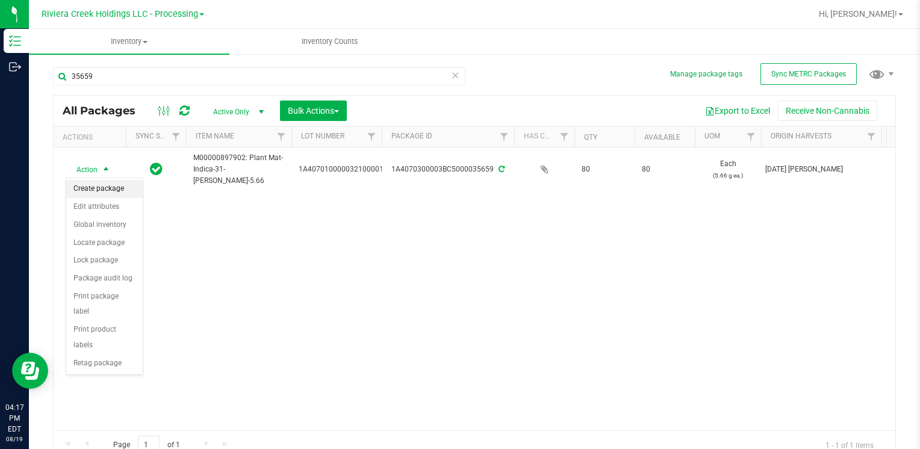
click at [107, 180] on li "Create package" at bounding box center [104, 189] width 76 height 18
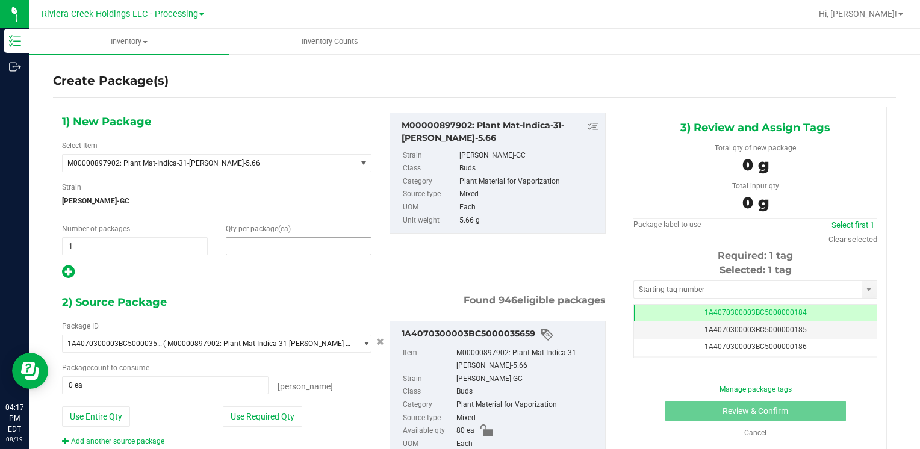
click at [248, 241] on span at bounding box center [299, 246] width 146 height 18
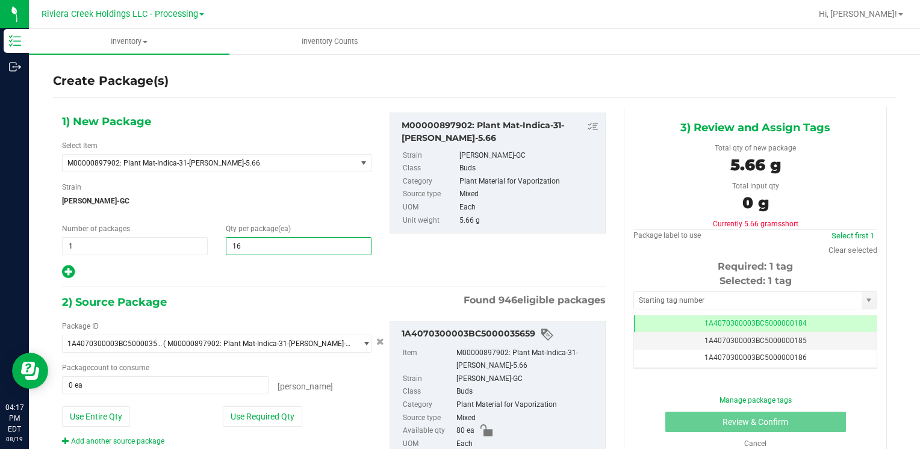
type input "160"
click at [117, 416] on button "Use Entire Qty" at bounding box center [96, 417] width 68 height 20
type input "80 ea"
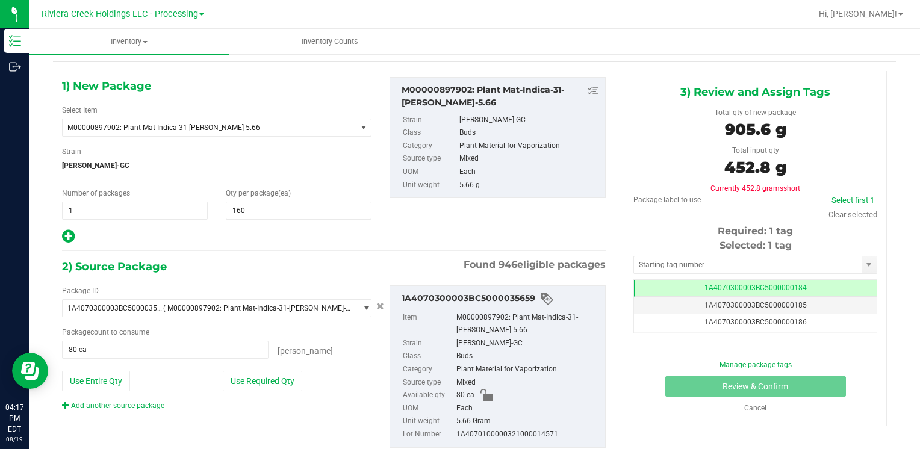
scroll to position [67, 0]
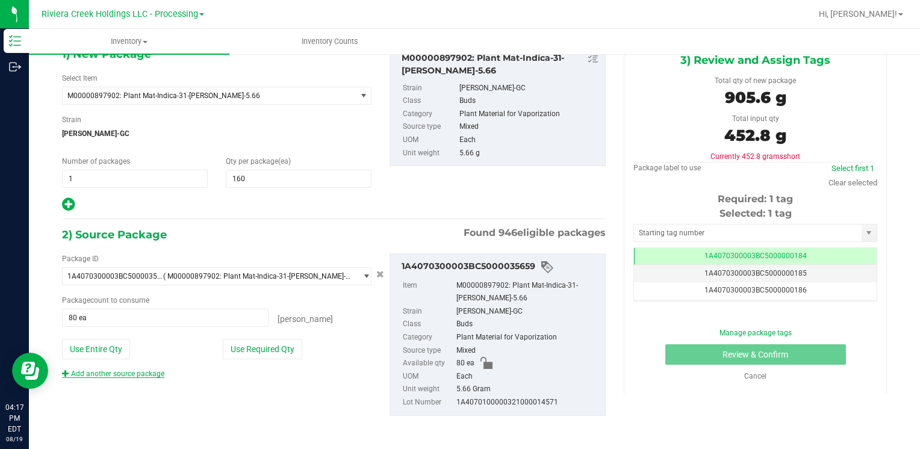
click at [162, 369] on div "Add another source package" at bounding box center [122, 374] width 120 height 11
click at [161, 370] on link "Add another source package" at bounding box center [113, 374] width 102 height 8
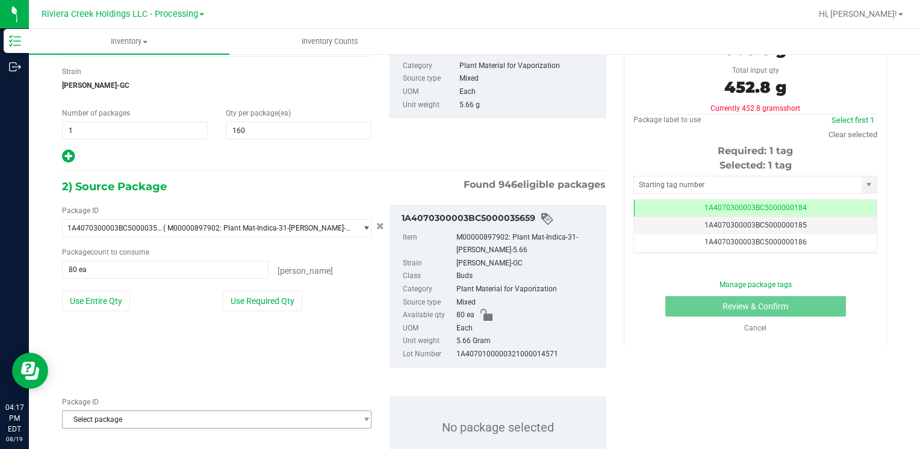
scroll to position [157, 0]
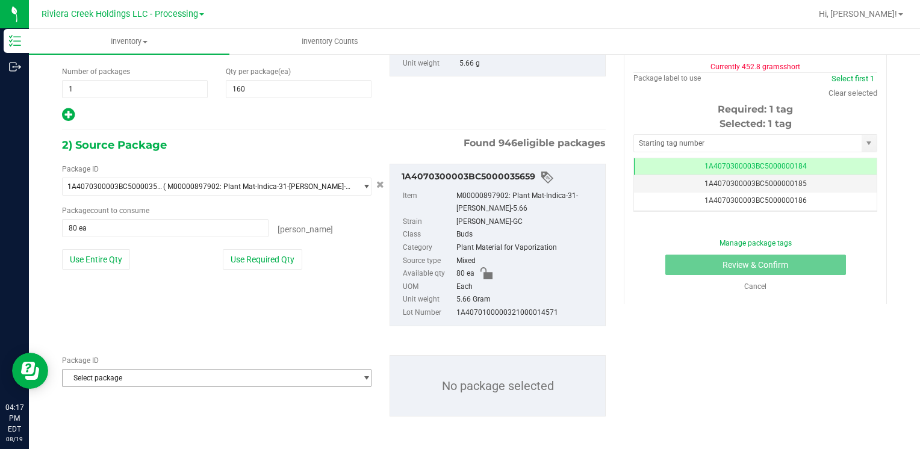
click at [158, 372] on span "Select package" at bounding box center [209, 378] width 293 height 17
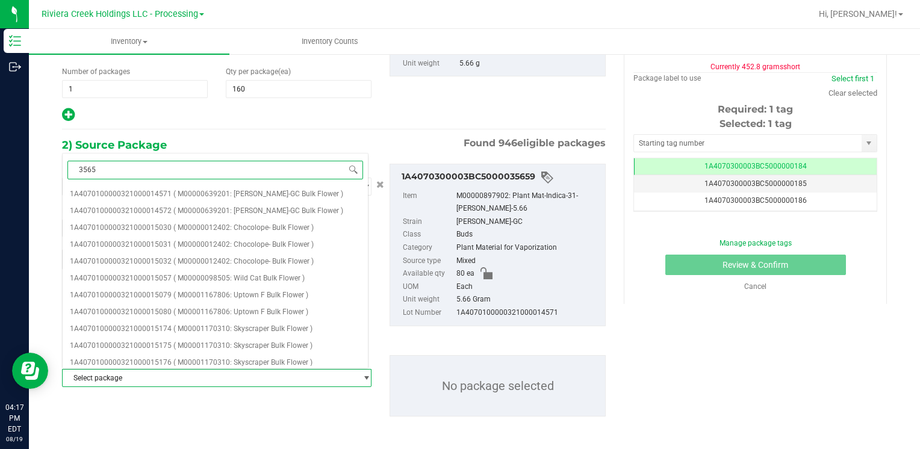
type input "35656"
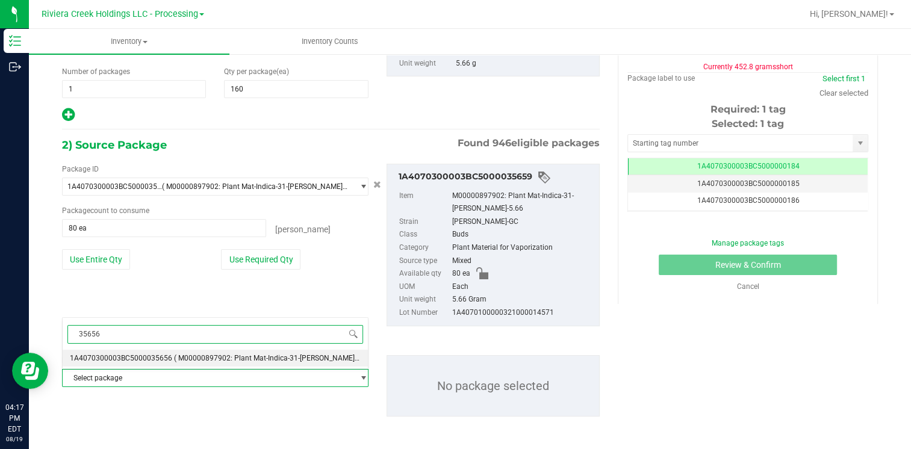
click at [157, 354] on span "1A4070300003BC5000035656" at bounding box center [121, 358] width 102 height 8
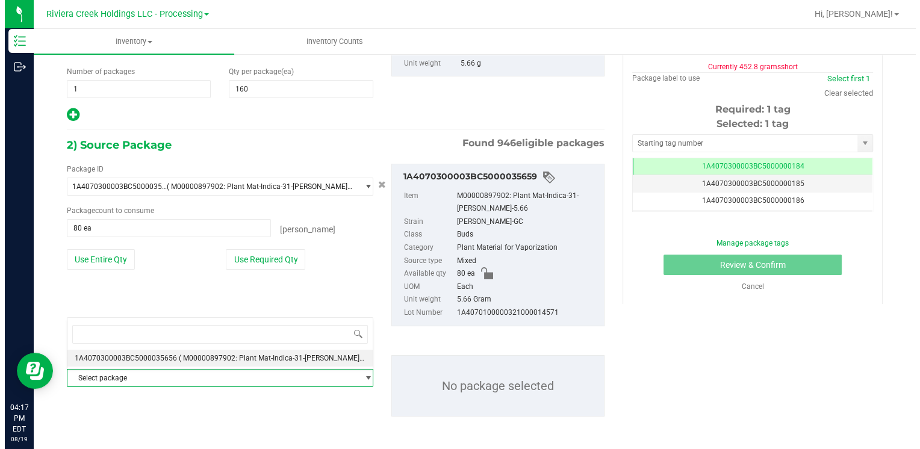
scroll to position [15598, 0]
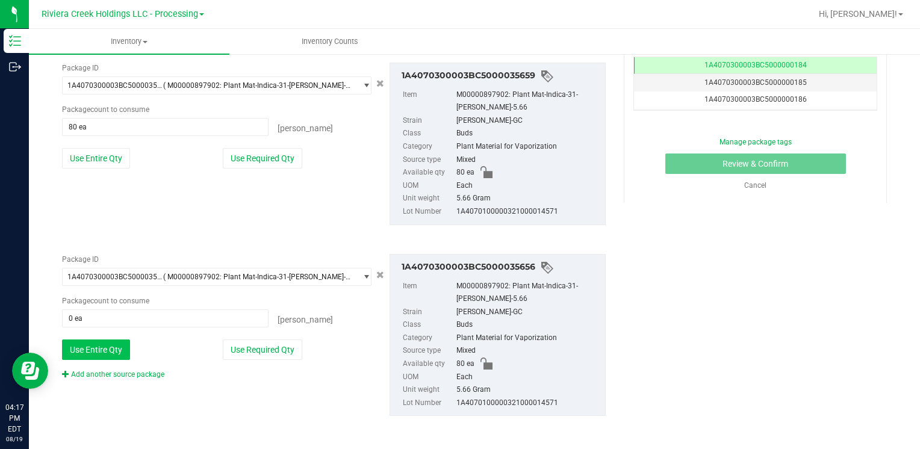
click at [113, 350] on button "Use Entire Qty" at bounding box center [96, 350] width 68 height 20
type input "80 ea"
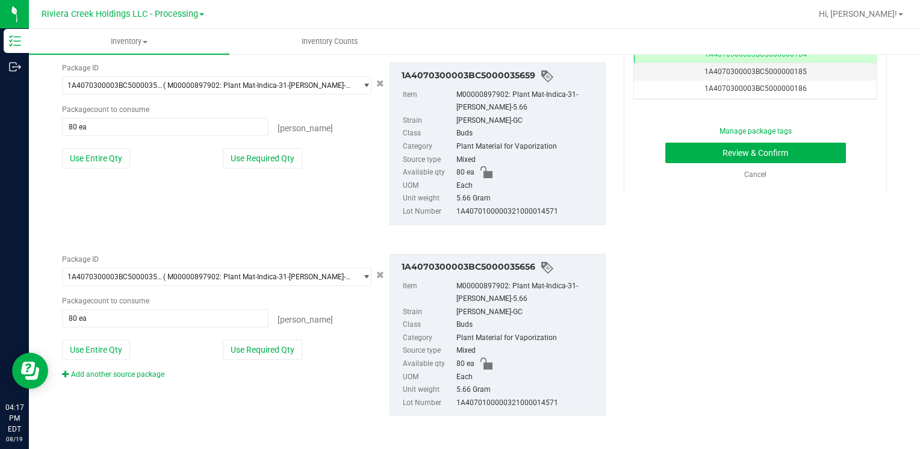
scroll to position [86, 0]
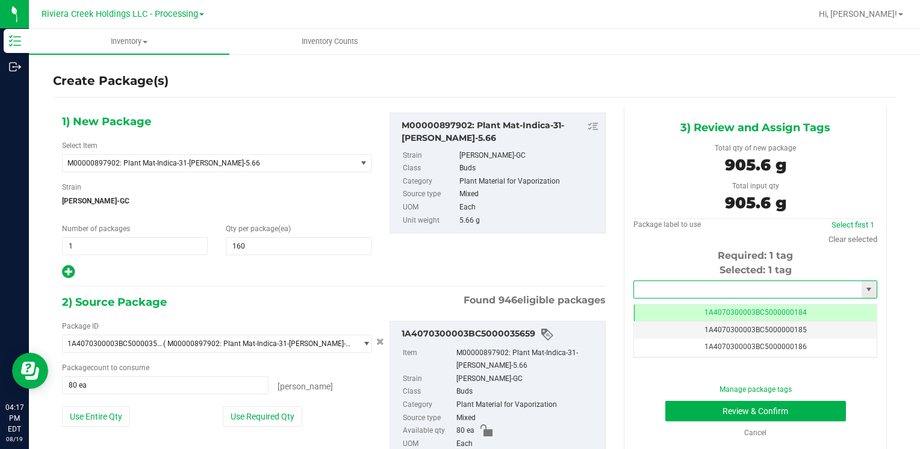
click at [659, 282] on input "text" at bounding box center [748, 289] width 228 height 17
click at [662, 307] on li "1A4070300003BC5000015588" at bounding box center [748, 310] width 240 height 18
type input "1A4070300003BC5000015588"
click at [689, 408] on button "Review & Confirm" at bounding box center [755, 411] width 181 height 20
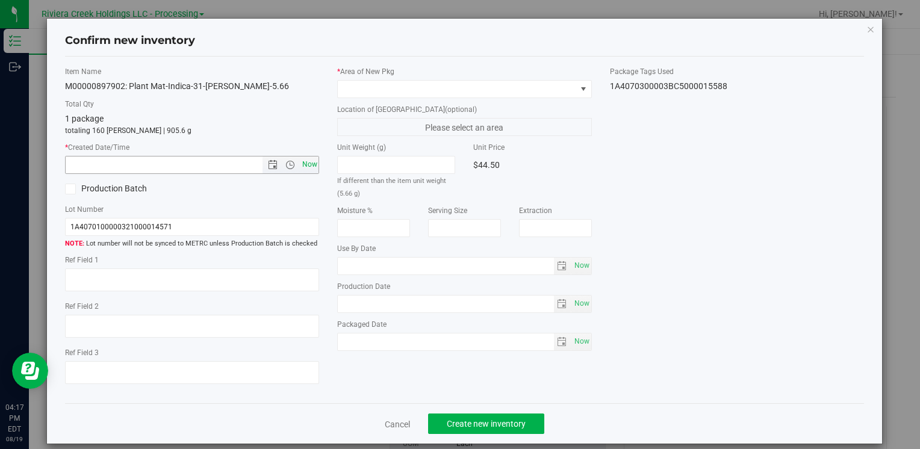
click at [304, 163] on span "Now" at bounding box center [309, 164] width 20 height 17
type input "[DATE] 4:17 PM"
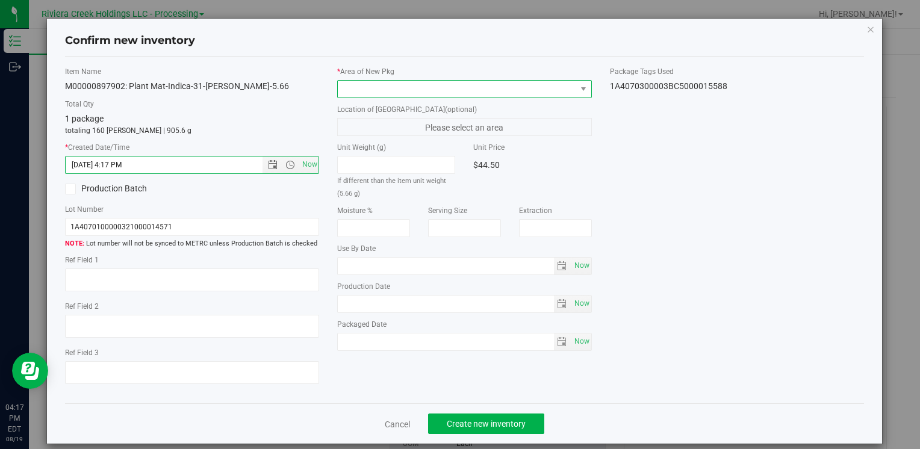
click at [348, 88] on span at bounding box center [457, 89] width 238 height 17
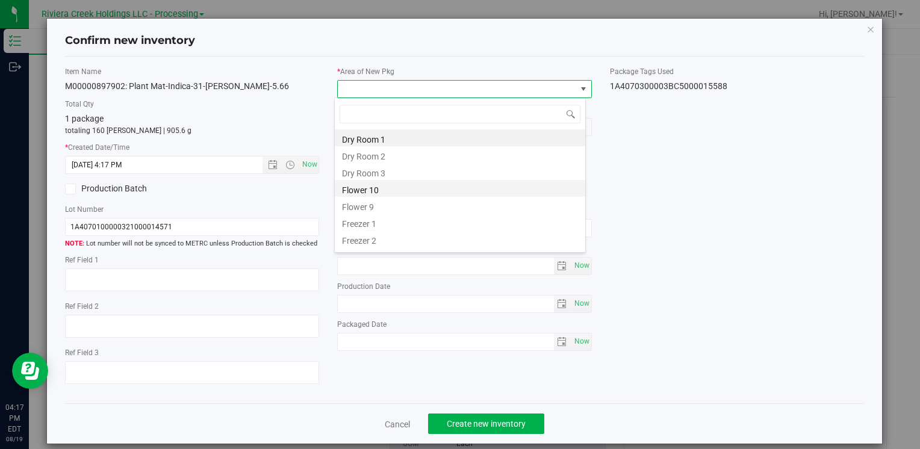
click at [398, 187] on li "Flower 10" at bounding box center [460, 188] width 251 height 17
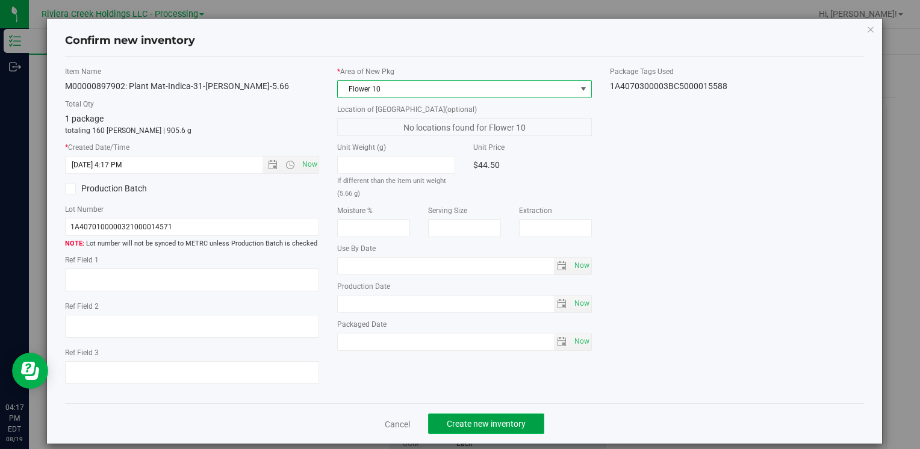
click at [476, 426] on span "Create new inventory" at bounding box center [486, 424] width 79 height 10
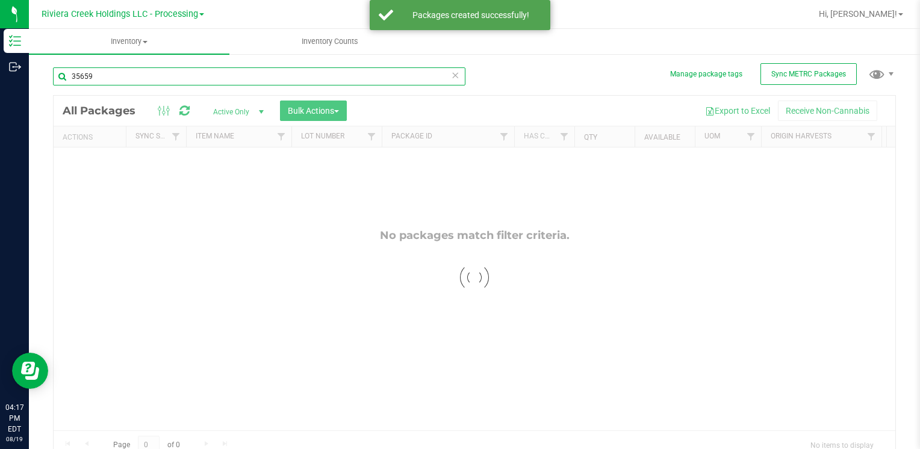
click at [112, 83] on input "35659" at bounding box center [259, 76] width 413 height 18
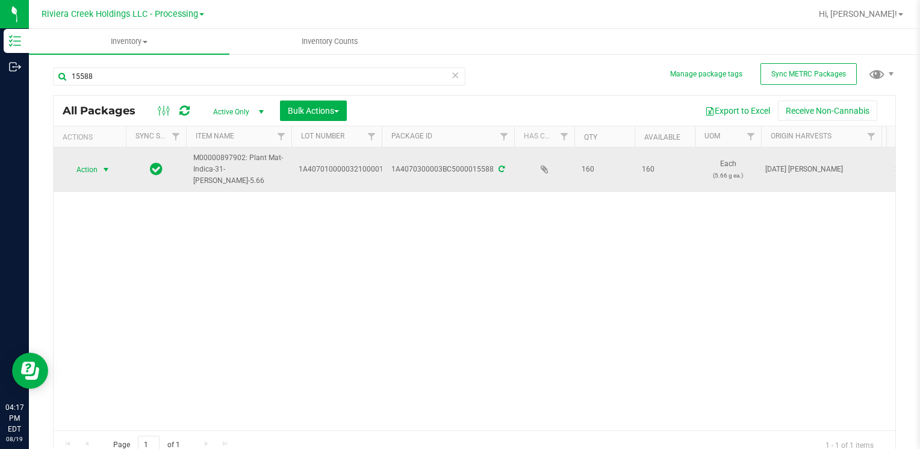
click at [105, 170] on span "select" at bounding box center [106, 170] width 10 height 10
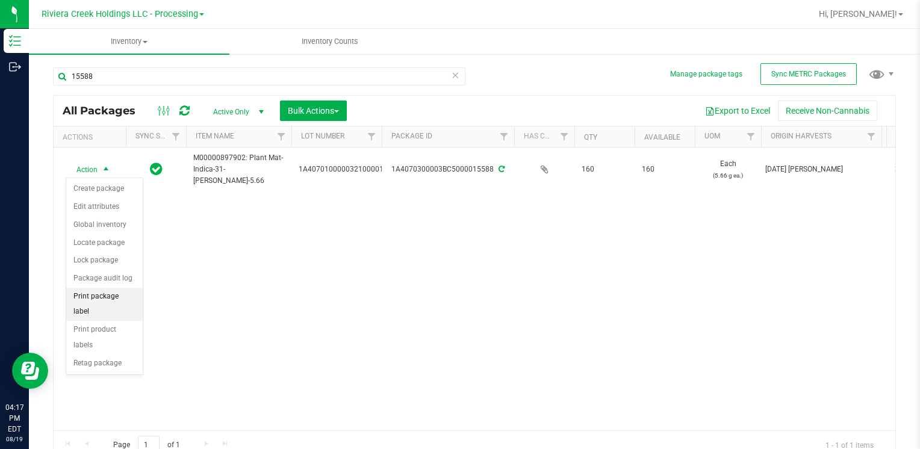
click at [125, 288] on li "Print package label" at bounding box center [104, 304] width 76 height 33
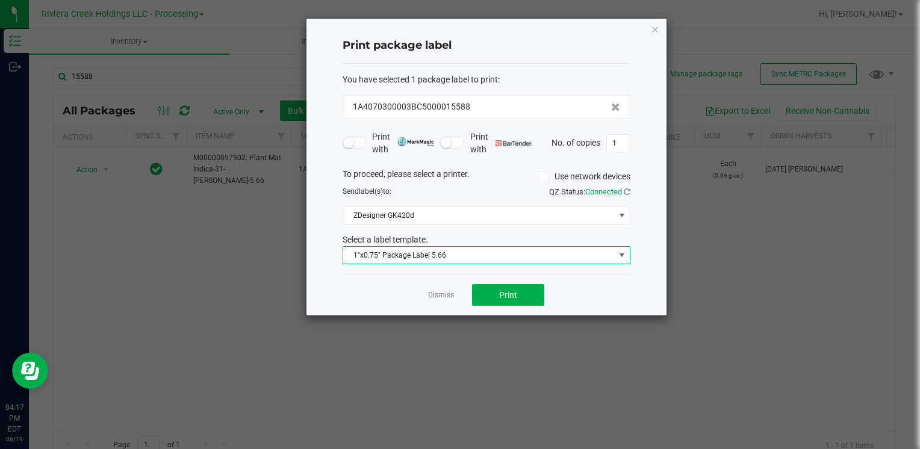
click at [491, 256] on span "1"x0.75" Package Label 5.66" at bounding box center [479, 255] width 272 height 17
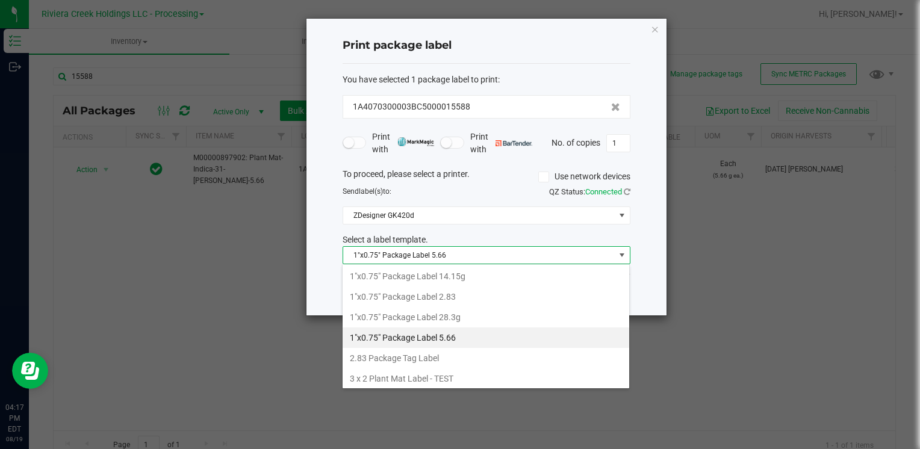
click at [687, 355] on ngb-modal-window "Print package label You have selected 1 package label to print : 1A4070300003BC…" at bounding box center [464, 224] width 929 height 449
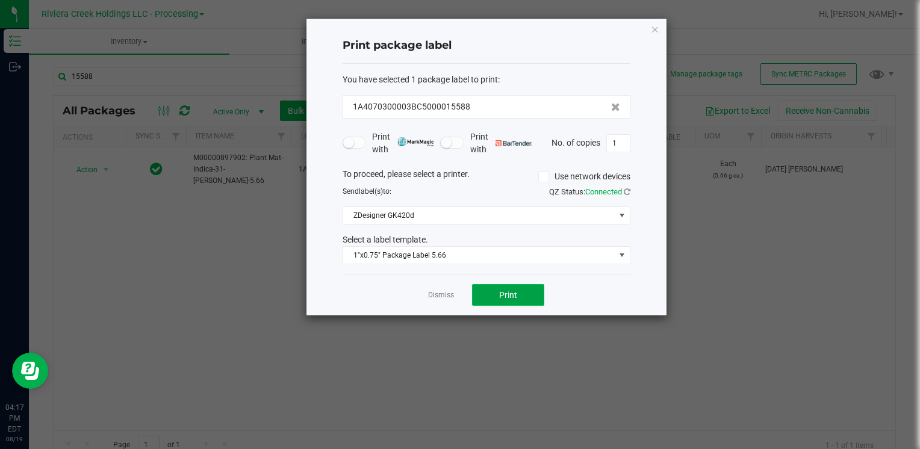
click at [532, 288] on button "Print" at bounding box center [508, 295] width 72 height 22
click at [660, 25] on div "Print package label You have selected 1 package label to print : 1A4070300003BC…" at bounding box center [487, 167] width 360 height 297
click at [655, 28] on icon "button" at bounding box center [655, 29] width 8 height 14
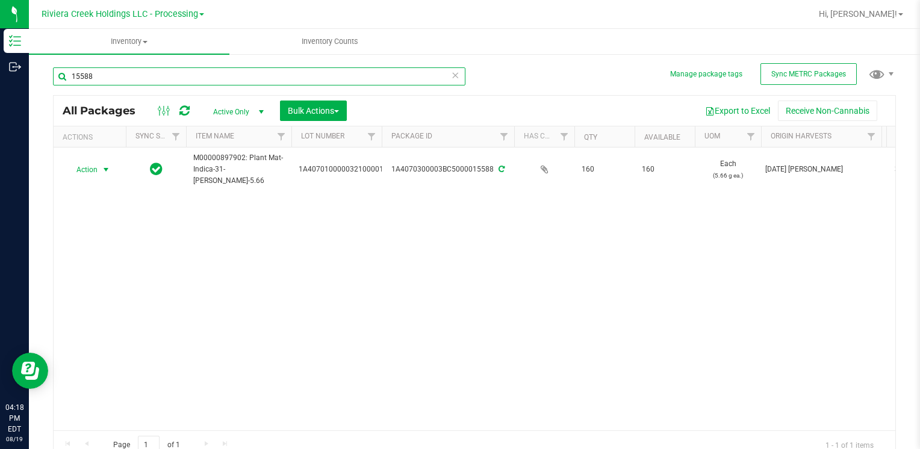
click at [178, 83] on input "15588" at bounding box center [259, 76] width 413 height 18
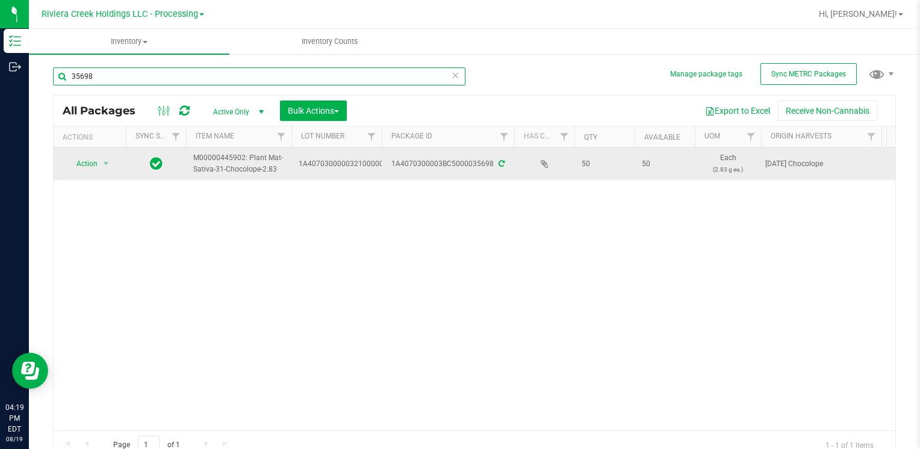
type input "35698"
click at [88, 170] on span "Action" at bounding box center [82, 163] width 33 height 17
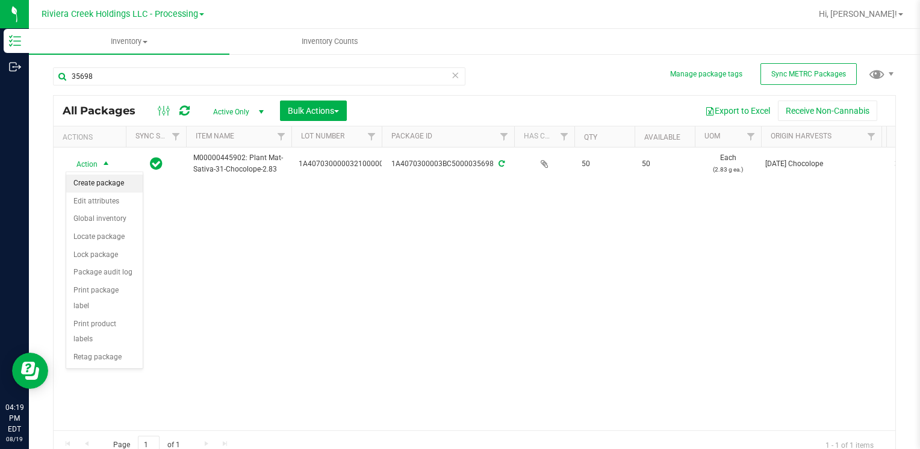
click at [106, 184] on li "Create package" at bounding box center [104, 184] width 76 height 18
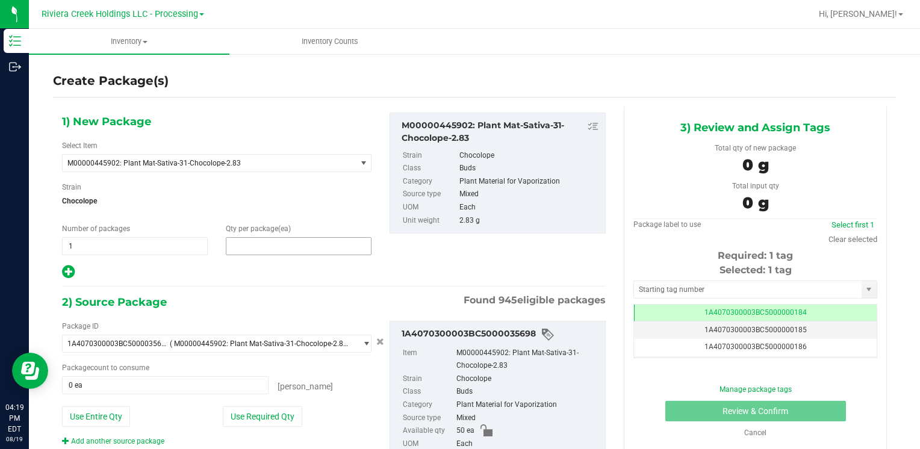
click at [294, 251] on span at bounding box center [299, 246] width 146 height 18
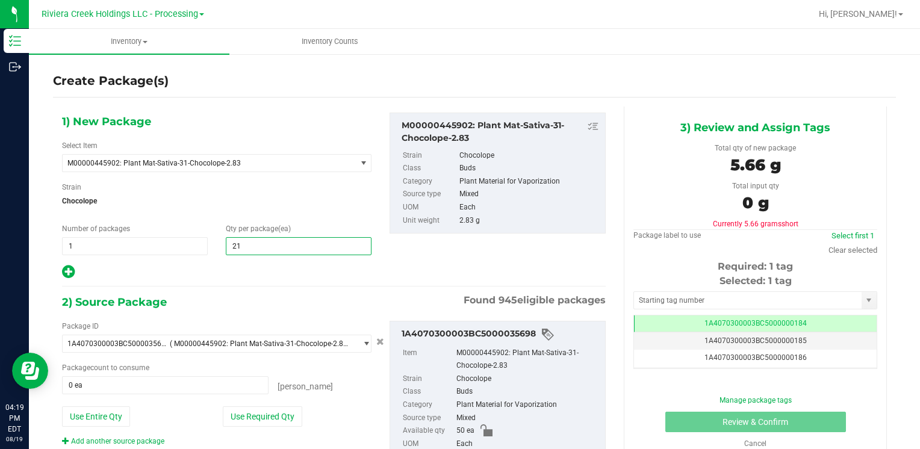
type input "210"
click at [98, 416] on button "Use Entire Qty" at bounding box center [96, 417] width 68 height 20
type input "50 ea"
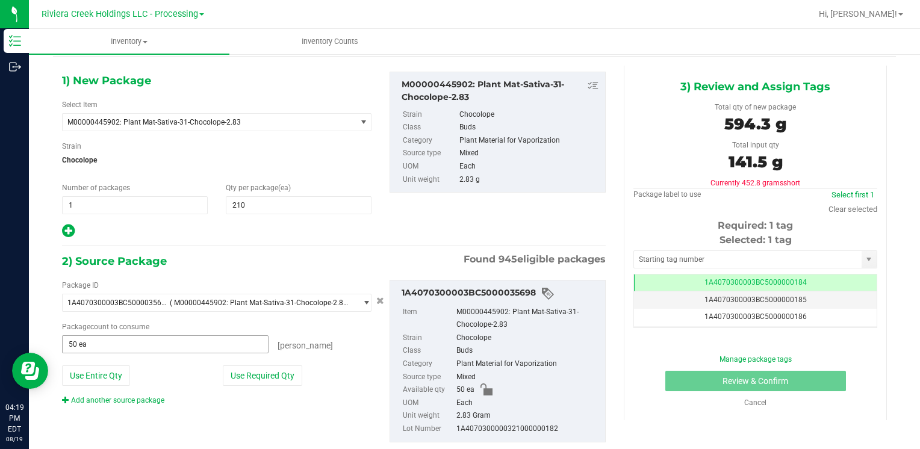
scroll to position [67, 0]
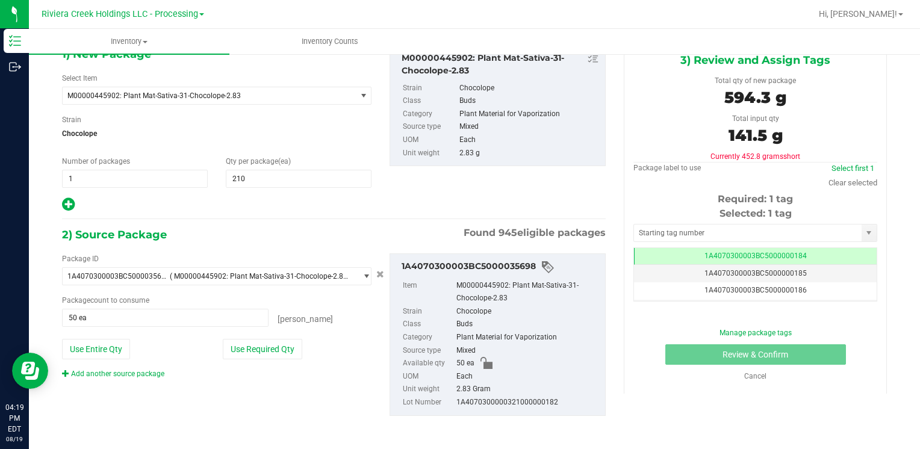
click at [125, 377] on div "Add another source package" at bounding box center [122, 374] width 120 height 11
click at [128, 375] on link "Add another source package" at bounding box center [113, 374] width 102 height 8
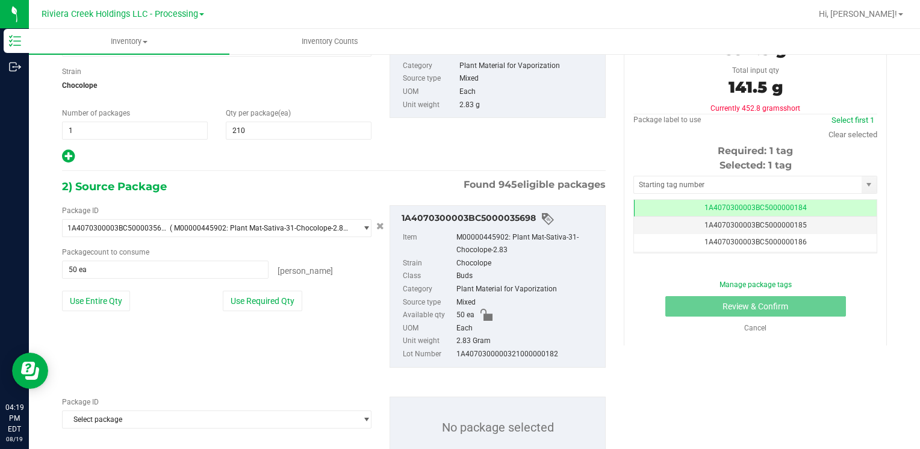
scroll to position [157, 0]
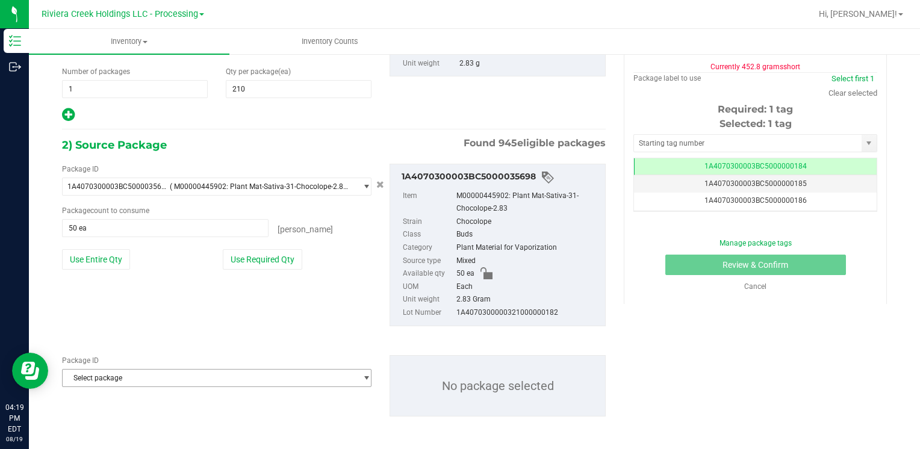
click at [129, 374] on span "Select package" at bounding box center [209, 378] width 293 height 17
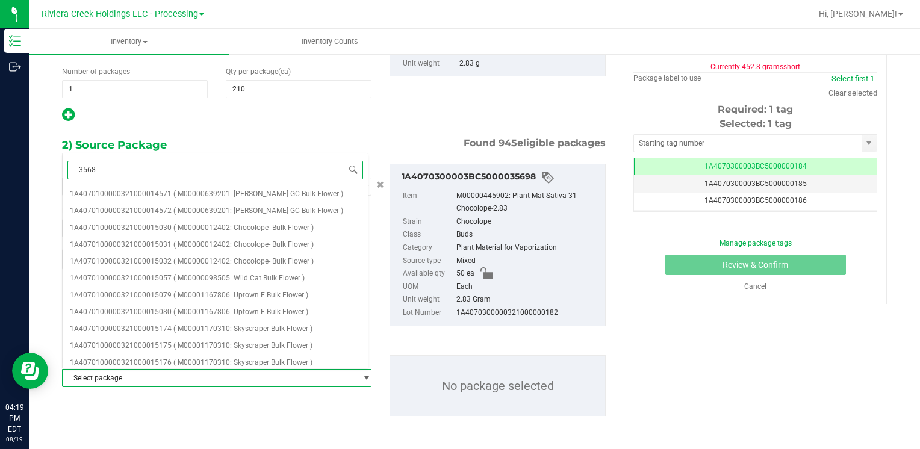
type input "35689"
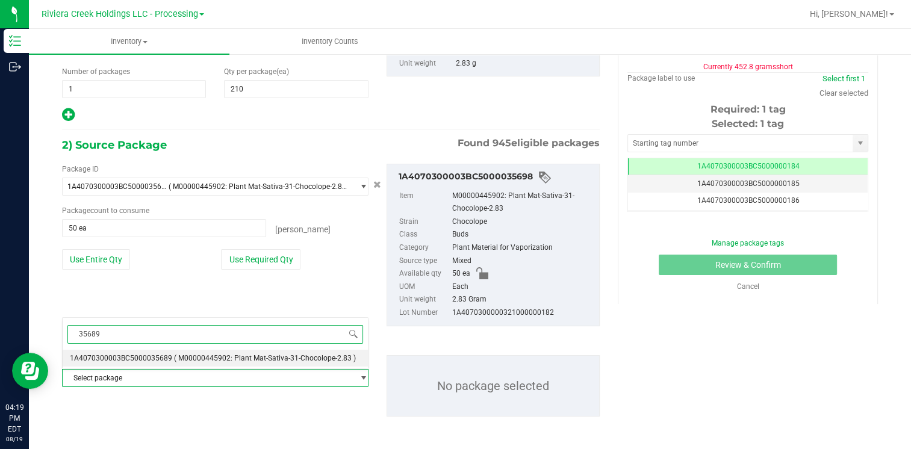
click at [140, 355] on span "1A4070300003BC5000035689" at bounding box center [121, 358] width 102 height 8
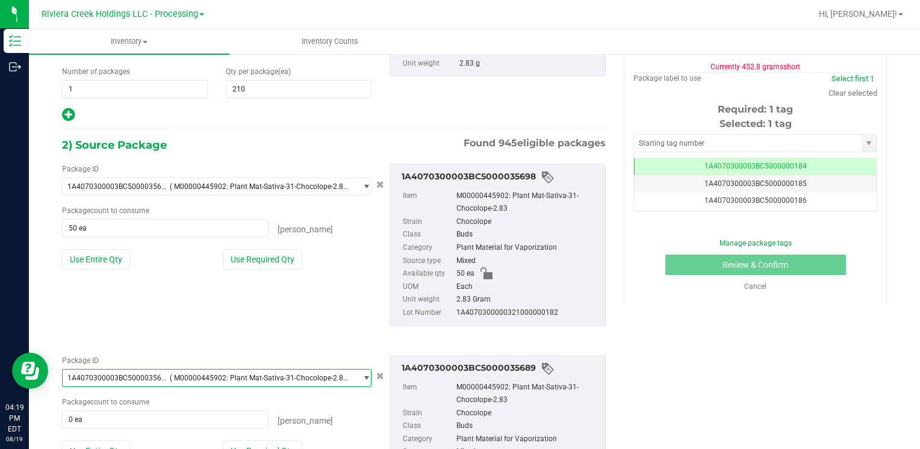
scroll to position [258, 0]
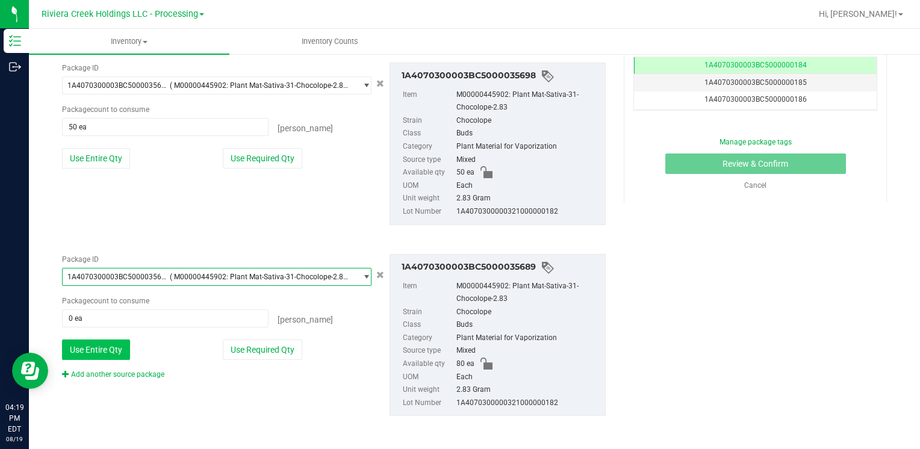
click at [123, 352] on button "Use Entire Qty" at bounding box center [96, 350] width 68 height 20
type input "80 ea"
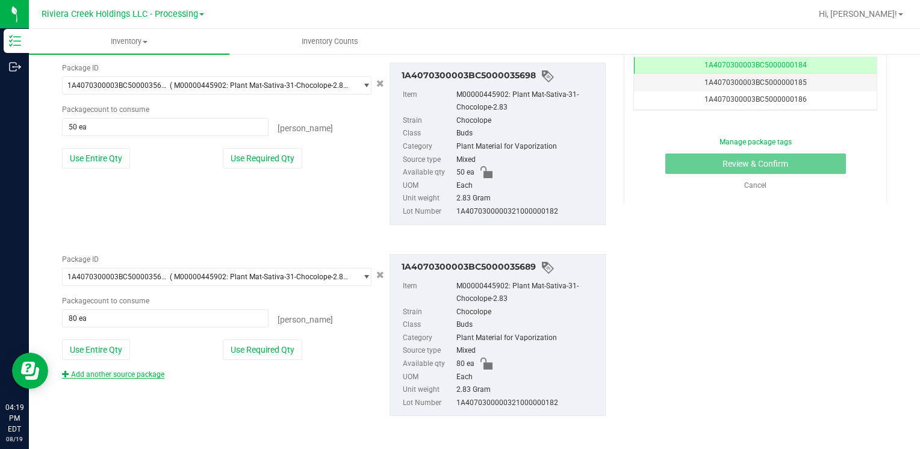
click at [159, 374] on link "Add another source package" at bounding box center [113, 374] width 102 height 8
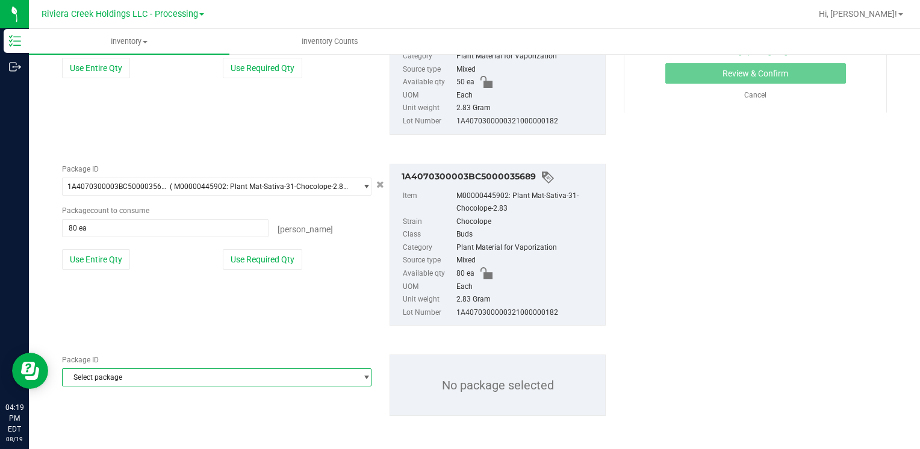
click at [152, 373] on span "Select package" at bounding box center [209, 377] width 293 height 17
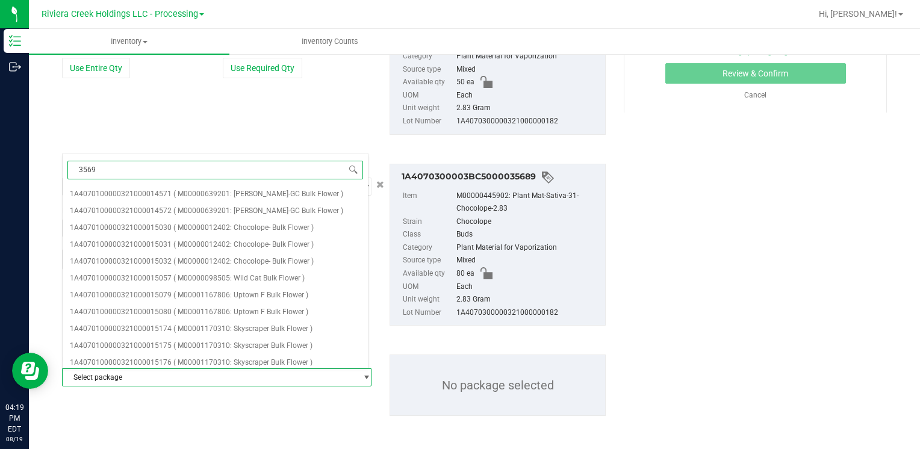
type input "35692"
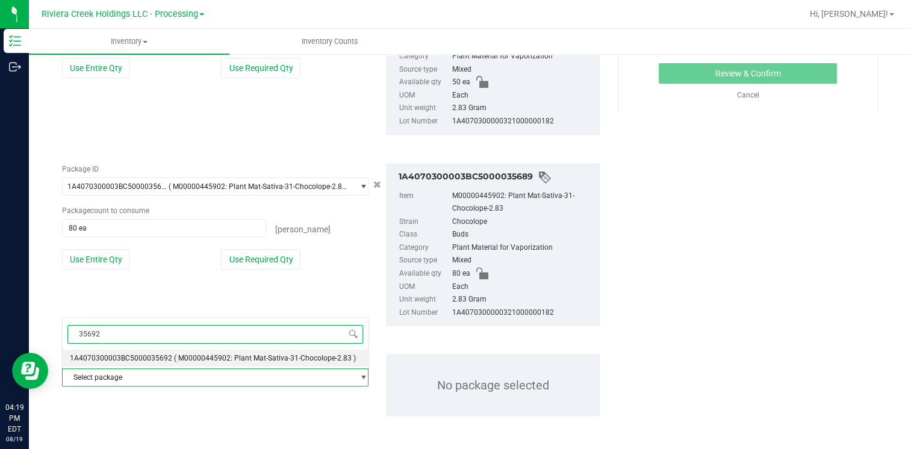
click at [155, 355] on span "1A4070300003BC5000035692" at bounding box center [121, 358] width 102 height 8
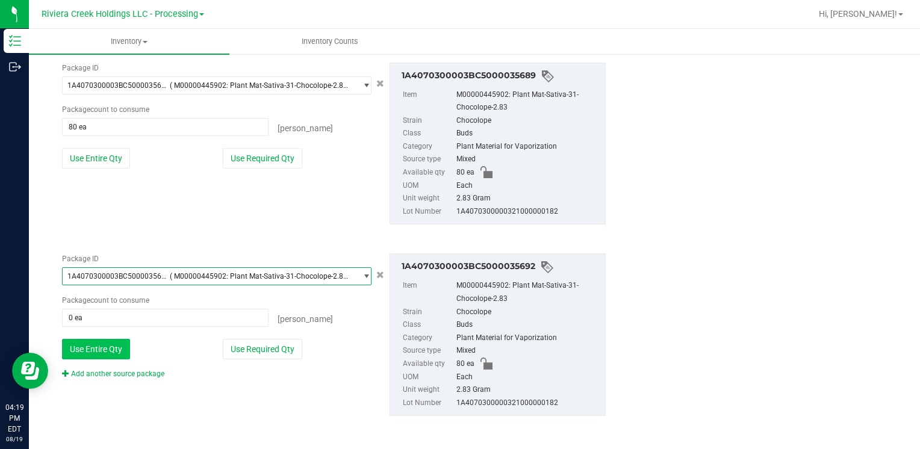
click at [101, 347] on button "Use Entire Qty" at bounding box center [96, 349] width 68 height 20
type input "80 ea"
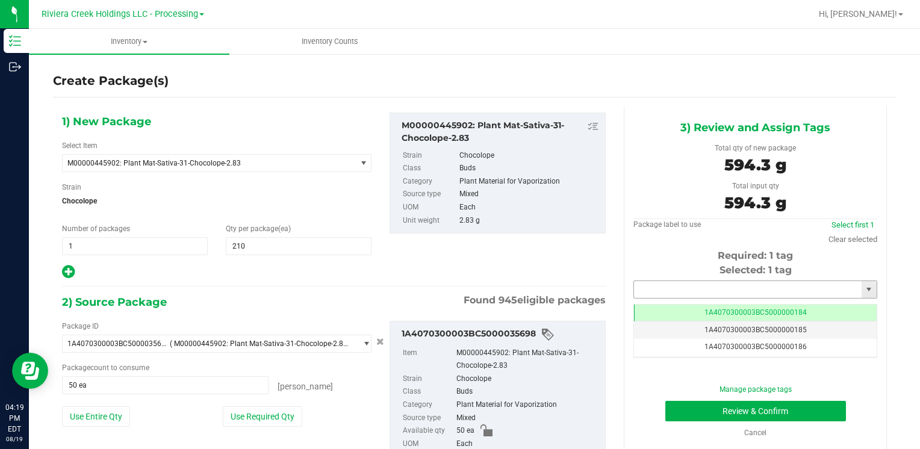
click at [690, 288] on input "text" at bounding box center [748, 289] width 228 height 17
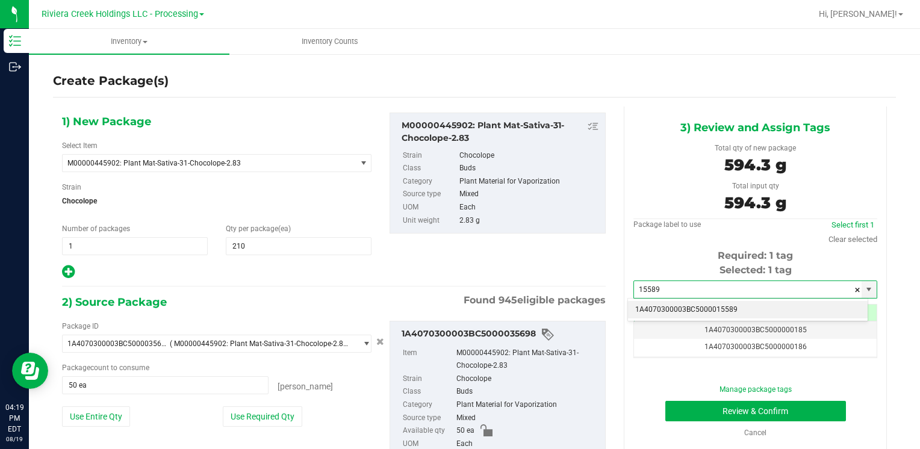
click at [687, 304] on li "1A4070300003BC5000015589" at bounding box center [748, 310] width 240 height 18
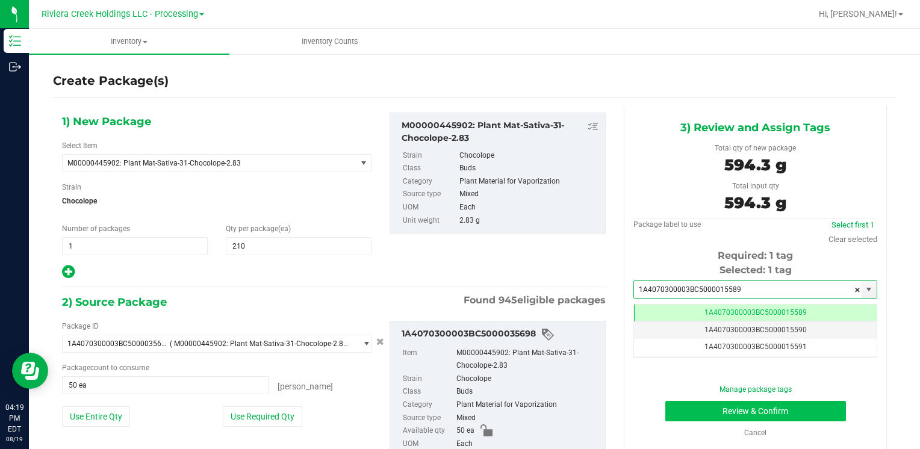
type input "1A4070300003BC5000015589"
click at [684, 410] on button "Review & Confirm" at bounding box center [755, 411] width 181 height 20
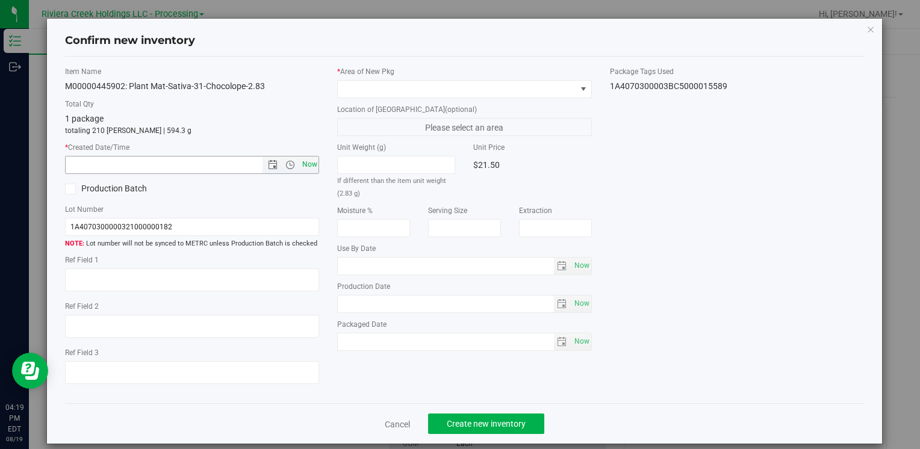
click at [308, 167] on span "Now" at bounding box center [309, 164] width 20 height 17
type input "[DATE] 4:19 PM"
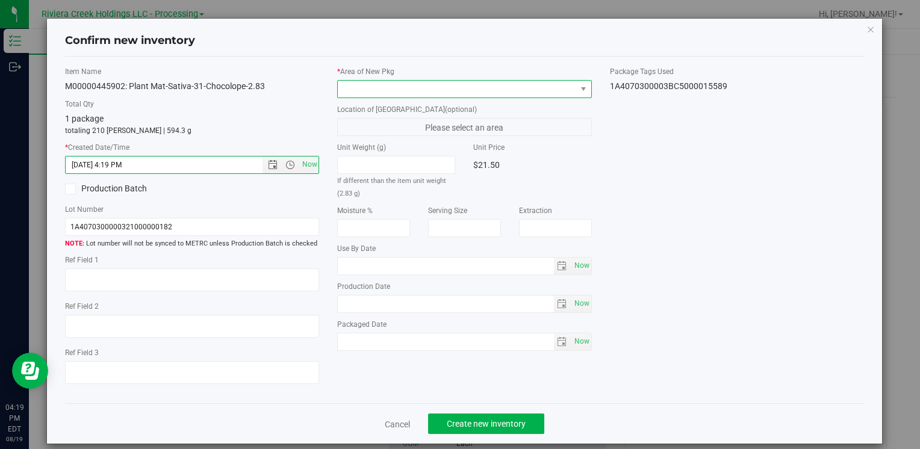
click at [369, 84] on span at bounding box center [457, 89] width 238 height 17
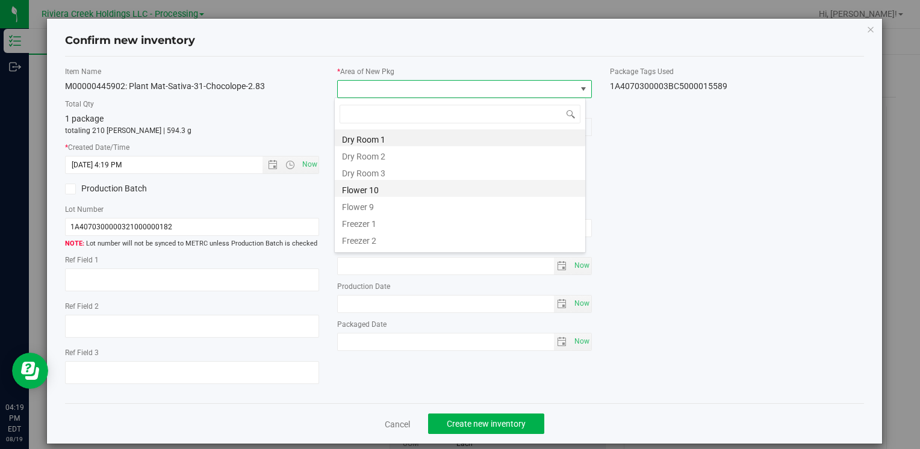
click at [395, 187] on li "Flower 10" at bounding box center [460, 188] width 251 height 17
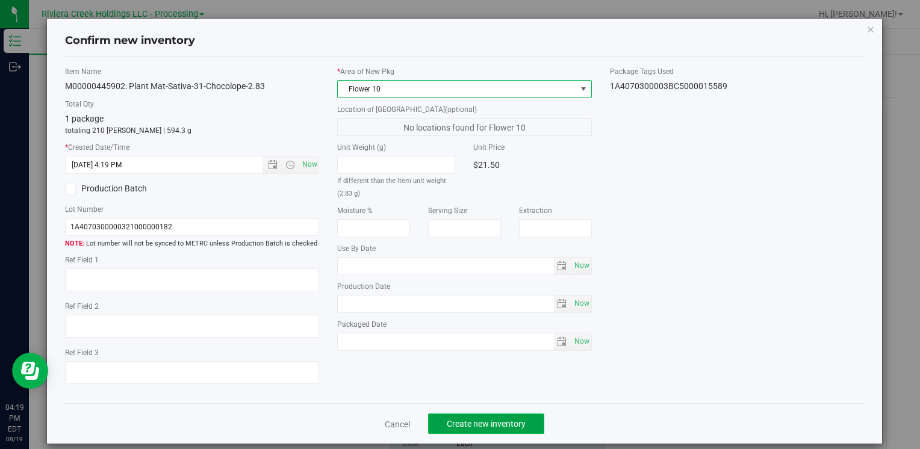
click at [502, 423] on span "Create new inventory" at bounding box center [486, 424] width 79 height 10
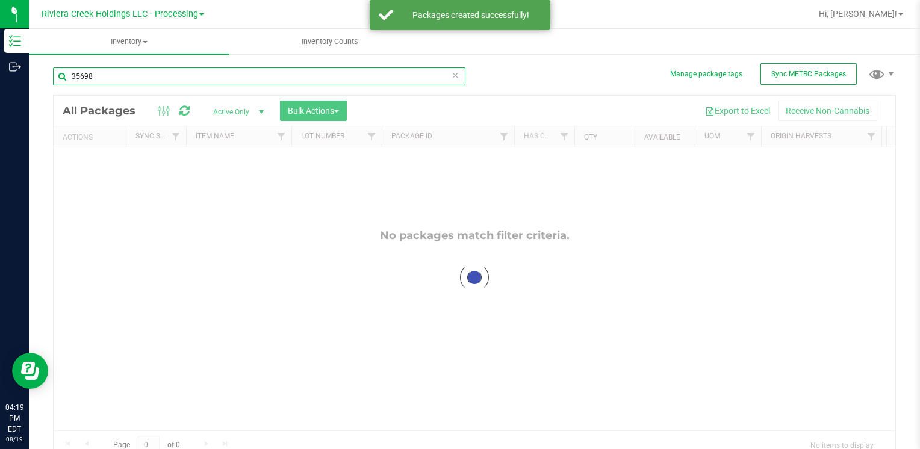
click at [125, 73] on input "35698" at bounding box center [259, 76] width 413 height 18
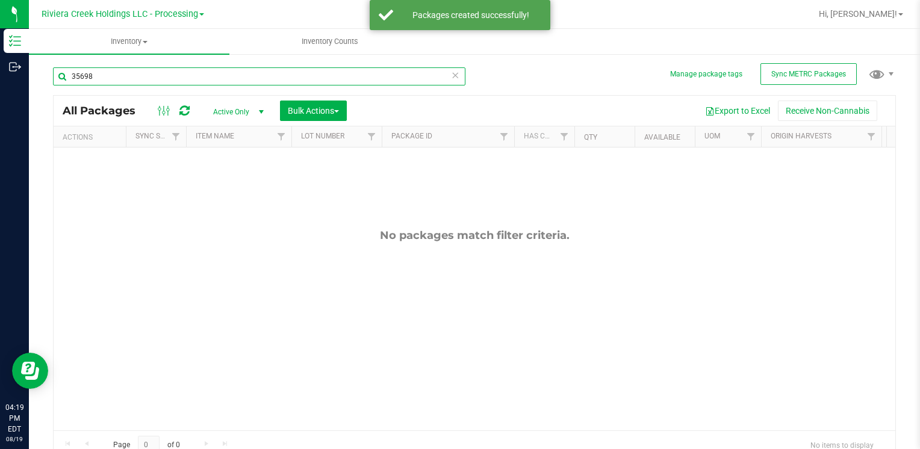
click at [125, 73] on input "35698" at bounding box center [259, 76] width 413 height 18
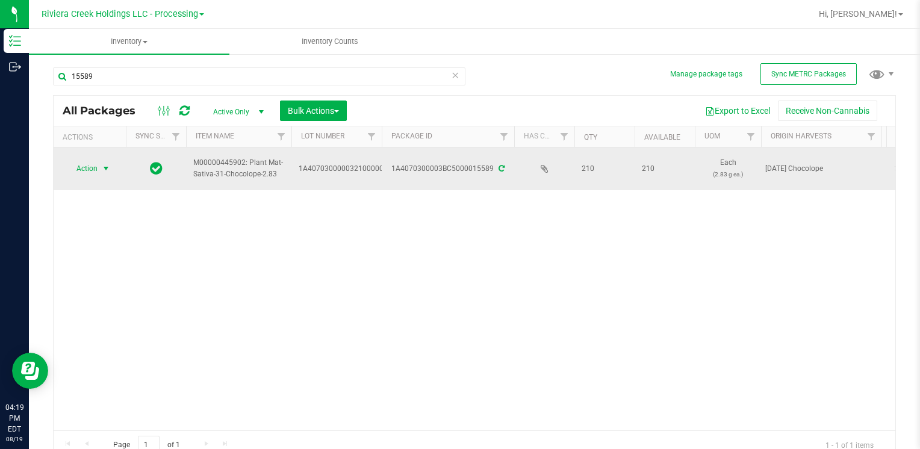
click at [101, 167] on span "select" at bounding box center [106, 168] width 15 height 17
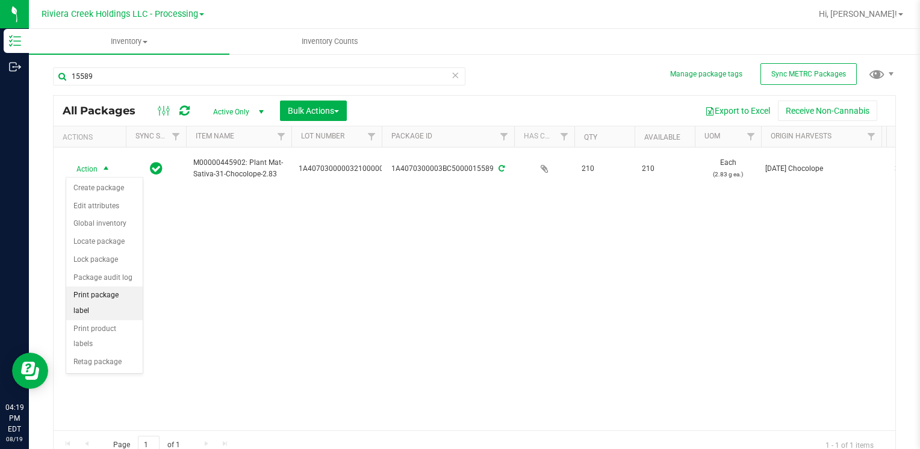
click at [131, 299] on li "Print package label" at bounding box center [104, 303] width 76 height 33
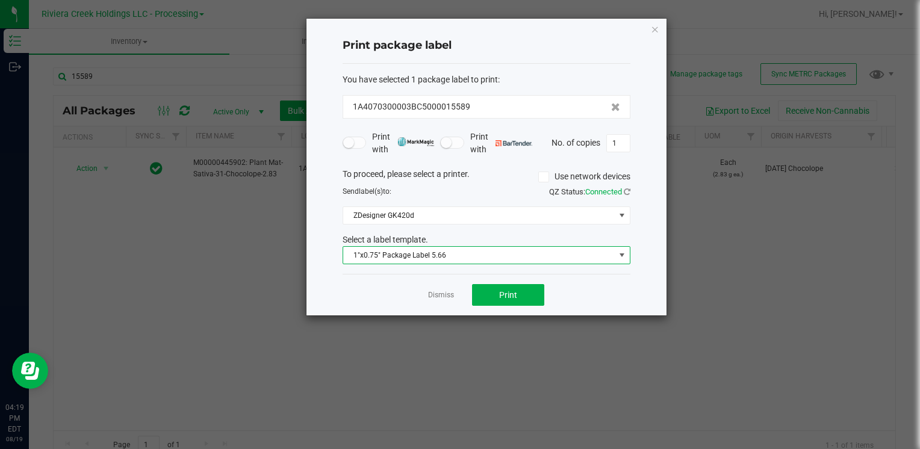
click at [453, 254] on span "1"x0.75" Package Label 5.66" at bounding box center [479, 255] width 272 height 17
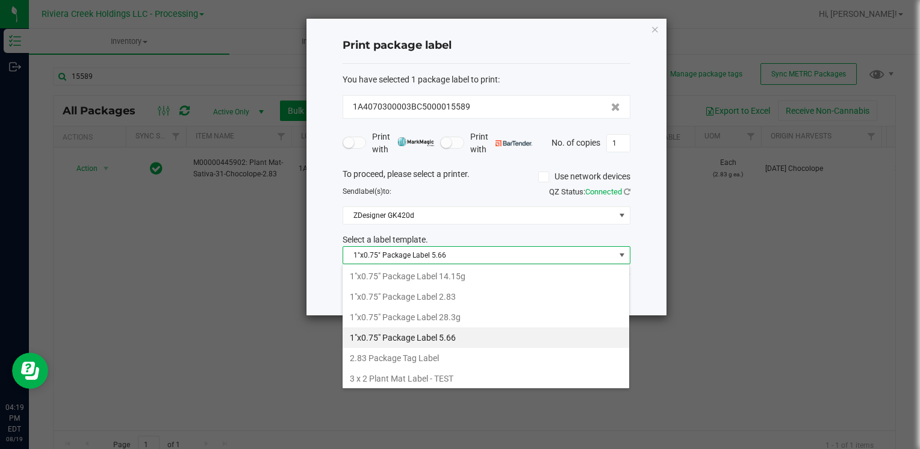
click at [458, 294] on li "1"x0.75" Package Label 2.83" at bounding box center [486, 297] width 287 height 20
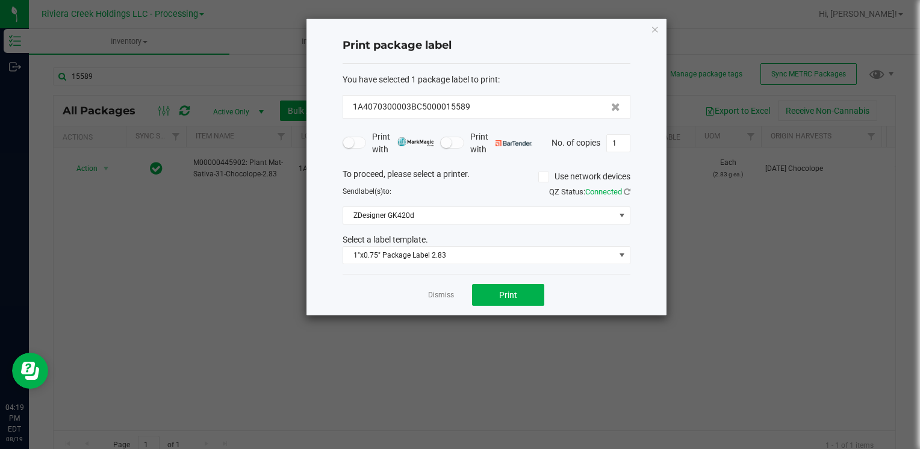
click at [475, 307] on div "Dismiss Print" at bounding box center [487, 295] width 288 height 42
click at [481, 303] on button "Print" at bounding box center [508, 295] width 72 height 22
click at [653, 33] on icon "button" at bounding box center [655, 29] width 8 height 14
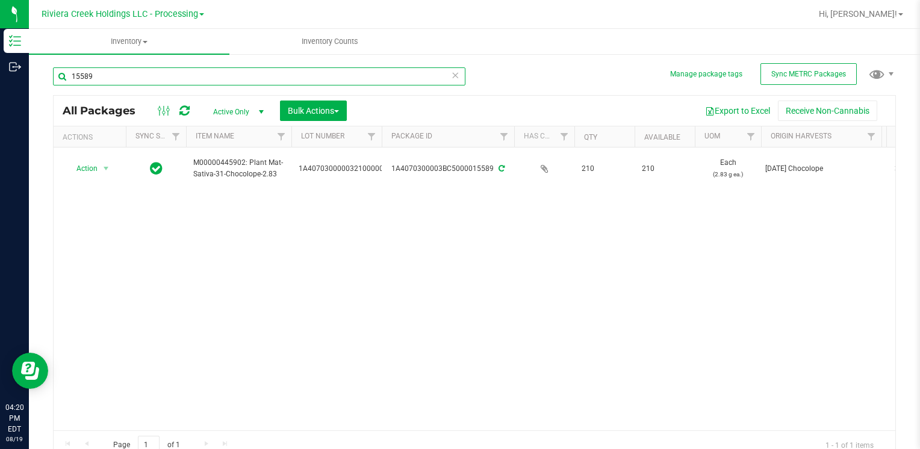
click at [122, 78] on input "15589" at bounding box center [259, 76] width 413 height 18
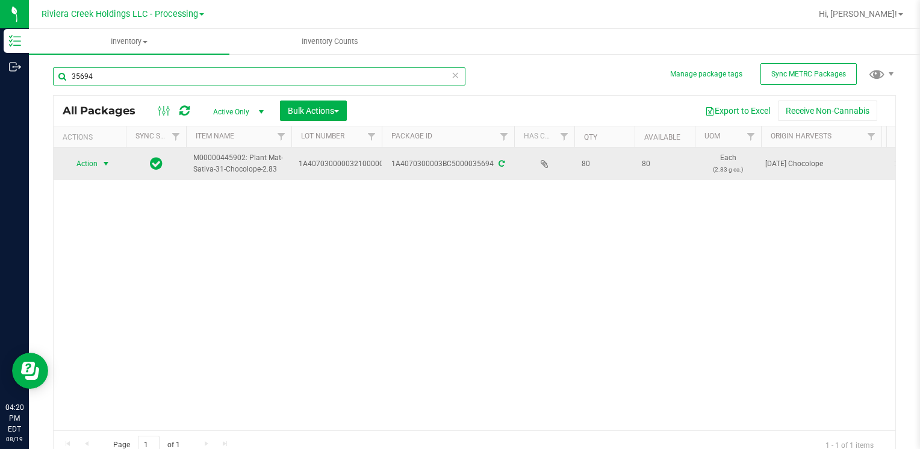
type input "35694"
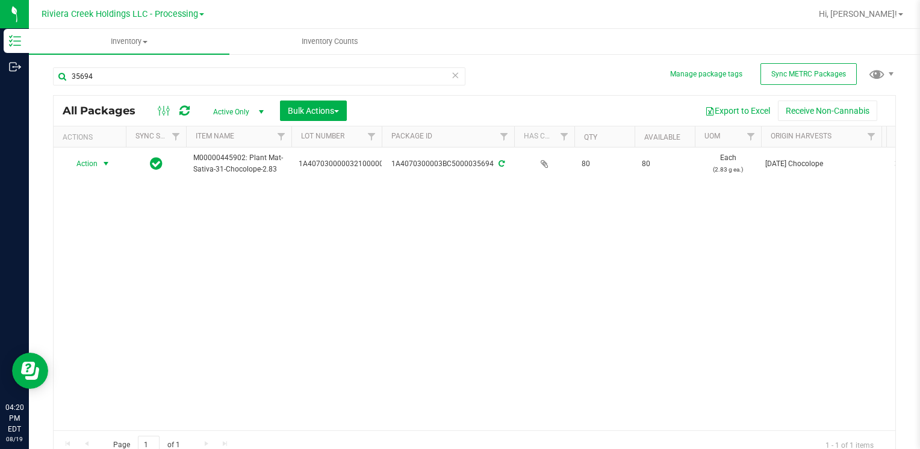
drag, startPoint x: 77, startPoint y: 161, endPoint x: 87, endPoint y: 181, distance: 21.5
click at [78, 161] on span "Action" at bounding box center [82, 163] width 33 height 17
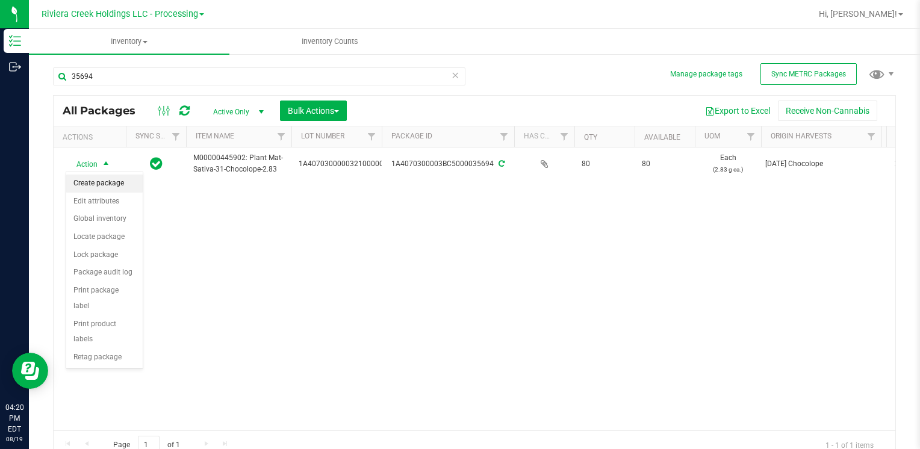
click at [101, 187] on li "Create package" at bounding box center [104, 184] width 76 height 18
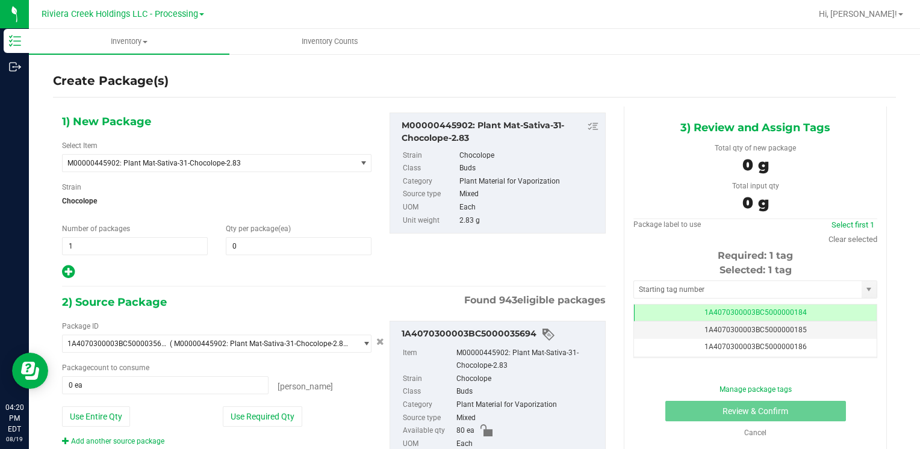
click at [240, 261] on div "1) New Package Select Item M00000445902: Plant Mat-Sativa-31-Chocolope-2.83 M00…" at bounding box center [217, 196] width 328 height 167
click at [244, 254] on div "1) New Package Select Item M00000445902: Plant Mat-Sativa-31-Chocolope-2.83 M00…" at bounding box center [217, 196] width 328 height 167
click at [248, 245] on span at bounding box center [299, 246] width 146 height 18
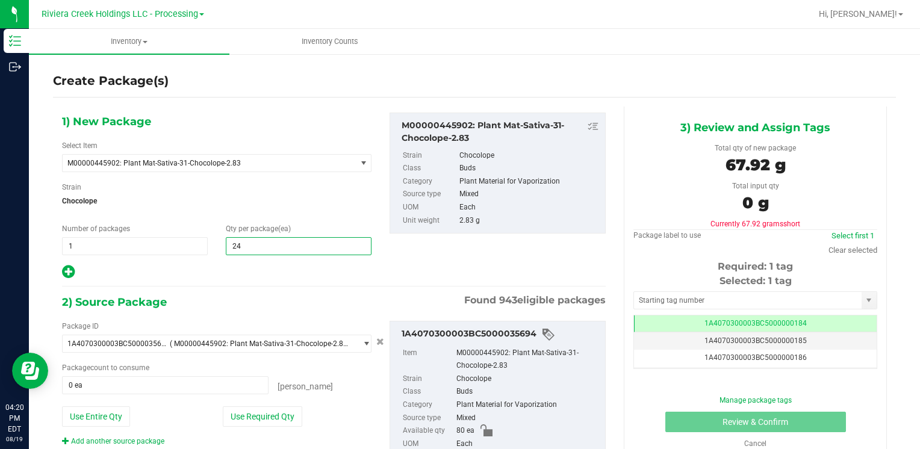
type input "240"
click at [99, 425] on button "Use Entire Qty" at bounding box center [96, 417] width 68 height 20
type input "80 ea"
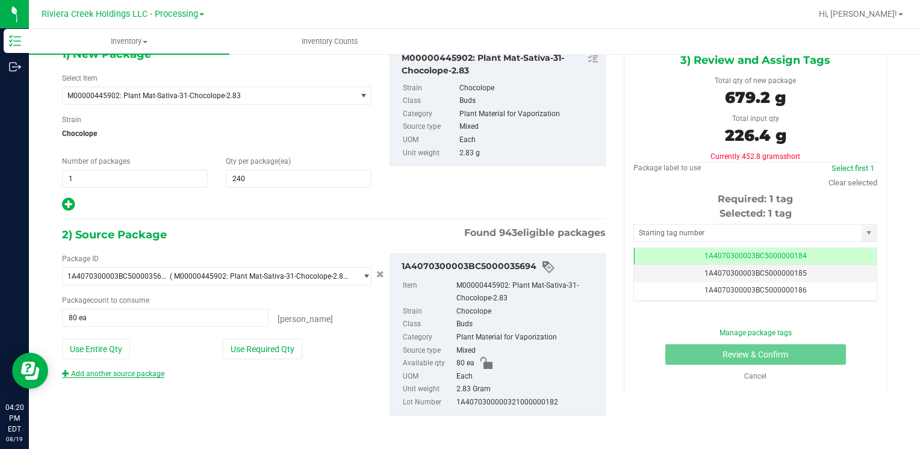
click at [128, 370] on link "Add another source package" at bounding box center [113, 374] width 102 height 8
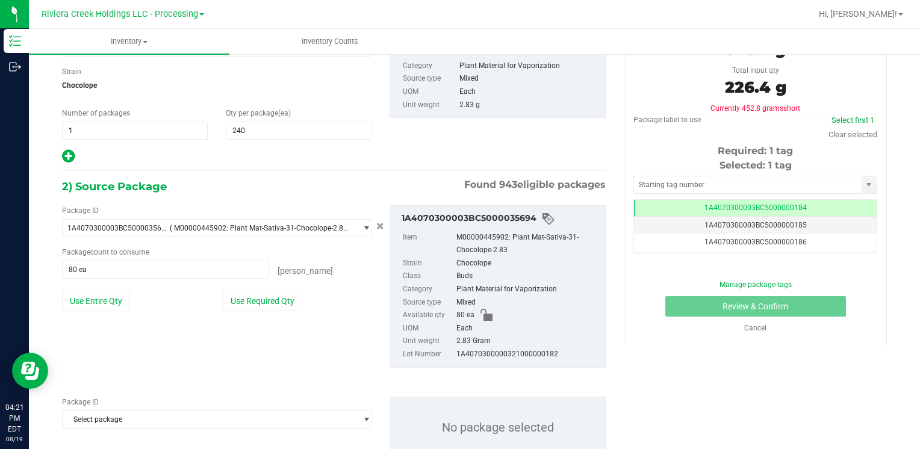
scroll to position [157, 0]
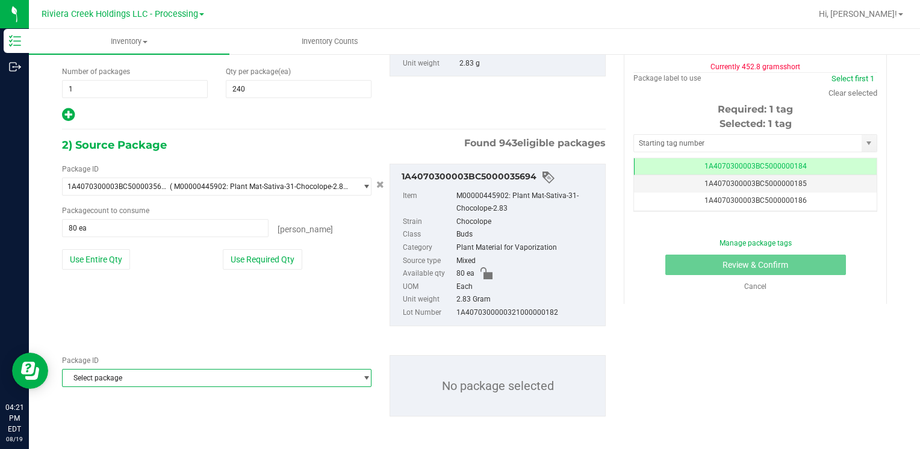
click at [128, 370] on span "Select package" at bounding box center [209, 378] width 293 height 17
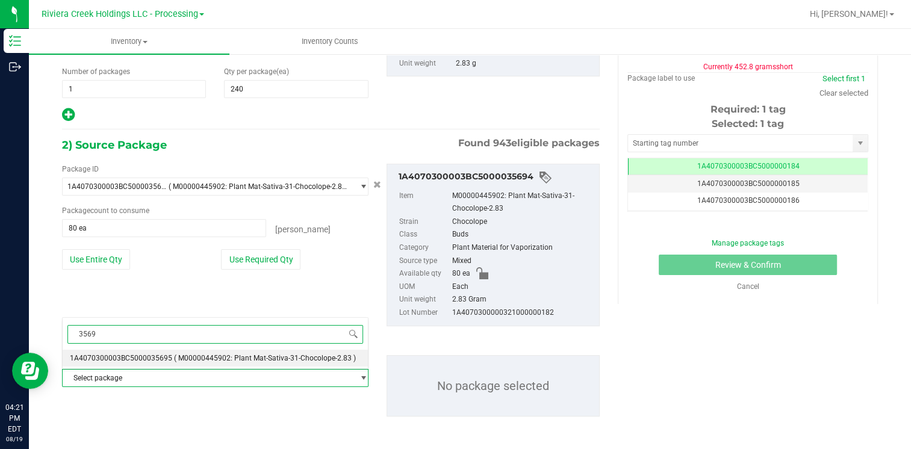
type input "35696"
click at [142, 356] on span "1A4070300003BC5000035696" at bounding box center [121, 358] width 102 height 8
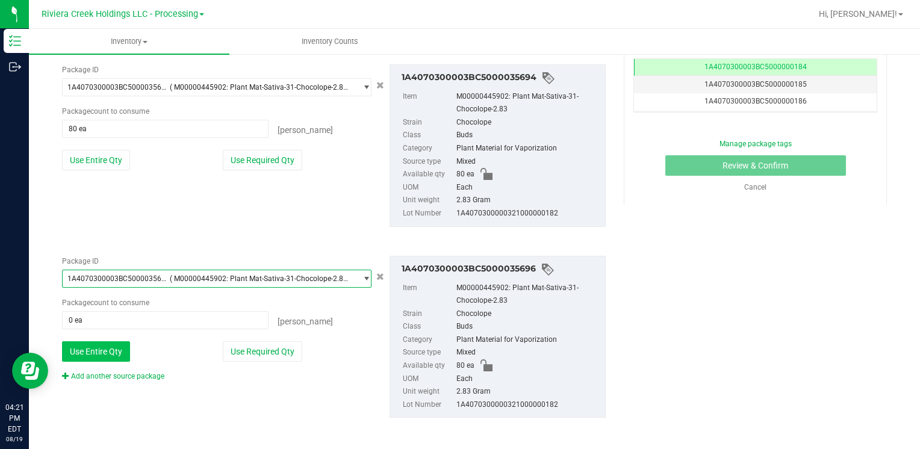
scroll to position [258, 0]
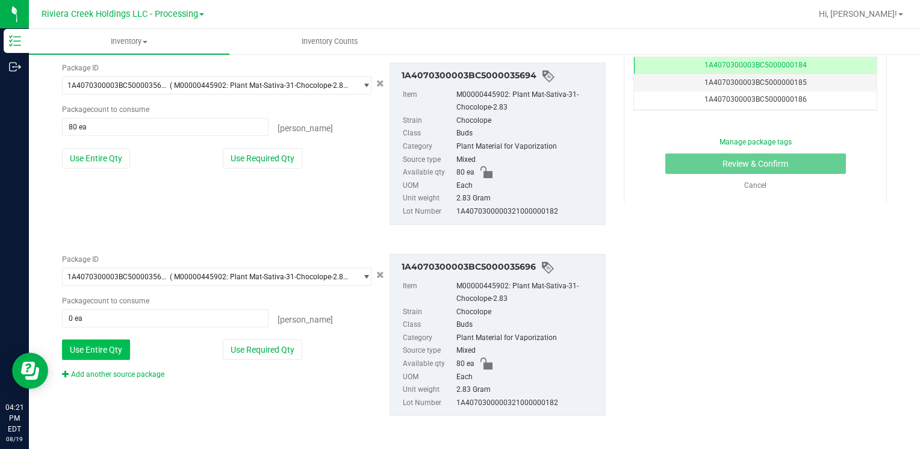
click at [113, 352] on button "Use Entire Qty" at bounding box center [96, 350] width 68 height 20
type input "80 ea"
click at [120, 376] on link "Add another source package" at bounding box center [113, 374] width 102 height 8
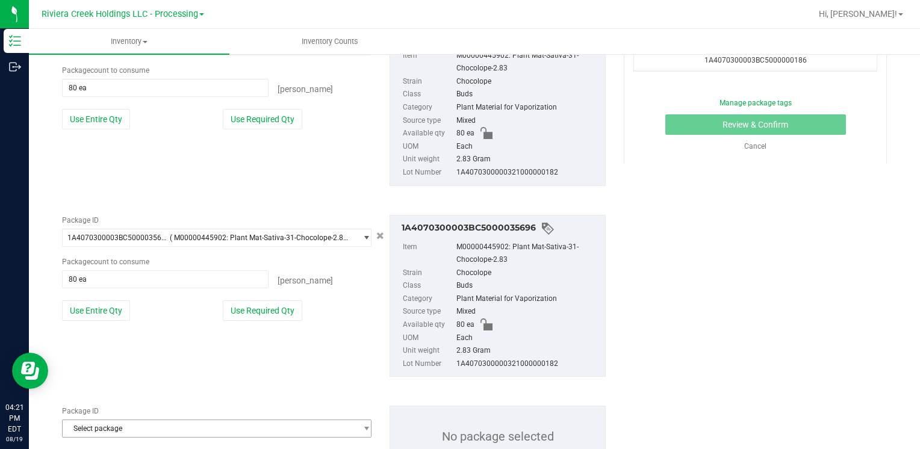
scroll to position [349, 0]
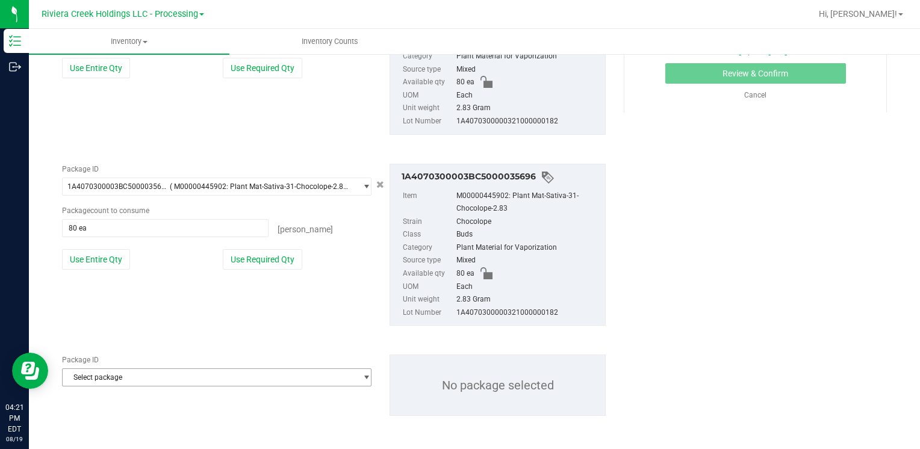
click at [118, 380] on span "Select package" at bounding box center [209, 377] width 293 height 17
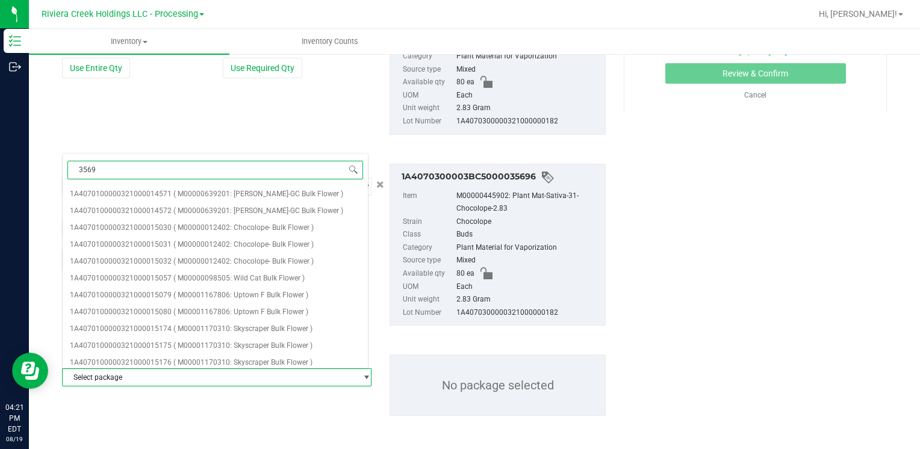
type input "35695"
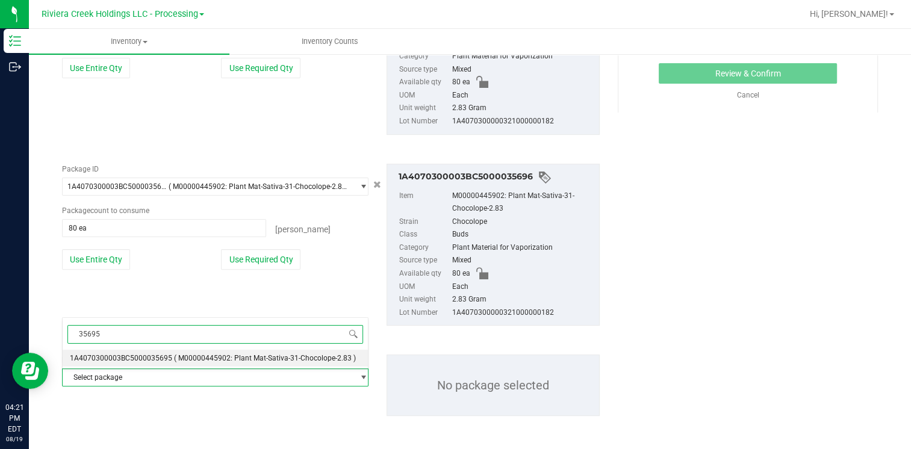
click at [169, 352] on li "1A4070300003BC5000035695 ( M00000445902: Plant Mat-Sativa-31-Chocolope-2.83 )" at bounding box center [215, 358] width 305 height 17
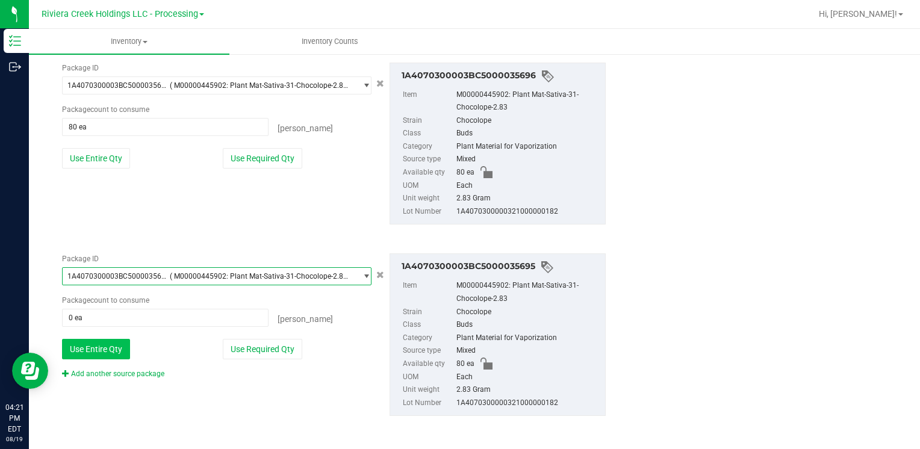
click at [112, 346] on button "Use Entire Qty" at bounding box center [96, 349] width 68 height 20
type input "80 ea"
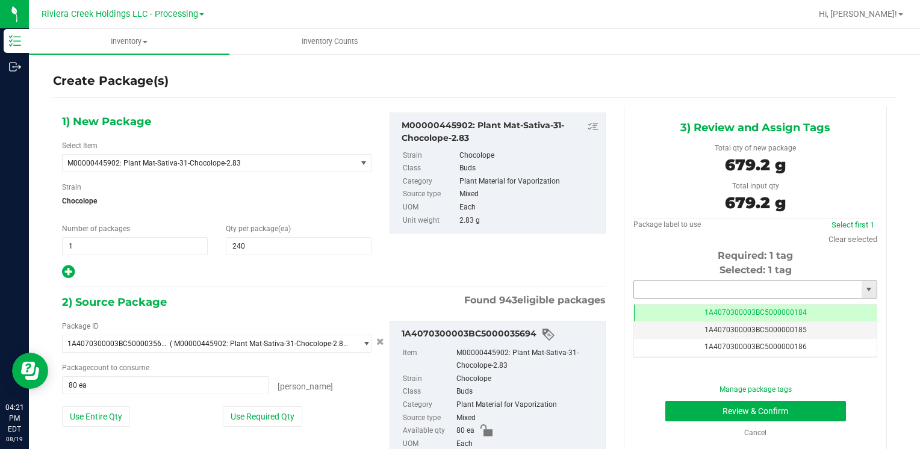
click at [681, 293] on input "text" at bounding box center [748, 289] width 228 height 17
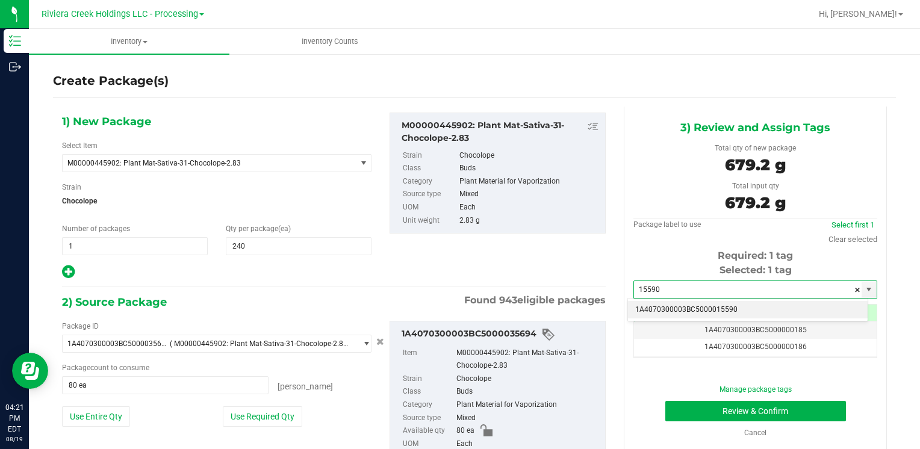
click at [682, 307] on li "1A4070300003BC5000015590" at bounding box center [748, 310] width 240 height 18
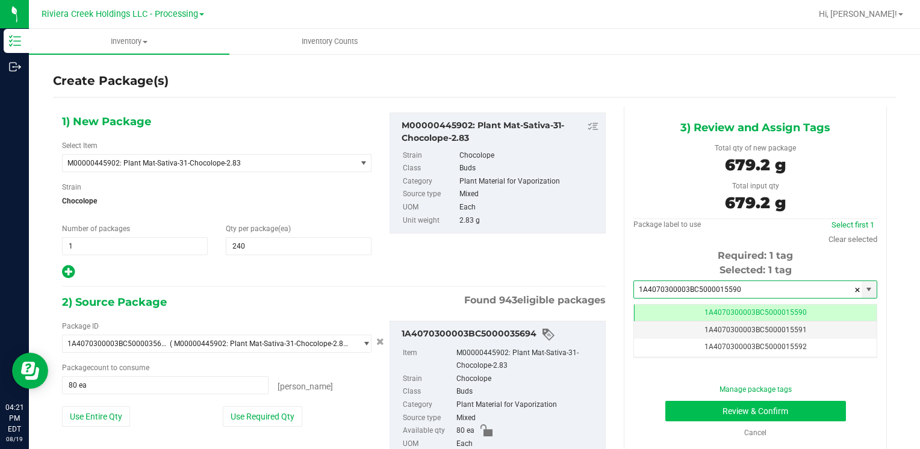
type input "1A4070300003BC5000015590"
click at [703, 406] on button "Review & Confirm" at bounding box center [755, 411] width 181 height 20
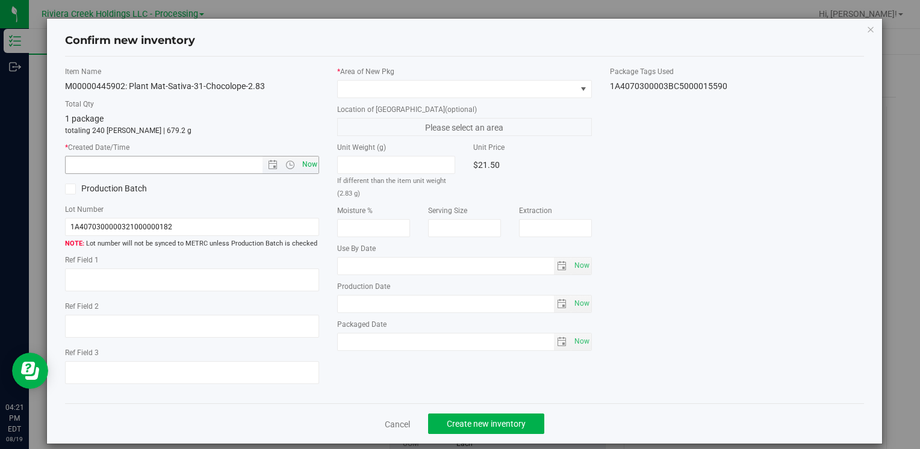
click at [311, 170] on span "Now" at bounding box center [309, 164] width 20 height 17
type input "[DATE] 4:21 PM"
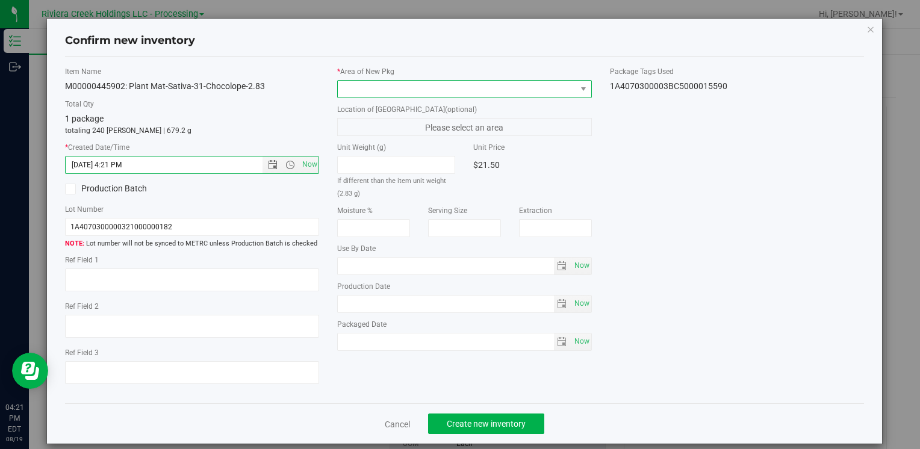
click at [366, 88] on span at bounding box center [457, 89] width 238 height 17
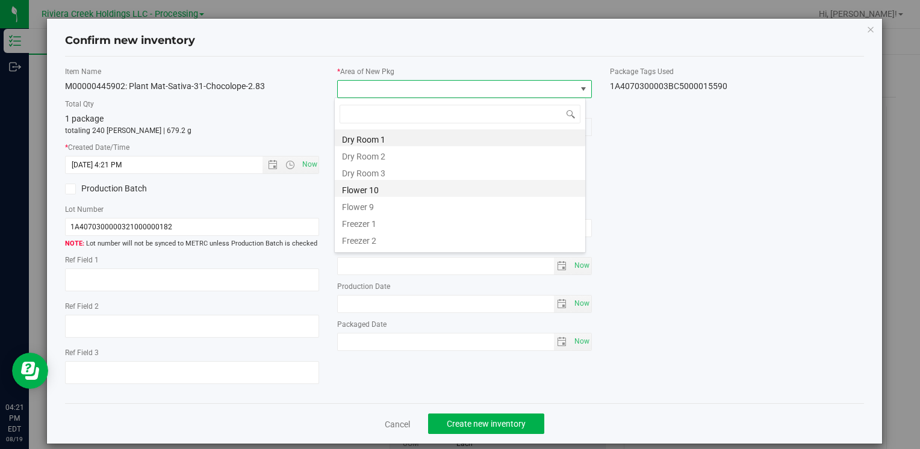
click at [387, 189] on li "Flower 10" at bounding box center [460, 188] width 251 height 17
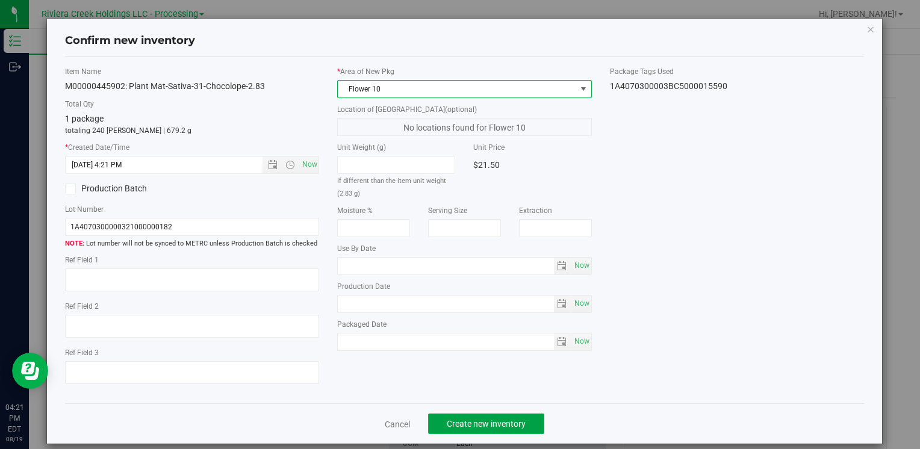
click at [459, 421] on span "Create new inventory" at bounding box center [486, 424] width 79 height 10
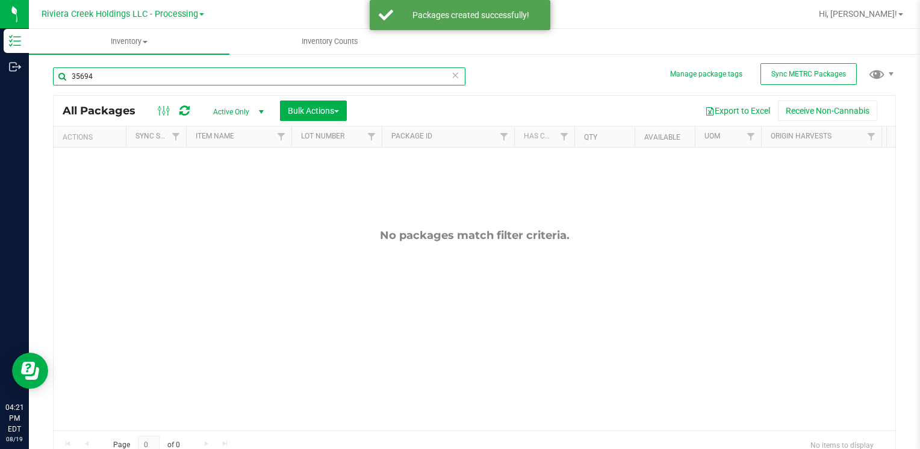
click at [174, 73] on input "35694" at bounding box center [259, 76] width 413 height 18
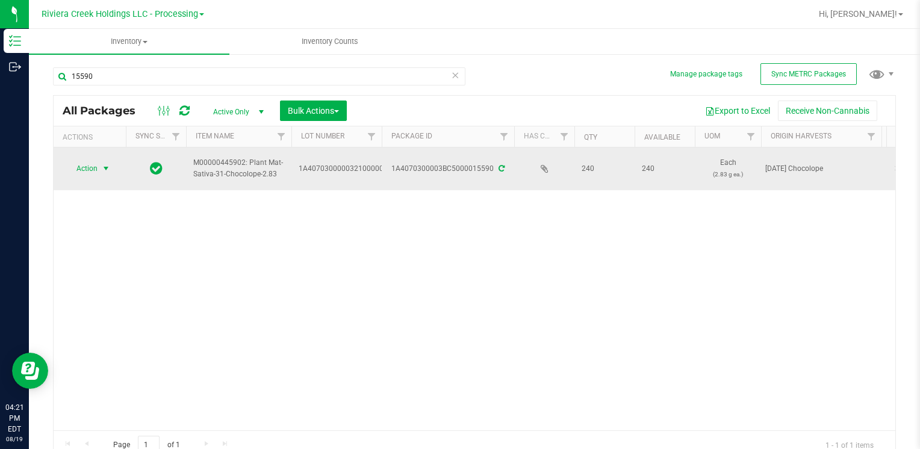
click at [92, 167] on span "Action" at bounding box center [82, 168] width 33 height 17
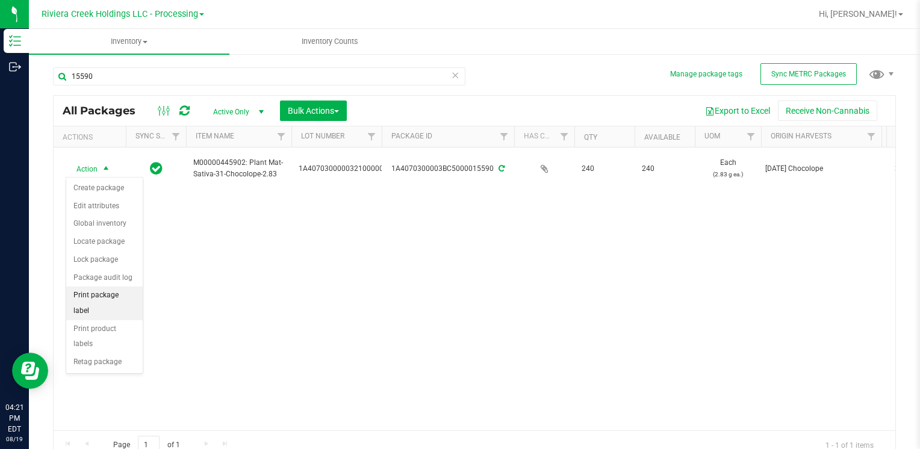
click at [121, 291] on li "Print package label" at bounding box center [104, 303] width 76 height 33
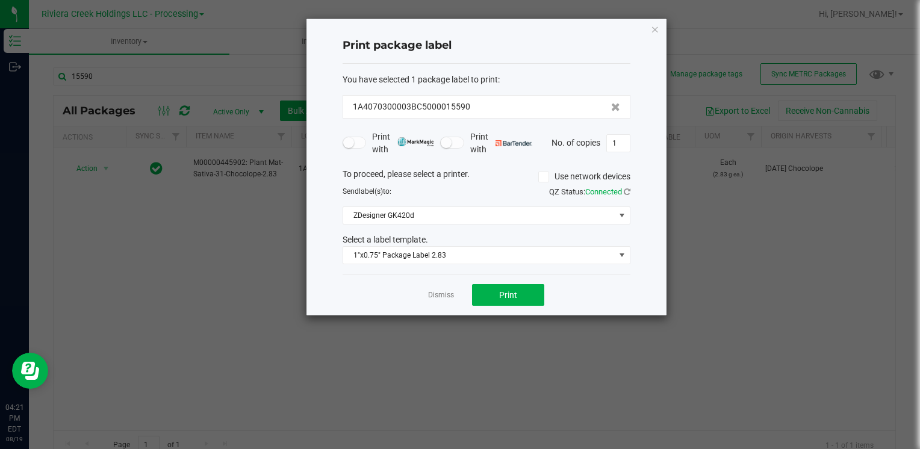
click at [470, 287] on div "Dismiss Print" at bounding box center [487, 295] width 288 height 42
click at [480, 290] on button "Print" at bounding box center [508, 295] width 72 height 22
click at [658, 36] on div "Print package label You have selected 1 package label to print : 1A4070300003BC…" at bounding box center [487, 167] width 360 height 297
click at [655, 27] on icon "button" at bounding box center [655, 29] width 8 height 14
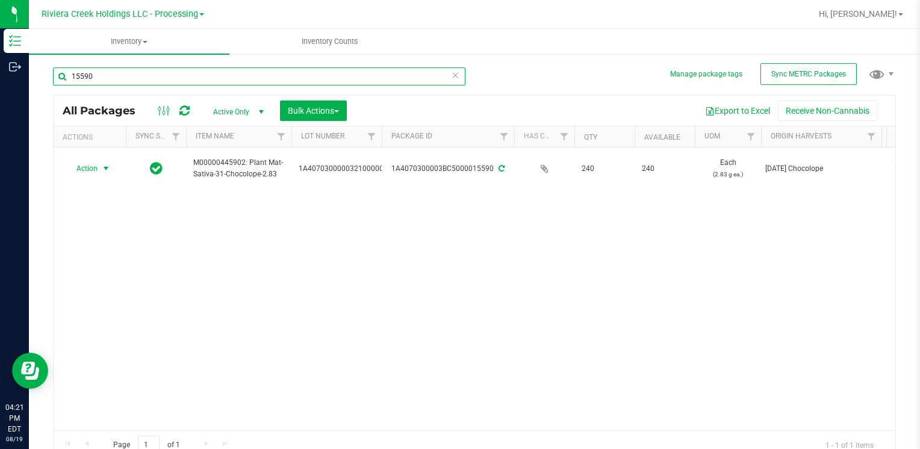
click at [157, 76] on input "15590" at bounding box center [259, 76] width 413 height 18
click at [156, 76] on input "15590" at bounding box center [259, 76] width 413 height 18
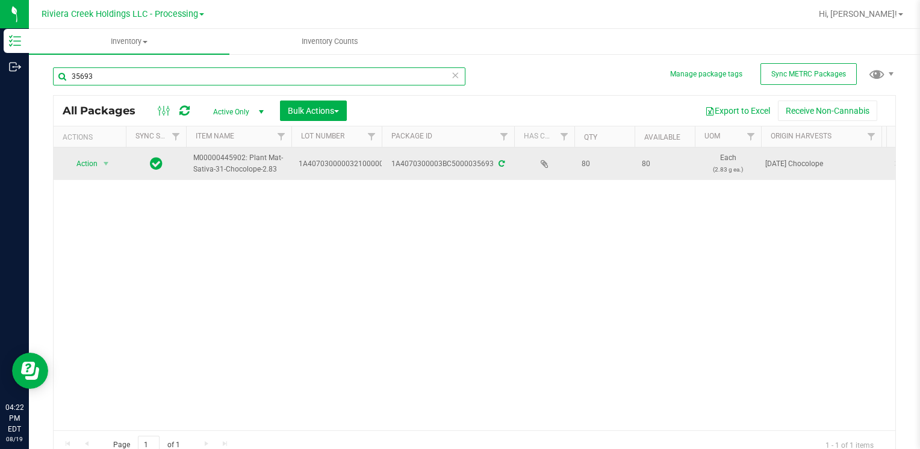
type input "35693"
click at [99, 160] on span "select" at bounding box center [106, 163] width 15 height 17
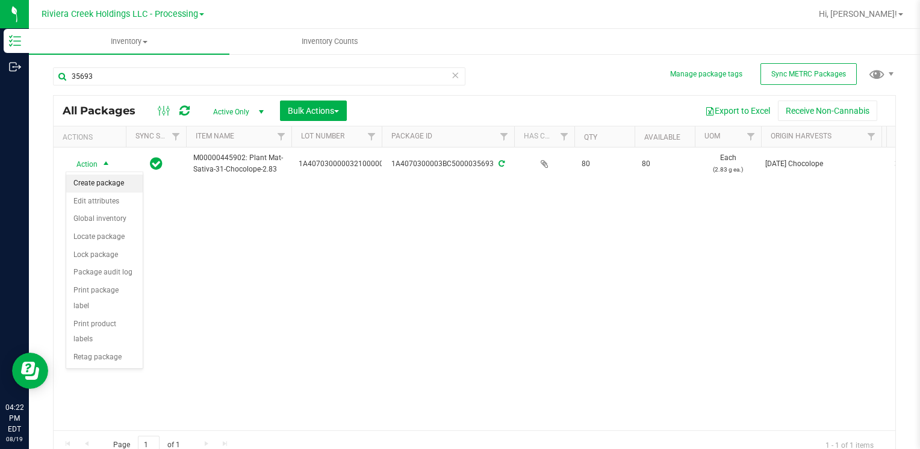
click at [109, 181] on li "Create package" at bounding box center [104, 184] width 76 height 18
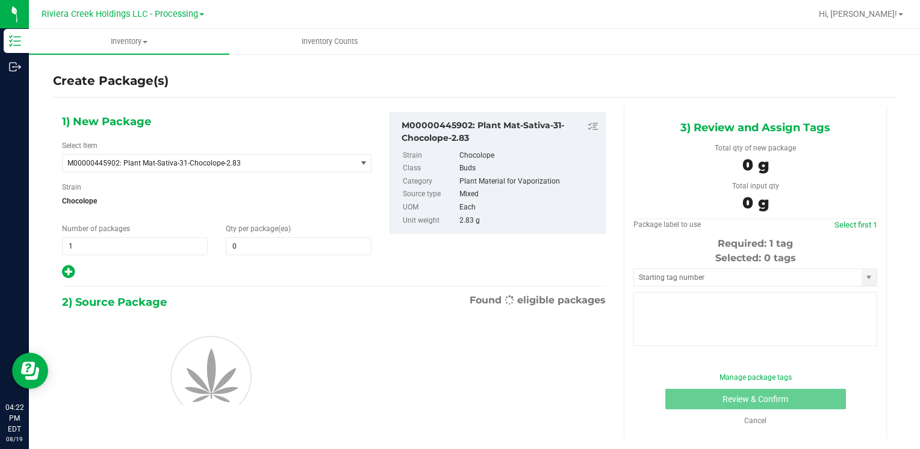
type input "0"
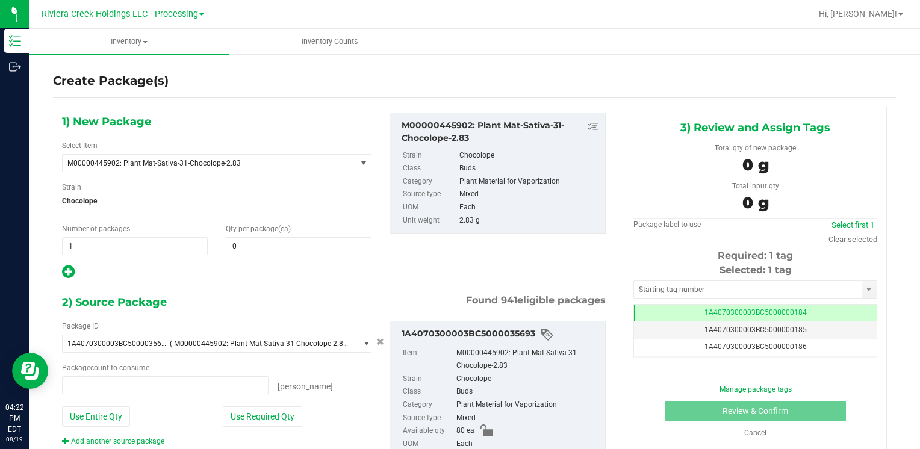
type input "0 ea"
click at [255, 245] on span at bounding box center [299, 246] width 146 height 18
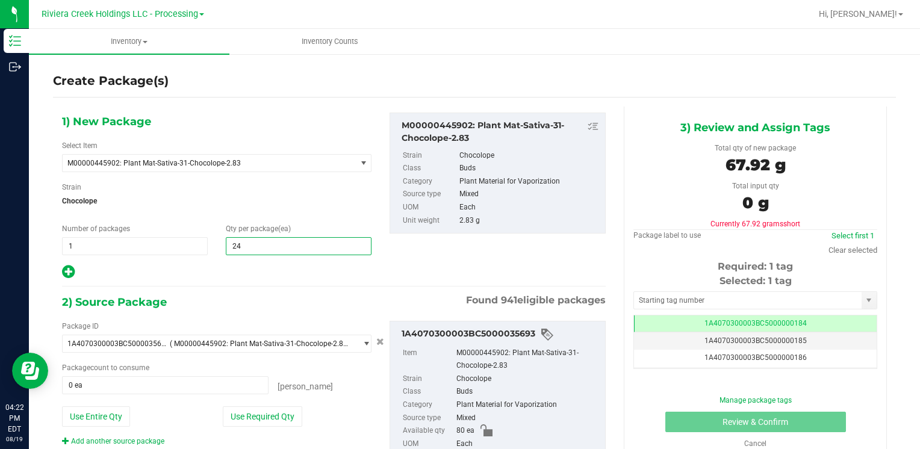
type input "240"
click at [104, 417] on button "Use Entire Qty" at bounding box center [96, 417] width 68 height 20
type input "80 ea"
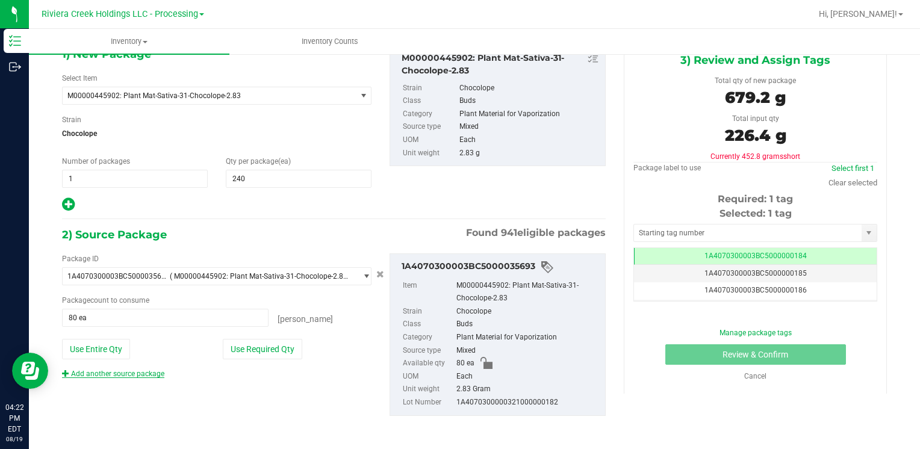
click at [151, 370] on link "Add another source package" at bounding box center [113, 374] width 102 height 8
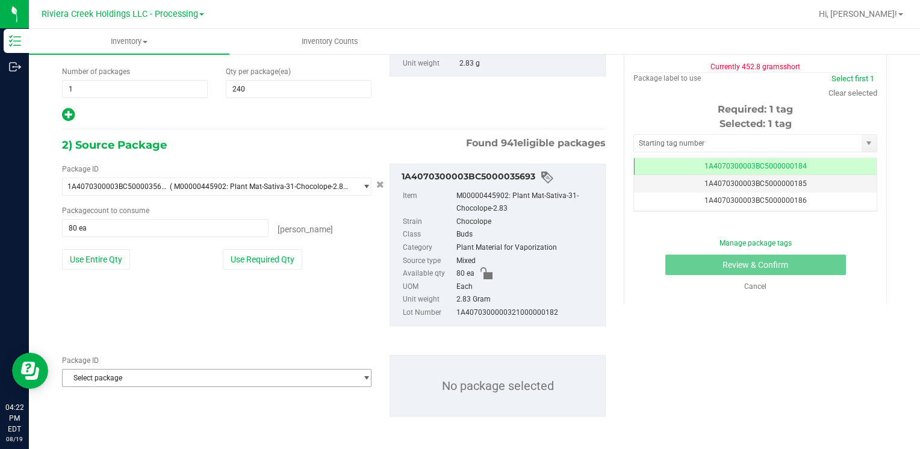
click at [128, 373] on span "Select package" at bounding box center [209, 378] width 293 height 17
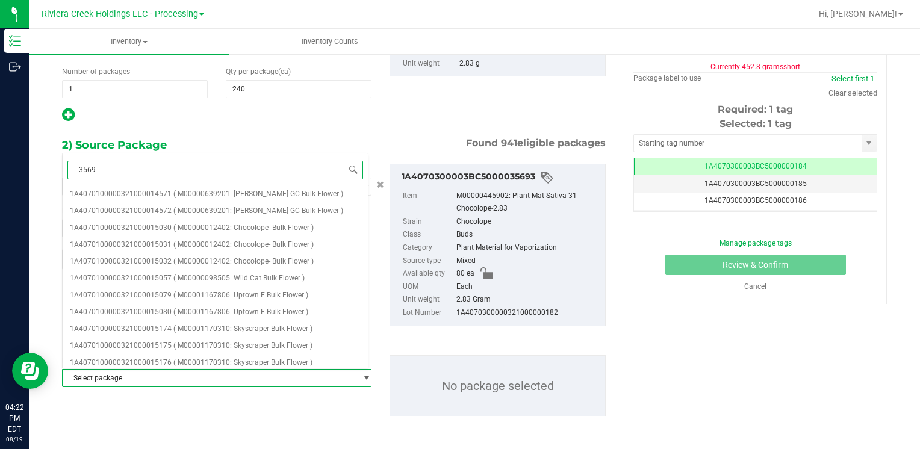
type input "35697"
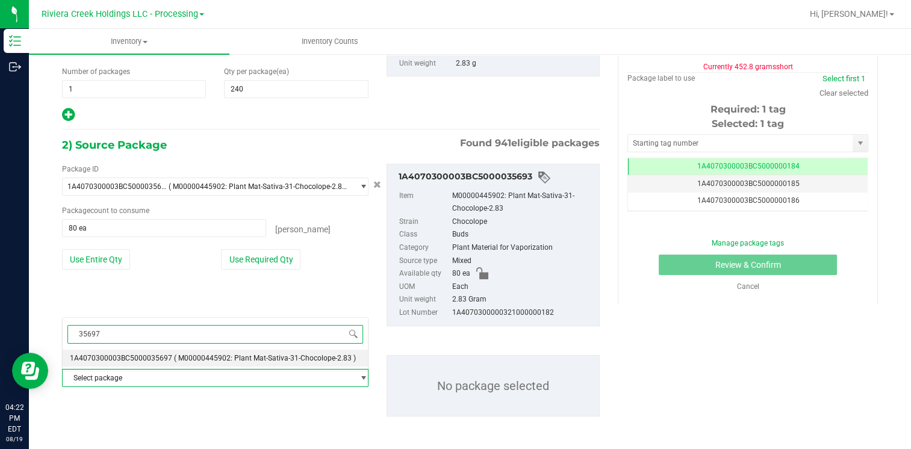
click at [151, 355] on span "1A4070300003BC5000035697" at bounding box center [121, 358] width 102 height 8
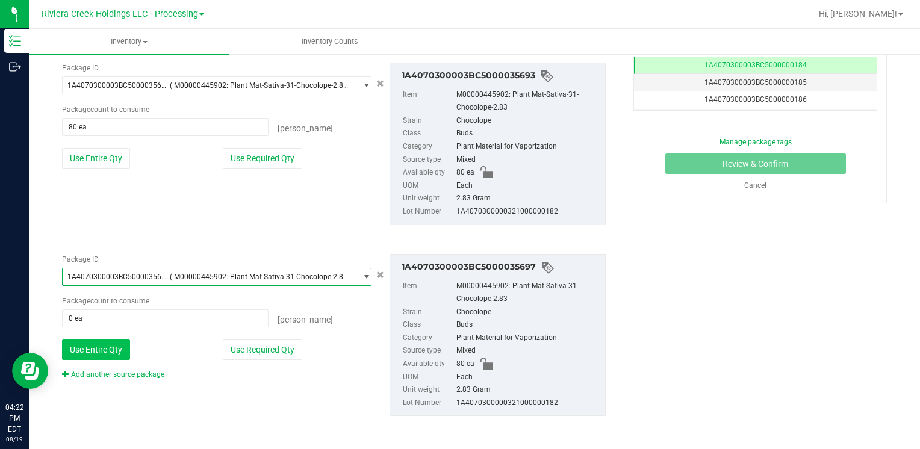
click at [114, 346] on button "Use Entire Qty" at bounding box center [96, 350] width 68 height 20
type input "80 ea"
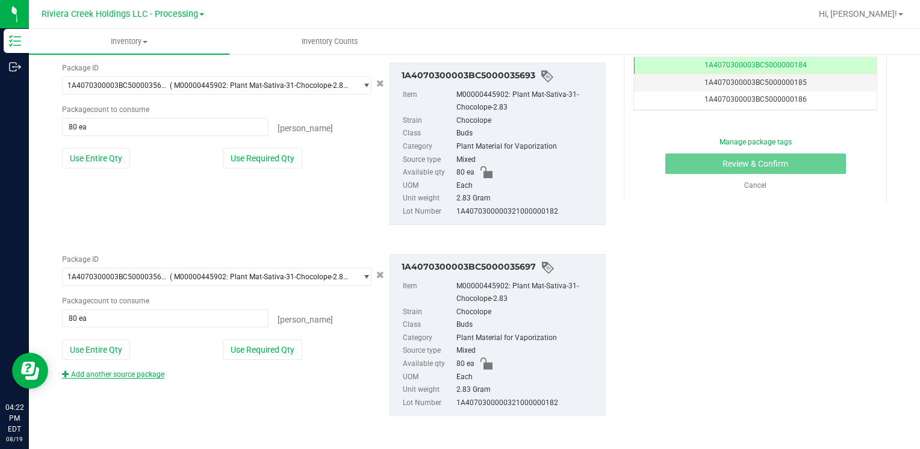
click at [123, 373] on link "Add another source package" at bounding box center [113, 374] width 102 height 8
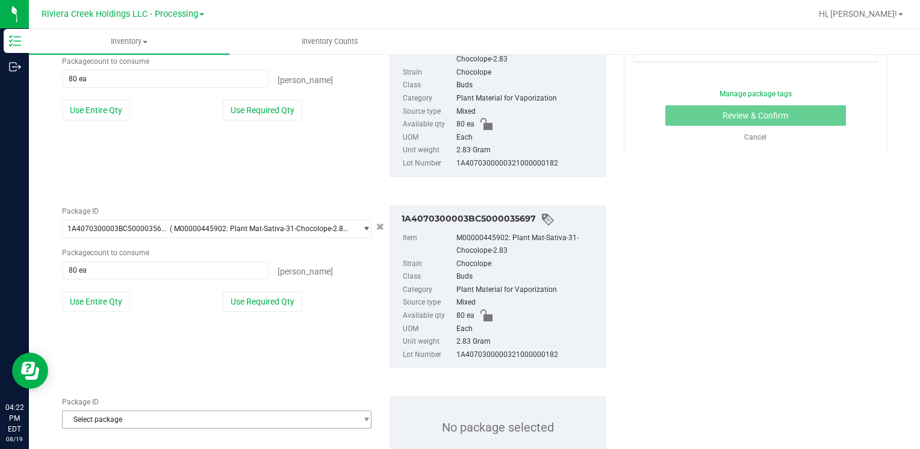
scroll to position [349, 0]
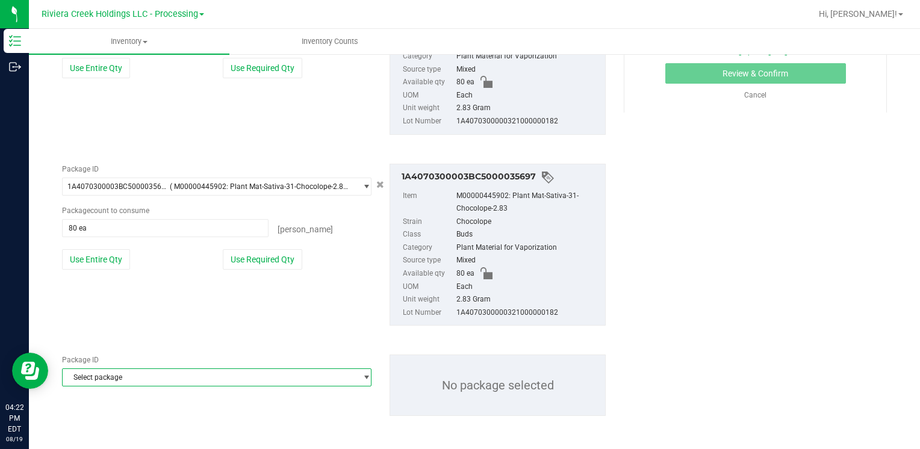
click at [132, 372] on span "Select package" at bounding box center [209, 377] width 293 height 17
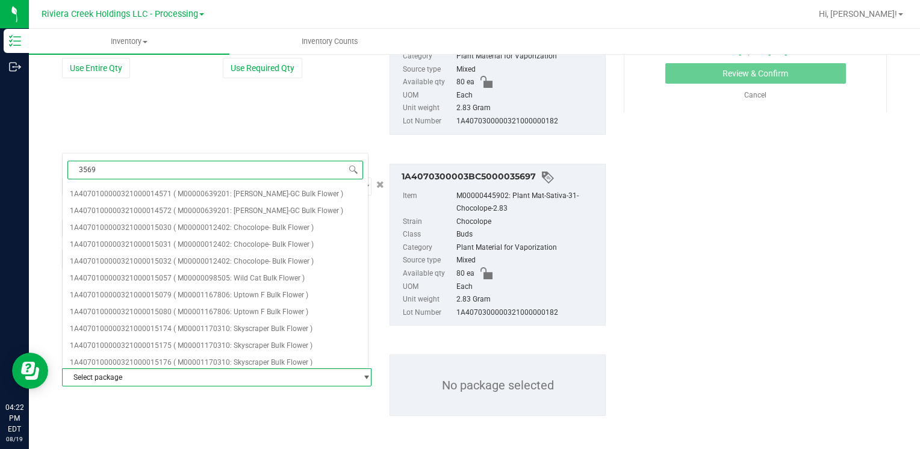
type input "35690"
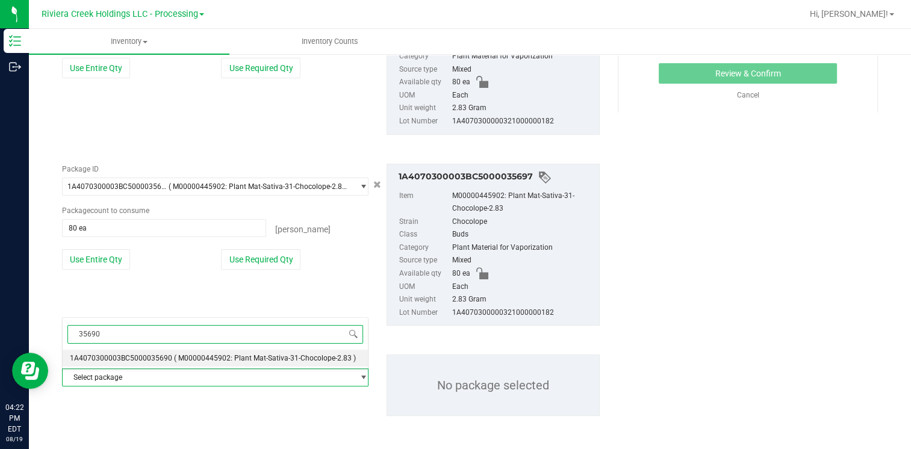
click at [153, 353] on li "1A4070300003BC5000035690 ( M00000445902: Plant Mat-Sativa-31-Chocolope-2.83 )" at bounding box center [215, 358] width 305 height 17
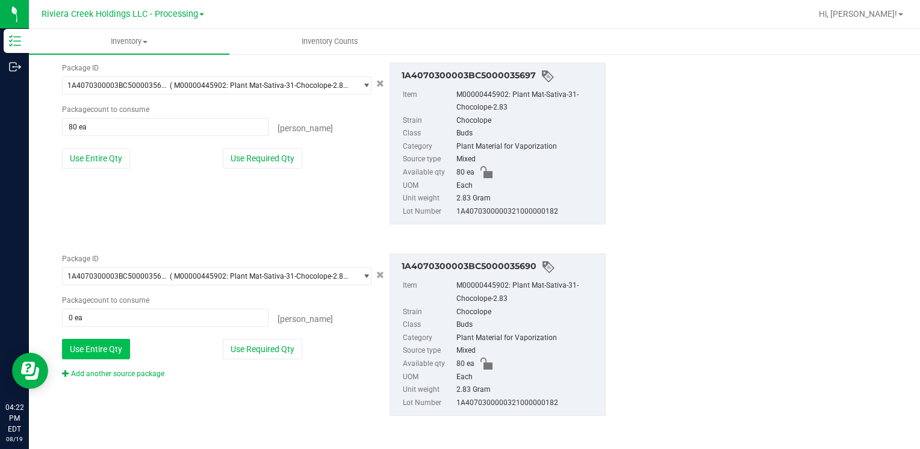
click at [125, 347] on button "Use Entire Qty" at bounding box center [96, 349] width 68 height 20
type input "80 ea"
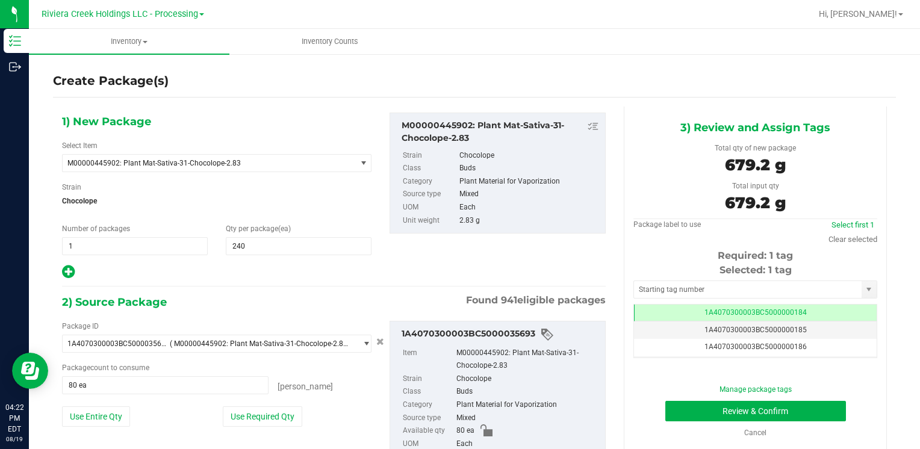
click at [676, 279] on div "Selected: 1 tag Tag 1A4070300003BC5000000184 1A4070300003BC5000000185 1A4070300…" at bounding box center [756, 310] width 244 height 95
click at [677, 284] on input "text" at bounding box center [748, 289] width 228 height 17
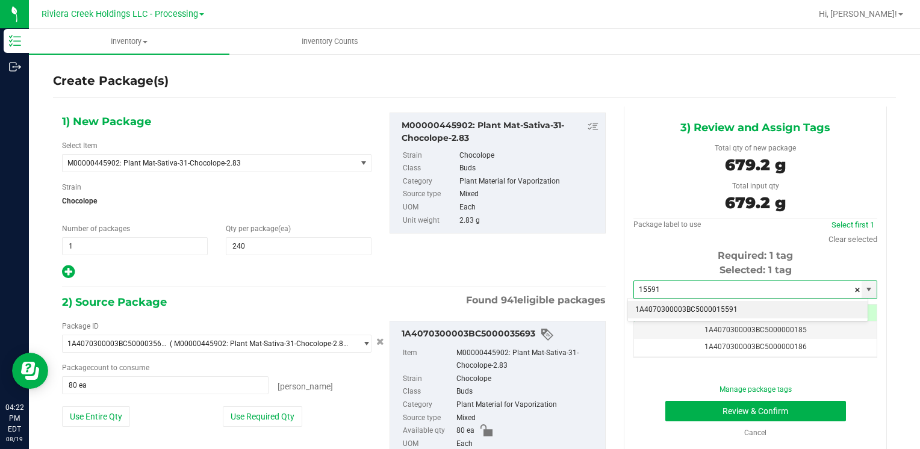
click at [669, 306] on li "1A4070300003BC5000015591" at bounding box center [748, 310] width 240 height 18
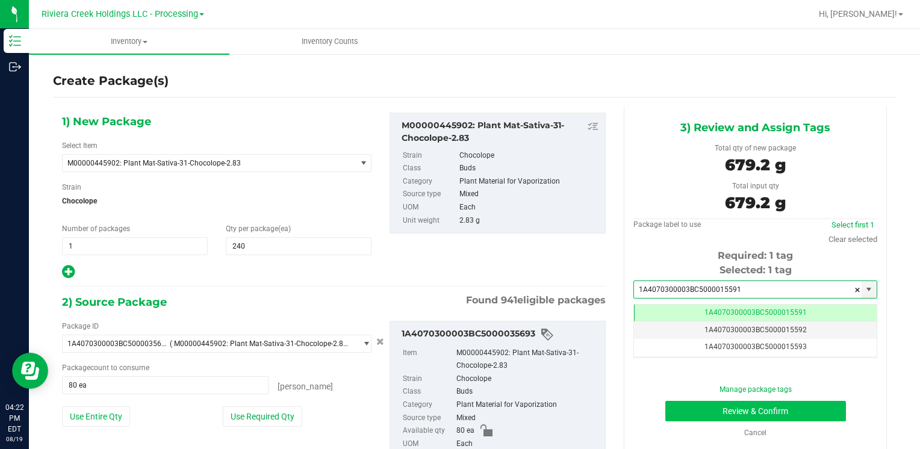
type input "1A4070300003BC5000015591"
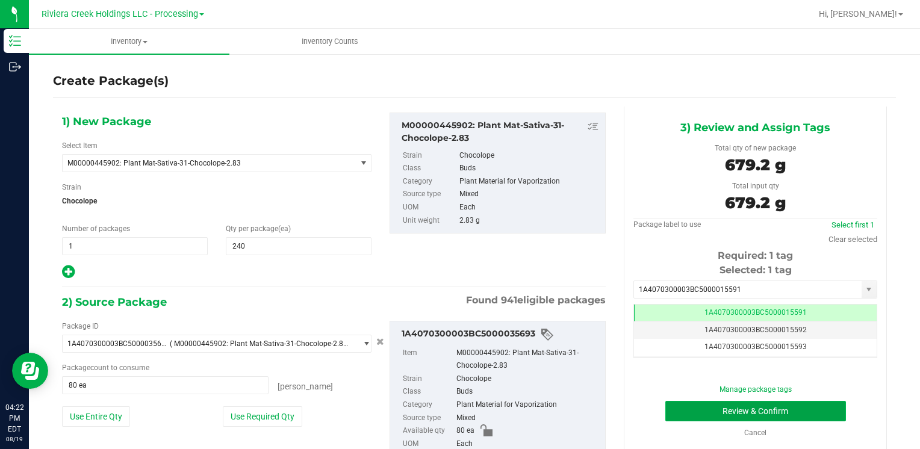
click at [685, 401] on button "Review & Confirm" at bounding box center [755, 411] width 181 height 20
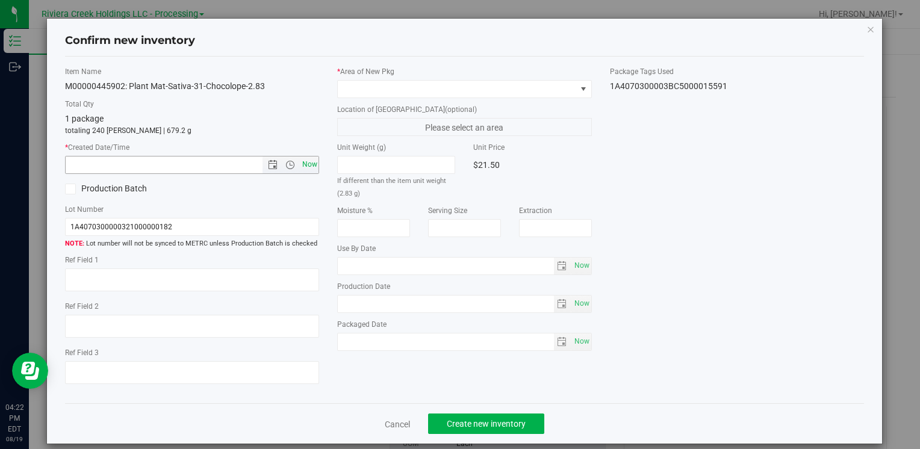
click at [301, 167] on span "Now" at bounding box center [309, 164] width 20 height 17
type input "[DATE] 4:22 PM"
click at [385, 88] on span at bounding box center [457, 89] width 238 height 17
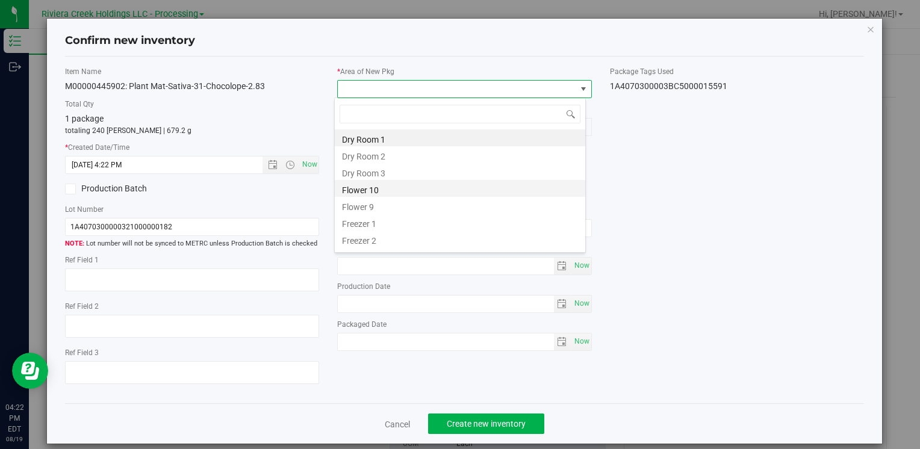
click at [387, 183] on li "Flower 10" at bounding box center [460, 188] width 251 height 17
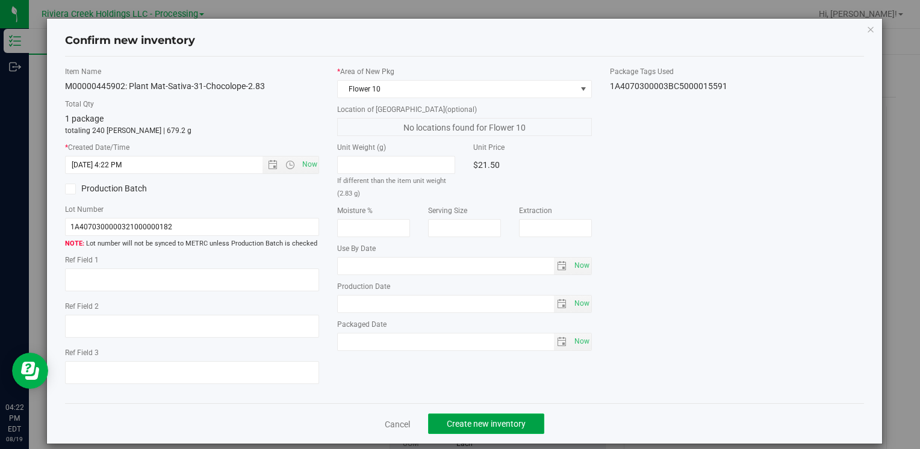
click at [471, 427] on span "Create new inventory" at bounding box center [486, 424] width 79 height 10
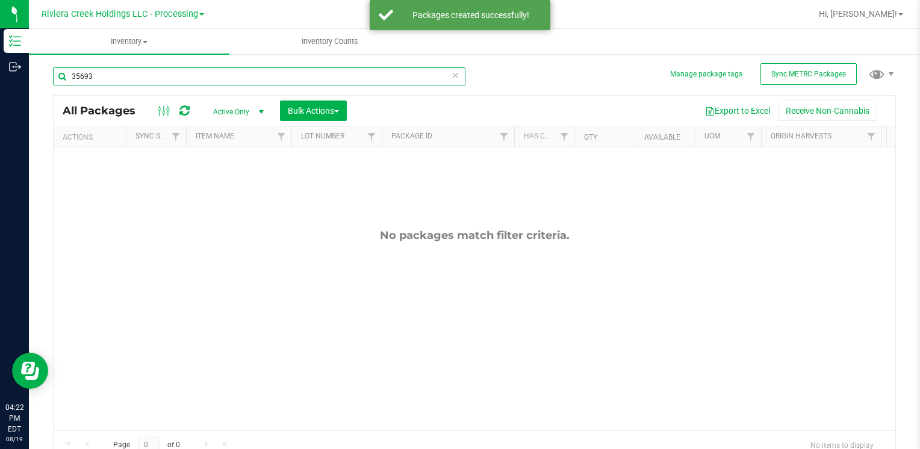
click at [159, 73] on input "35693" at bounding box center [259, 76] width 413 height 18
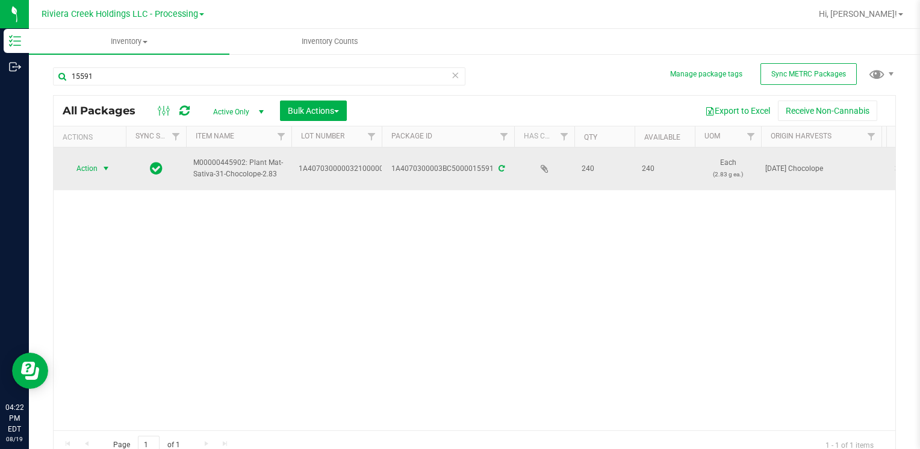
click at [102, 167] on span "select" at bounding box center [106, 169] width 10 height 10
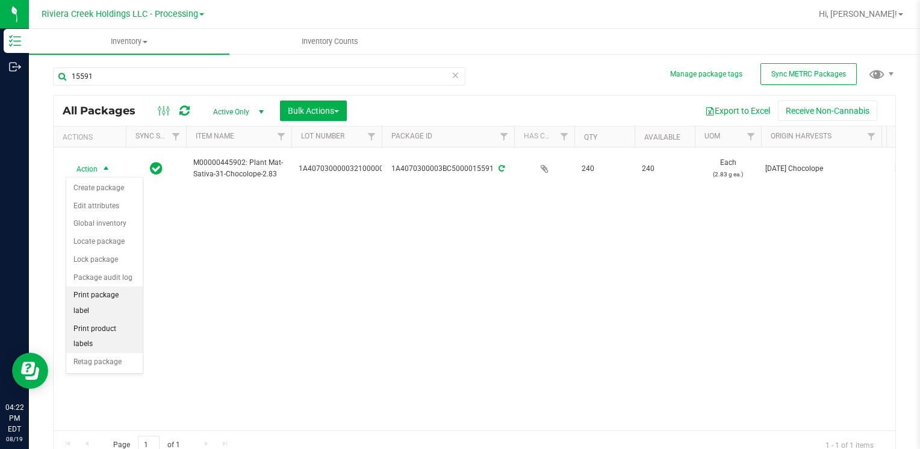
click at [131, 292] on li "Print package label" at bounding box center [104, 303] width 76 height 33
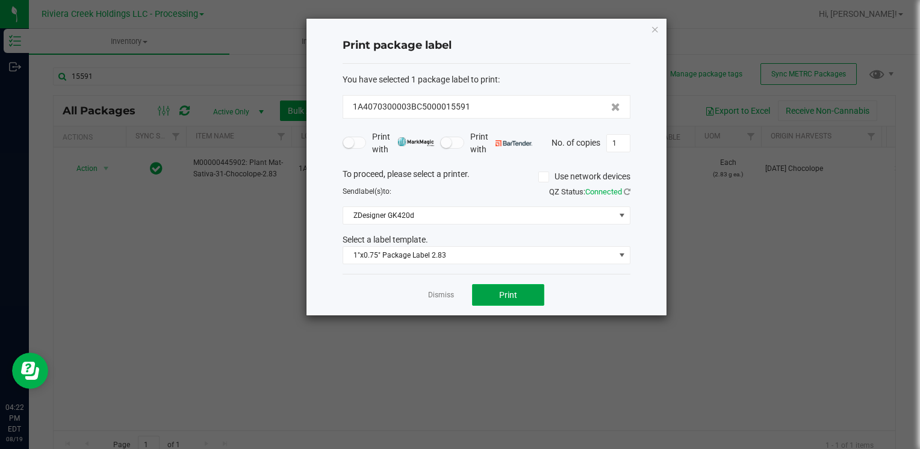
click at [531, 296] on button "Print" at bounding box center [508, 295] width 72 height 22
click at [657, 30] on icon "button" at bounding box center [655, 29] width 8 height 14
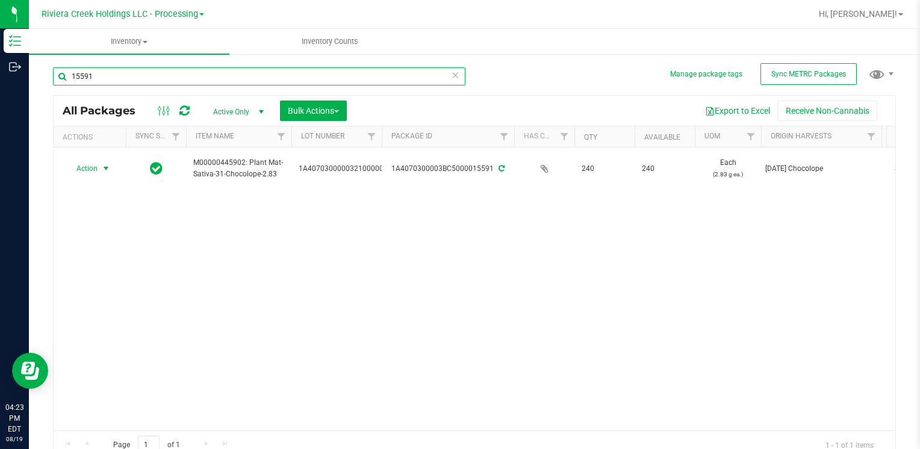
click at [237, 81] on input "15591" at bounding box center [259, 76] width 413 height 18
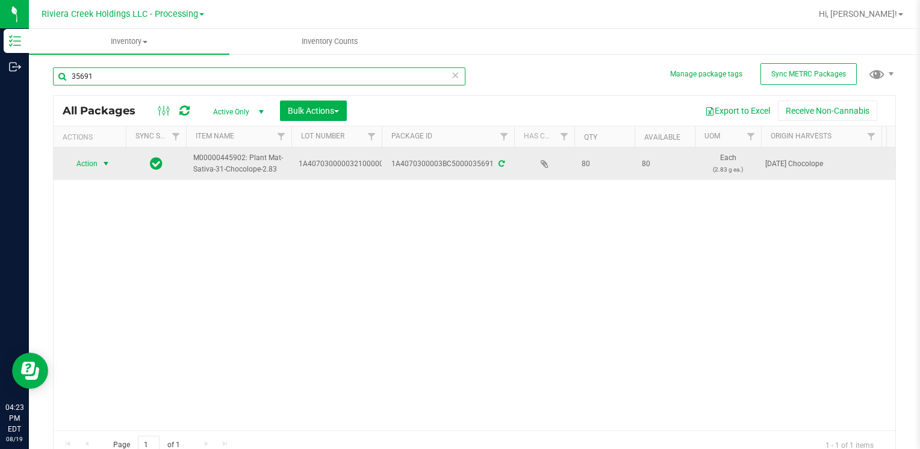
type input "35691"
click at [84, 165] on span "Action" at bounding box center [82, 163] width 33 height 17
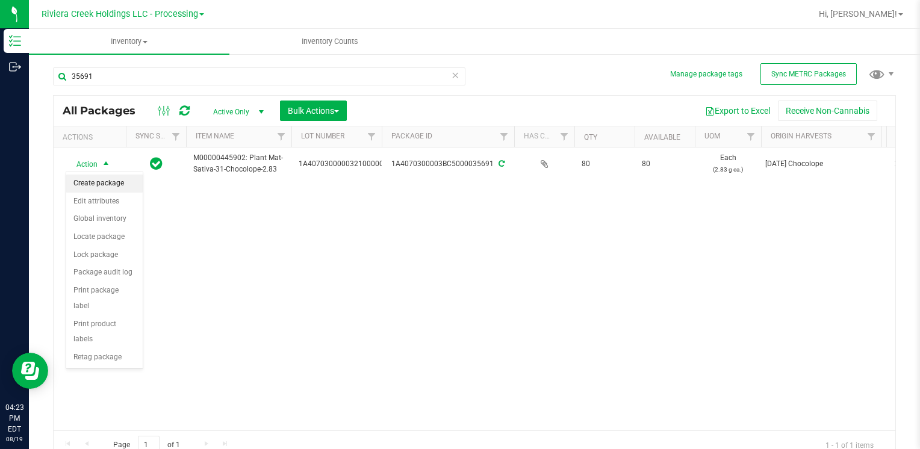
click at [110, 184] on li "Create package" at bounding box center [104, 184] width 76 height 18
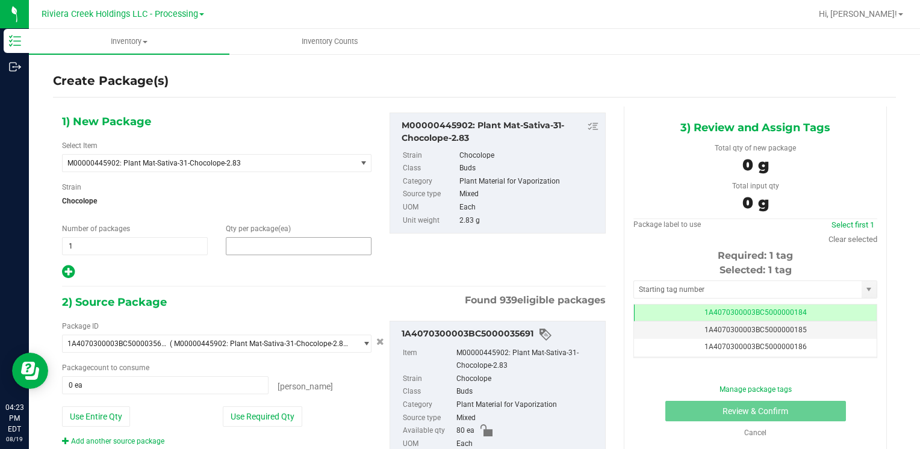
click at [229, 241] on span at bounding box center [299, 246] width 146 height 18
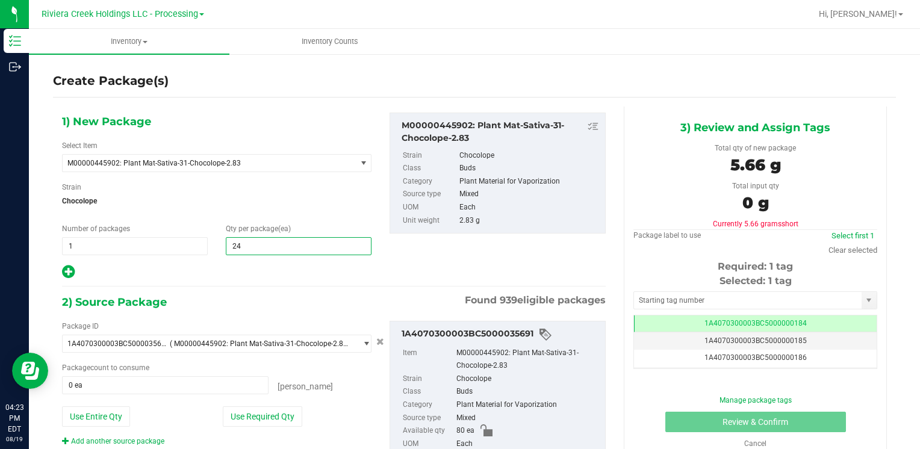
type input "240"
click at [99, 408] on button "Use Entire Qty" at bounding box center [96, 417] width 68 height 20
type input "80 ea"
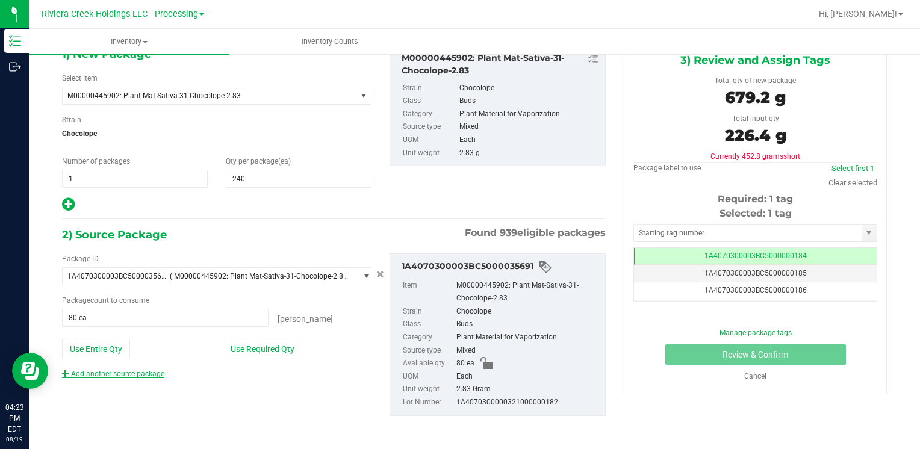
click at [104, 373] on link "Add another source package" at bounding box center [113, 374] width 102 height 8
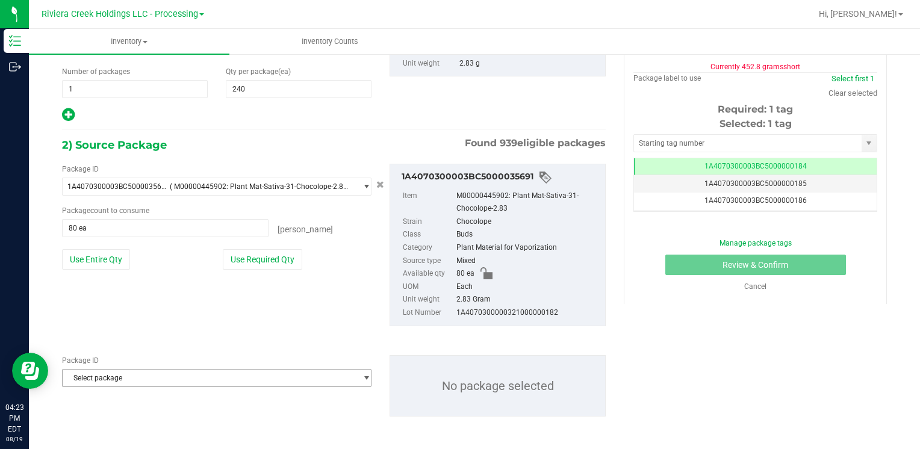
click at [104, 376] on span "Select package" at bounding box center [209, 378] width 293 height 17
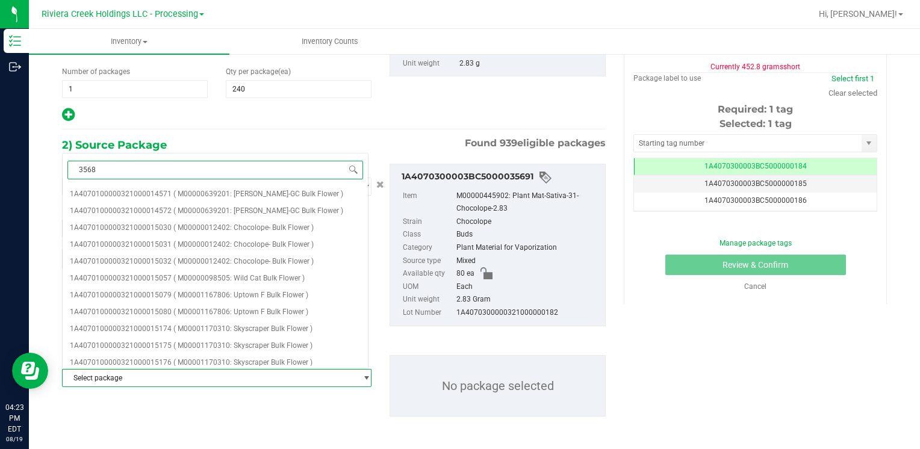
type input "35687"
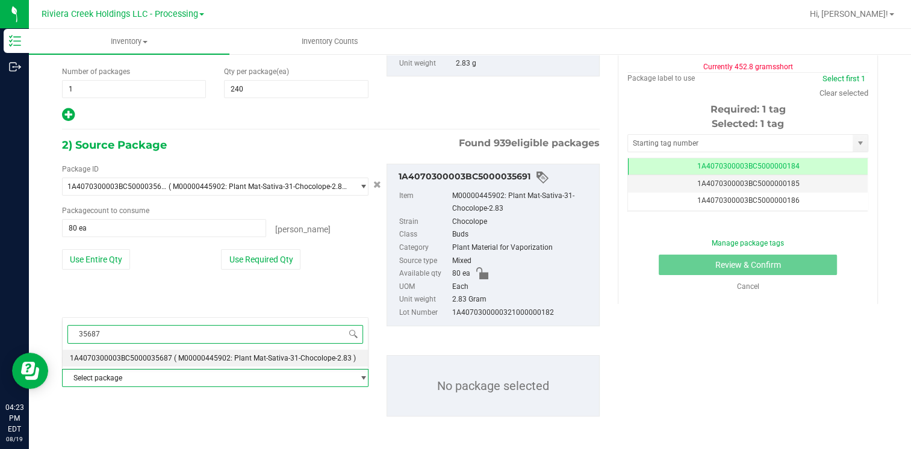
click at [152, 355] on span "1A4070300003BC5000035687" at bounding box center [121, 358] width 102 height 8
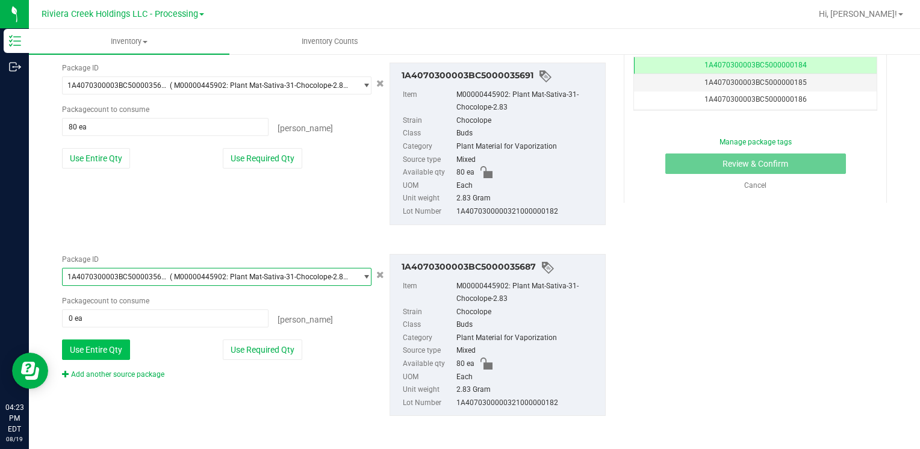
click at [116, 347] on button "Use Entire Qty" at bounding box center [96, 350] width 68 height 20
type input "80 ea"
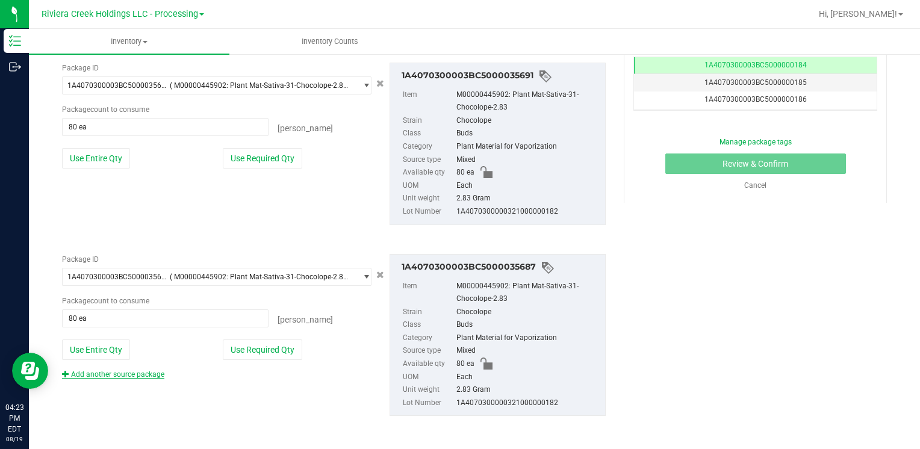
click at [133, 373] on link "Add another source package" at bounding box center [113, 374] width 102 height 8
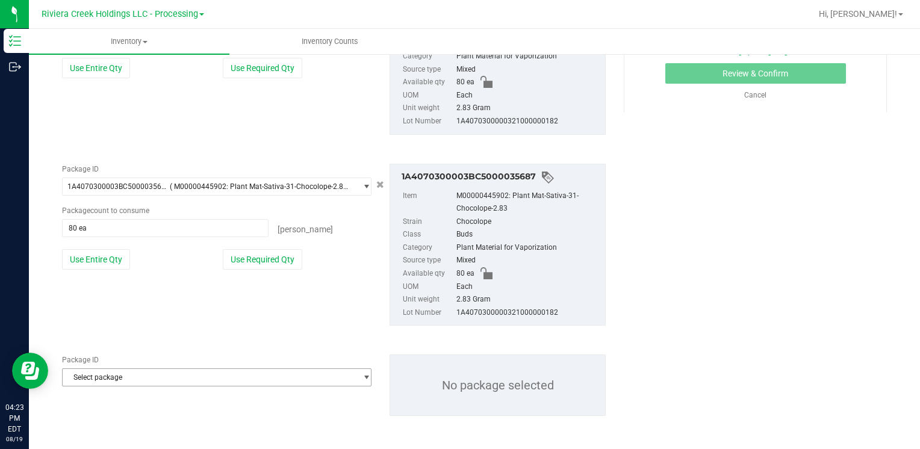
click at [132, 373] on span "Select package" at bounding box center [209, 377] width 293 height 17
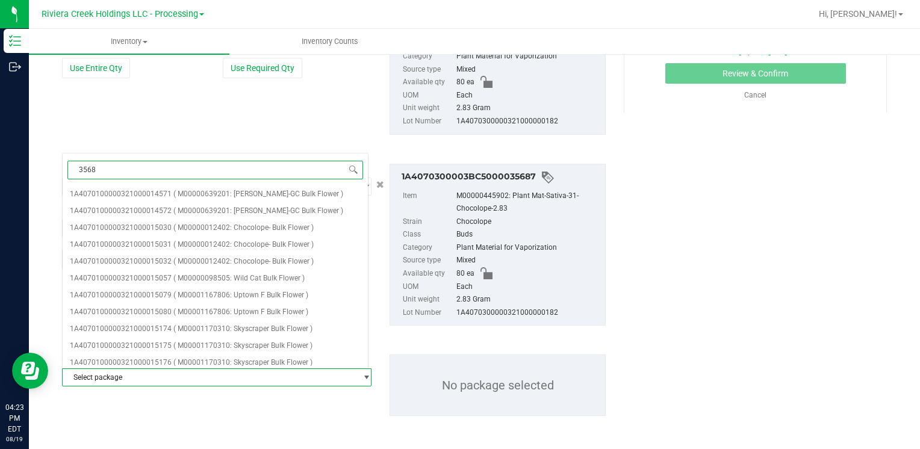
type input "35688"
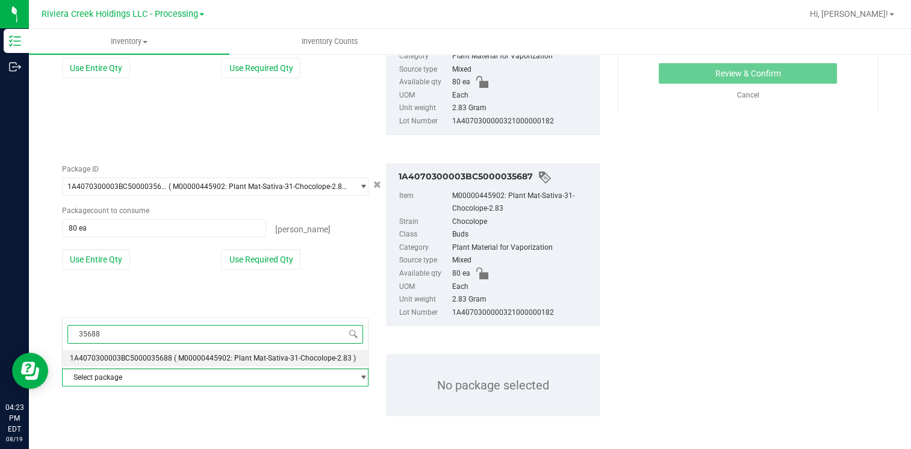
click at [189, 354] on span "( M00000445902: Plant Mat-Sativa-31-Chocolope-2.83 )" at bounding box center [265, 358] width 182 height 8
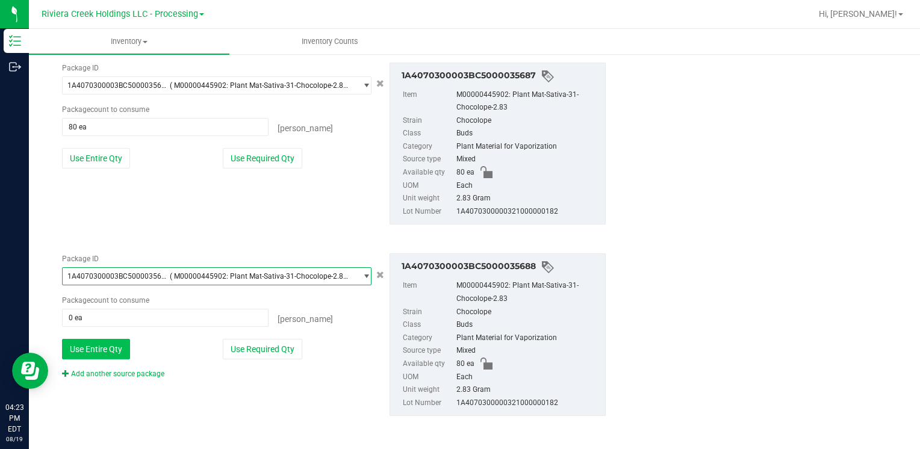
click at [101, 346] on button "Use Entire Qty" at bounding box center [96, 349] width 68 height 20
type input "80 ea"
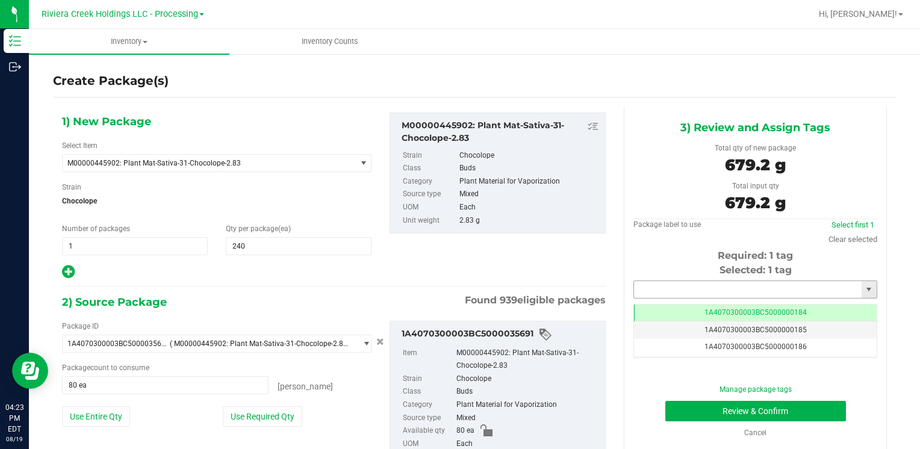
click at [684, 287] on input "text" at bounding box center [748, 289] width 228 height 17
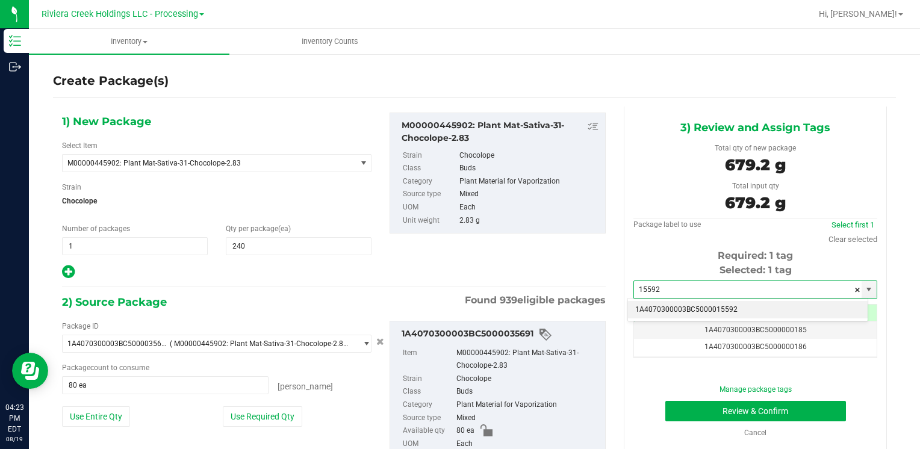
click at [674, 305] on li "1A4070300003BC5000015592" at bounding box center [748, 310] width 240 height 18
type input "1A4070300003BC5000015592"
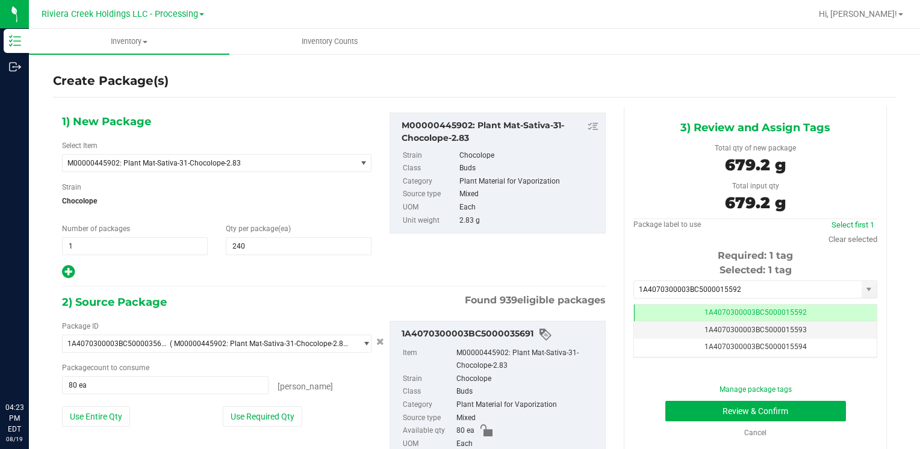
click at [690, 411] on button "Review & Confirm" at bounding box center [755, 411] width 181 height 20
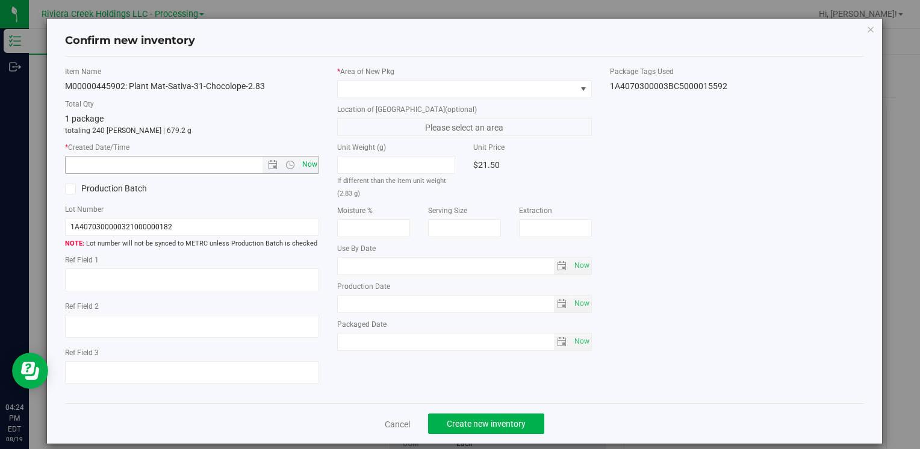
click at [302, 170] on span "Now" at bounding box center [309, 164] width 20 height 17
type input "[DATE] 4:24 PM"
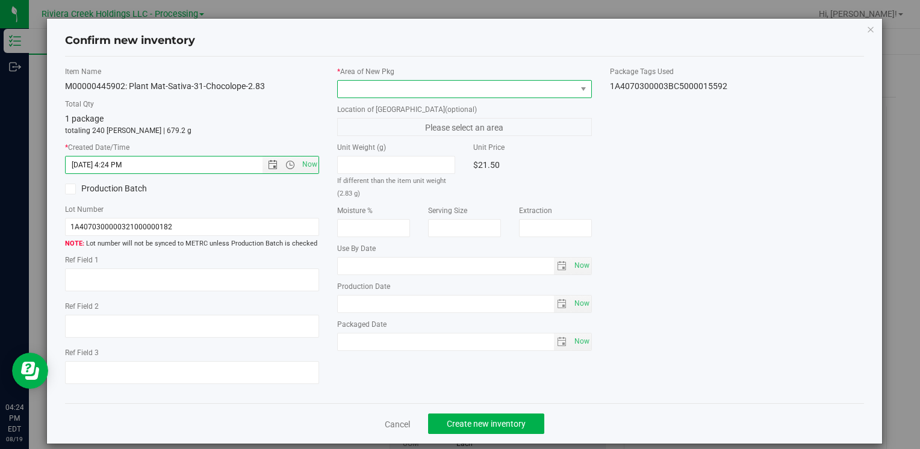
click at [357, 87] on span at bounding box center [457, 89] width 238 height 17
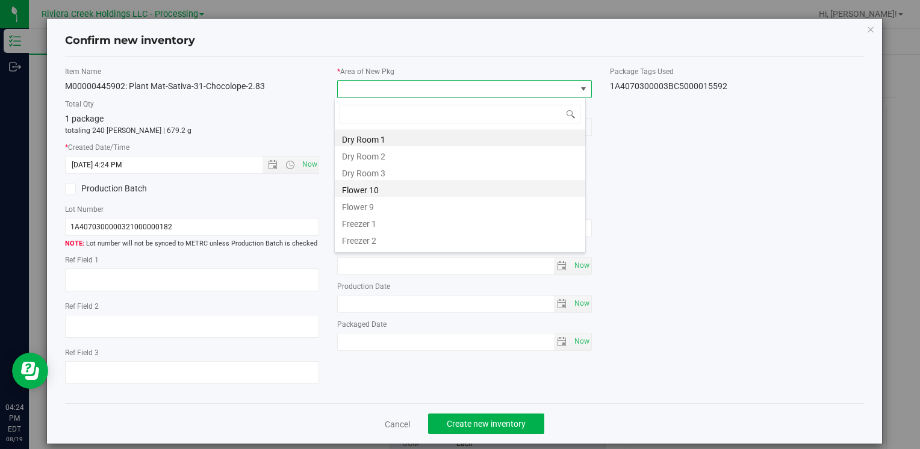
click at [376, 185] on li "Flower 10" at bounding box center [460, 188] width 251 height 17
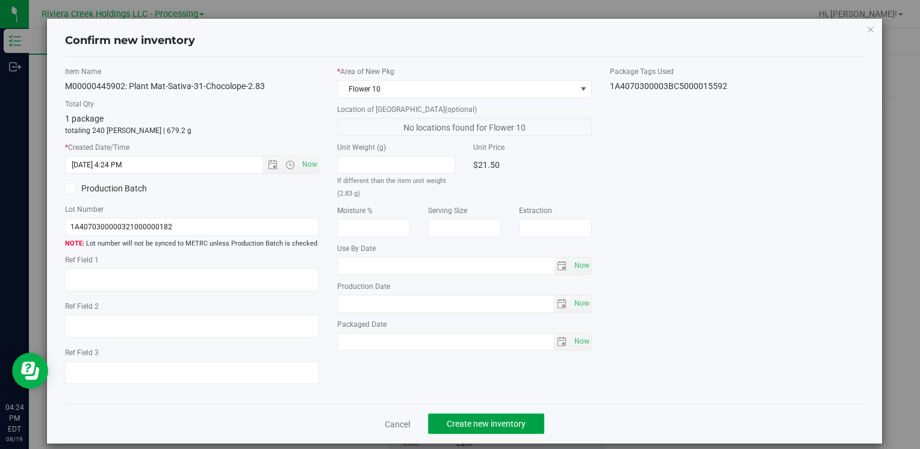
click at [457, 419] on span "Create new inventory" at bounding box center [486, 424] width 79 height 10
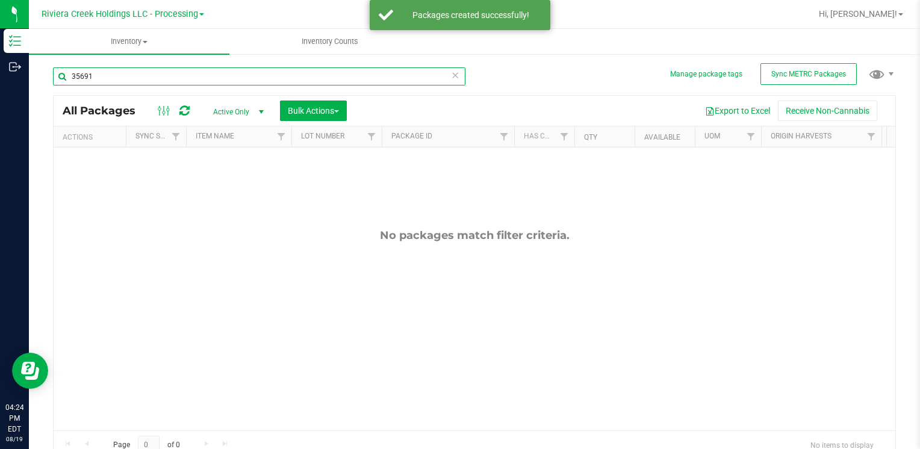
click at [167, 71] on input "35691" at bounding box center [259, 76] width 413 height 18
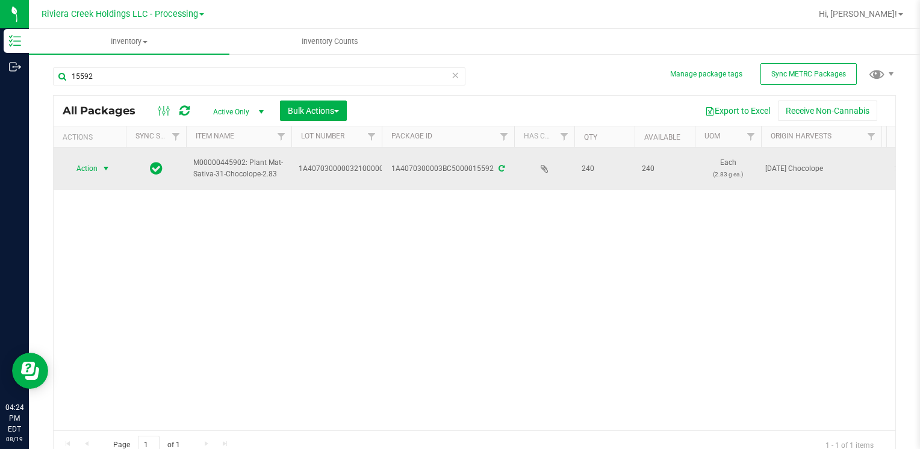
click at [84, 166] on span "Action" at bounding box center [82, 168] width 33 height 17
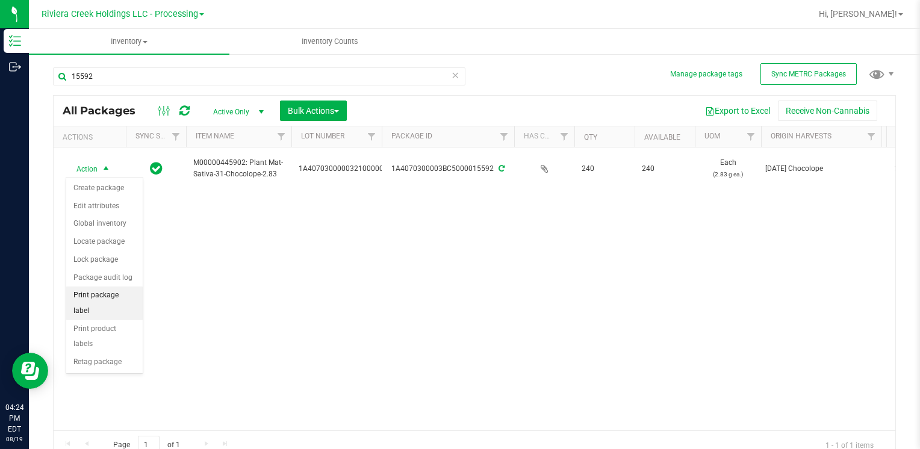
click at [110, 293] on li "Print package label" at bounding box center [104, 303] width 76 height 33
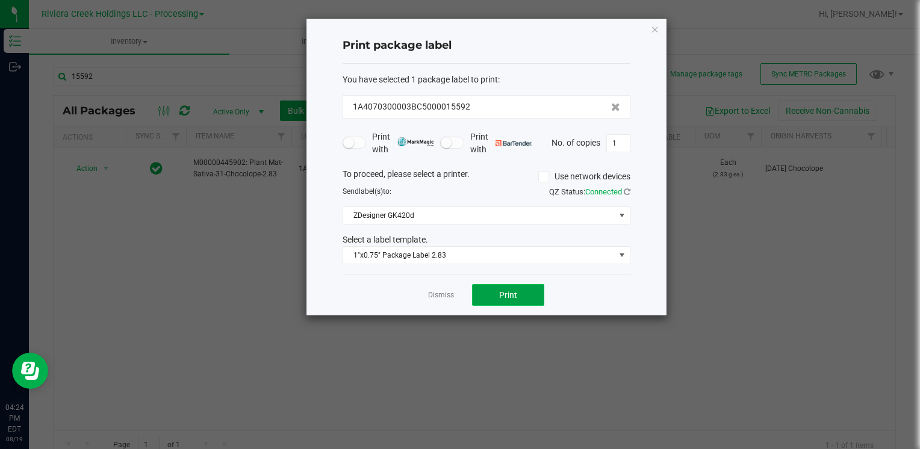
click at [508, 299] on button "Print" at bounding box center [508, 295] width 72 height 22
drag, startPoint x: 653, startPoint y: 28, endPoint x: 171, endPoint y: 114, distance: 490.0
click at [652, 28] on icon "button" at bounding box center [655, 29] width 8 height 14
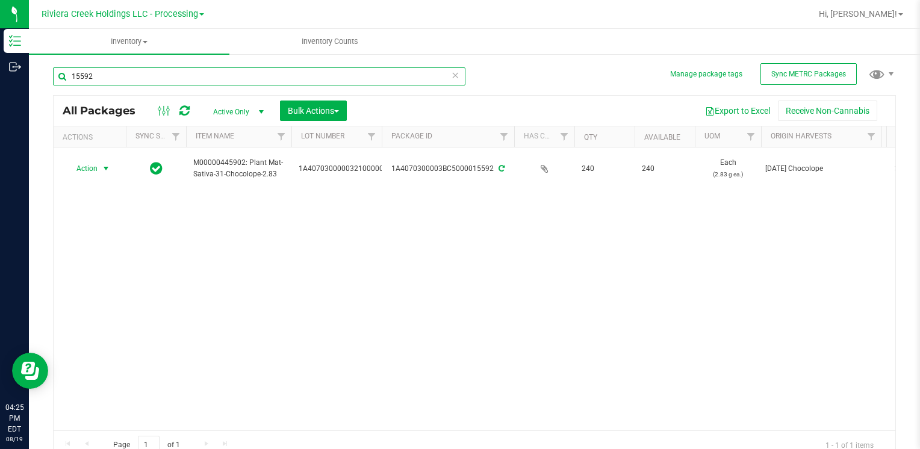
click at [122, 81] on input "15592" at bounding box center [259, 76] width 413 height 18
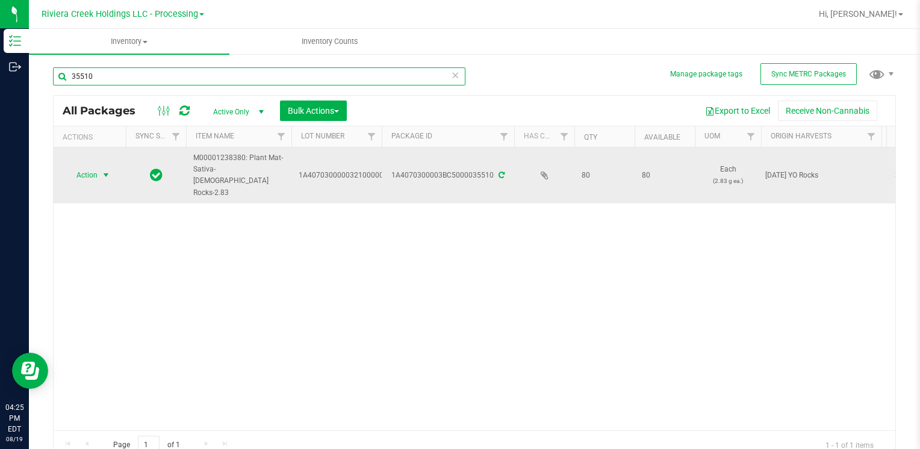
type input "35510"
click at [107, 170] on span "select" at bounding box center [106, 175] width 10 height 10
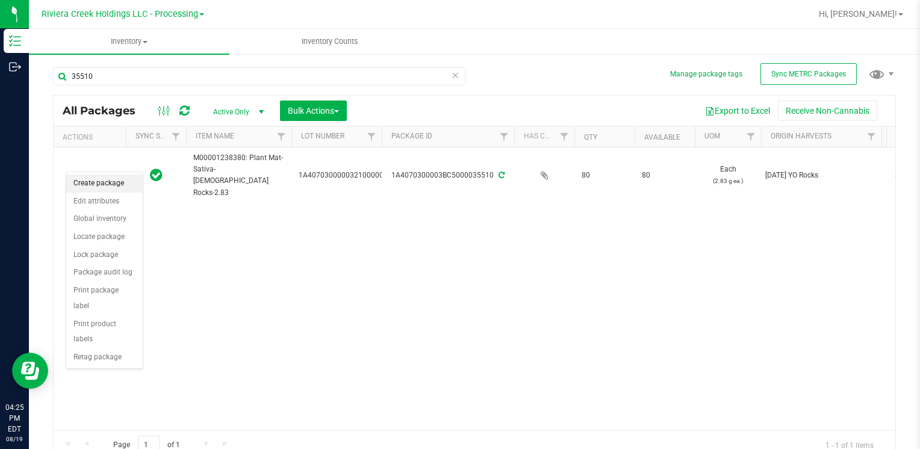
click at [111, 184] on li "Create package" at bounding box center [104, 184] width 76 height 18
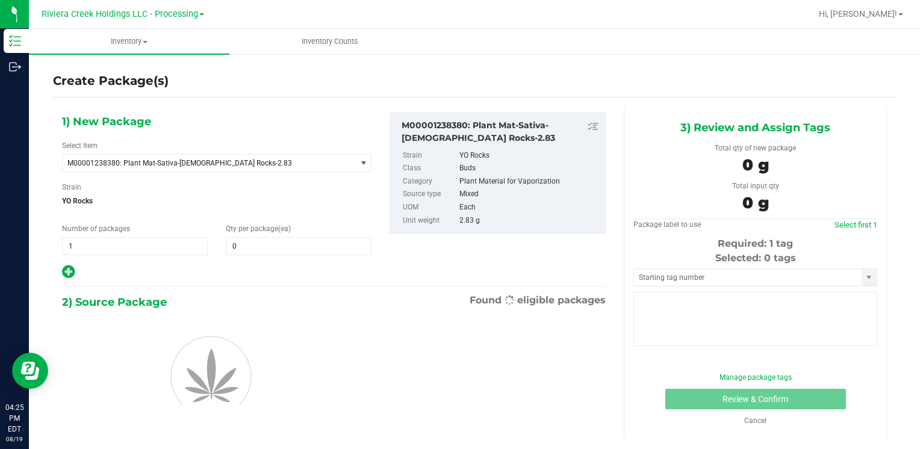
type input "0"
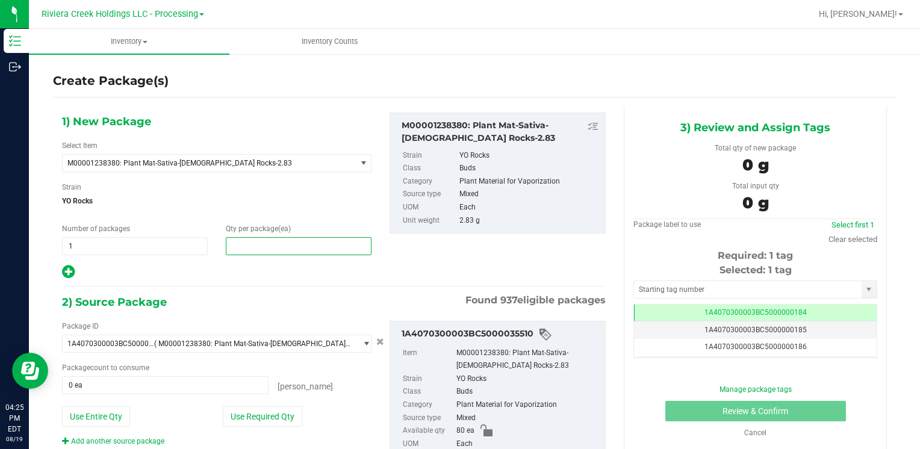
click at [320, 246] on span at bounding box center [299, 246] width 146 height 18
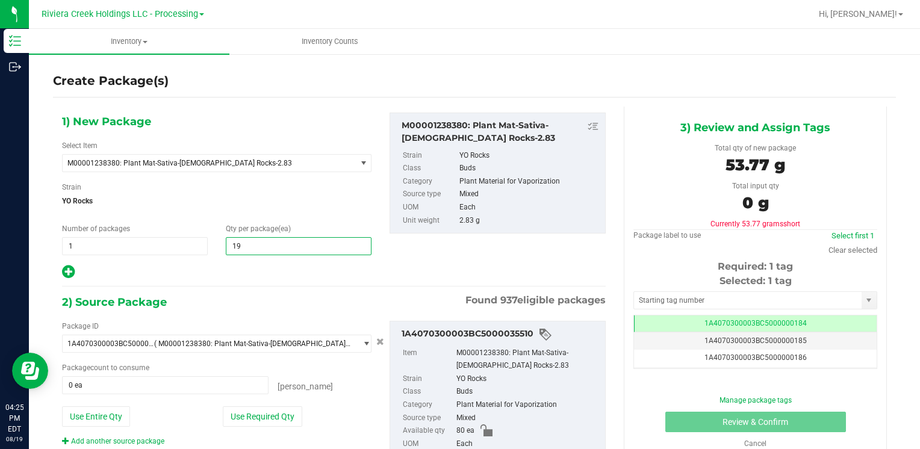
type input "190"
click at [76, 420] on button "Use Entire Qty" at bounding box center [96, 417] width 68 height 20
type input "80 ea"
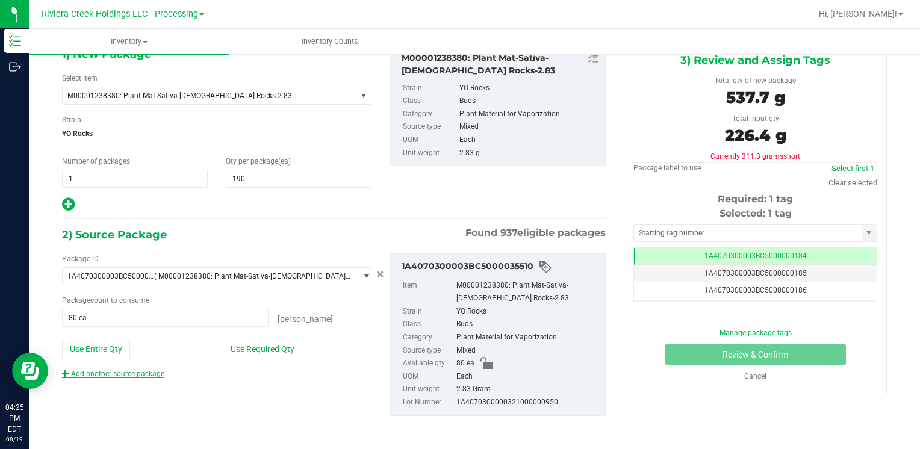
click at [134, 375] on link "Add another source package" at bounding box center [113, 374] width 102 height 8
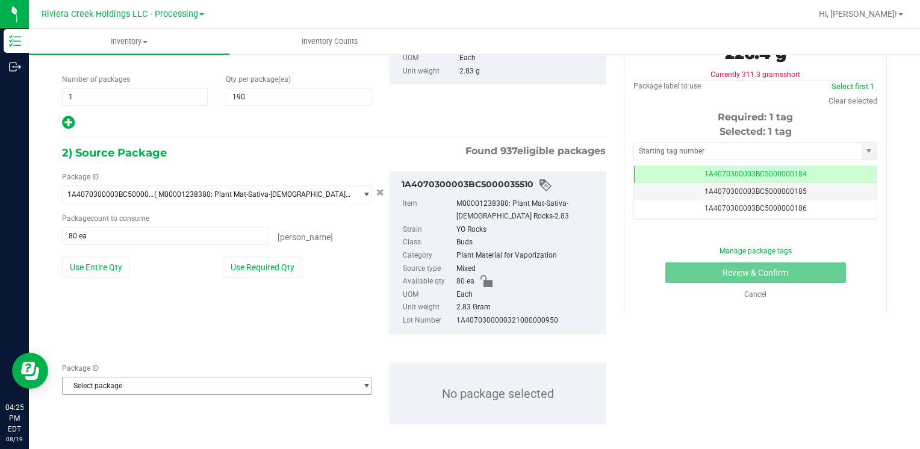
scroll to position [157, 0]
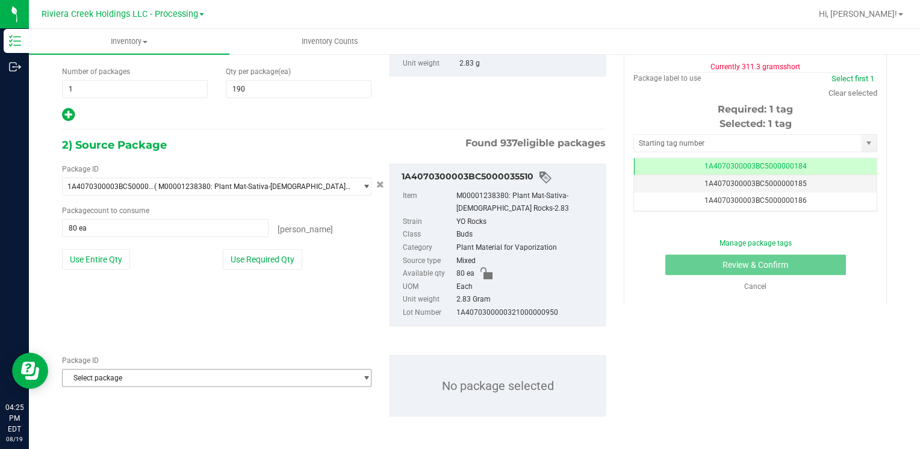
click at [135, 375] on span "Select package" at bounding box center [209, 378] width 293 height 17
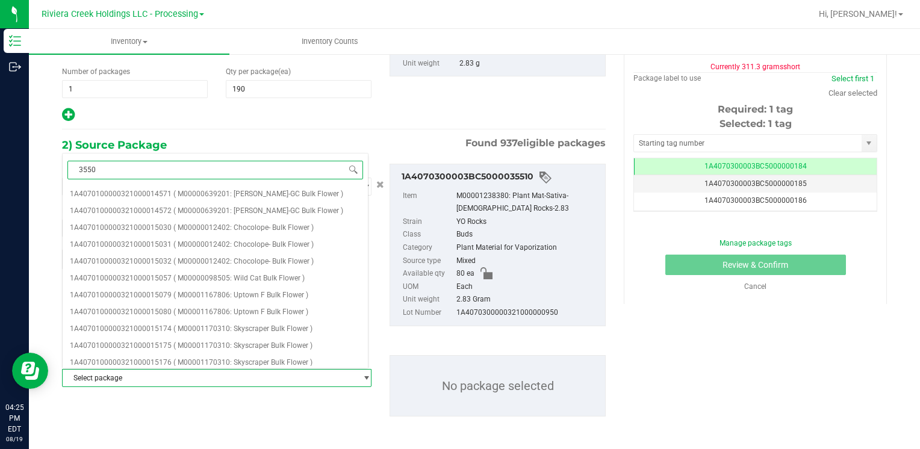
type input "35508"
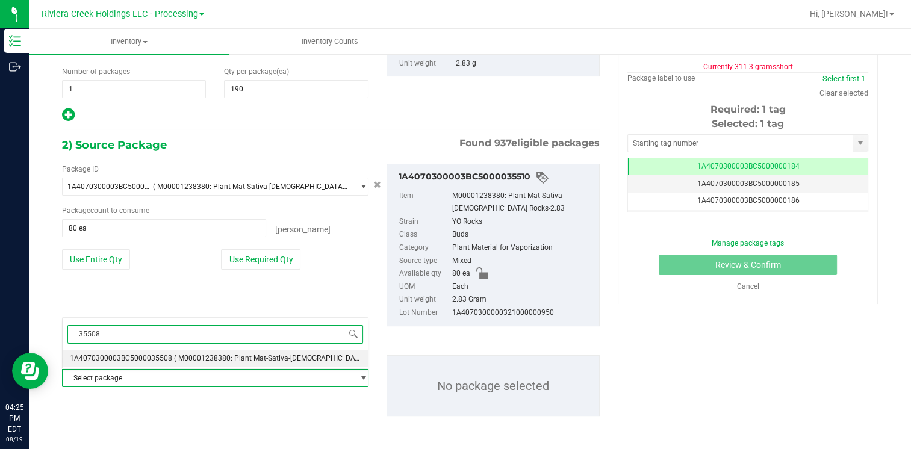
click at [157, 358] on span "1A4070300003BC5000035508" at bounding box center [121, 358] width 102 height 8
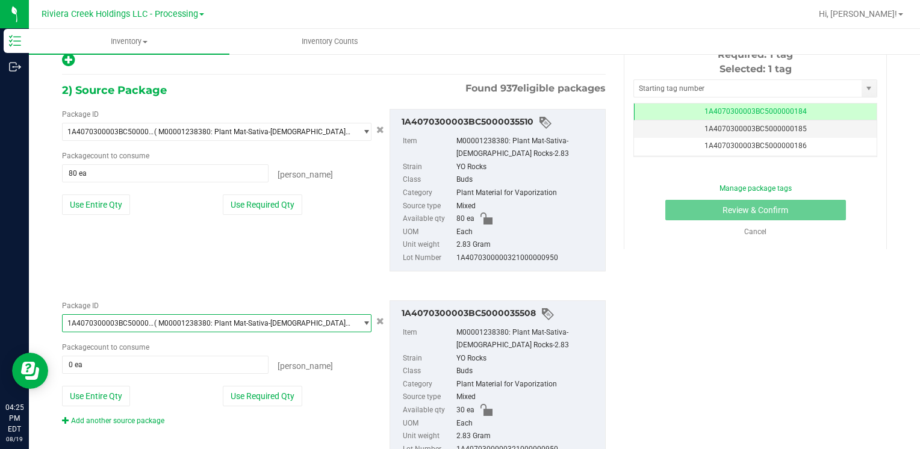
scroll to position [258, 0]
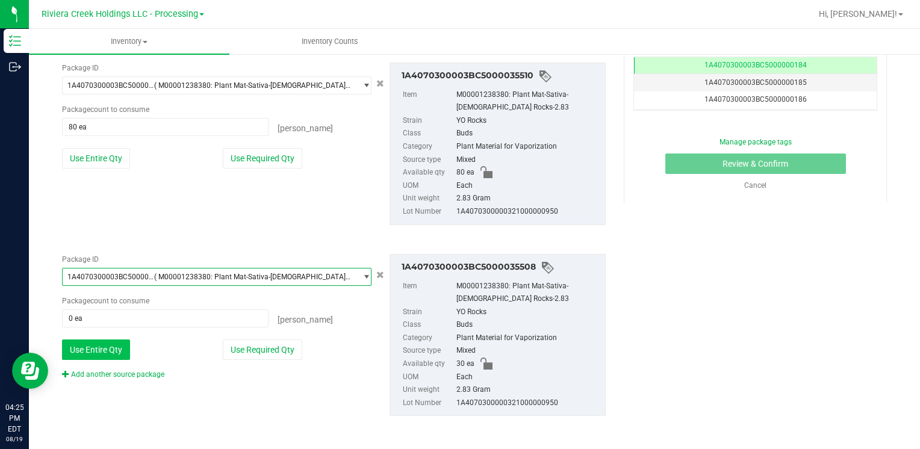
click at [116, 343] on button "Use Entire Qty" at bounding box center [96, 350] width 68 height 20
type input "30 ea"
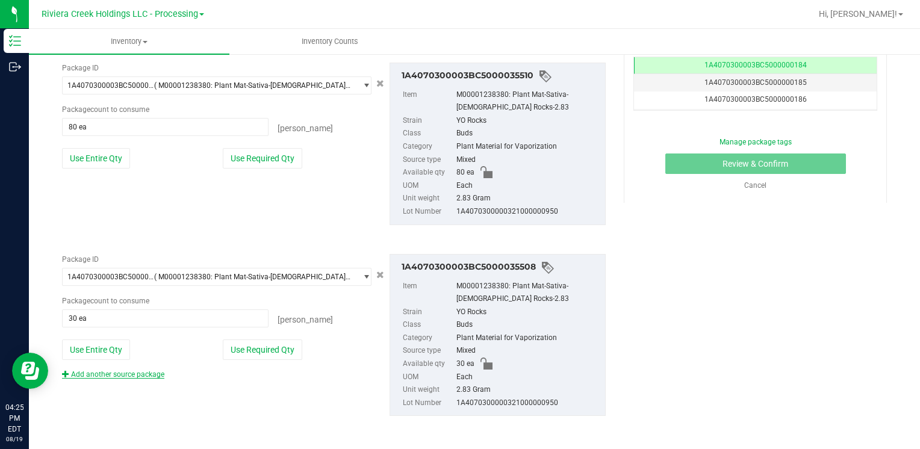
click at [116, 376] on link "Add another source package" at bounding box center [113, 374] width 102 height 8
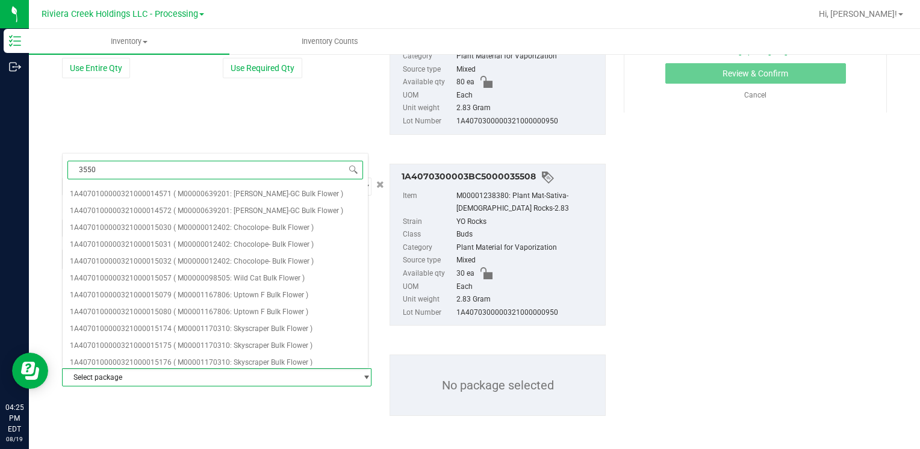
type input "35509"
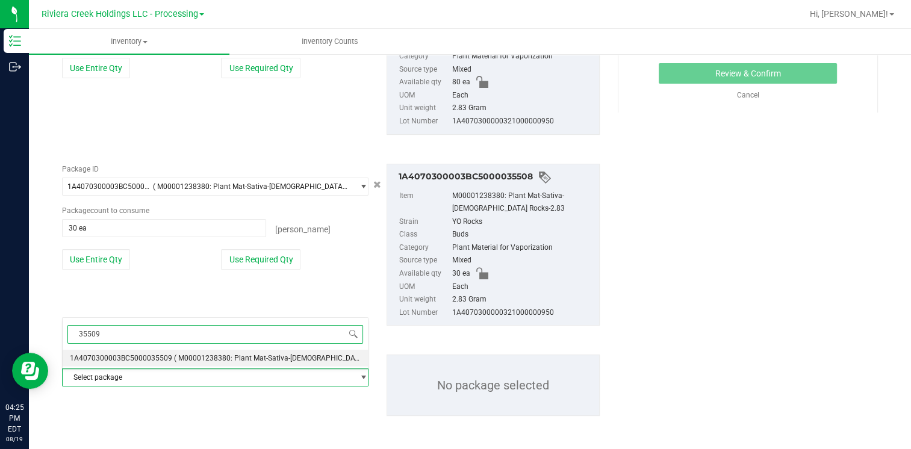
click at [158, 355] on span "1A4070300003BC5000035509" at bounding box center [121, 358] width 102 height 8
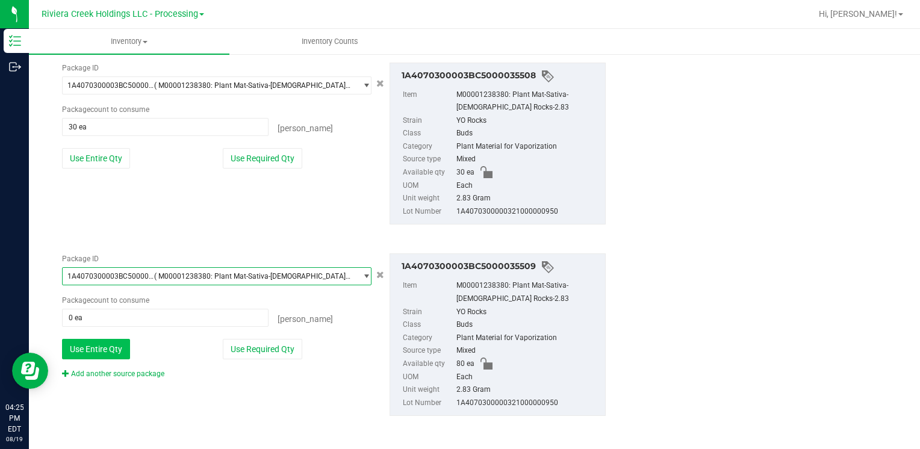
click at [106, 350] on button "Use Entire Qty" at bounding box center [96, 349] width 68 height 20
type input "80 ea"
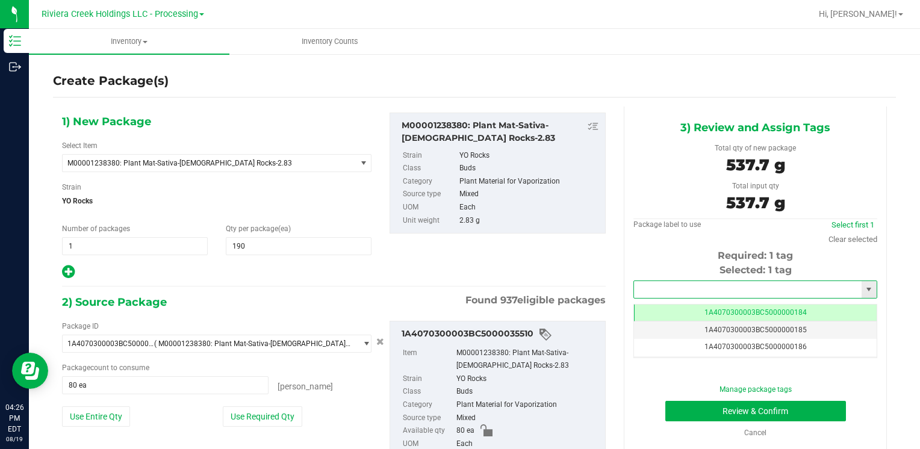
click at [720, 285] on input "text" at bounding box center [748, 289] width 228 height 17
click at [696, 303] on li "1A4070300003BC5000015593" at bounding box center [748, 310] width 240 height 18
type input "1A4070300003BC5000015593"
click at [694, 411] on button "Review & Confirm" at bounding box center [755, 411] width 181 height 20
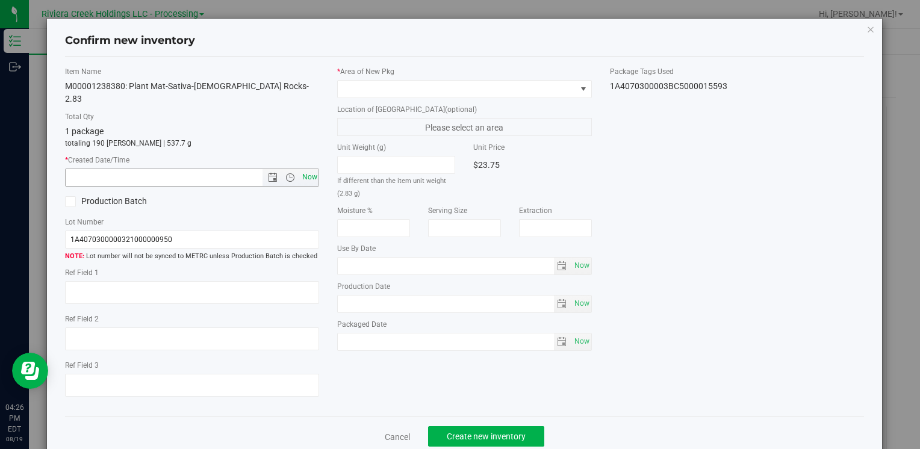
click at [304, 169] on span "Now" at bounding box center [309, 177] width 20 height 17
type input "8/19/2025 4:26 PM"
click at [361, 86] on span at bounding box center [457, 89] width 238 height 17
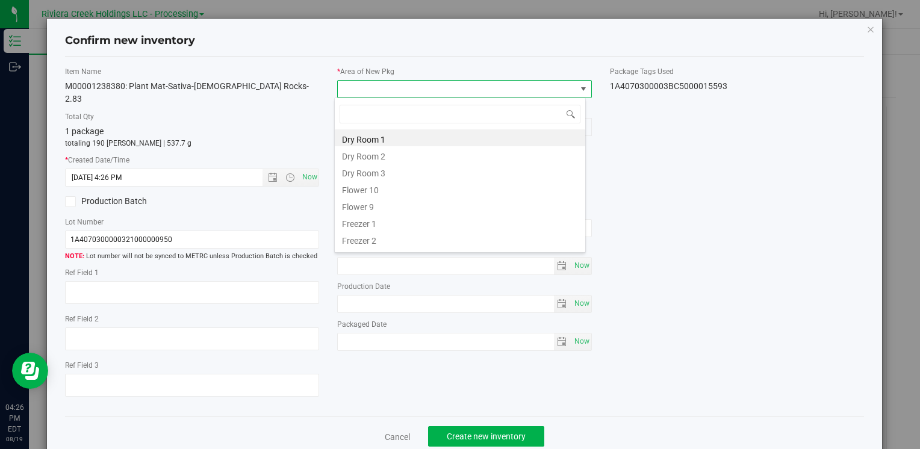
click at [383, 190] on li "Flower 10" at bounding box center [460, 188] width 251 height 17
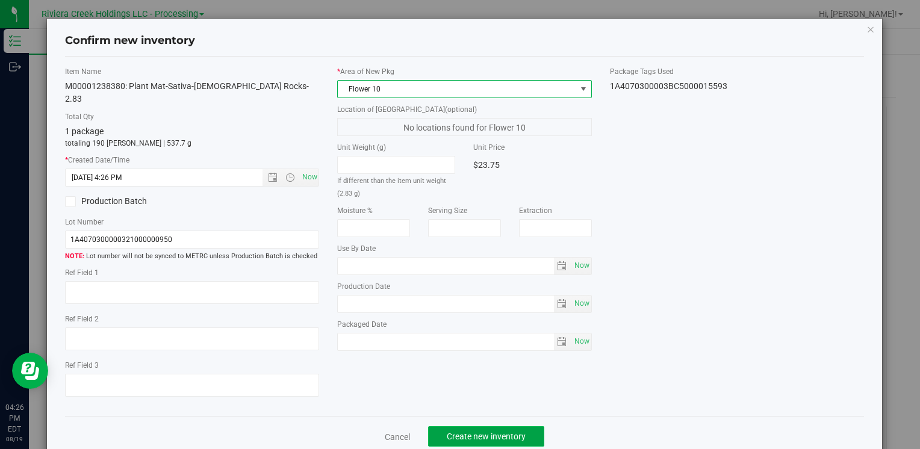
click at [458, 426] on button "Create new inventory" at bounding box center [486, 436] width 116 height 20
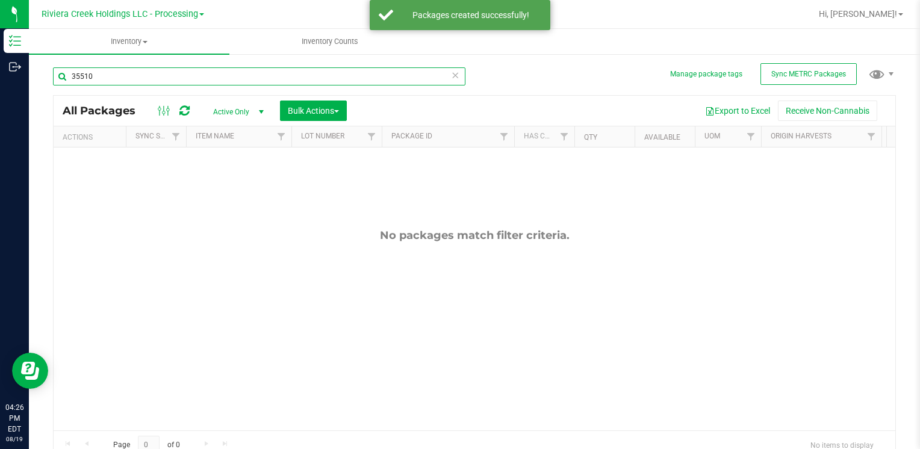
click at [106, 76] on input "35510" at bounding box center [259, 76] width 413 height 18
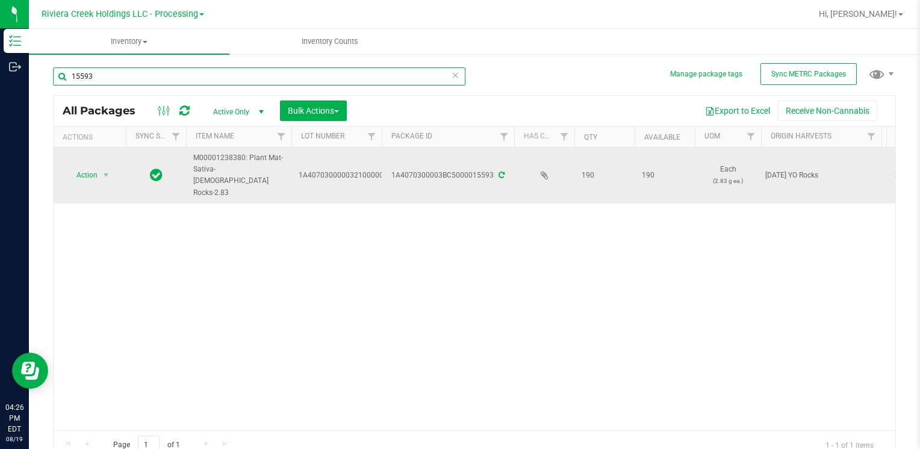
type input "15593"
click at [91, 169] on span "Action" at bounding box center [82, 175] width 33 height 17
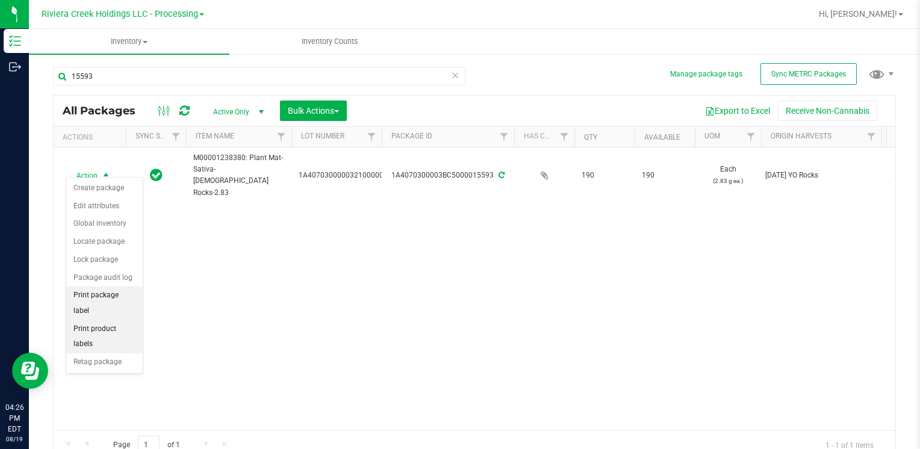
click at [132, 296] on li "Print package label" at bounding box center [104, 303] width 76 height 33
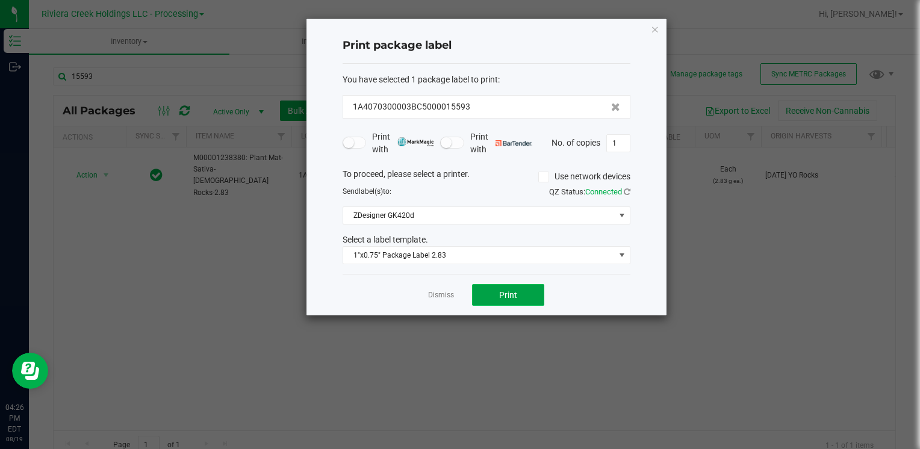
click at [515, 291] on span "Print" at bounding box center [508, 295] width 18 height 10
click at [653, 33] on icon "button" at bounding box center [655, 29] width 8 height 14
